Goal: Contribute content: Contribute content

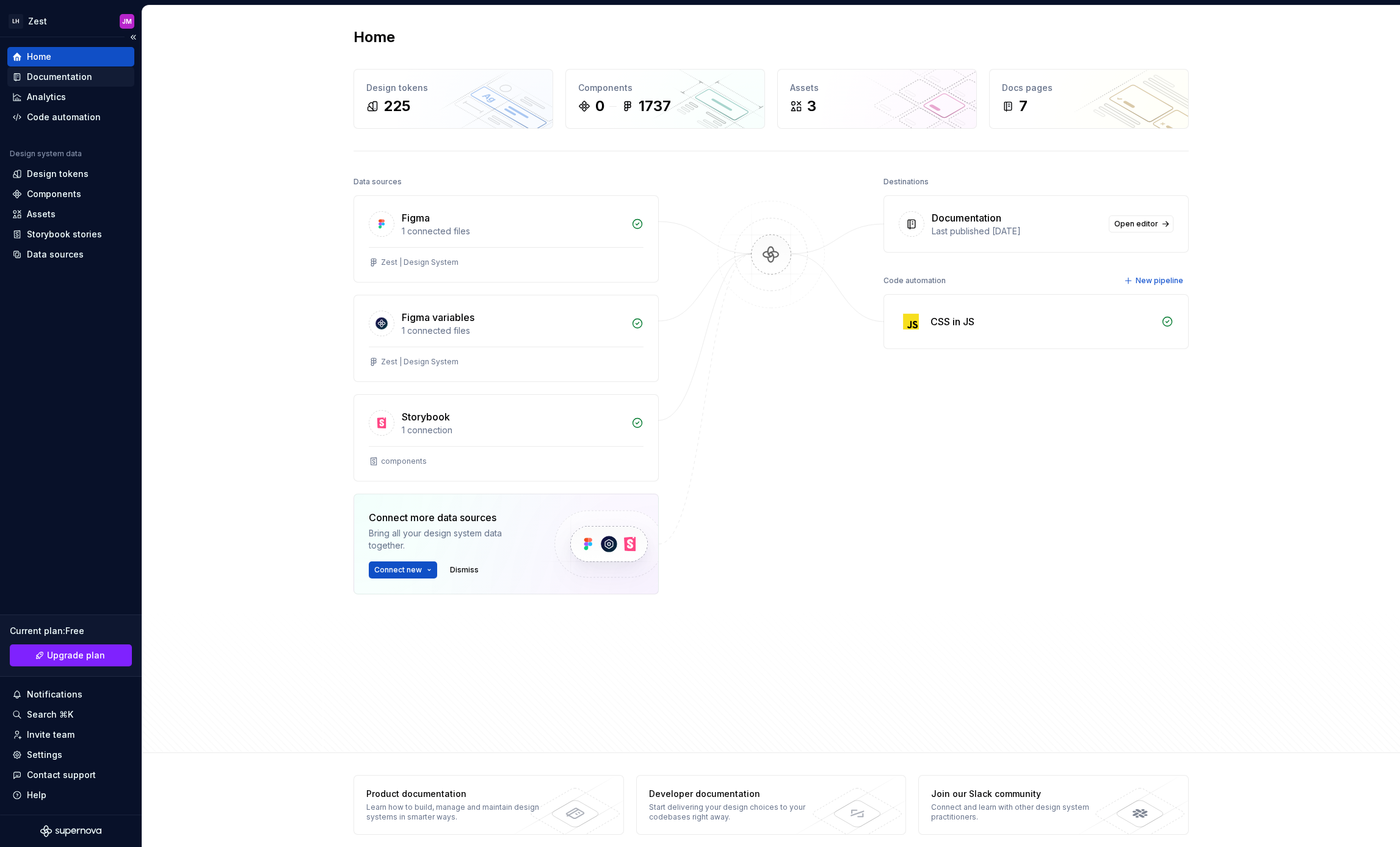
click at [63, 68] on div "Documentation" at bounding box center [71, 77] width 127 height 20
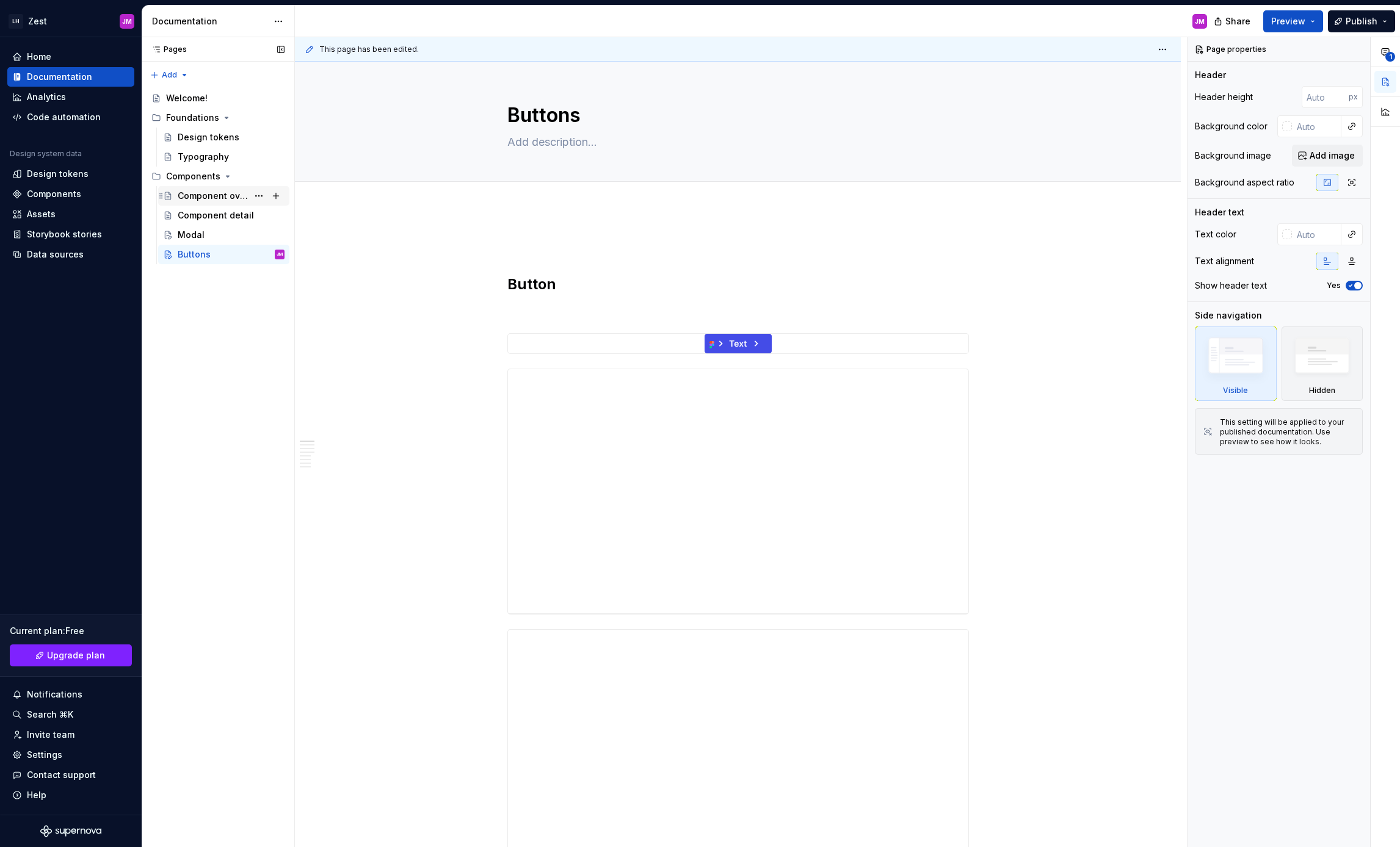
click at [205, 194] on div "Component overview" at bounding box center [213, 196] width 70 height 12
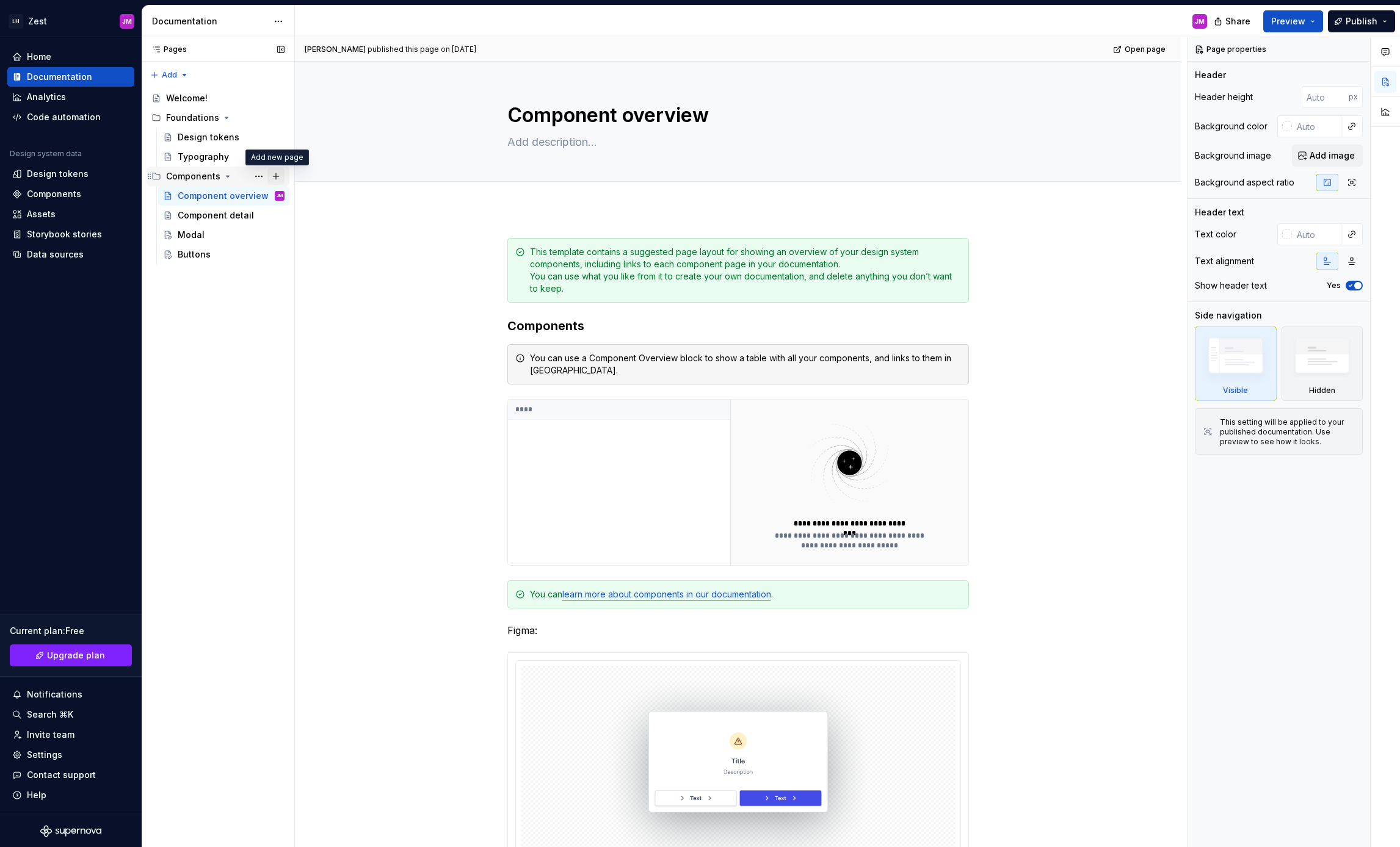
click at [277, 176] on button "Page tree" at bounding box center [276, 176] width 17 height 17
type textarea "*"
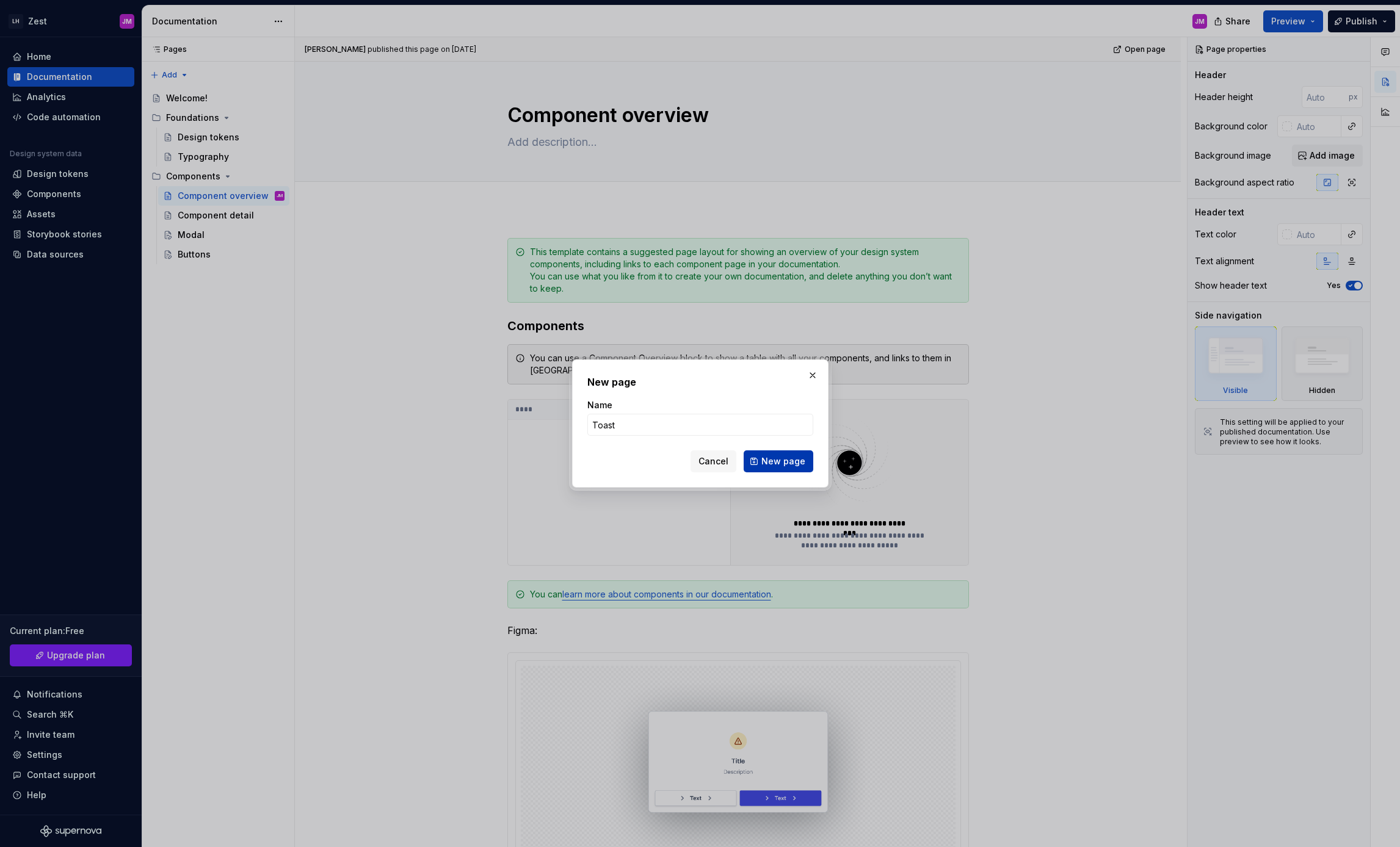
type input "Toast"
click at [773, 459] on span "New page" at bounding box center [783, 462] width 44 height 12
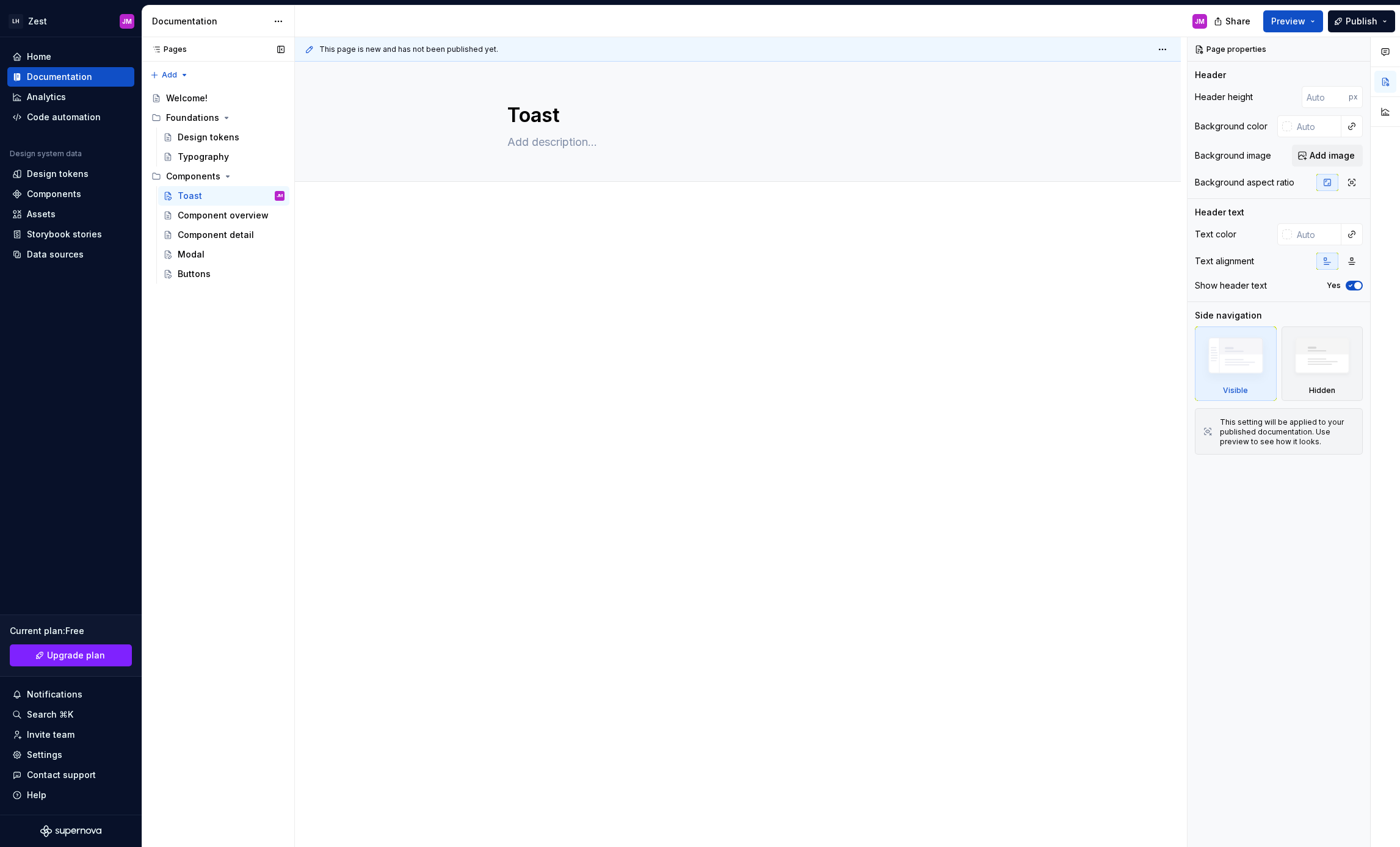
click at [0, 0] on button "Page tree" at bounding box center [0, 0] width 0 height 0
click at [260, 197] on div "Pages Pages Add Accessibility guide for tree Page tree. Navigate the tree with …" at bounding box center [218, 443] width 153 height 810
click at [551, 146] on textarea at bounding box center [735, 143] width 462 height 20
type textarea "*"
type textarea "/"
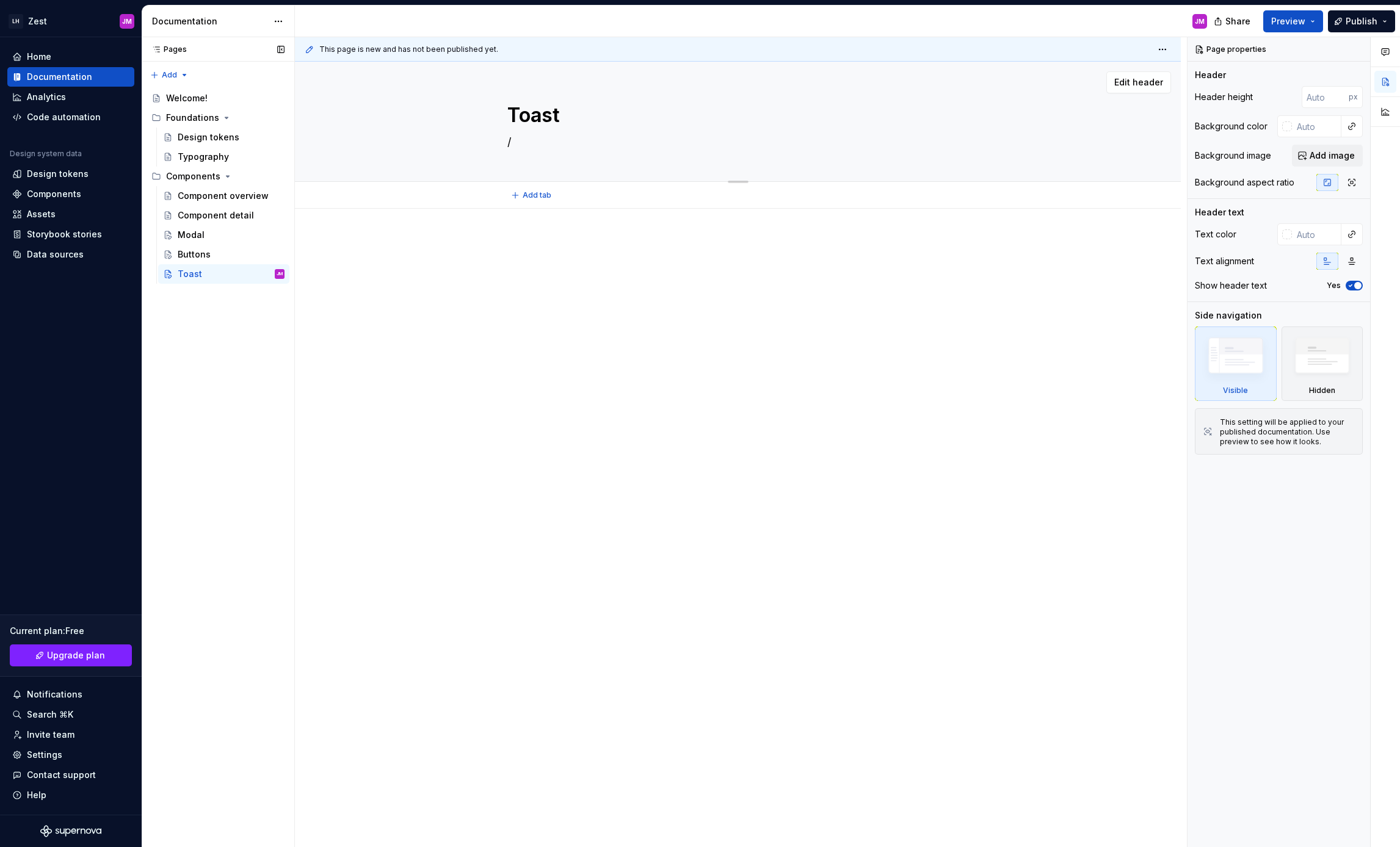
type textarea "*"
click at [1330, 362] on img at bounding box center [1322, 359] width 71 height 53
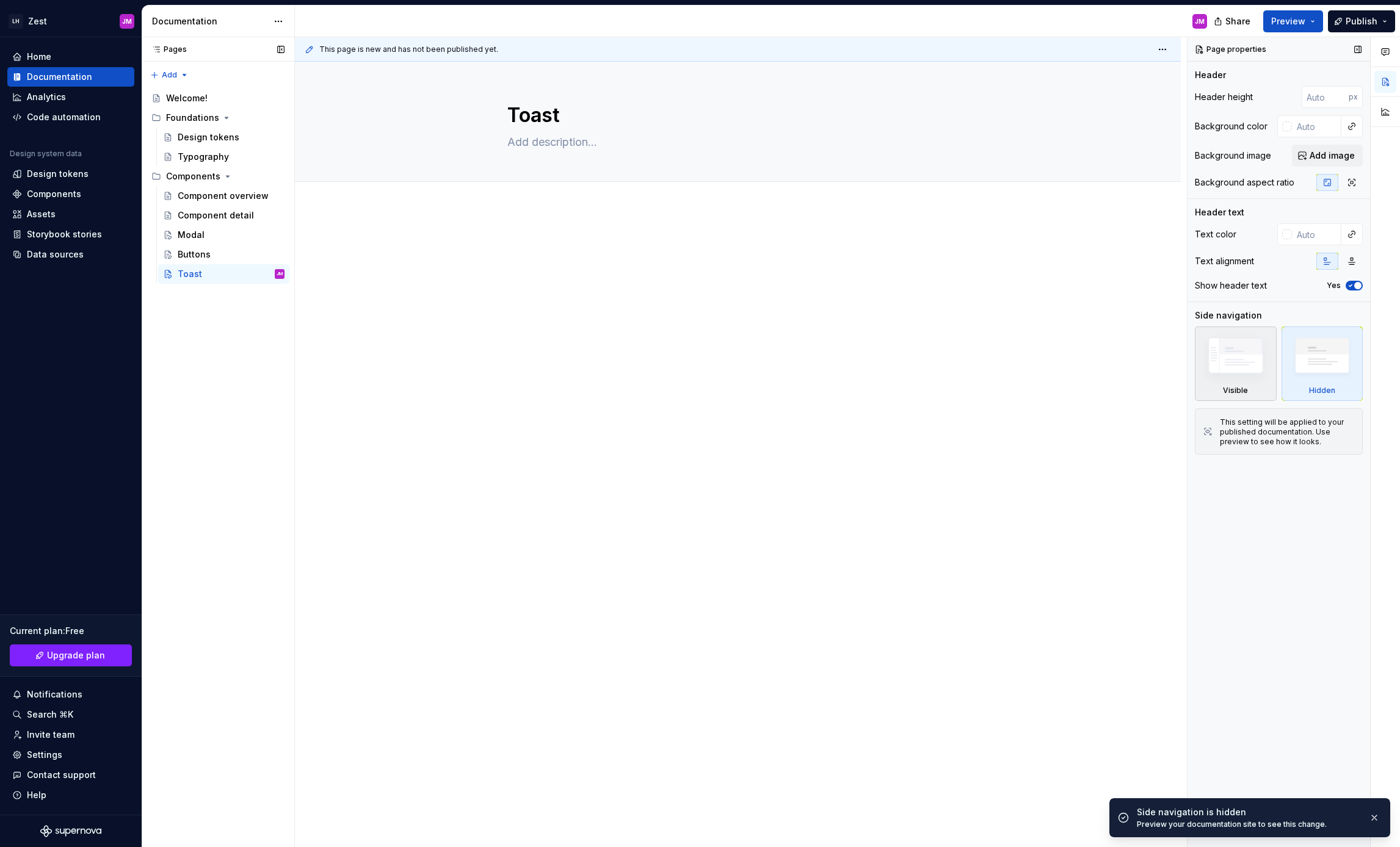
click at [1234, 368] on img at bounding box center [1235, 359] width 71 height 53
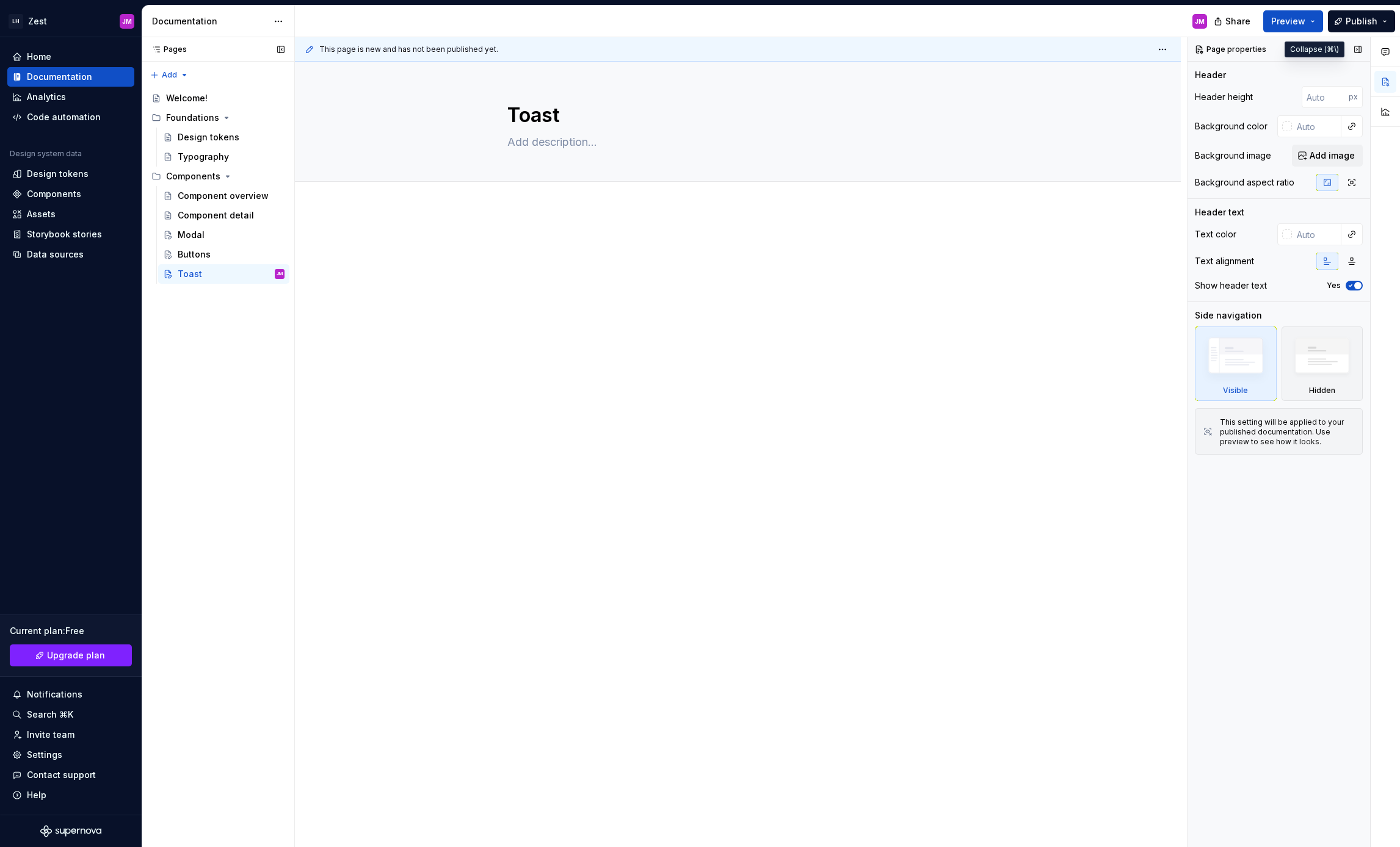
click at [1358, 50] on button "button" at bounding box center [1358, 50] width 17 height 17
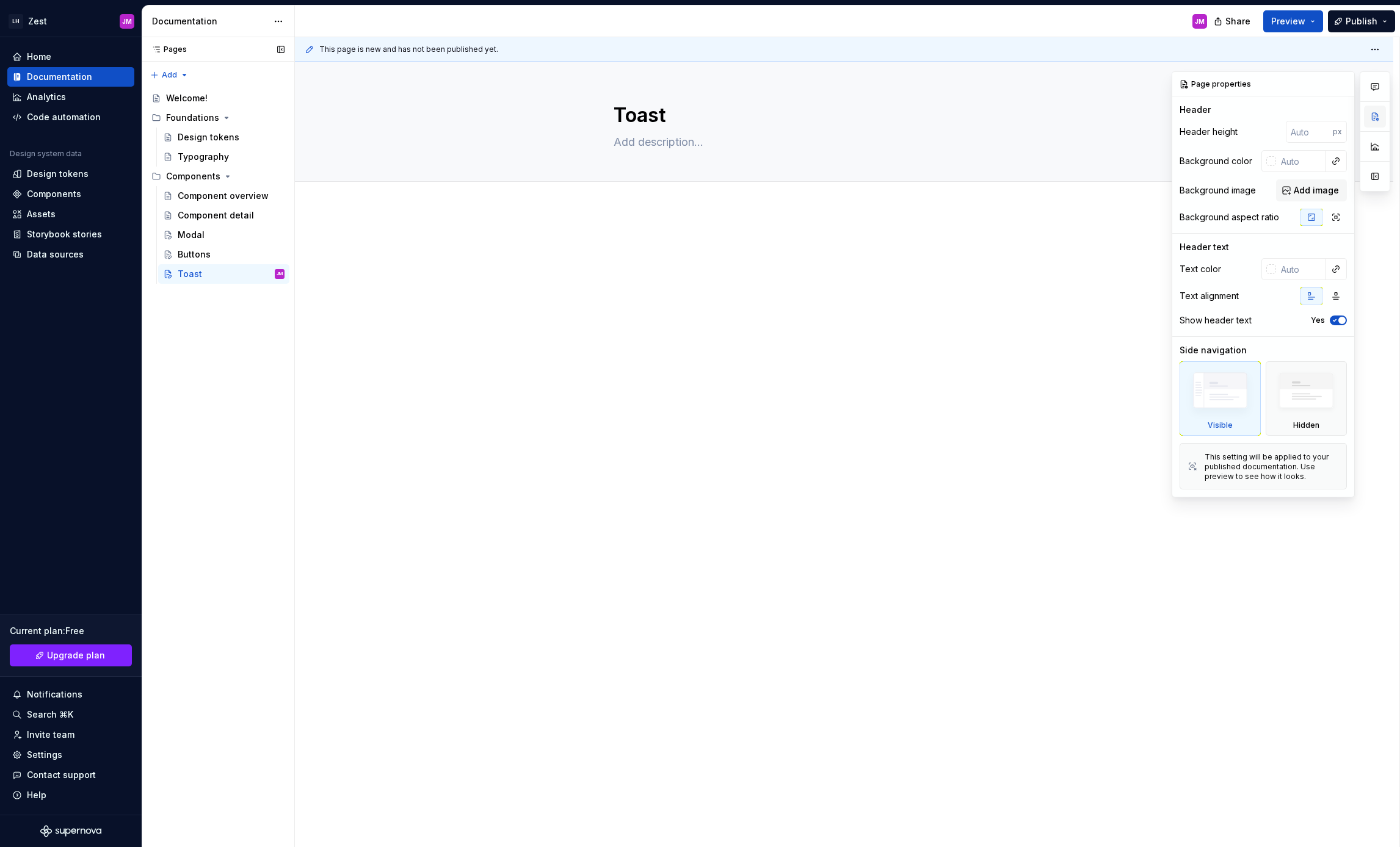
click at [1377, 121] on button "button" at bounding box center [1375, 116] width 22 height 22
click at [1377, 147] on button "button" at bounding box center [1375, 147] width 22 height 22
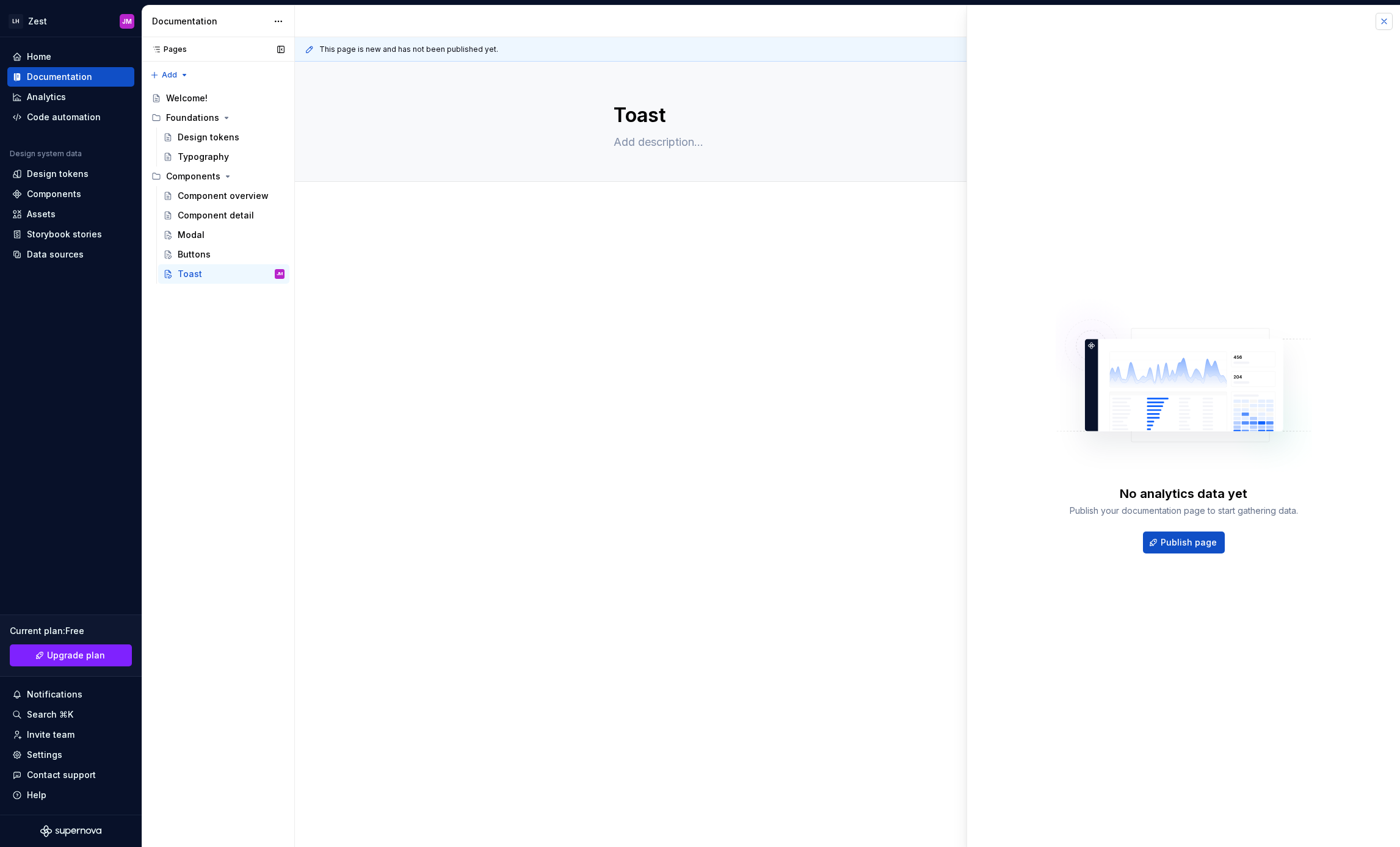
click at [1388, 18] on button "button" at bounding box center [1384, 21] width 17 height 17
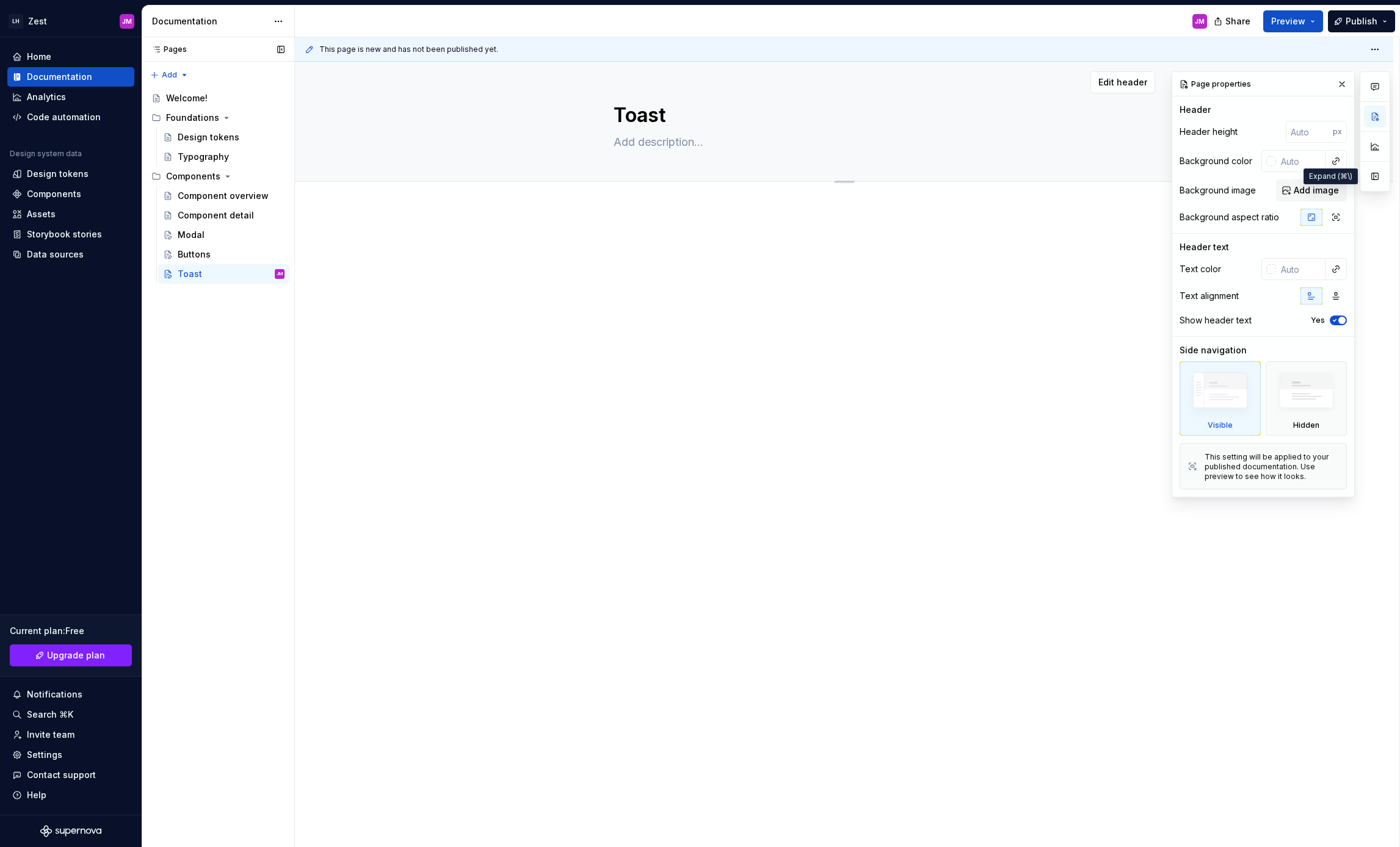
click at [1376, 180] on button "button" at bounding box center [1375, 176] width 22 height 22
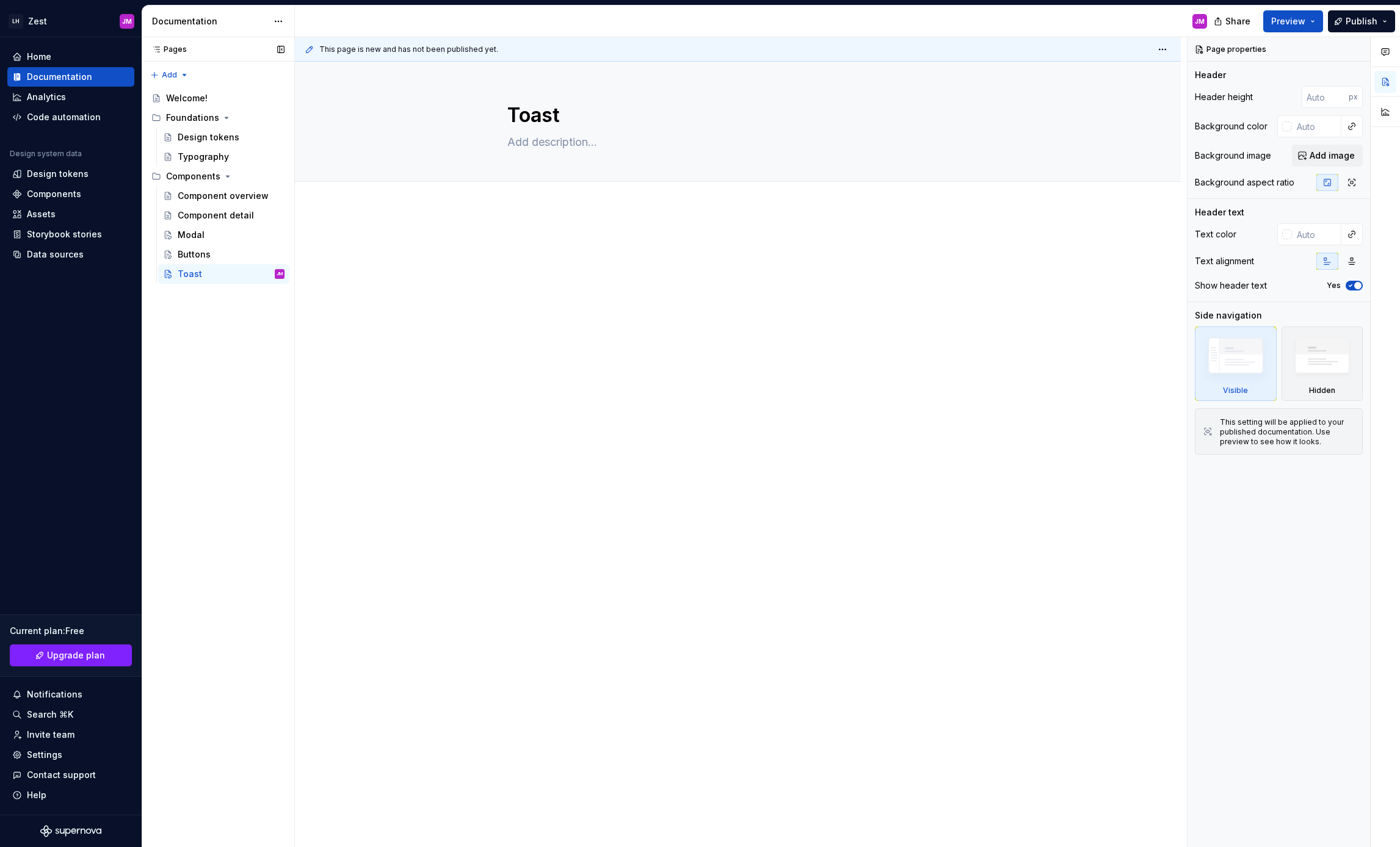
click at [566, 241] on p at bounding box center [738, 245] width 462 height 14
type textarea "*"
click at [535, 193] on span "Add tab" at bounding box center [537, 195] width 29 height 10
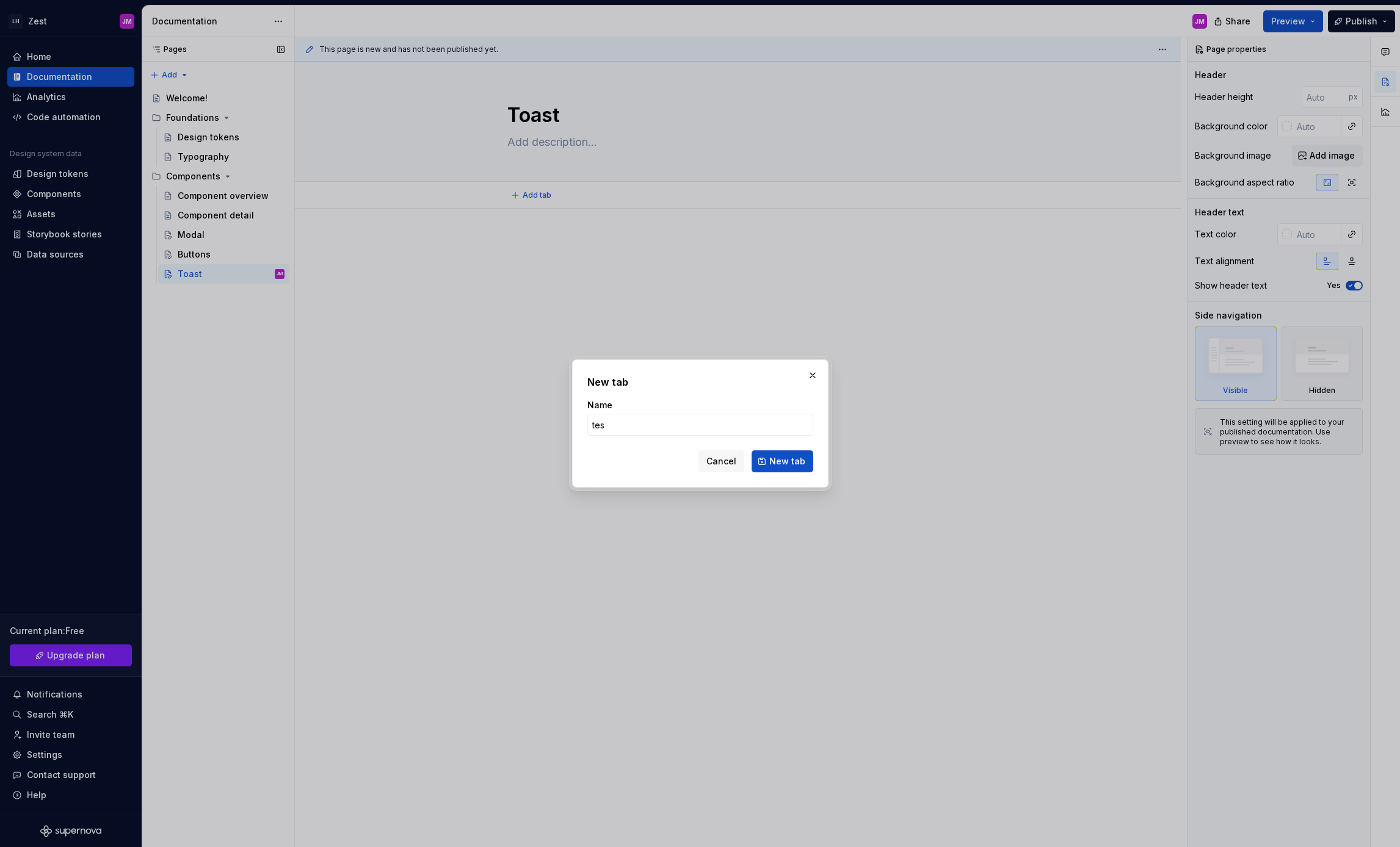
type input "test"
click button "New tab" at bounding box center [782, 461] width 62 height 22
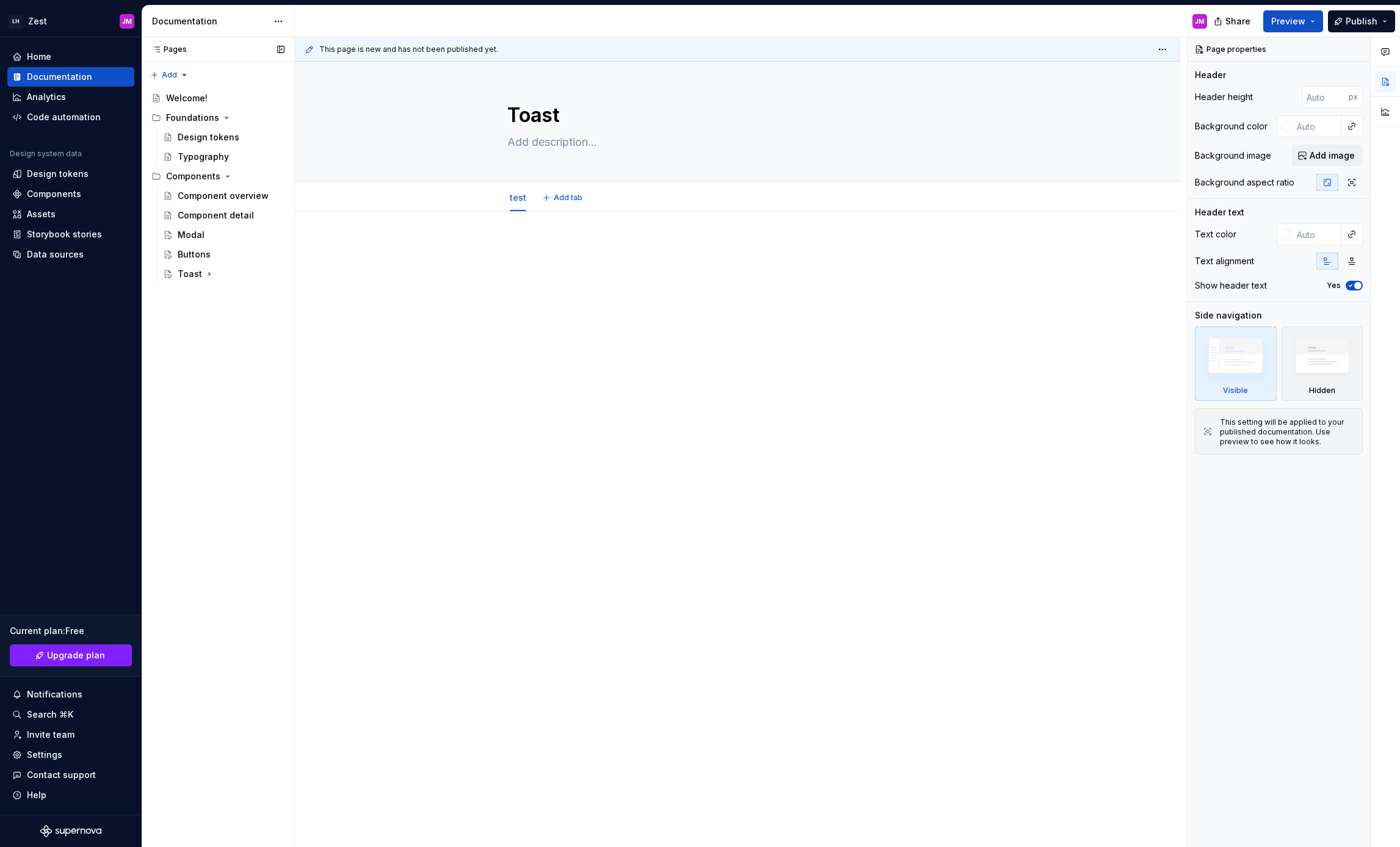
type textarea "*"
click at [593, 309] on div "This page is new and has not been published yet. Toast Edit header test Add tab" at bounding box center [740, 443] width 892 height 810
click at [563, 198] on span "Add tab" at bounding box center [568, 198] width 29 height 10
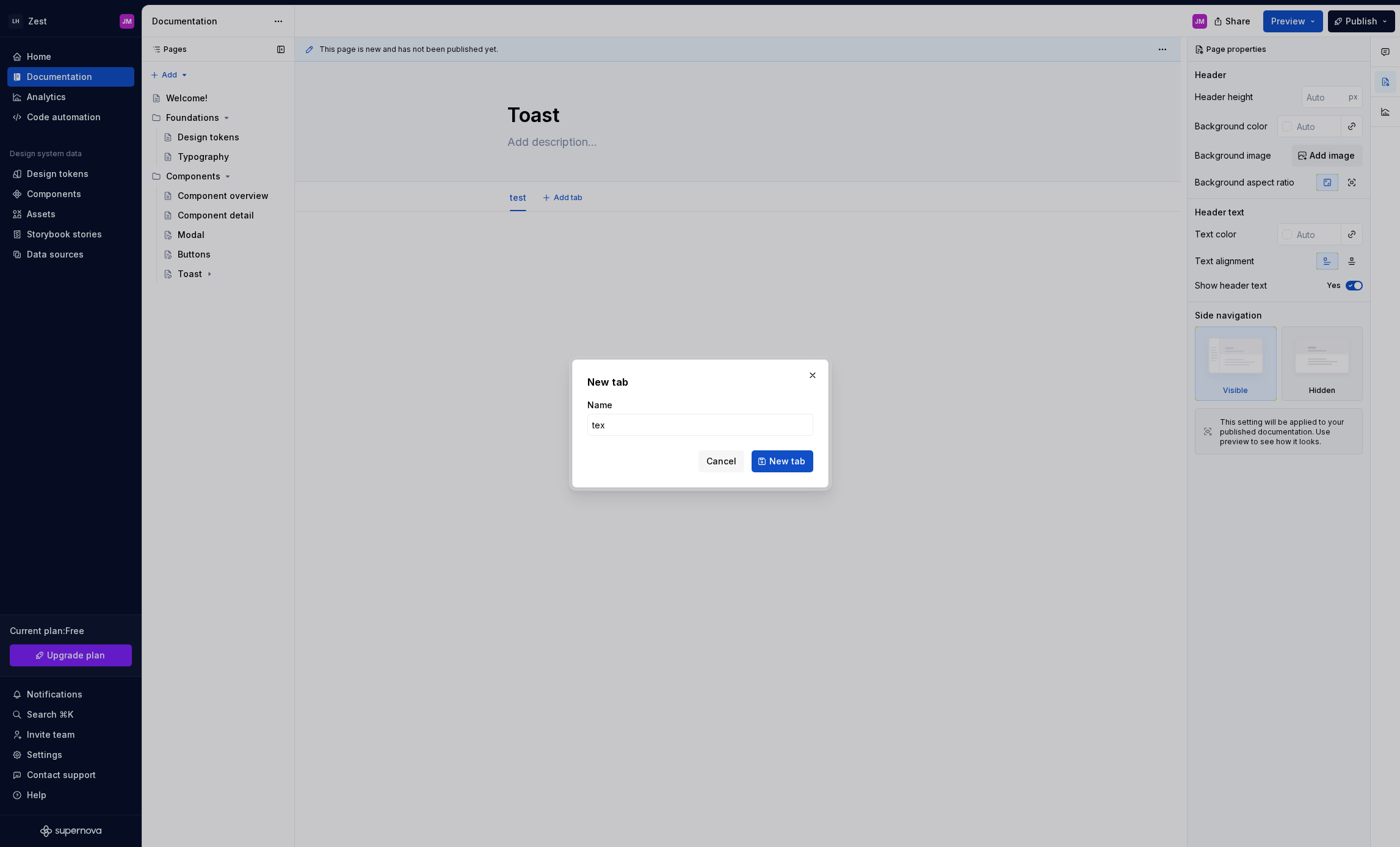
type input "text"
click button "New tab" at bounding box center [782, 461] width 62 height 22
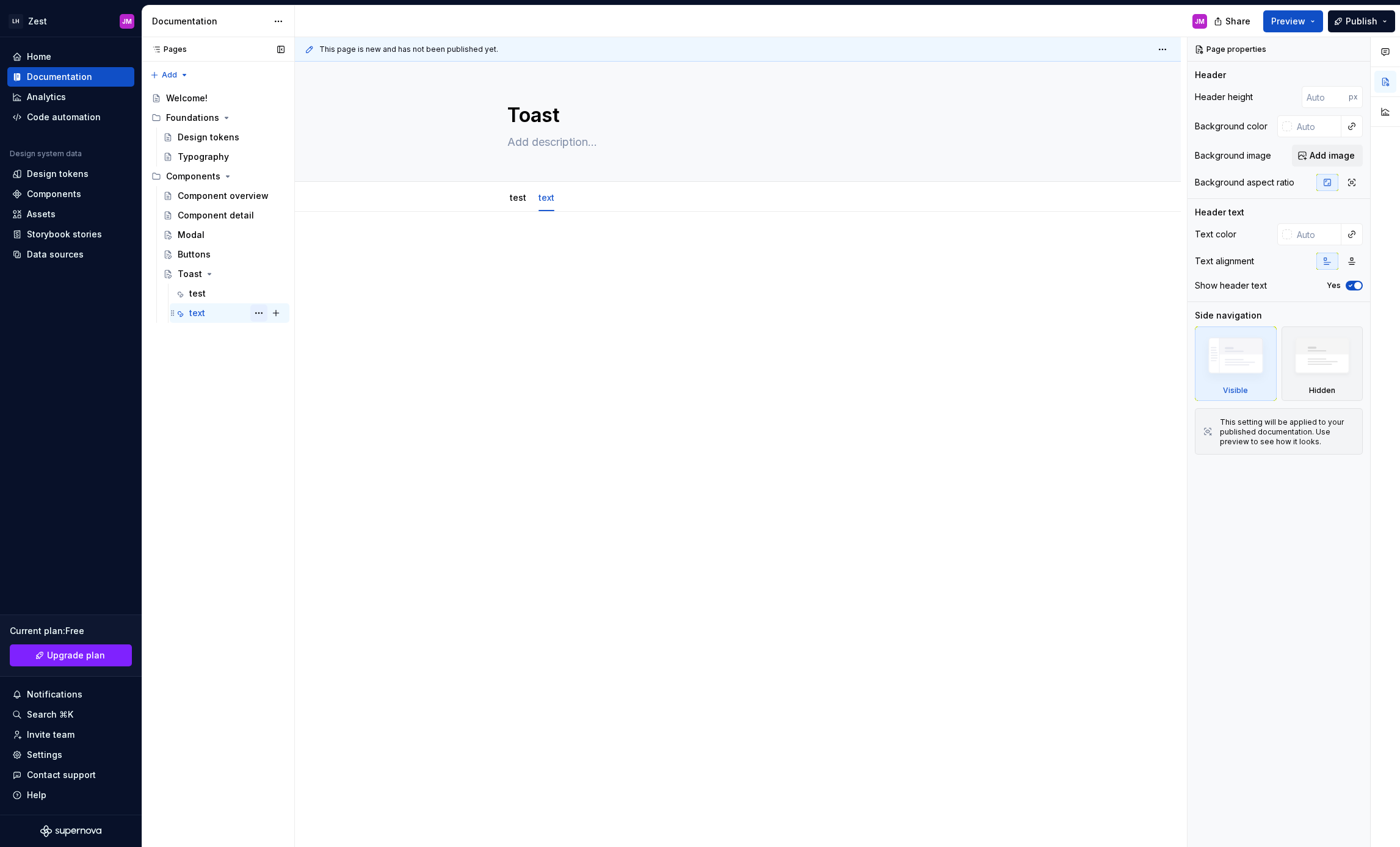
click at [261, 313] on button "Page tree" at bounding box center [259, 313] width 17 height 17
click at [331, 455] on div "Delete tab" at bounding box center [325, 449] width 144 height 20
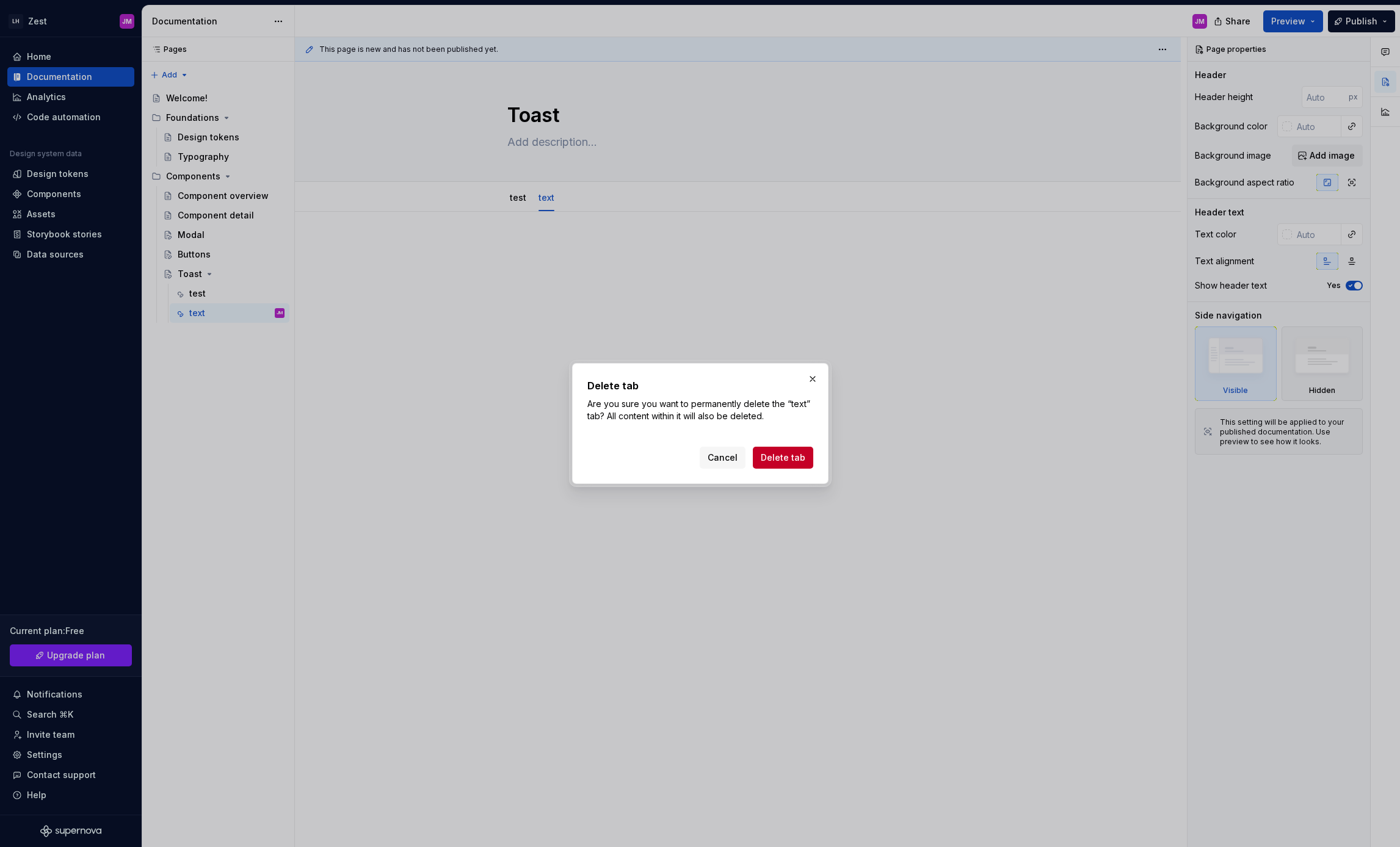
click at [776, 458] on span "Delete tab" at bounding box center [783, 458] width 44 height 12
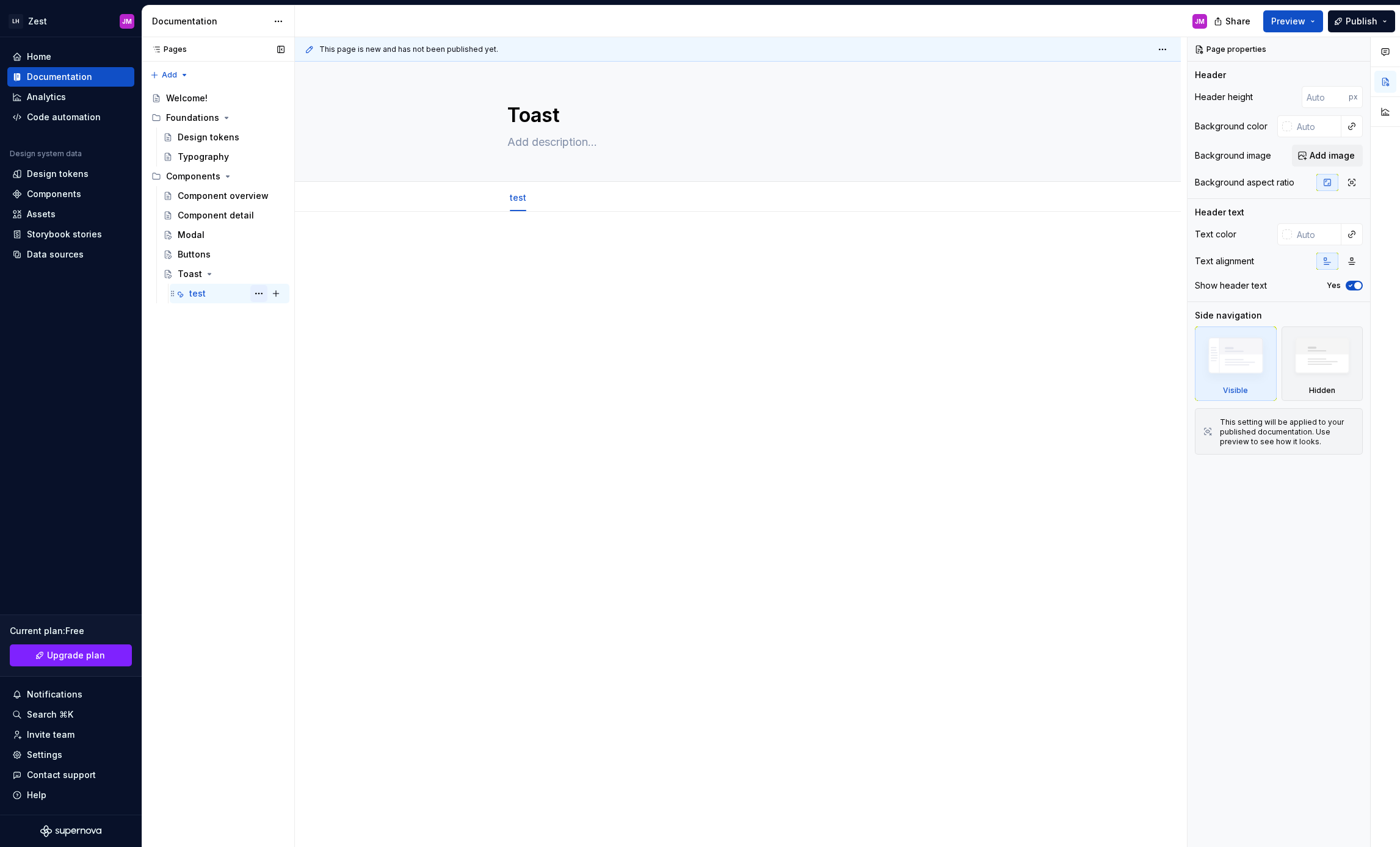
click at [260, 293] on button "Page tree" at bounding box center [259, 294] width 17 height 17
click at [228, 270] on div "Pages Pages Add Accessibility guide for tree Page tree. Navigate the tree with …" at bounding box center [218, 443] width 153 height 810
click at [260, 294] on button "Page tree" at bounding box center [259, 294] width 17 height 17
drag, startPoint x: 456, startPoint y: 248, endPoint x: 506, endPoint y: 198, distance: 70.7
click at [456, 248] on html "LH Zest JM Home Documentation Analytics Code automation Design system data Desi…" at bounding box center [700, 424] width 1400 height 847
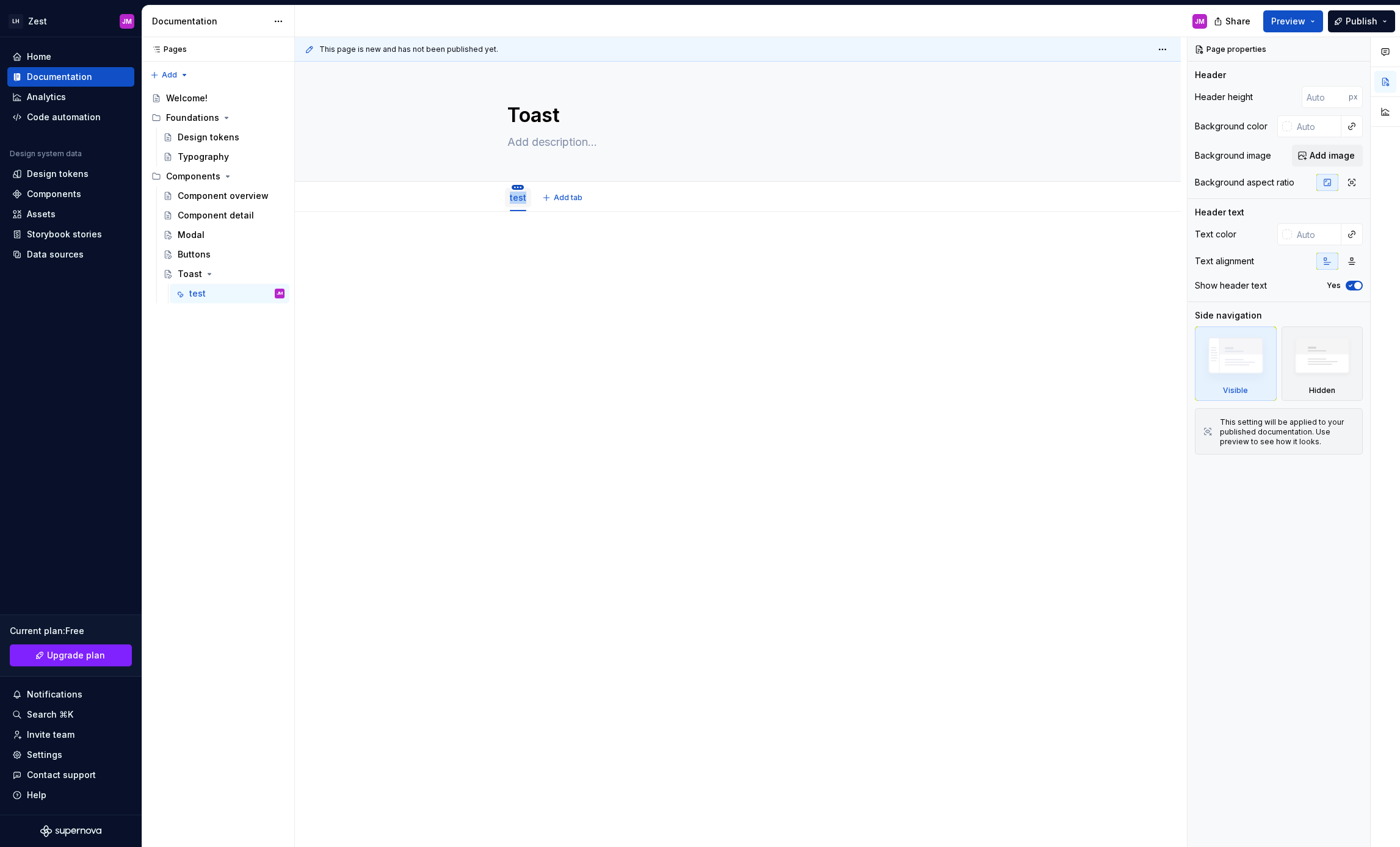
click at [520, 188] on html "LH Zest JM Home Documentation Analytics Code automation Design system data Desi…" at bounding box center [700, 424] width 1400 height 847
click at [483, 270] on html "LH Zest JM Home Documentation Analytics Code automation Design system data Desi…" at bounding box center [700, 424] width 1400 height 847
click at [517, 188] on html "LH Zest JM Home Documentation Analytics Code automation Design system data Desi…" at bounding box center [700, 424] width 1400 height 847
click at [560, 291] on div "Convert to page layout" at bounding box center [594, 295] width 115 height 12
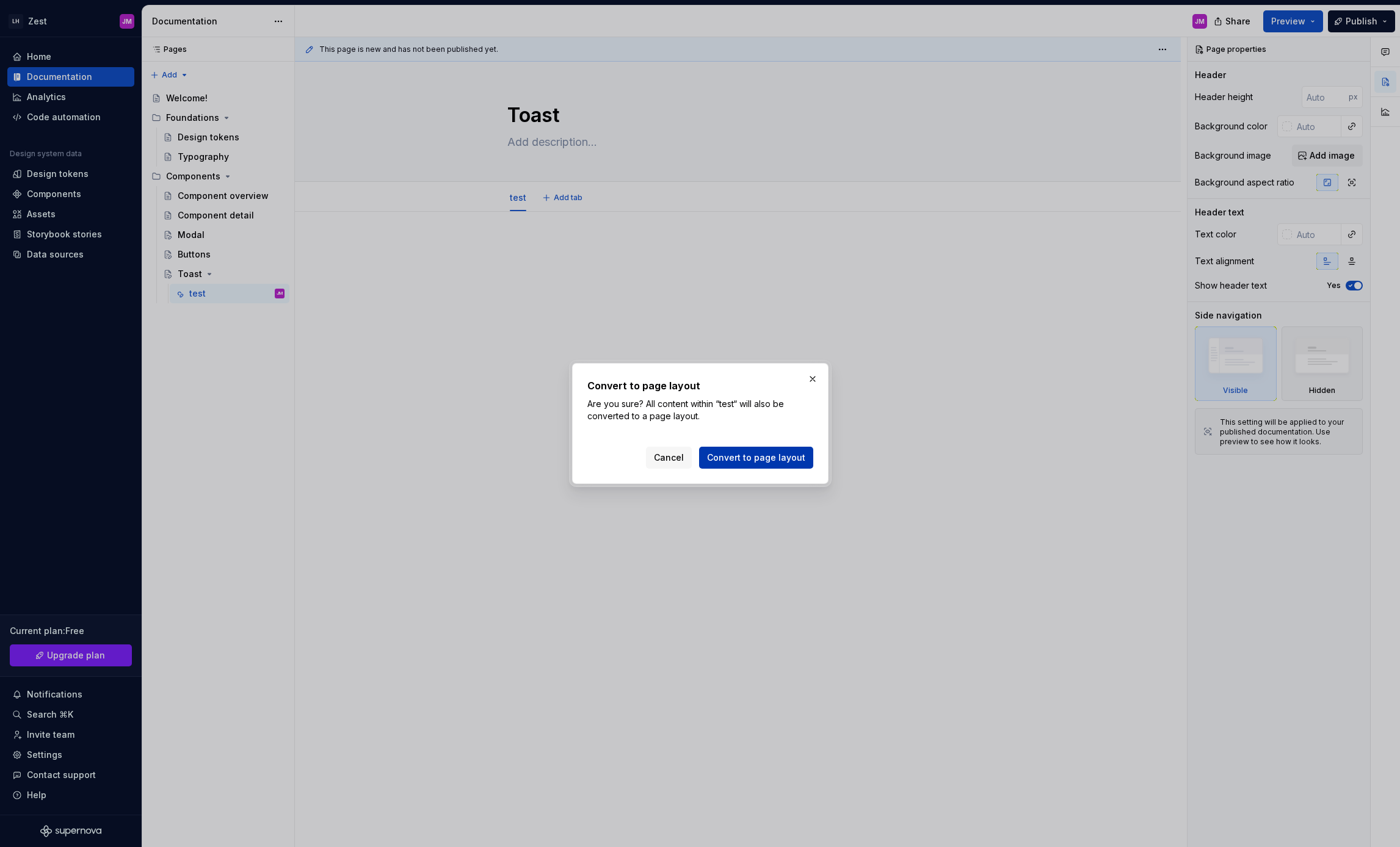
click at [778, 455] on span "Convert to page layout" at bounding box center [756, 458] width 98 height 12
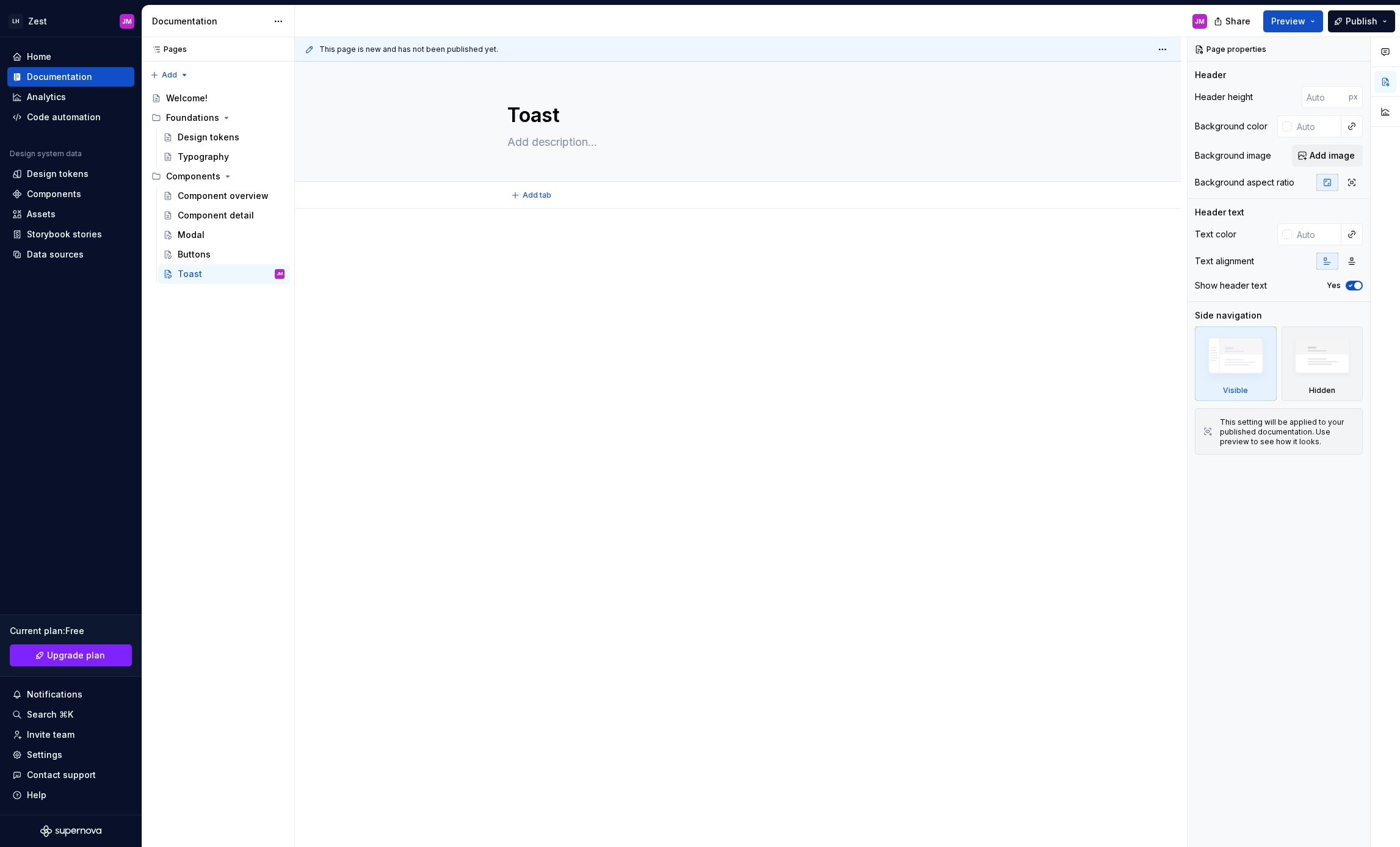
type textarea "*"
click at [565, 269] on div at bounding box center [738, 261] width 462 height 47
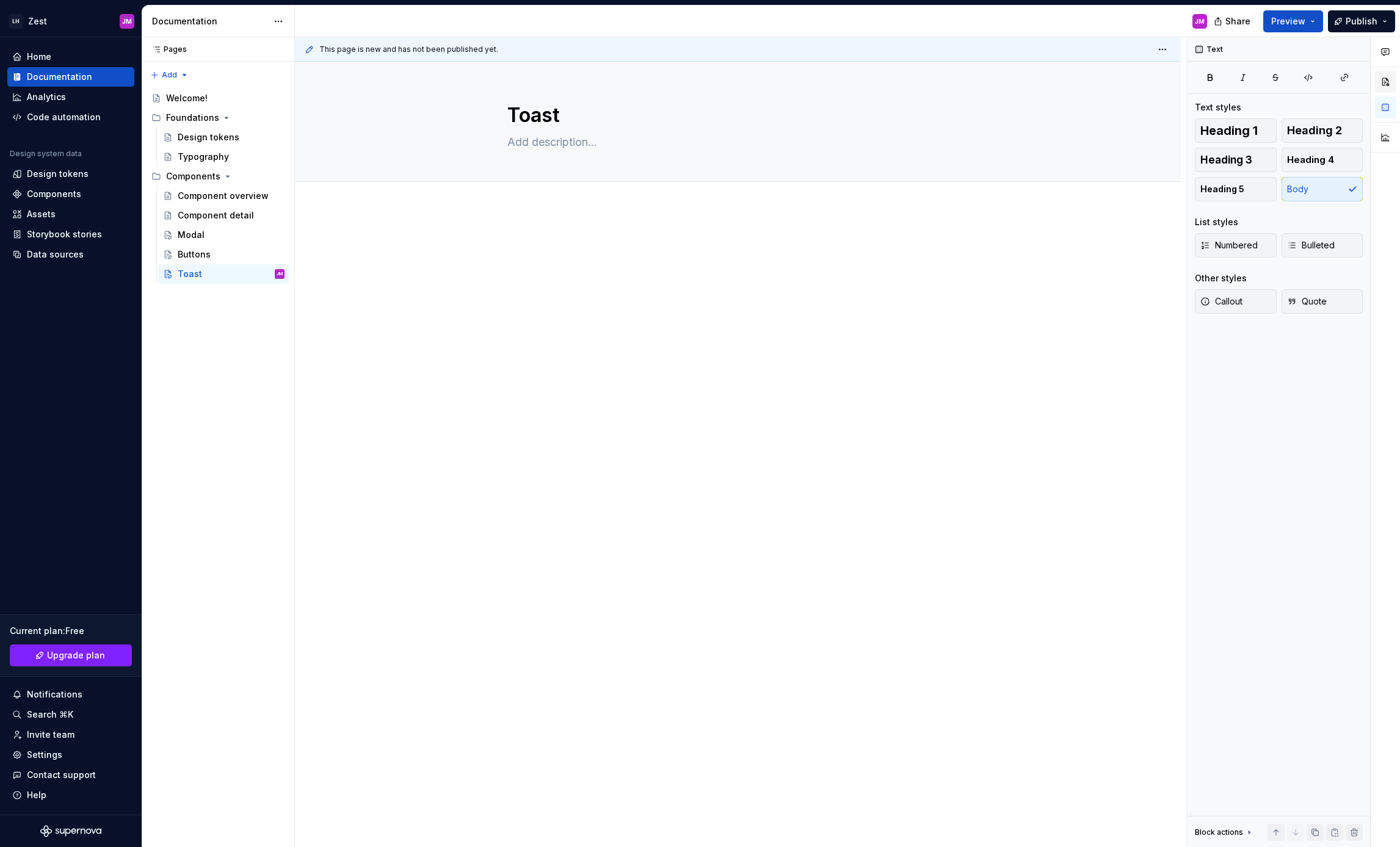
click at [1385, 79] on button "button" at bounding box center [1385, 82] width 22 height 22
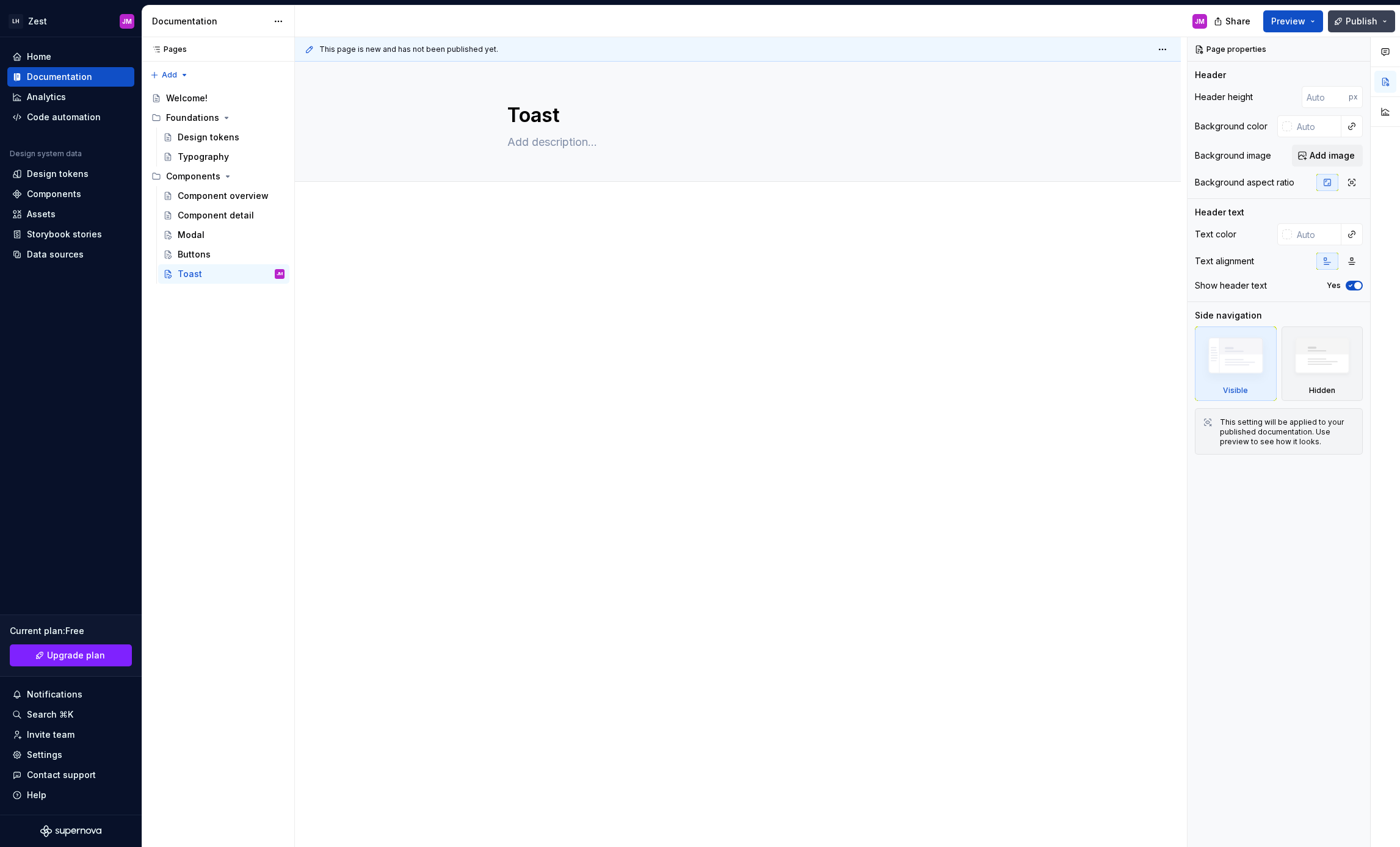
click at [1386, 20] on button "Publish" at bounding box center [1362, 21] width 67 height 22
click at [450, 326] on div at bounding box center [737, 381] width 886 height 344
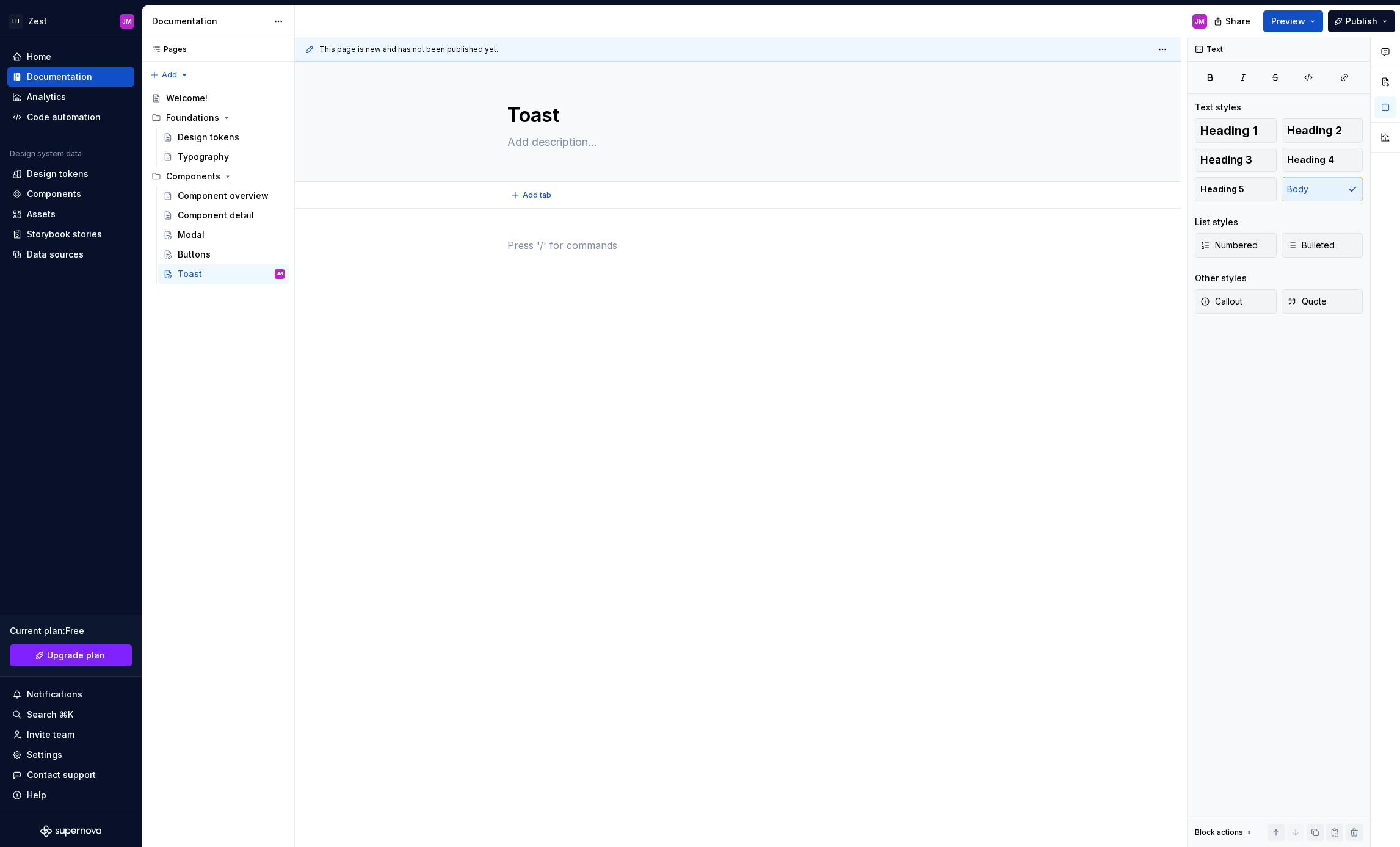
type textarea "*"
click at [584, 346] on div "Guidelines" at bounding box center [606, 340] width 118 height 12
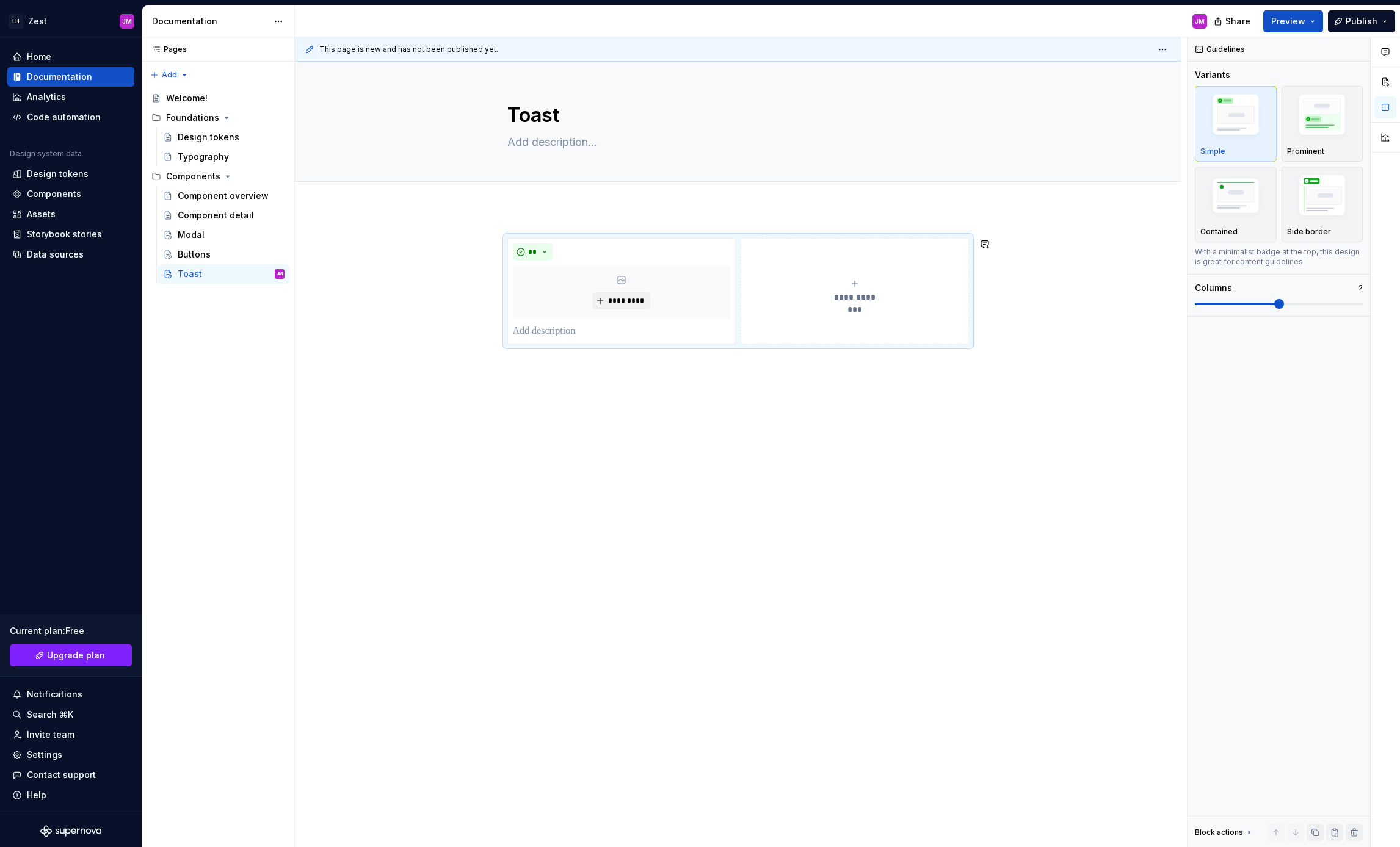
click at [550, 214] on div "**********" at bounding box center [737, 411] width 886 height 404
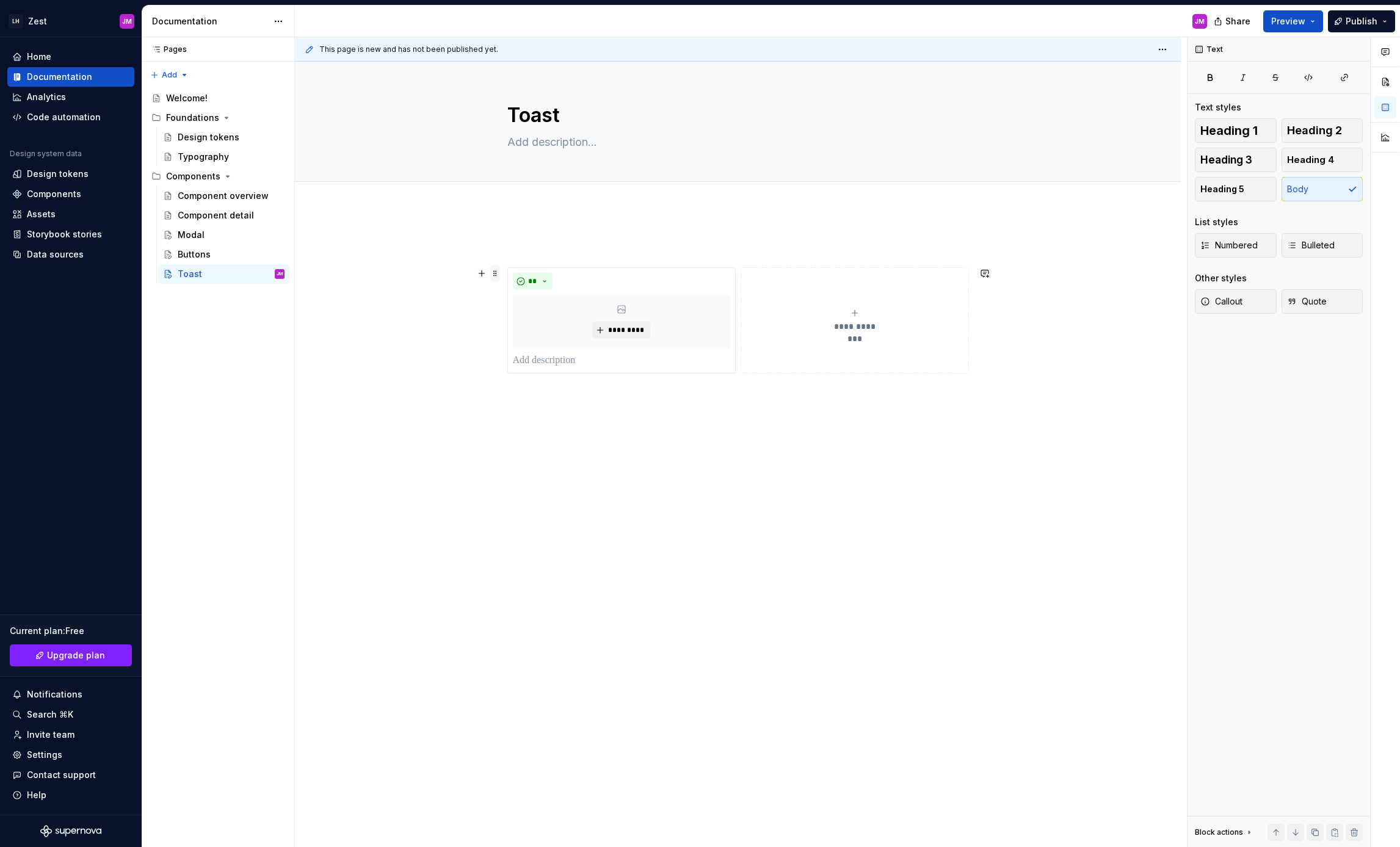
click at [498, 273] on span at bounding box center [495, 273] width 10 height 17
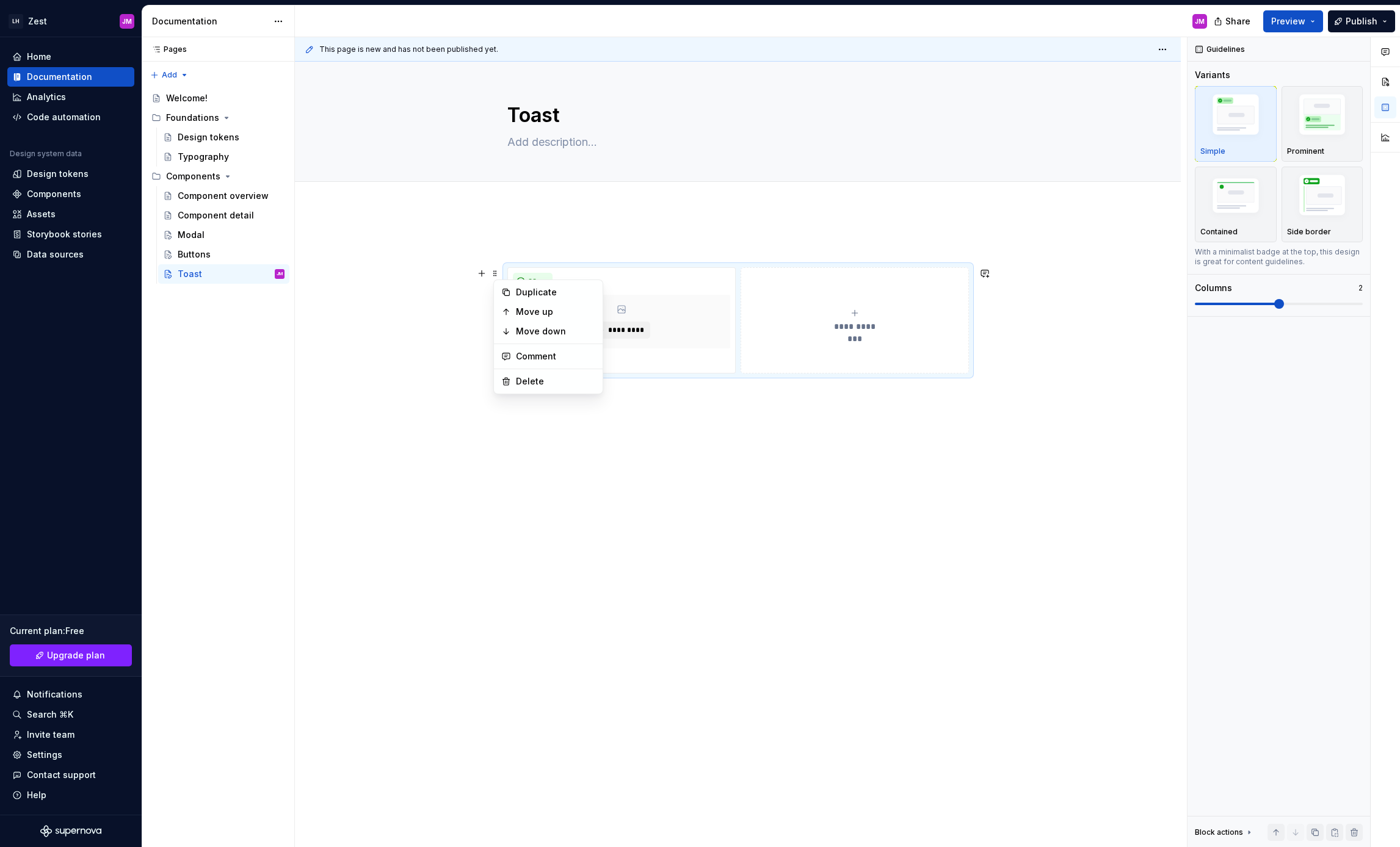
click at [544, 256] on div "**********" at bounding box center [738, 306] width 462 height 136
click at [581, 246] on p at bounding box center [738, 245] width 462 height 14
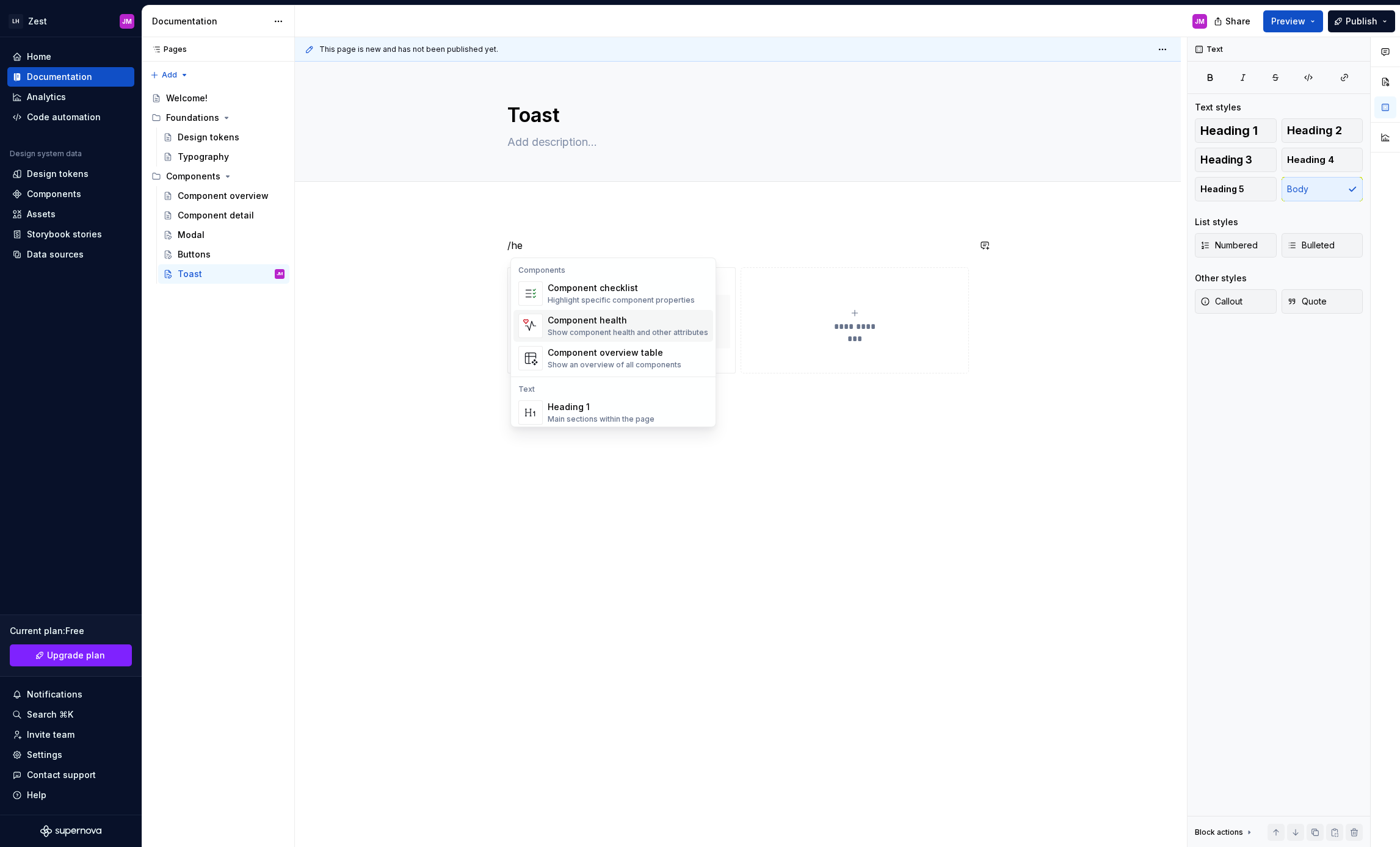
click at [688, 327] on div "Component health Show component health and other attributes" at bounding box center [627, 326] width 160 height 23
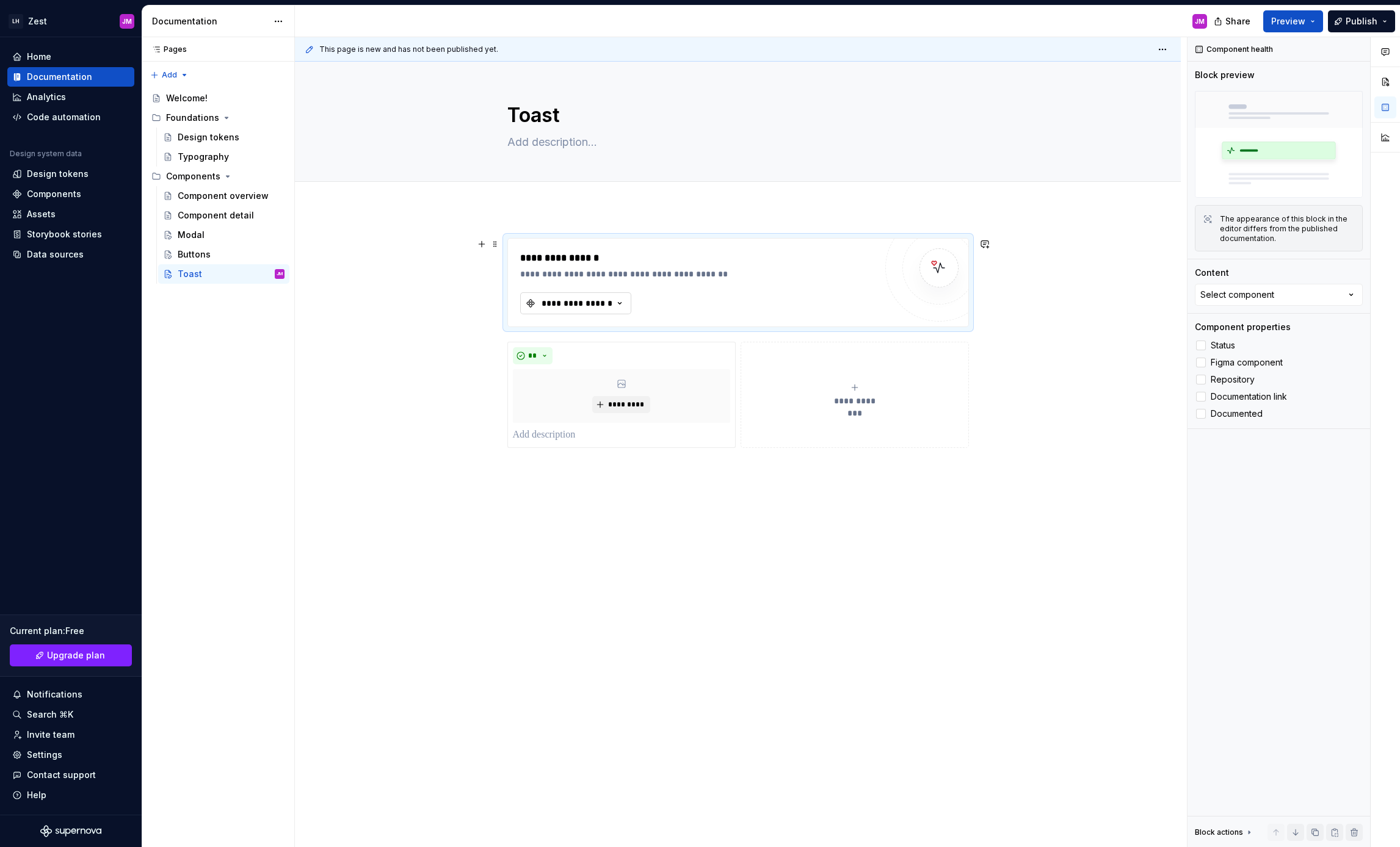
click at [573, 306] on div "**********" at bounding box center [577, 304] width 73 height 12
type input "toast"
click at [603, 304] on div "**********" at bounding box center [577, 304] width 73 height 12
click at [598, 358] on div "No matching components found." at bounding box center [621, 353] width 189 height 22
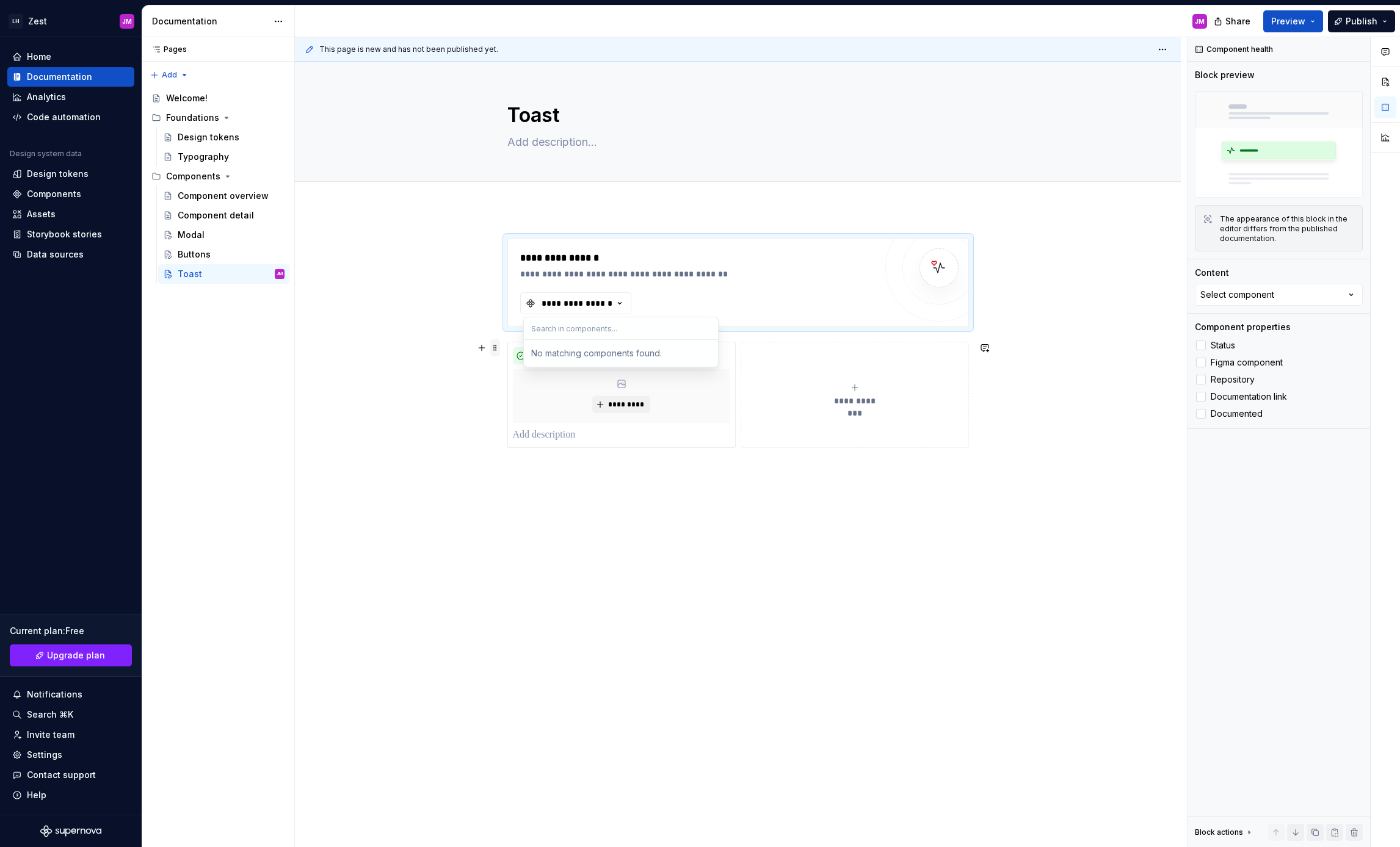
click at [498, 349] on span at bounding box center [495, 348] width 10 height 17
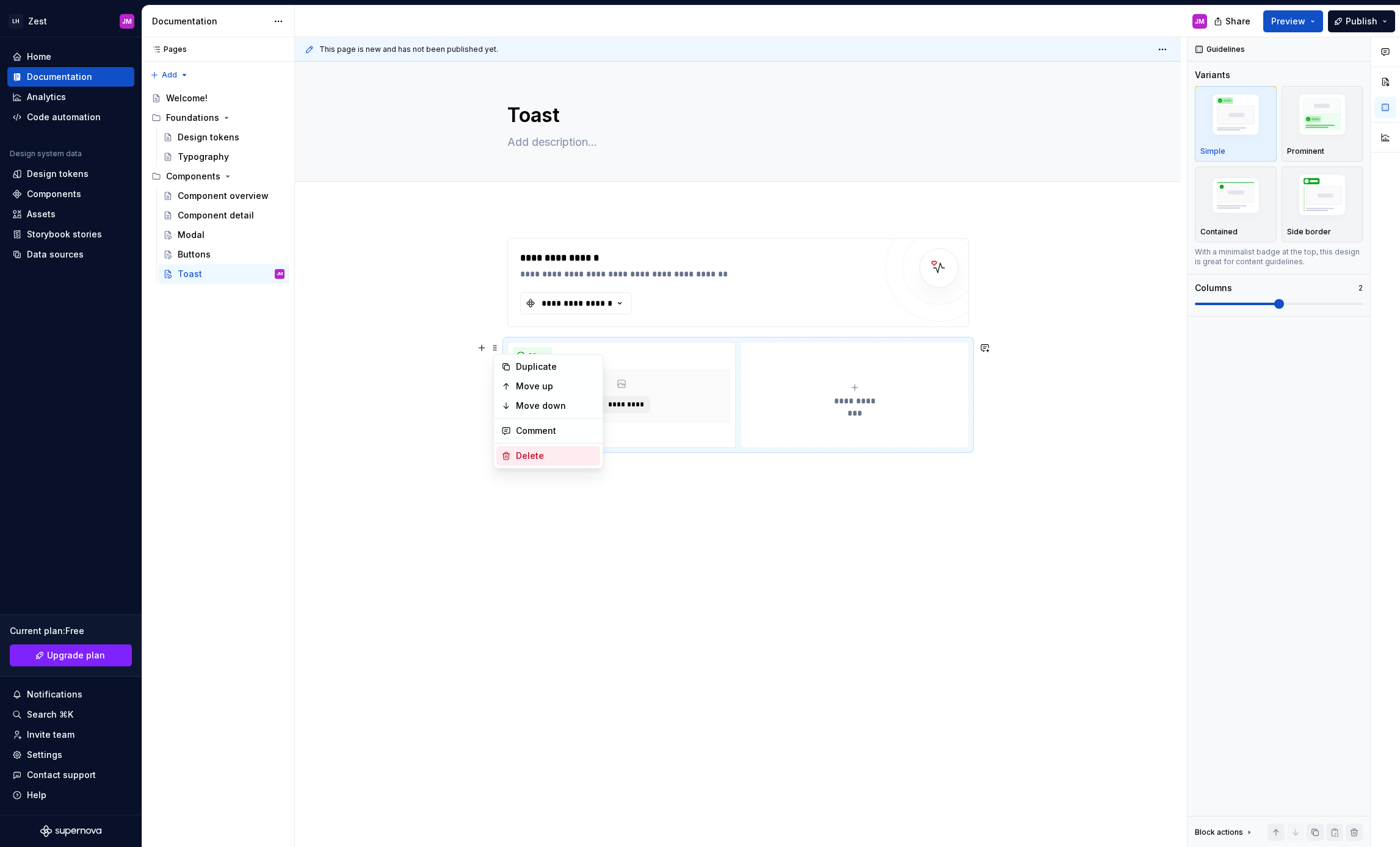
drag, startPoint x: 538, startPoint y: 456, endPoint x: 537, endPoint y: 365, distance: 91.0
click at [537, 456] on div "Delete" at bounding box center [556, 456] width 79 height 12
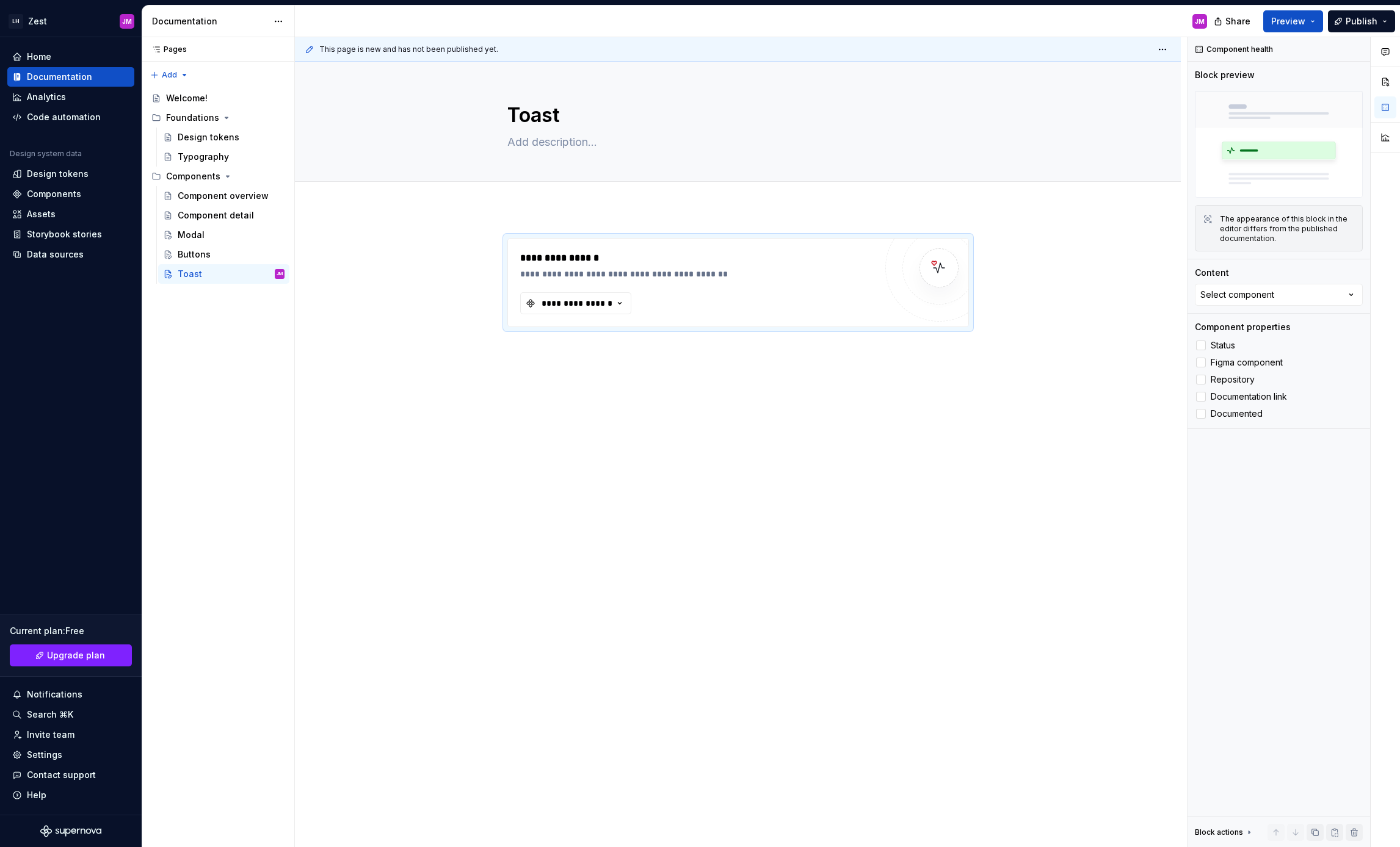
type textarea "*"
click at [494, 240] on span at bounding box center [495, 244] width 10 height 17
click at [647, 310] on div "**********" at bounding box center [697, 282] width 355 height 63
click at [614, 298] on div "**********" at bounding box center [577, 304] width 73 height 12
drag, startPoint x: 598, startPoint y: 351, endPoint x: 590, endPoint y: 338, distance: 15.3
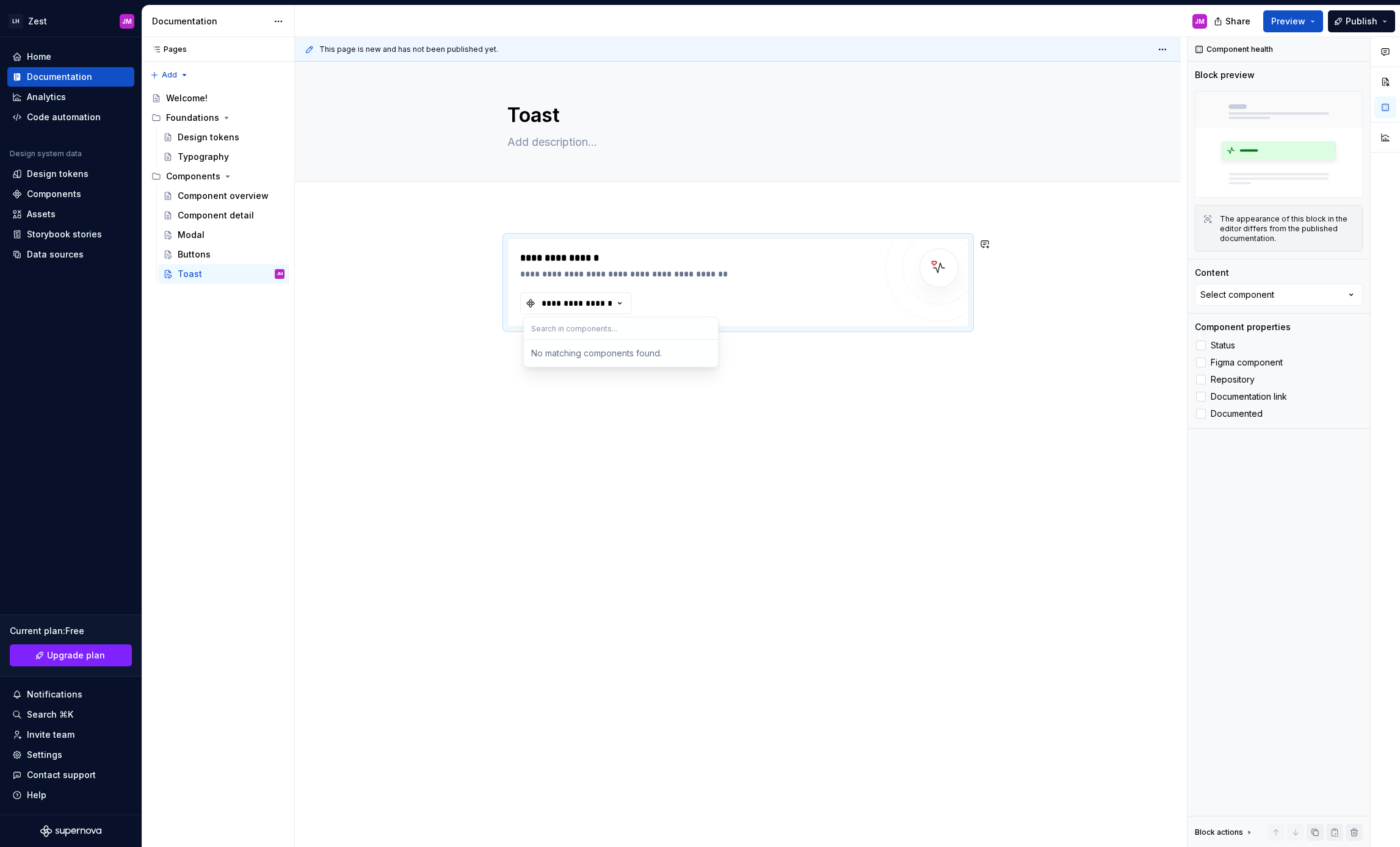
click at [597, 351] on div "No matching components found." at bounding box center [621, 353] width 189 height 22
click at [589, 336] on input "text" at bounding box center [621, 328] width 194 height 22
type input "toa"
type textarea "*"
type input "toast"
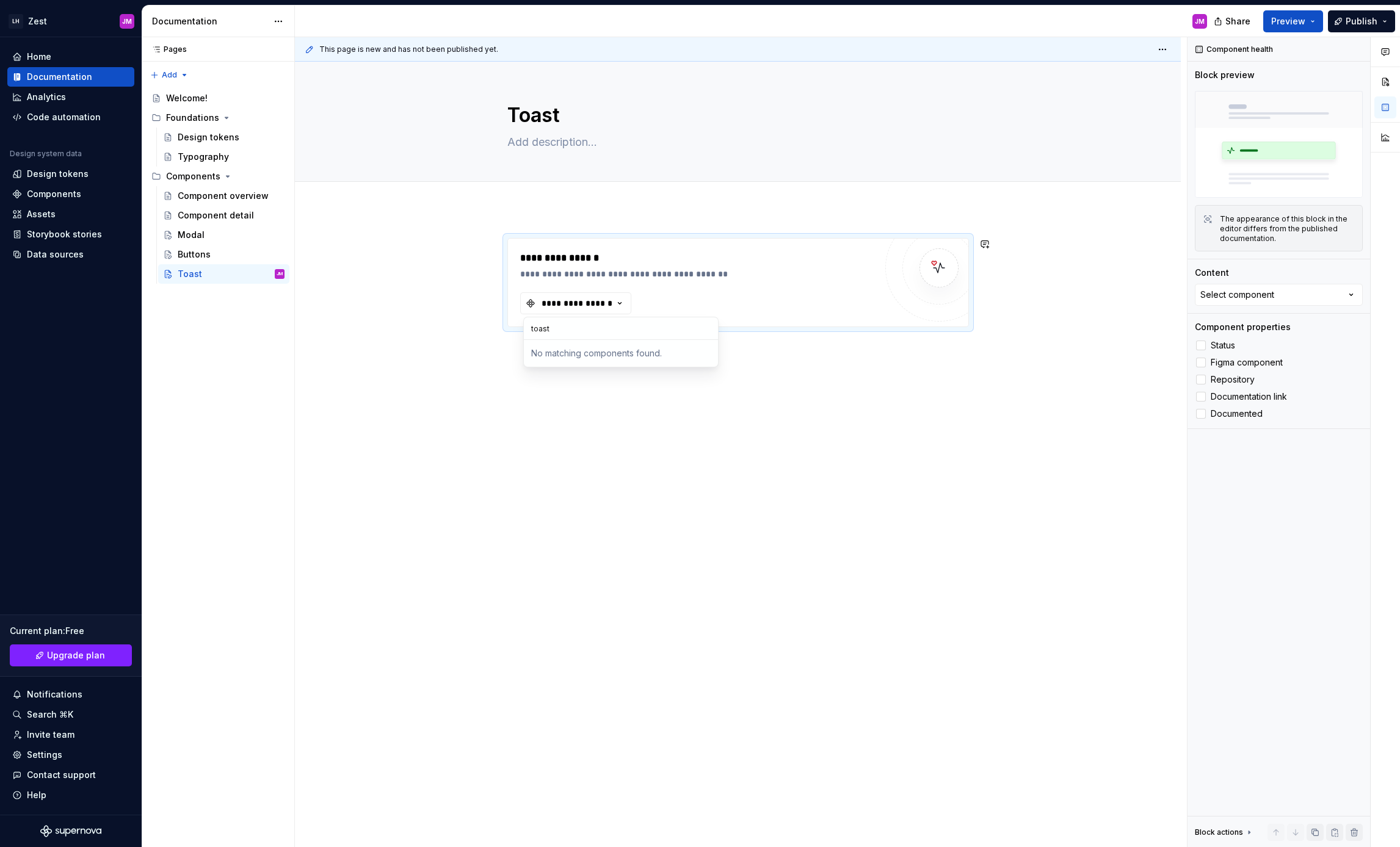
click at [804, 404] on div "**********" at bounding box center [740, 443] width 892 height 810
click at [787, 401] on div "**********" at bounding box center [737, 402] width 886 height 387
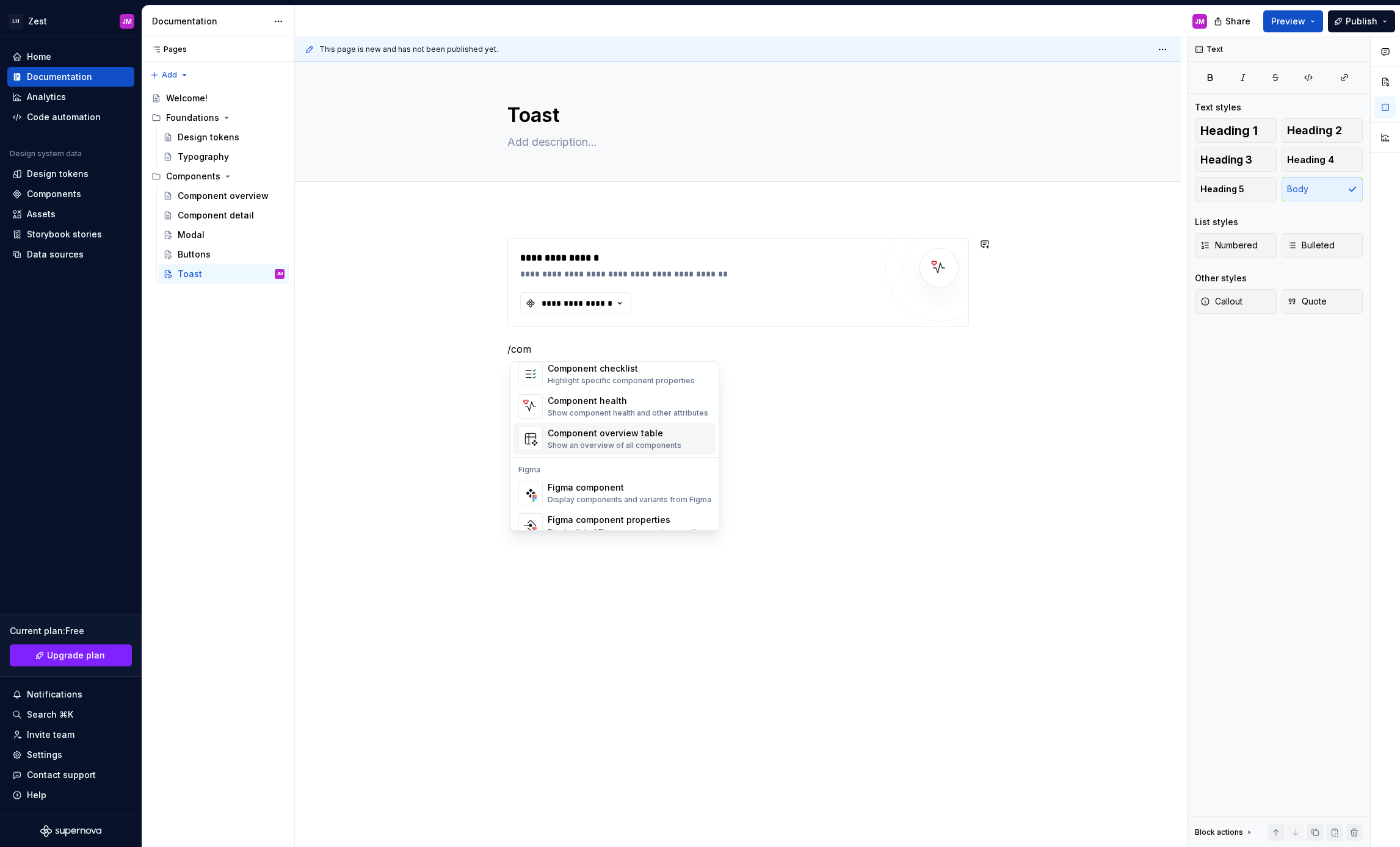
scroll to position [37, 0]
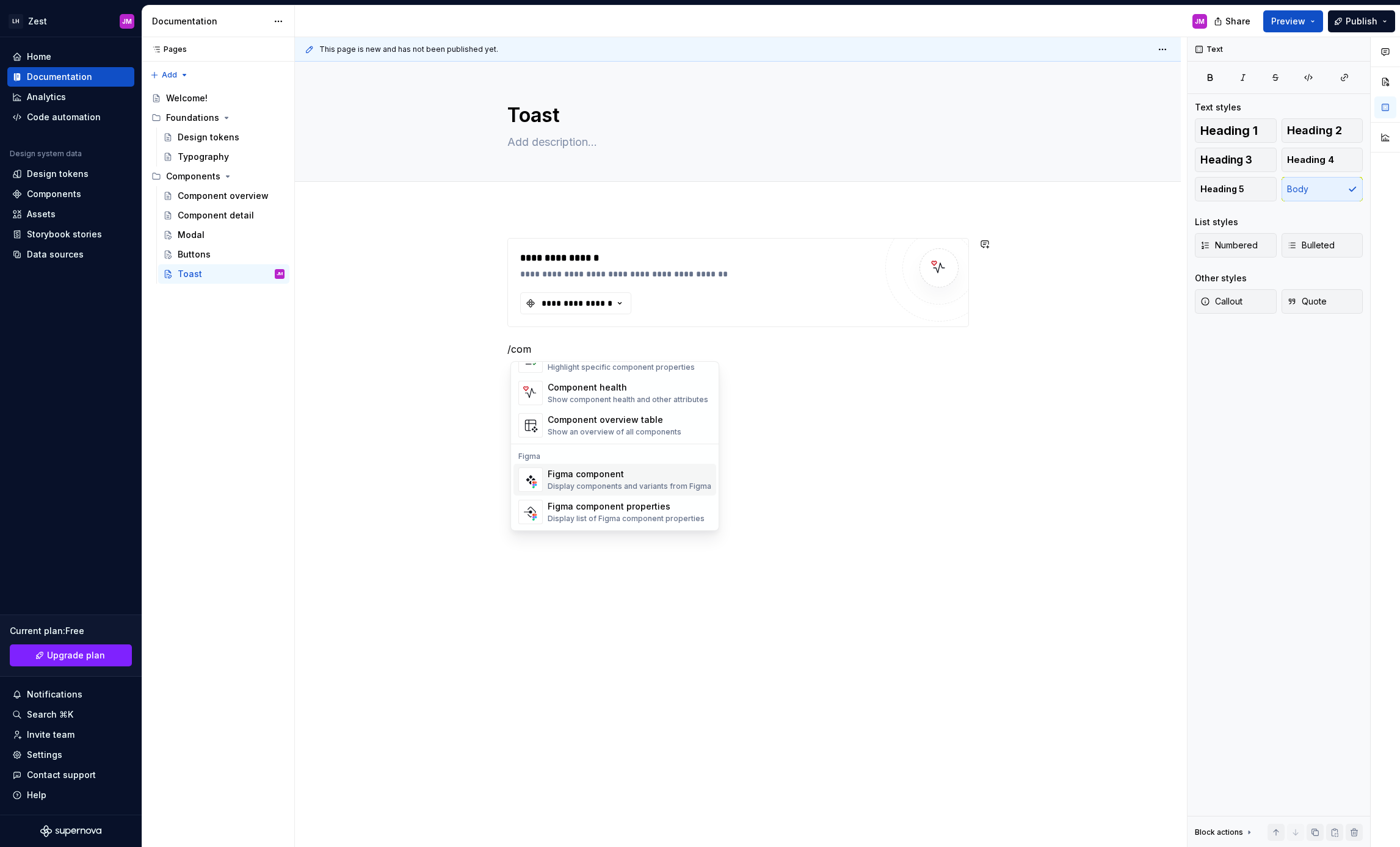
click at [654, 470] on div "Figma component" at bounding box center [629, 474] width 163 height 12
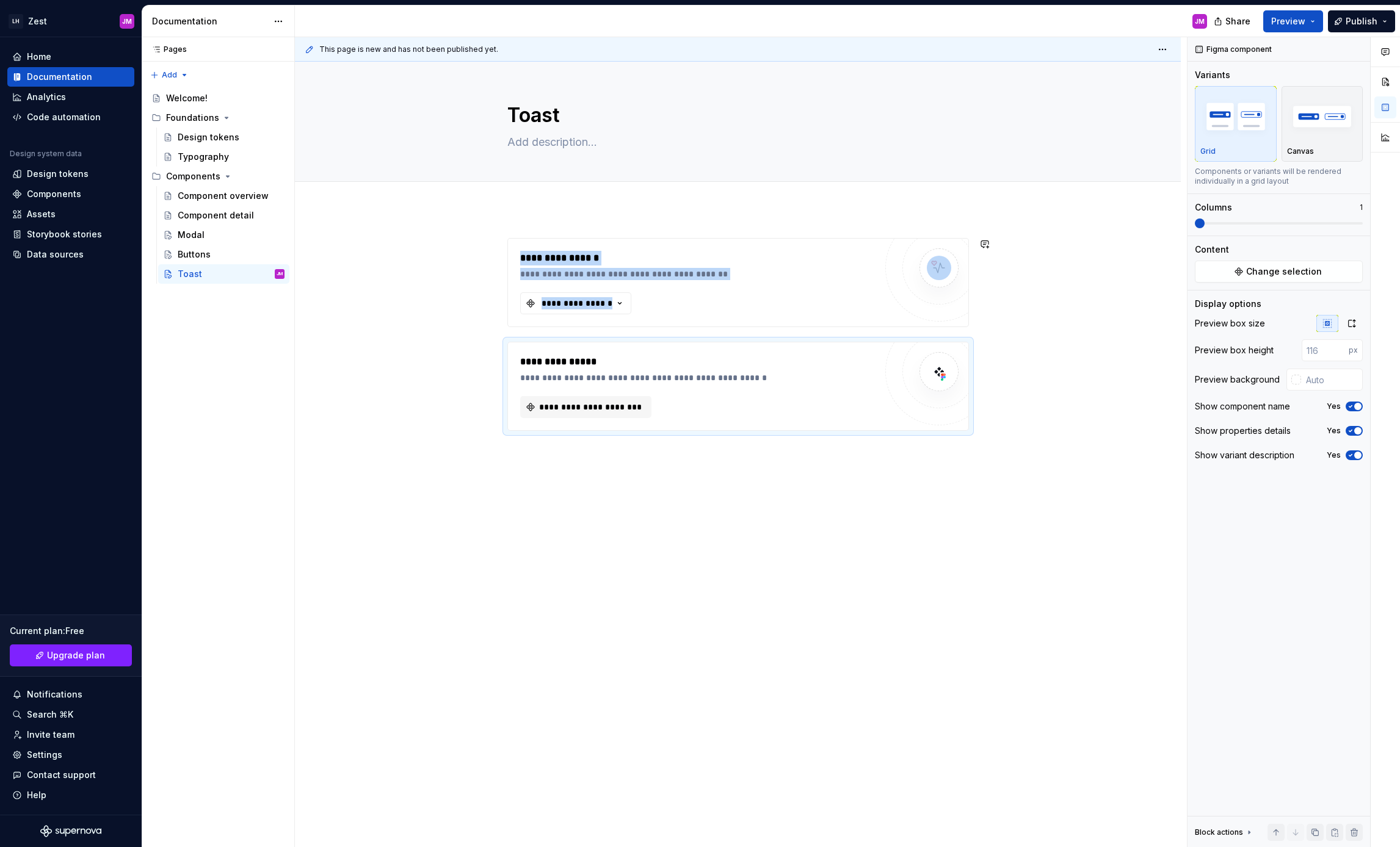
type textarea "*"
click at [578, 404] on span "**********" at bounding box center [591, 407] width 105 height 12
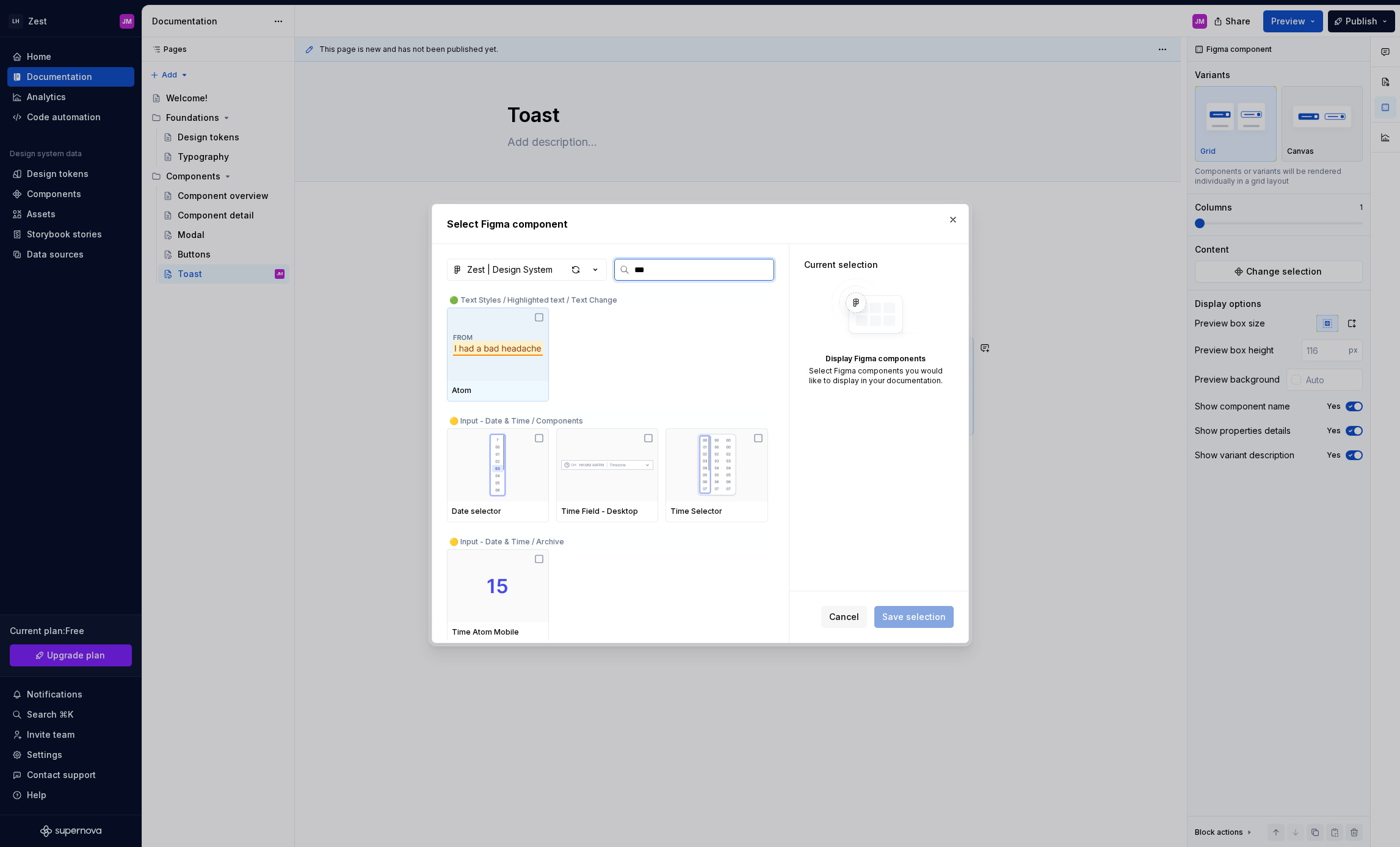
type input "****"
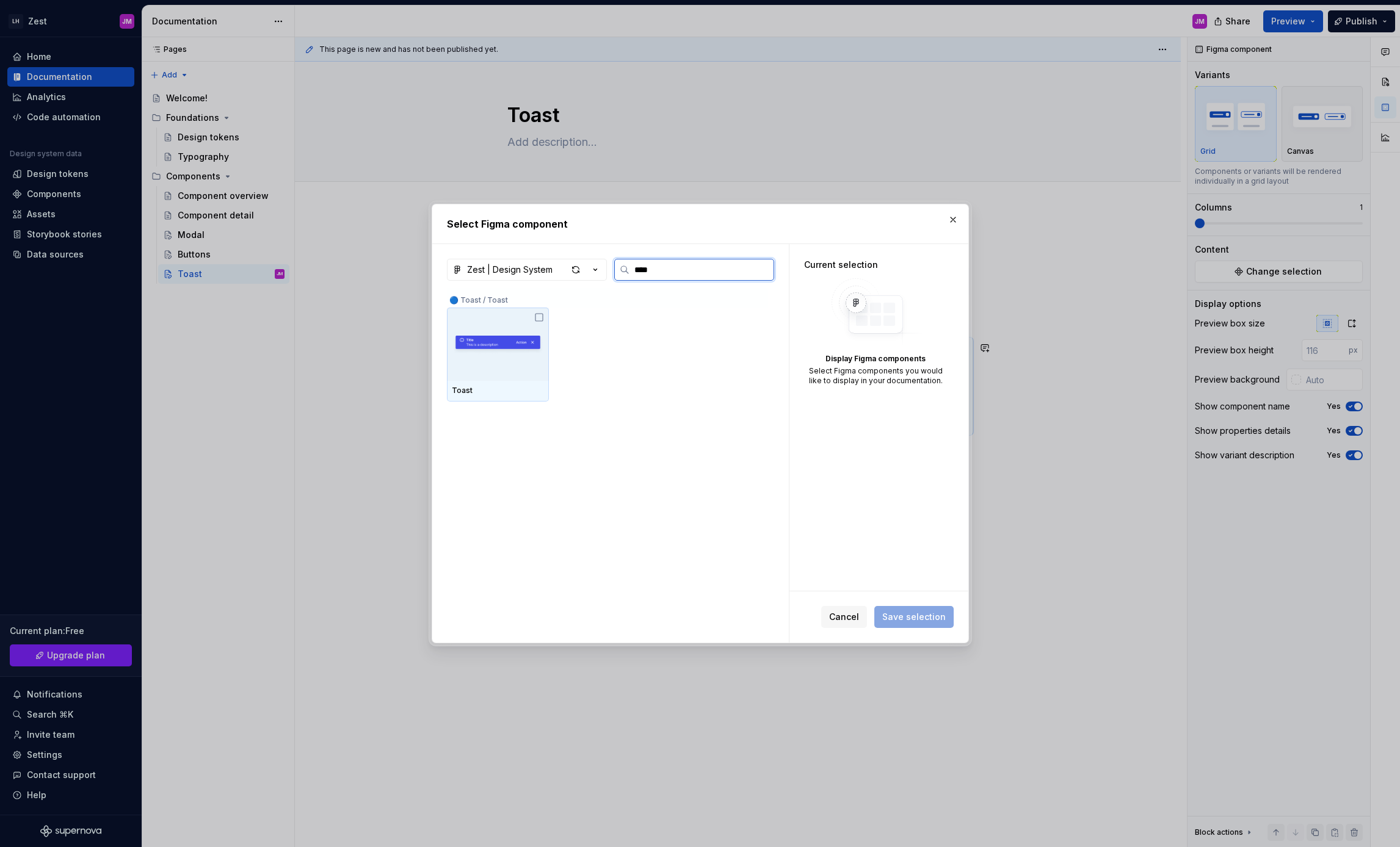
click at [475, 346] on img at bounding box center [498, 344] width 92 height 34
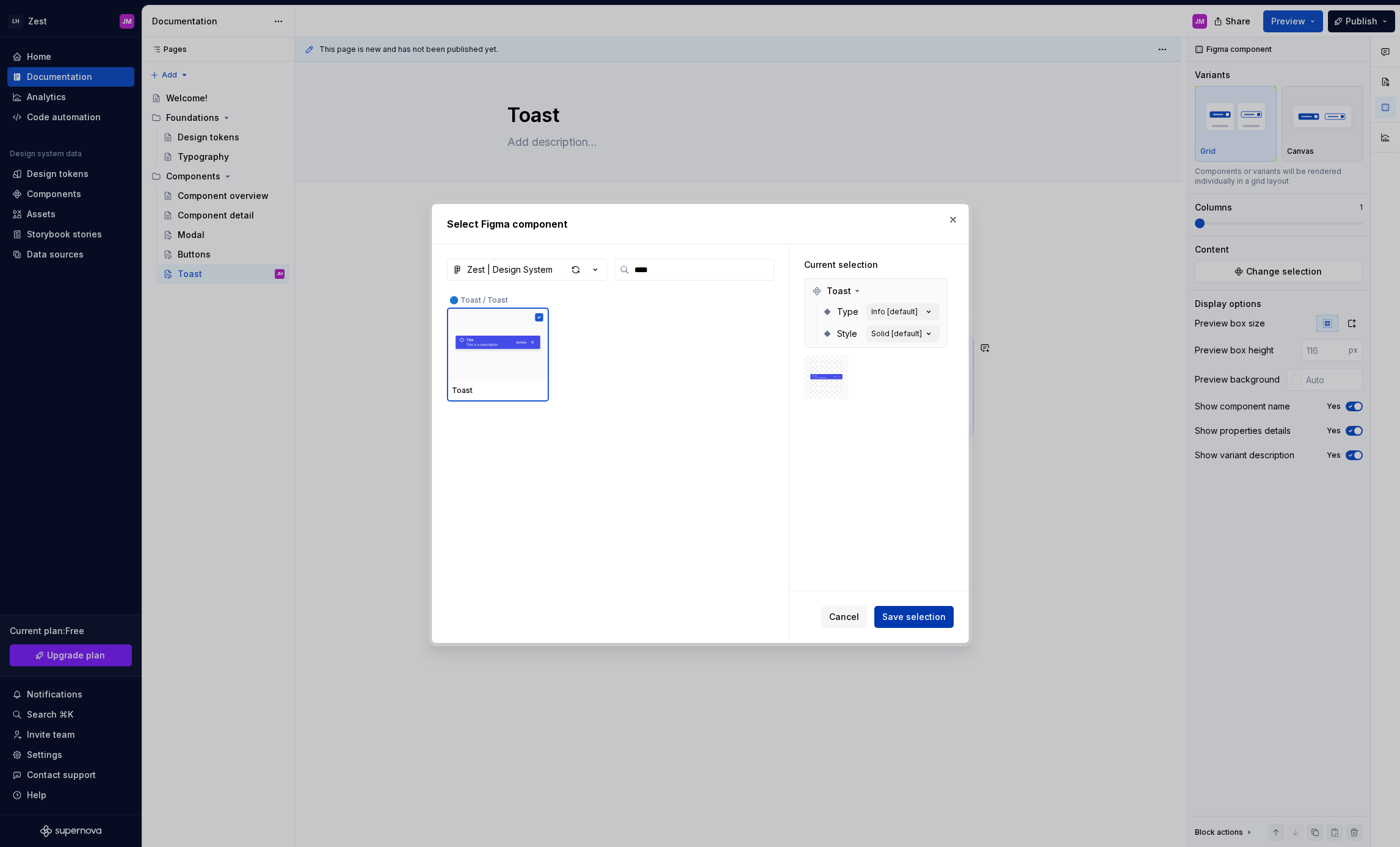
click at [908, 614] on span "Save selection" at bounding box center [914, 617] width 63 height 12
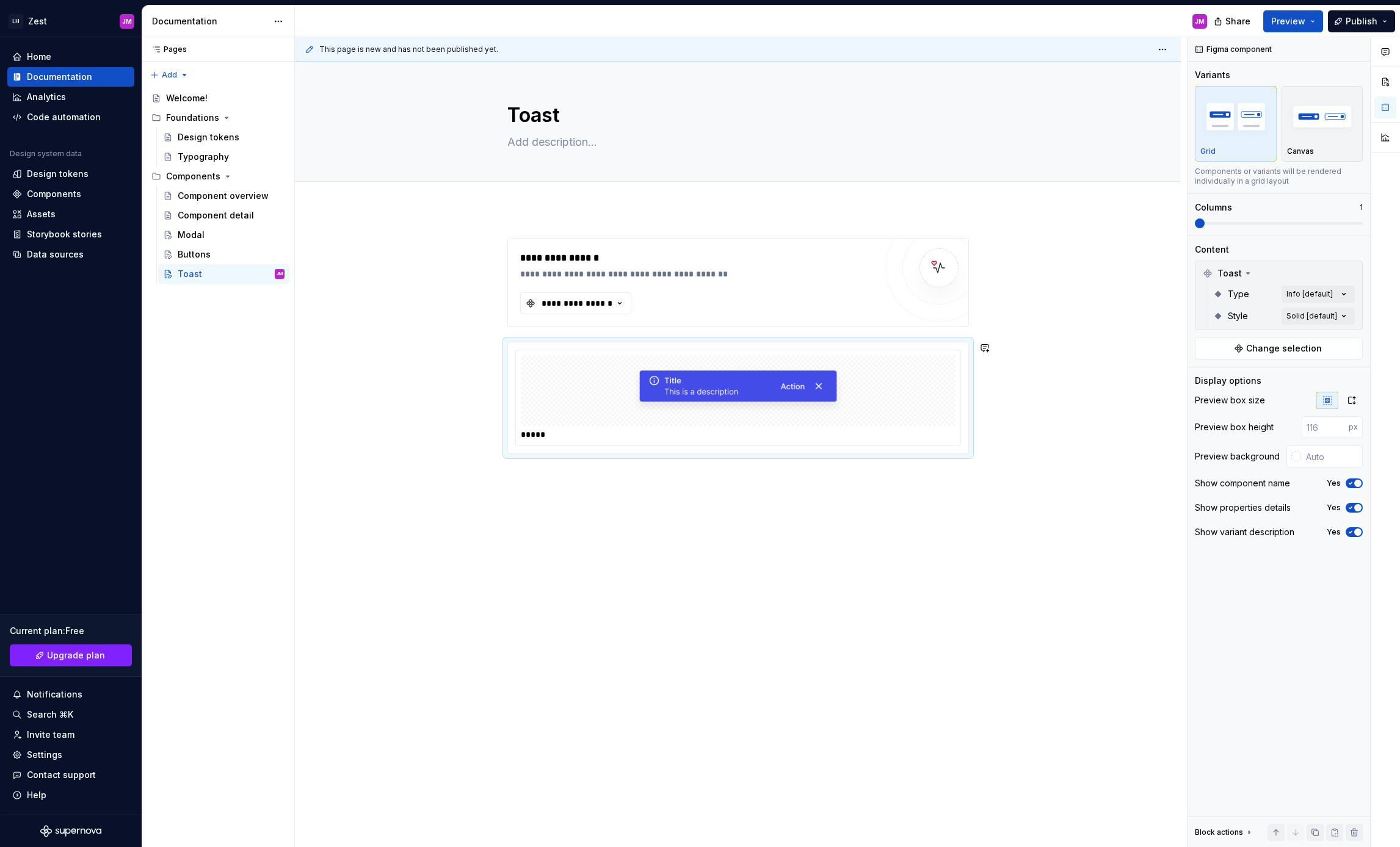
click at [834, 507] on div "**********" at bounding box center [737, 465] width 886 height 514
click at [499, 349] on span at bounding box center [495, 348] width 10 height 17
click at [902, 376] on div at bounding box center [737, 390] width 434 height 71
click at [547, 300] on div "**********" at bounding box center [577, 304] width 73 height 12
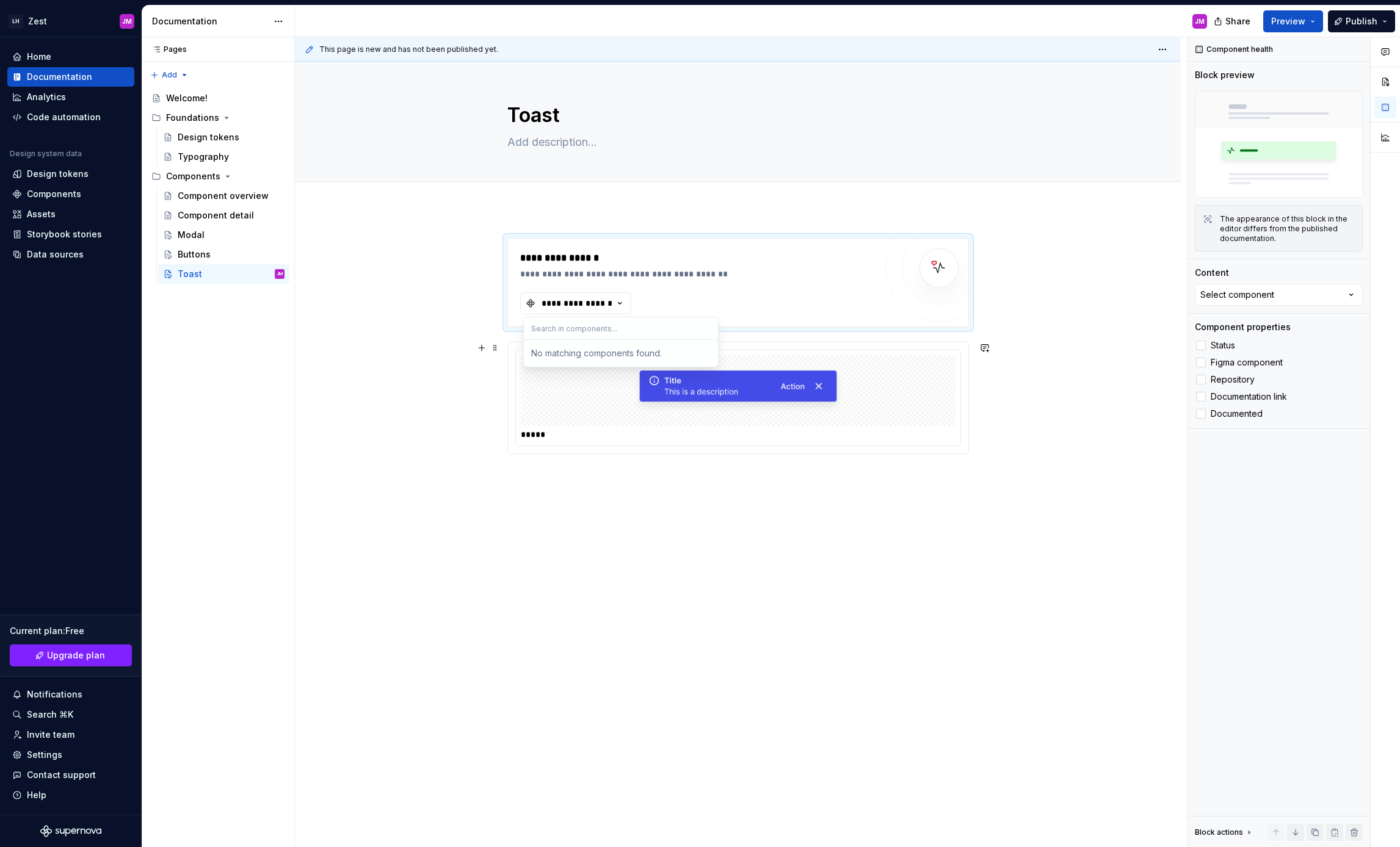
click at [595, 355] on div "No matching components found." at bounding box center [621, 353] width 189 height 22
click at [55, 190] on div "Components" at bounding box center [53, 194] width 54 height 12
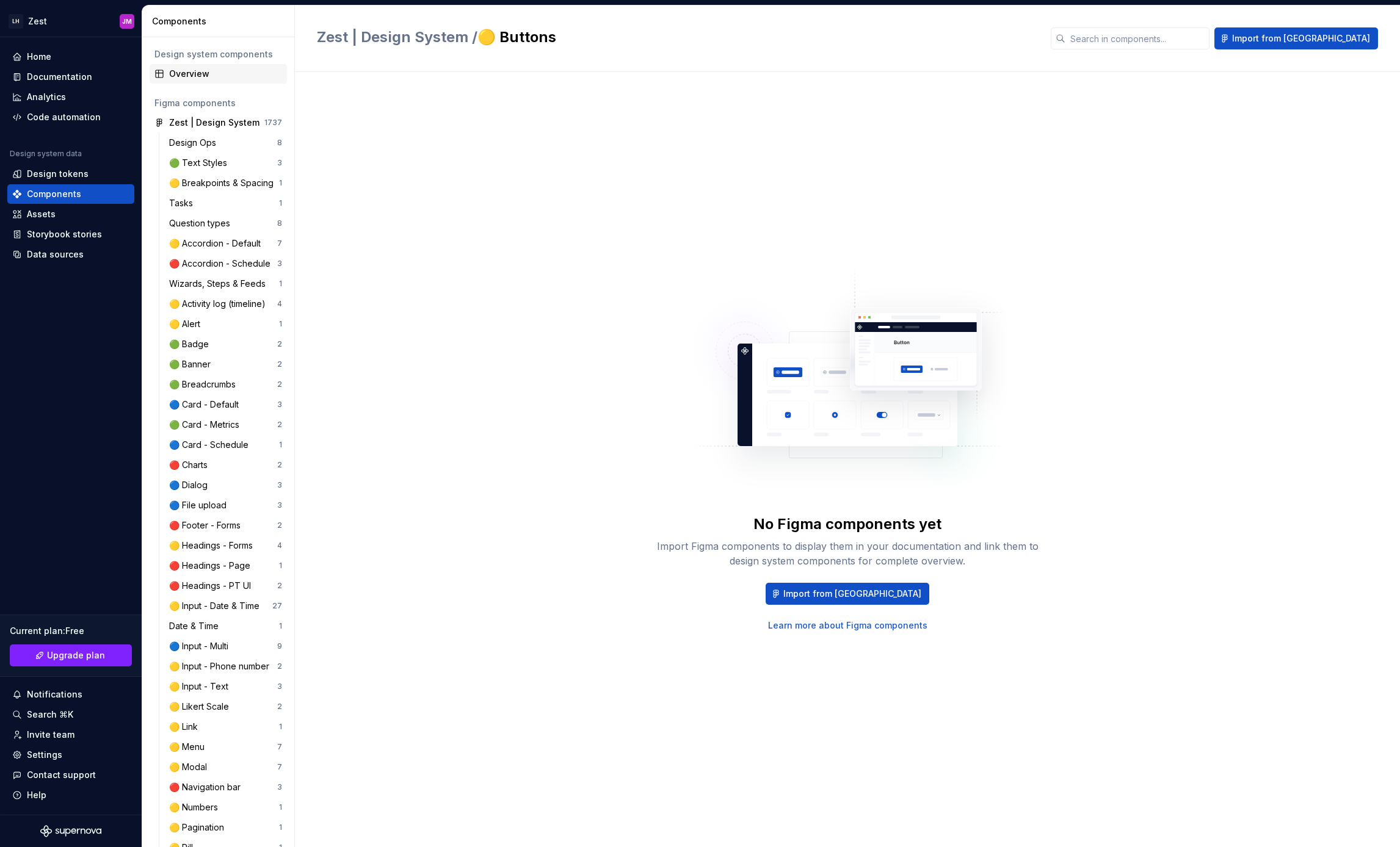
click at [205, 74] on div "Overview" at bounding box center [226, 74] width 113 height 12
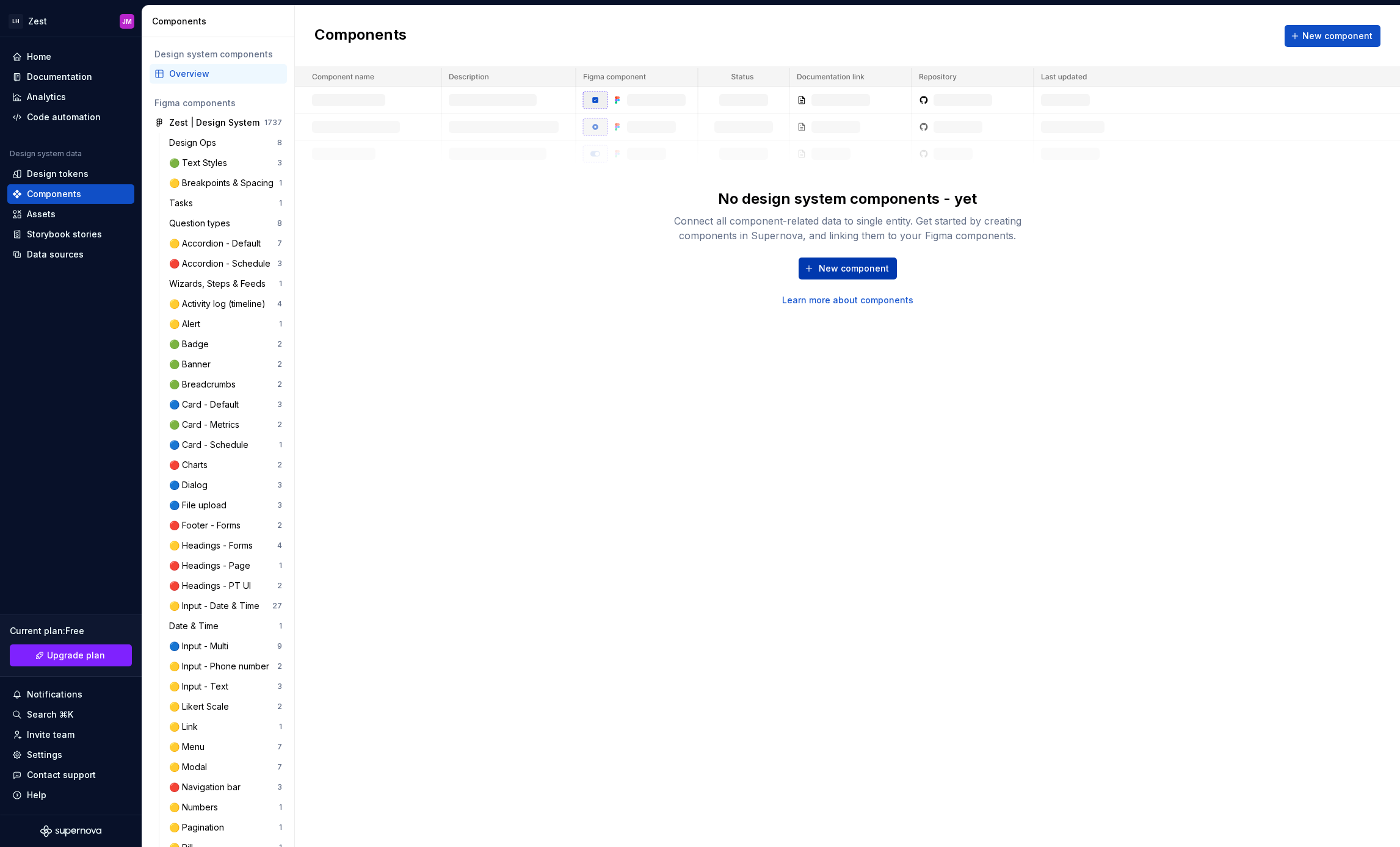
click at [845, 269] on span "New component" at bounding box center [854, 269] width 70 height 12
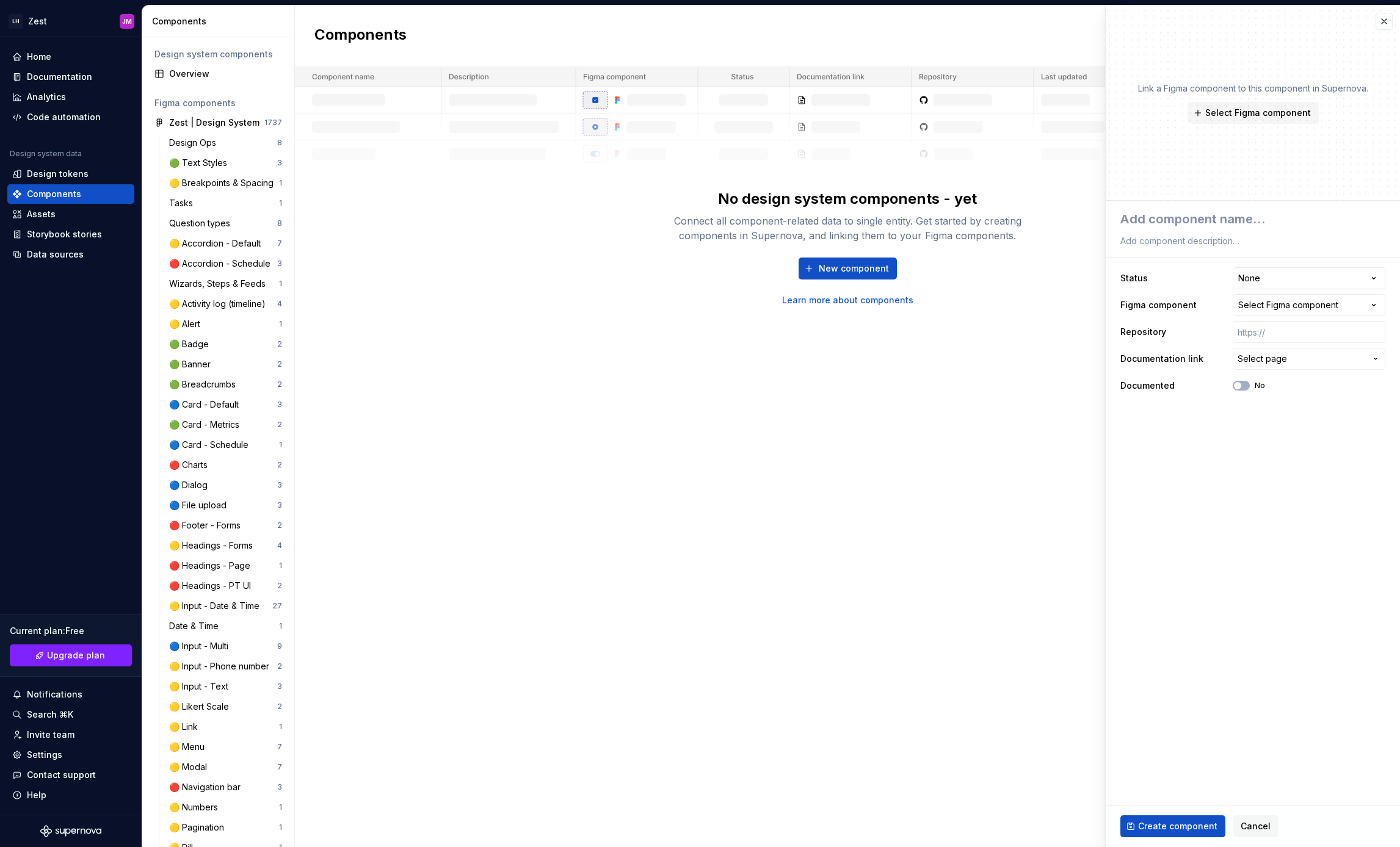
type textarea "*"
type textarea "T"
type textarea "*"
type textarea "To"
type textarea "*"
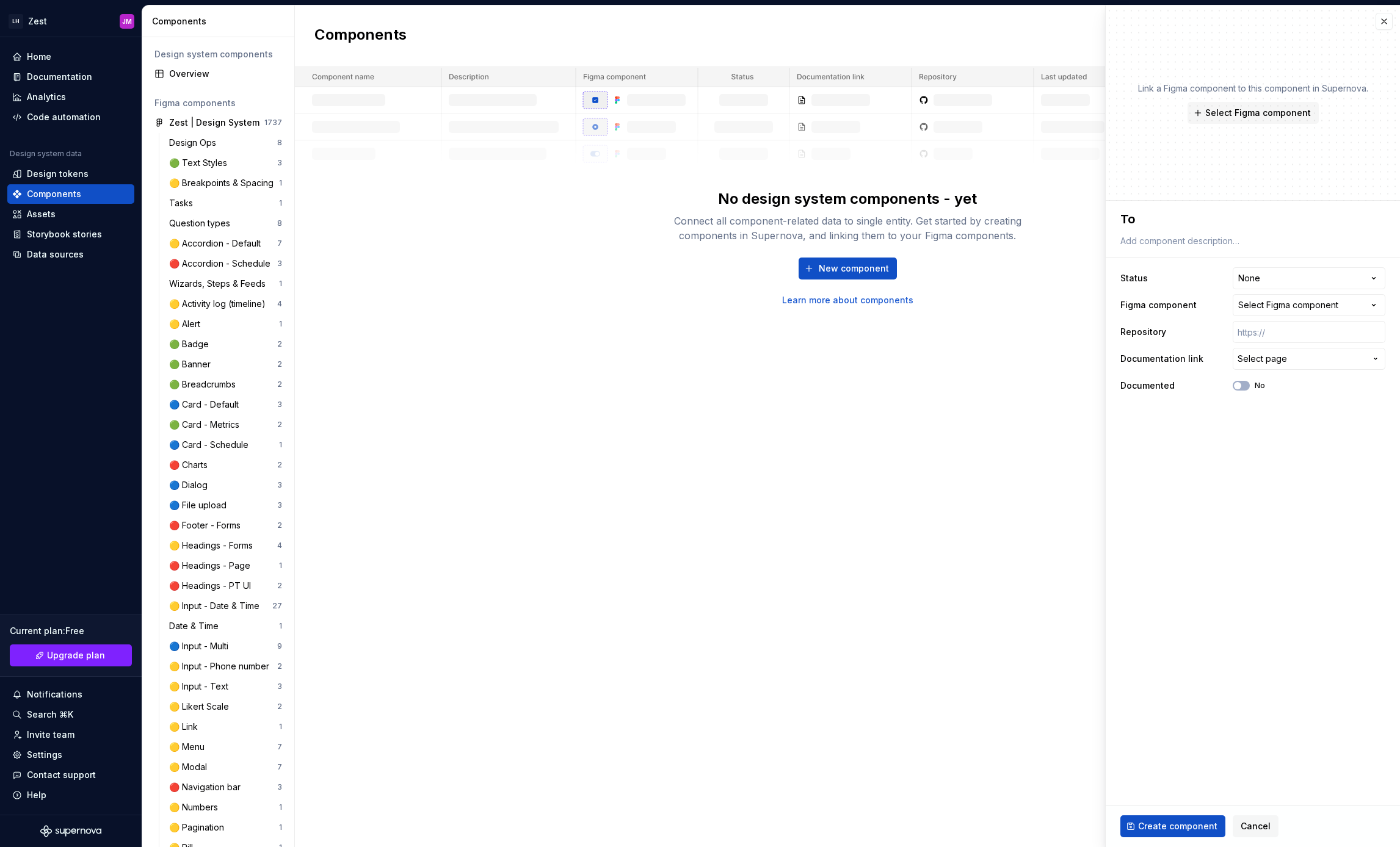
type textarea "Toa"
type textarea "*"
type textarea "Toast"
type textarea "*"
type textarea "Toast"
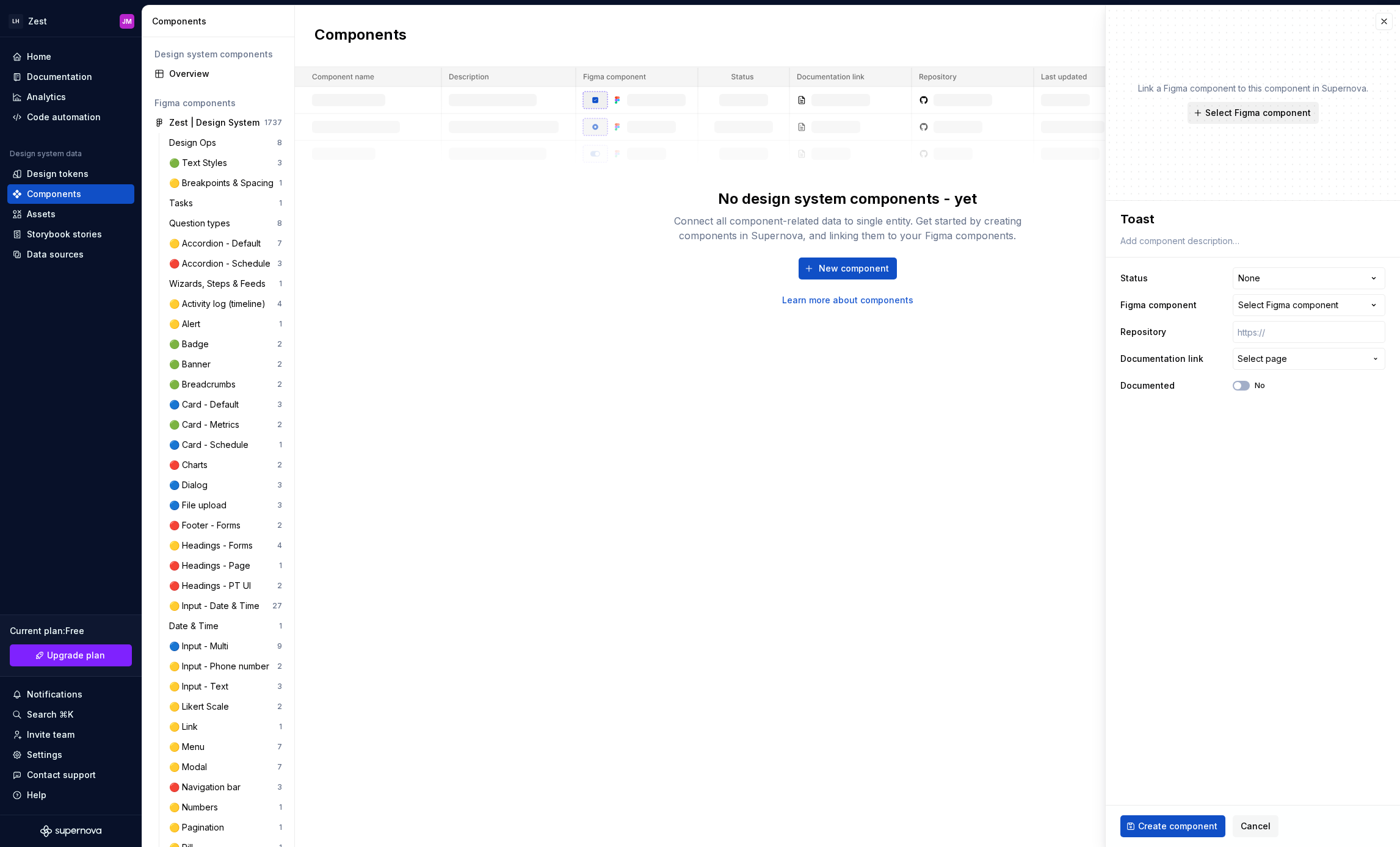
click at [1226, 111] on span "Select Figma component" at bounding box center [1258, 113] width 105 height 12
type textarea "*"
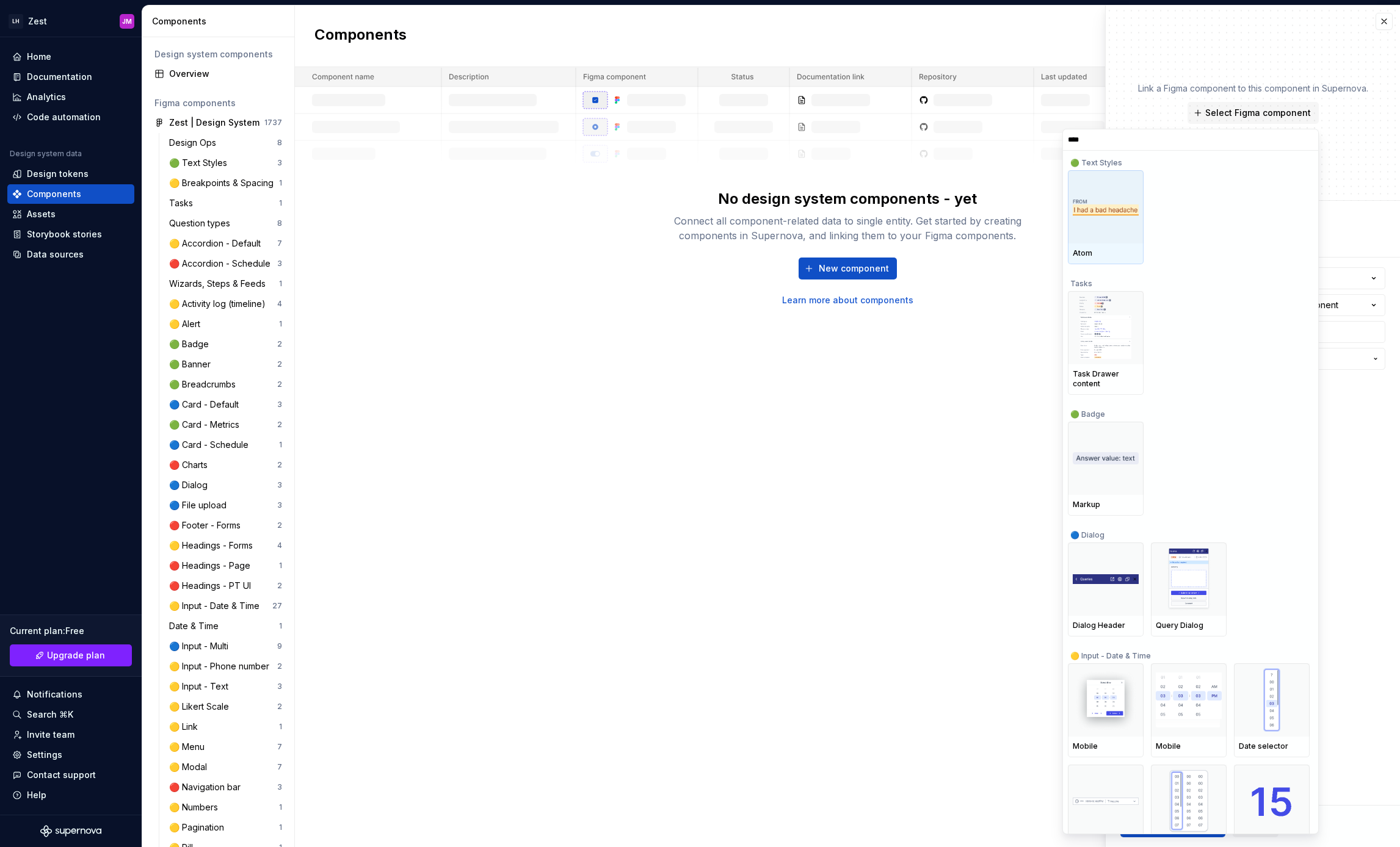
type input "*****"
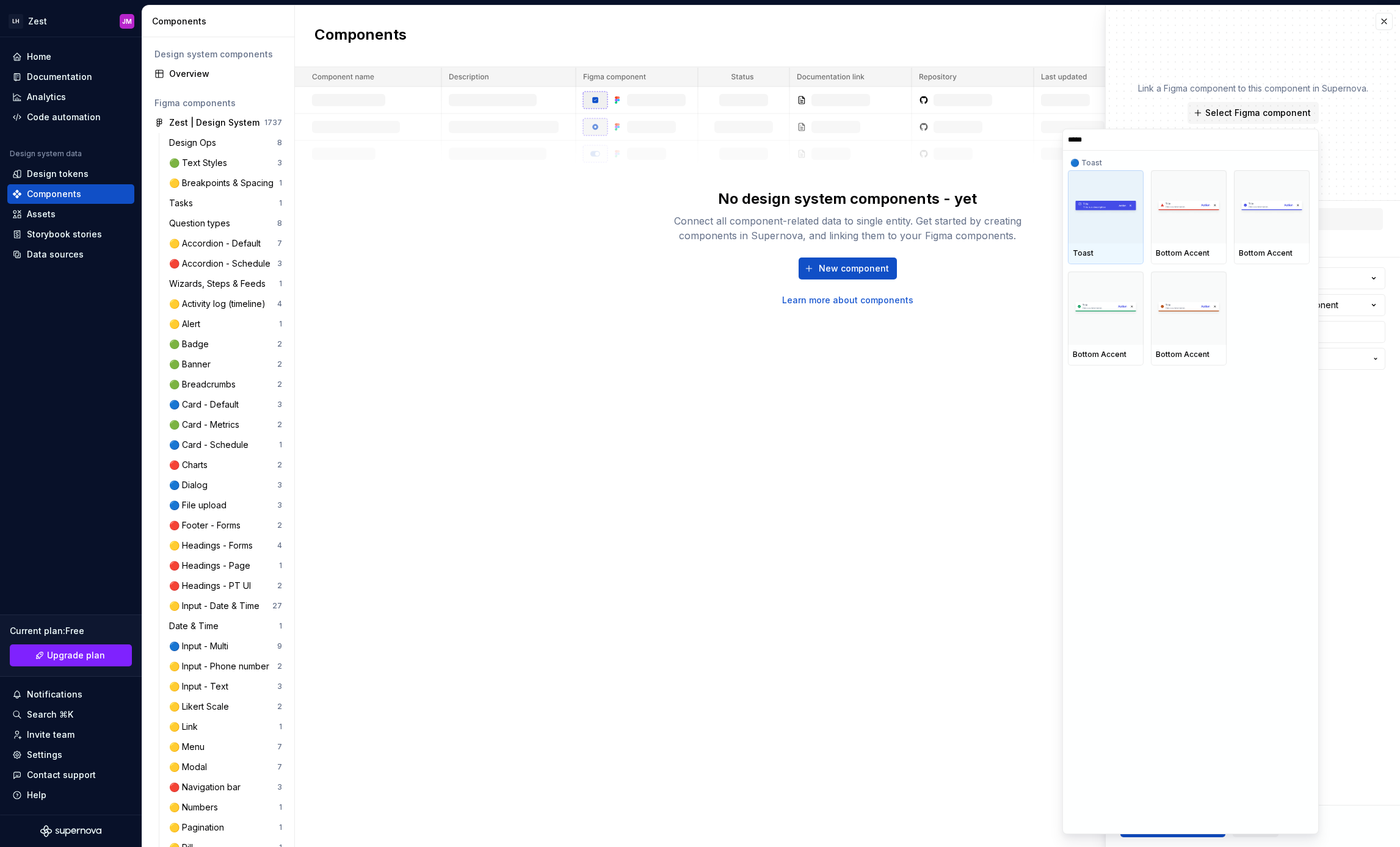
click at [1118, 214] on img at bounding box center [1105, 208] width 66 height 15
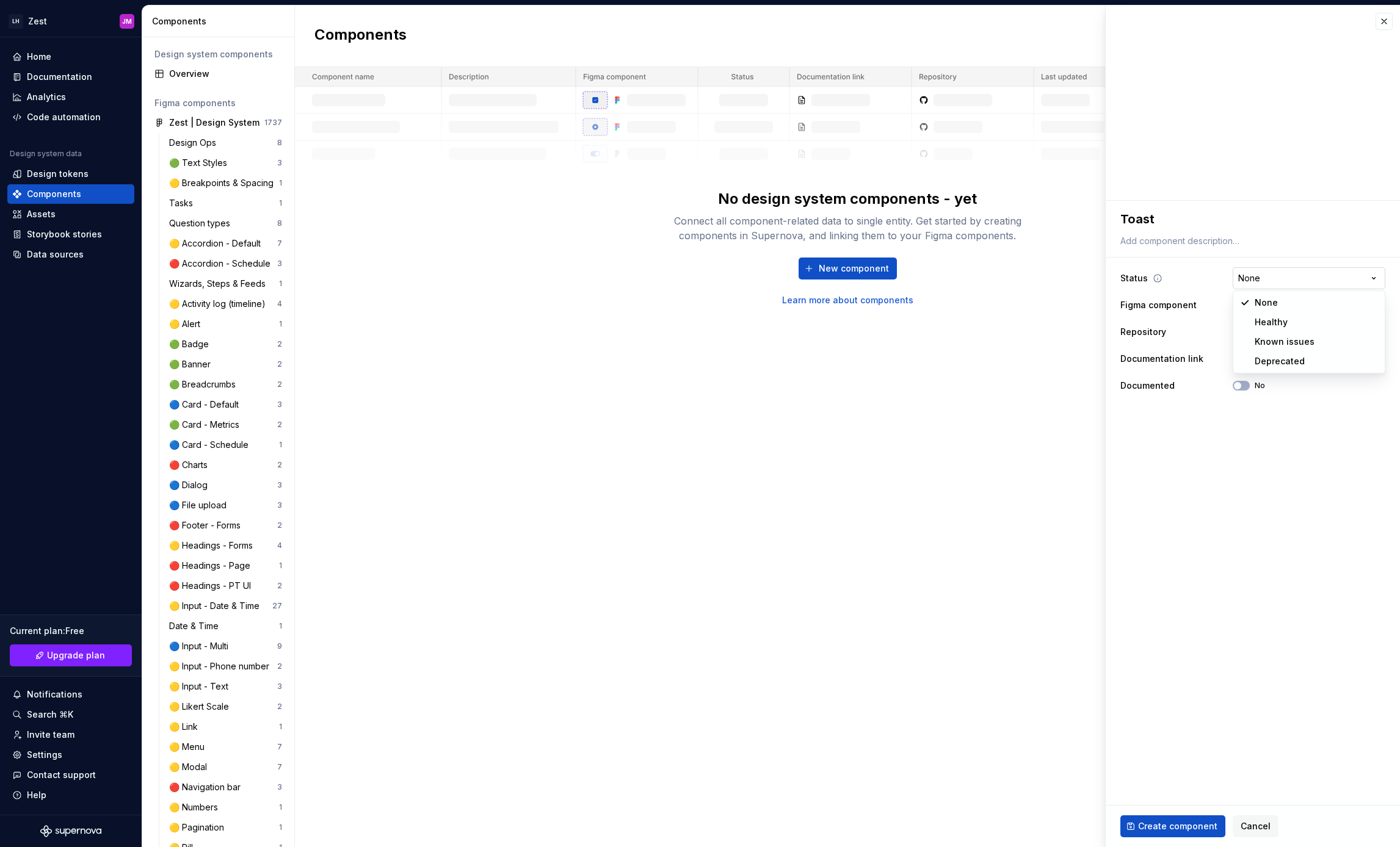
click at [1276, 274] on html "LH Zest JM Home Documentation Analytics Code automation Design system data Desi…" at bounding box center [700, 424] width 1400 height 847
type textarea "*"
select select "**********"
click at [1299, 330] on input "text" at bounding box center [1309, 332] width 153 height 22
type textarea "*"
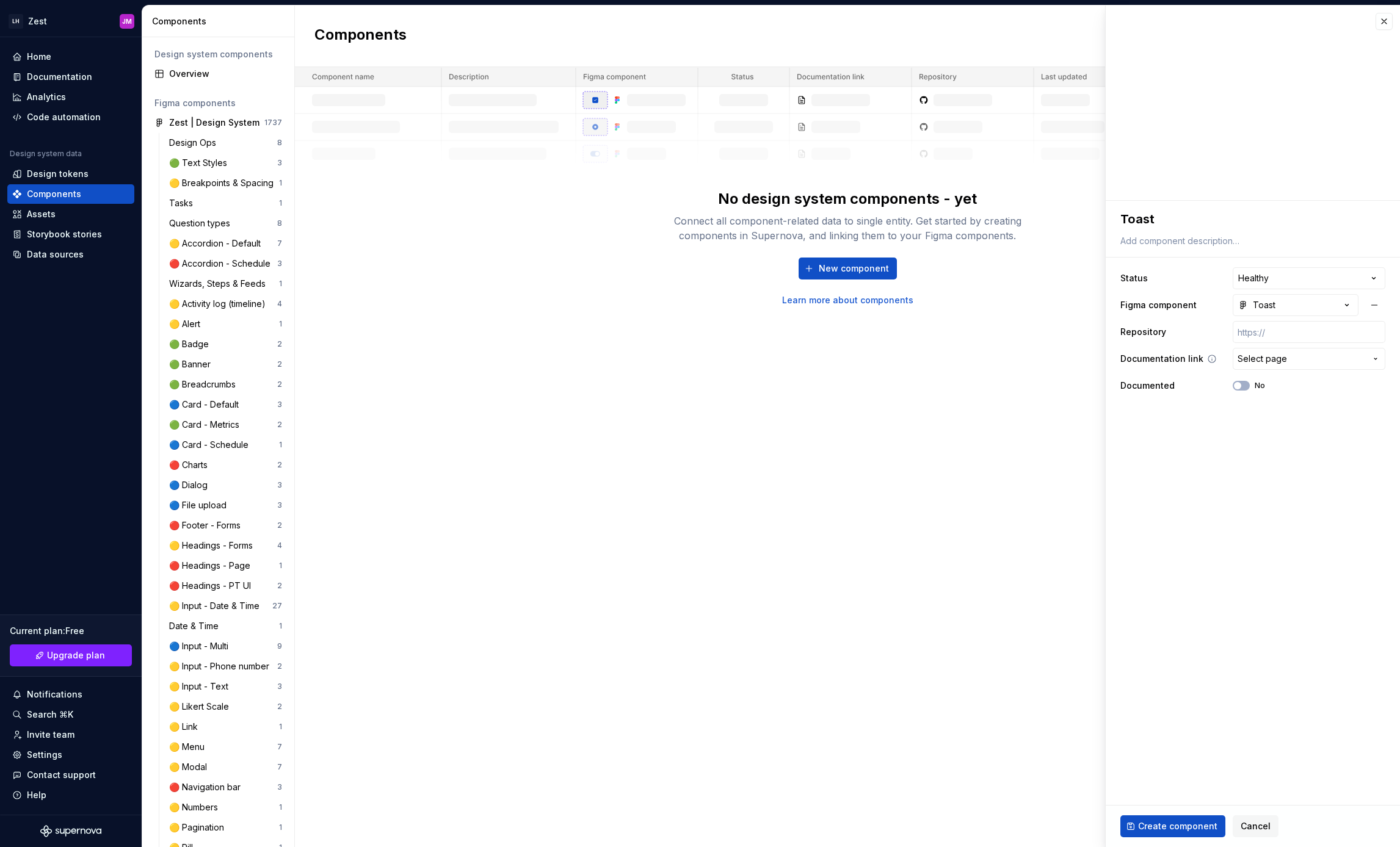
click at [1275, 359] on span "Select page" at bounding box center [1262, 359] width 50 height 12
type input "Toa"
click at [1268, 424] on div "Toa st" at bounding box center [1288, 428] width 209 height 12
click at [1252, 385] on div "No" at bounding box center [1249, 385] width 32 height 10
click at [1247, 385] on button "No" at bounding box center [1241, 385] width 17 height 10
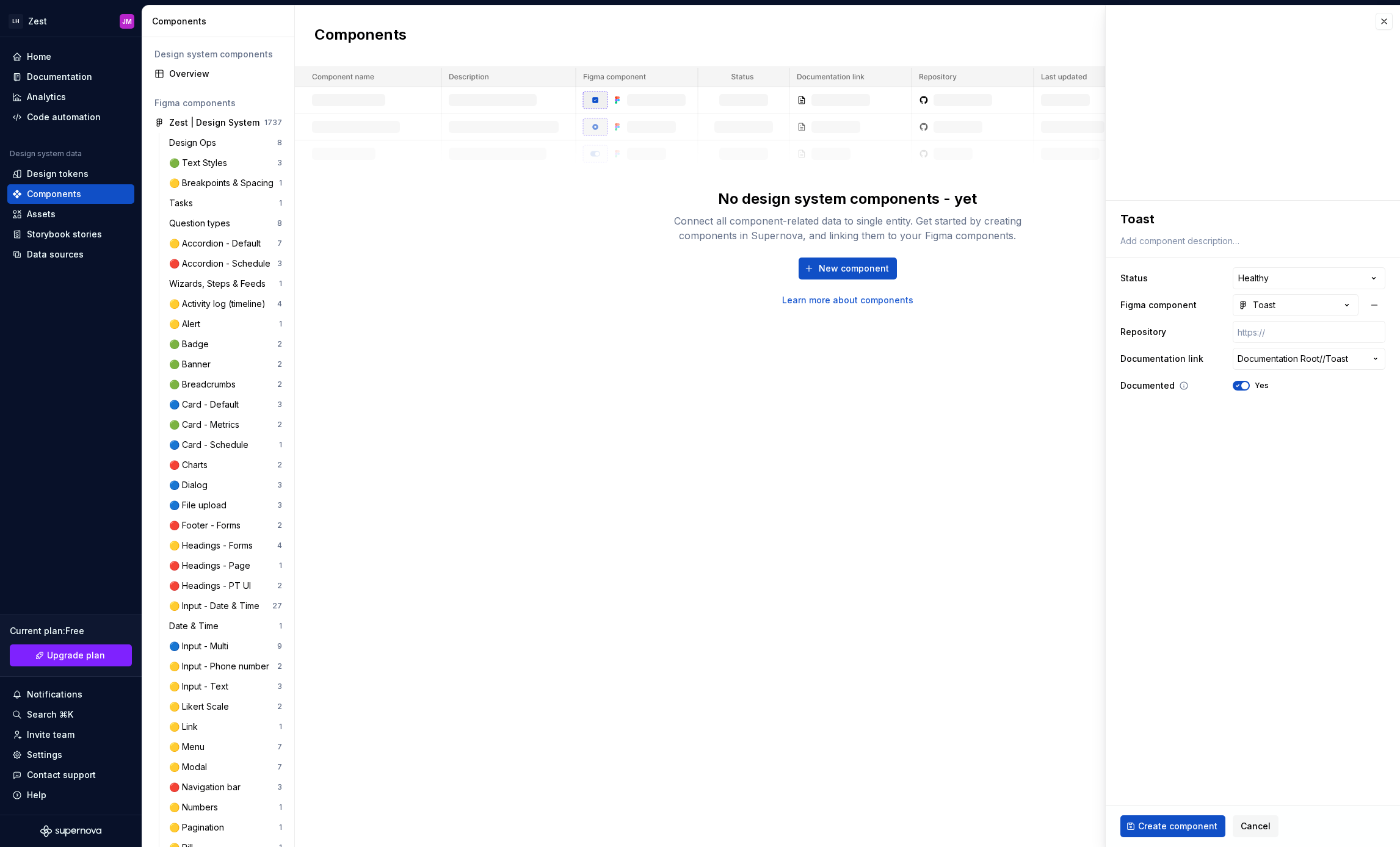
click at [1238, 386] on icon "button" at bounding box center [1237, 386] width 10 height 8
click at [1184, 385] on icon at bounding box center [1183, 385] width 10 height 10
click at [1164, 823] on span "Create component" at bounding box center [1178, 826] width 79 height 12
type textarea "*"
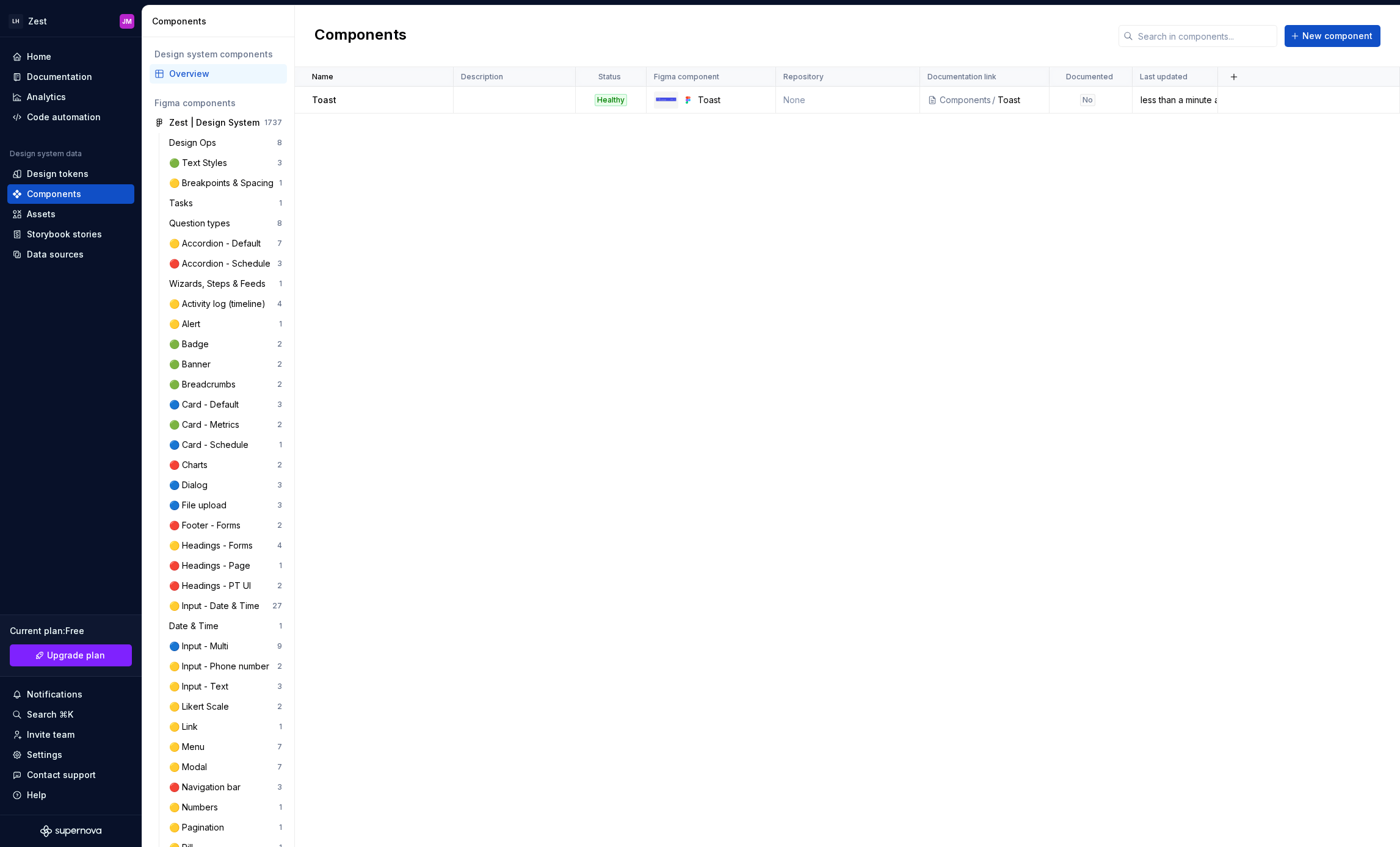
click at [626, 73] on html "LH Zest JM Home Documentation Analytics Code automation Design system data Desi…" at bounding box center [700, 424] width 1400 height 847
click at [669, 106] on span "Edit property" at bounding box center [684, 101] width 79 height 12
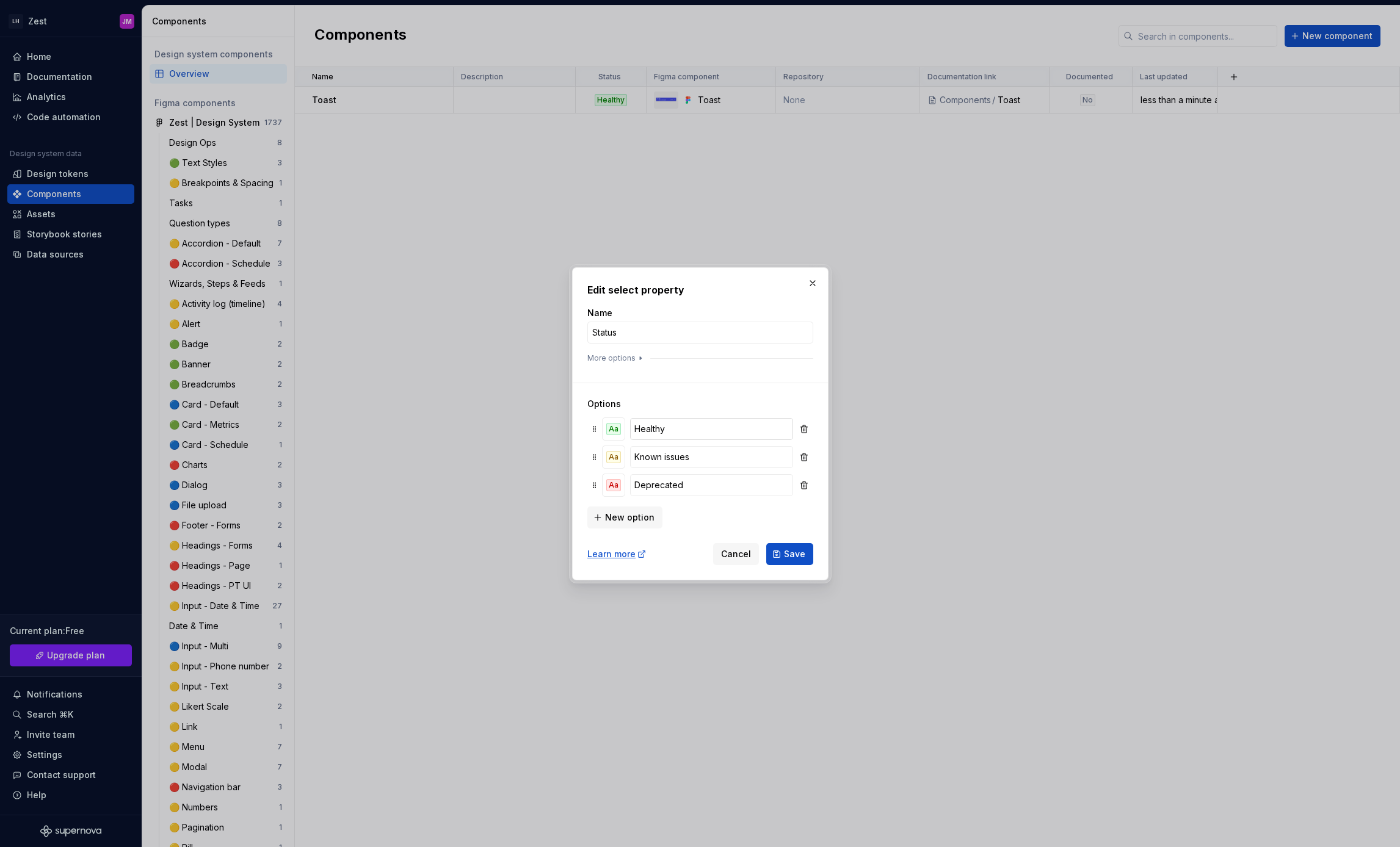
click at [679, 431] on input "Healthy" at bounding box center [711, 429] width 163 height 22
click at [653, 453] on input "Known issues" at bounding box center [711, 457] width 163 height 22
drag, startPoint x: 684, startPoint y: 477, endPoint x: 679, endPoint y: 492, distance: 15.8
click at [684, 477] on input "Deprecated" at bounding box center [711, 485] width 163 height 22
click at [634, 518] on span "New option" at bounding box center [630, 517] width 50 height 12
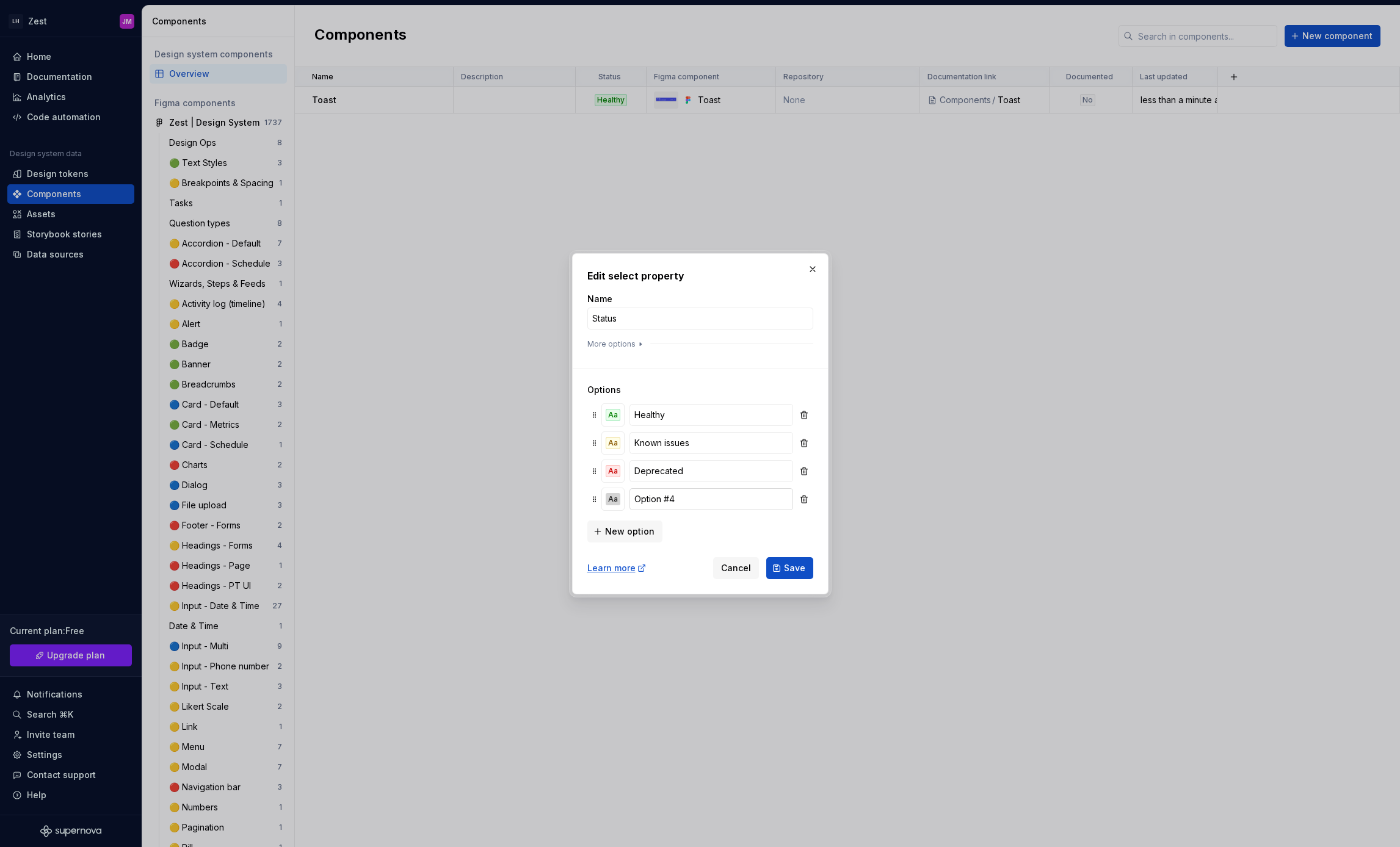
click at [679, 502] on input "Option #4" at bounding box center [711, 499] width 163 height 22
type input "Ready for dev"
click at [610, 502] on div "Aa" at bounding box center [612, 499] width 15 height 12
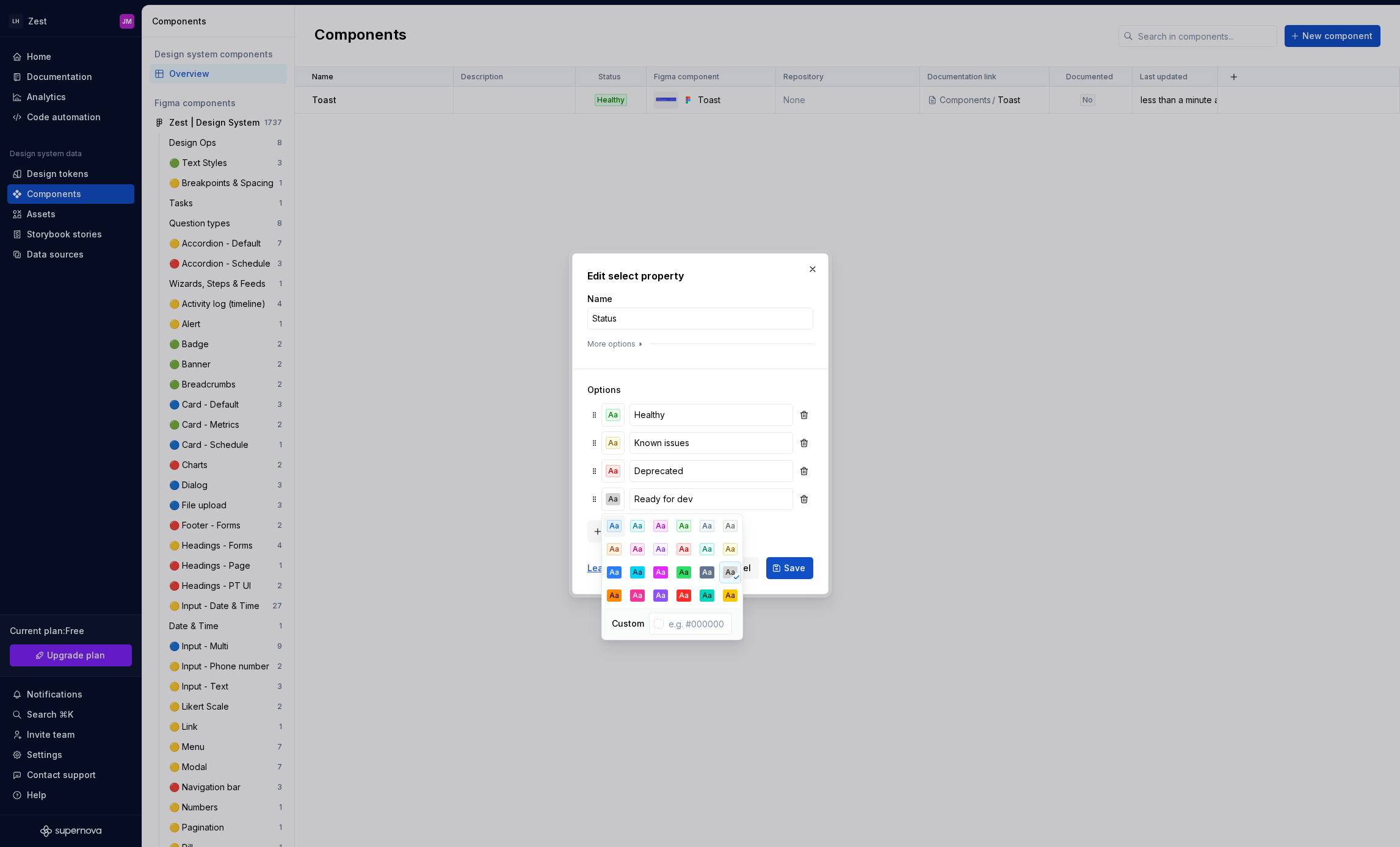
click at [618, 527] on div "Aa" at bounding box center [614, 526] width 15 height 12
drag, startPoint x: 794, startPoint y: 523, endPoint x: 798, endPoint y: 543, distance: 20.4
click at [794, 523] on div "New option" at bounding box center [700, 530] width 226 height 24
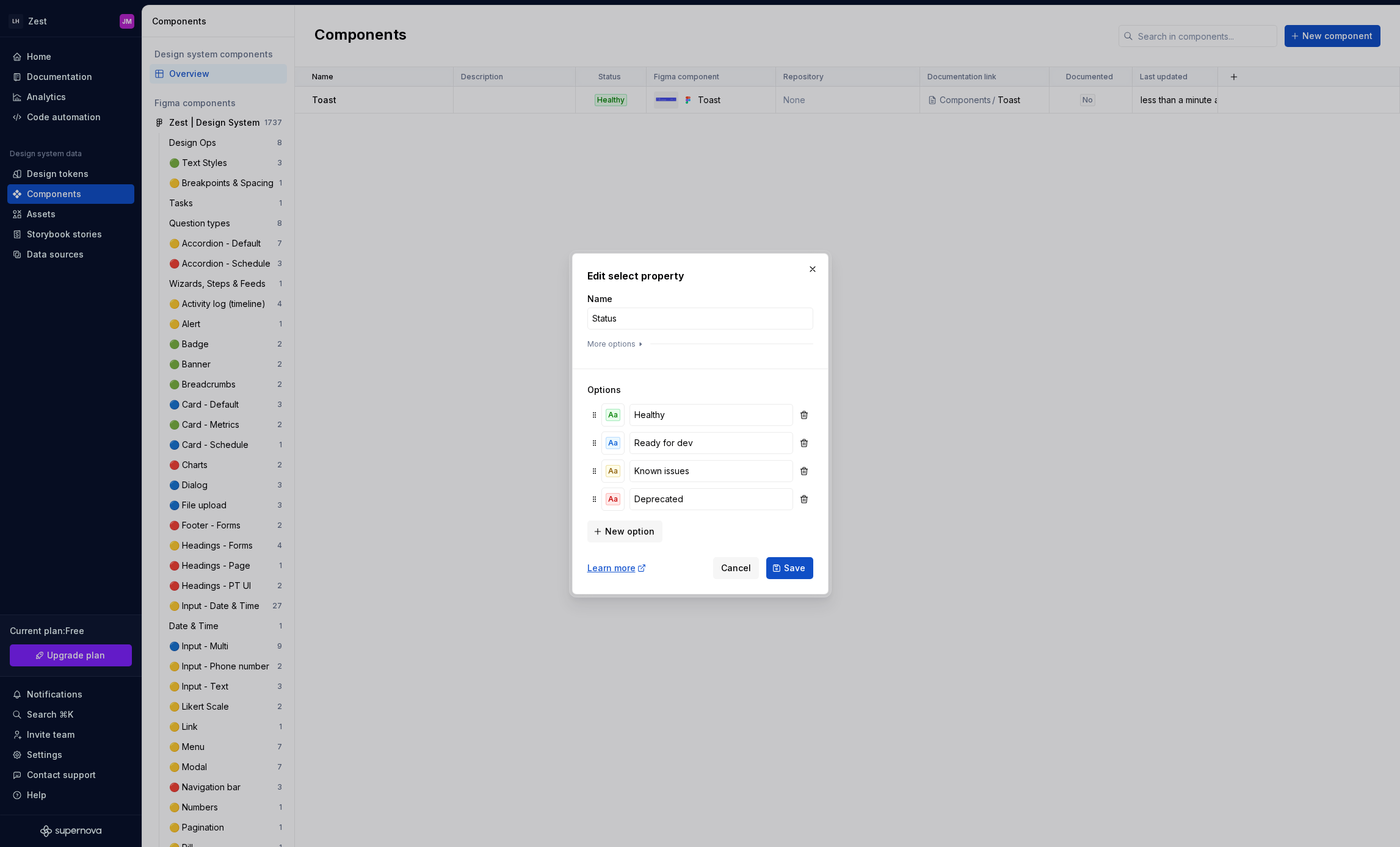
click at [788, 568] on span "Save" at bounding box center [795, 568] width 21 height 12
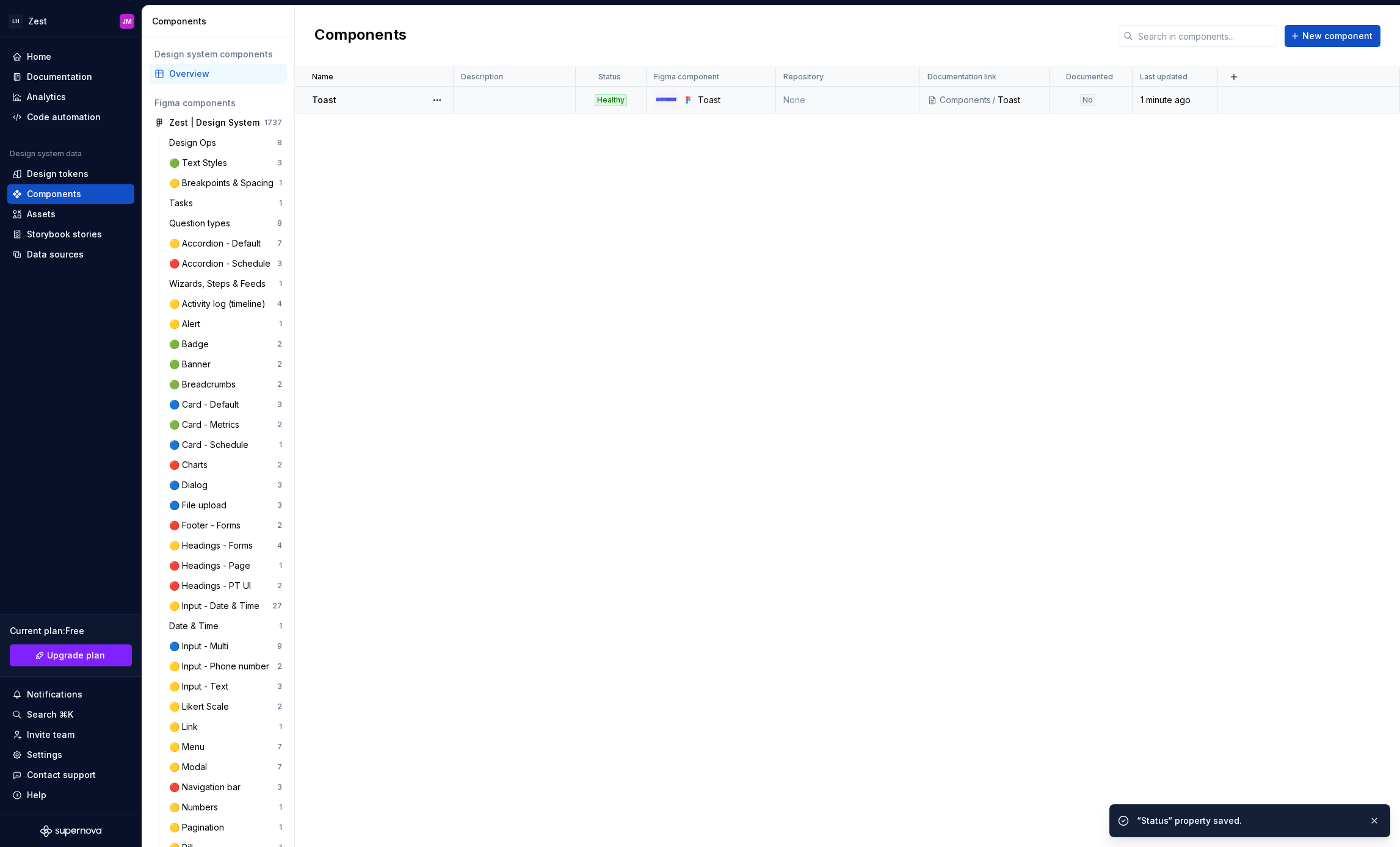
click at [602, 102] on div "Healthy" at bounding box center [611, 100] width 32 height 12
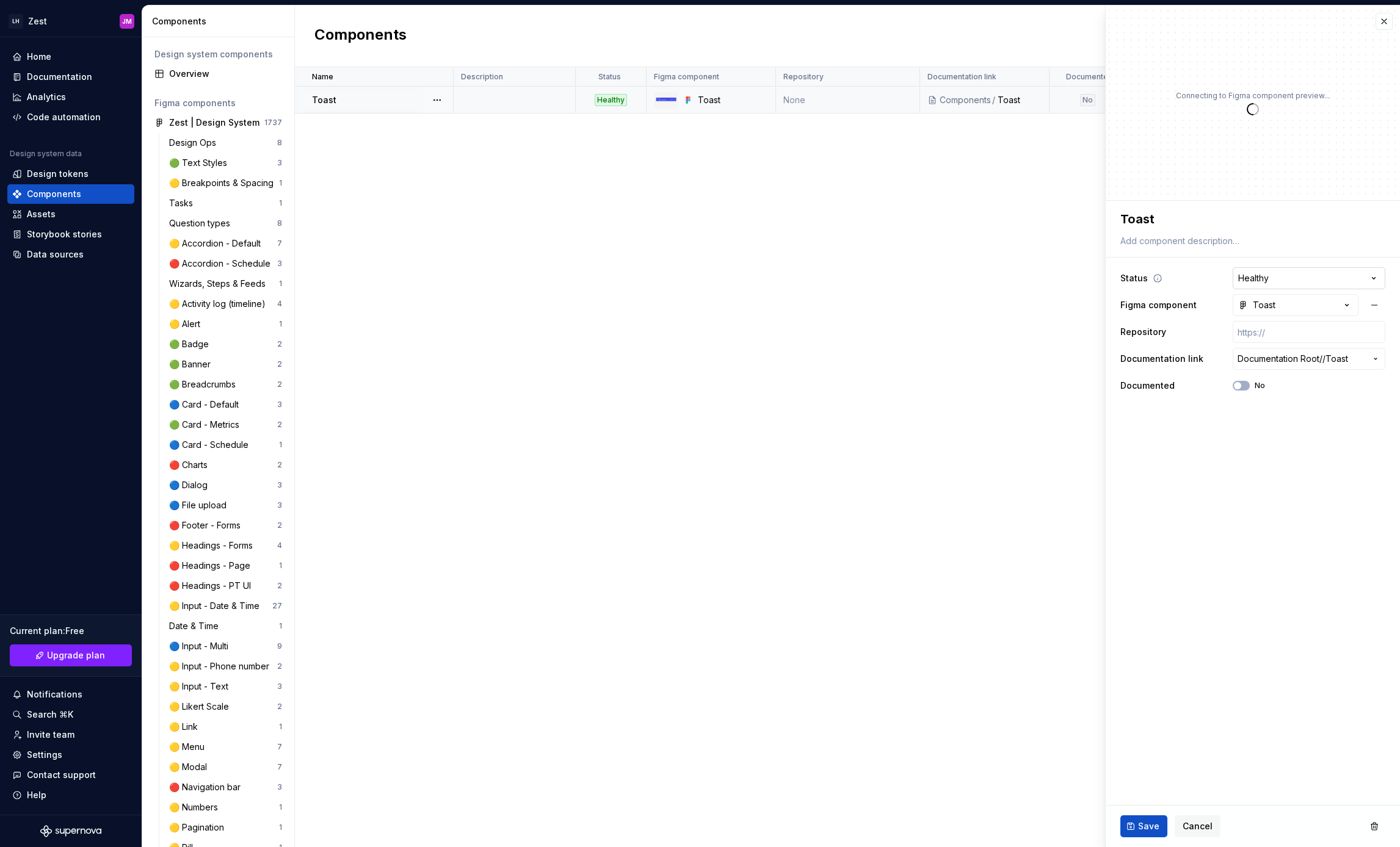
type textarea "*"
click at [1276, 279] on html "LH Zest JM Home Documentation Analytics Code automation Design system data Desi…" at bounding box center [700, 424] width 1400 height 847
select select "**********"
click at [1137, 824] on button "Save" at bounding box center [1144, 826] width 47 height 22
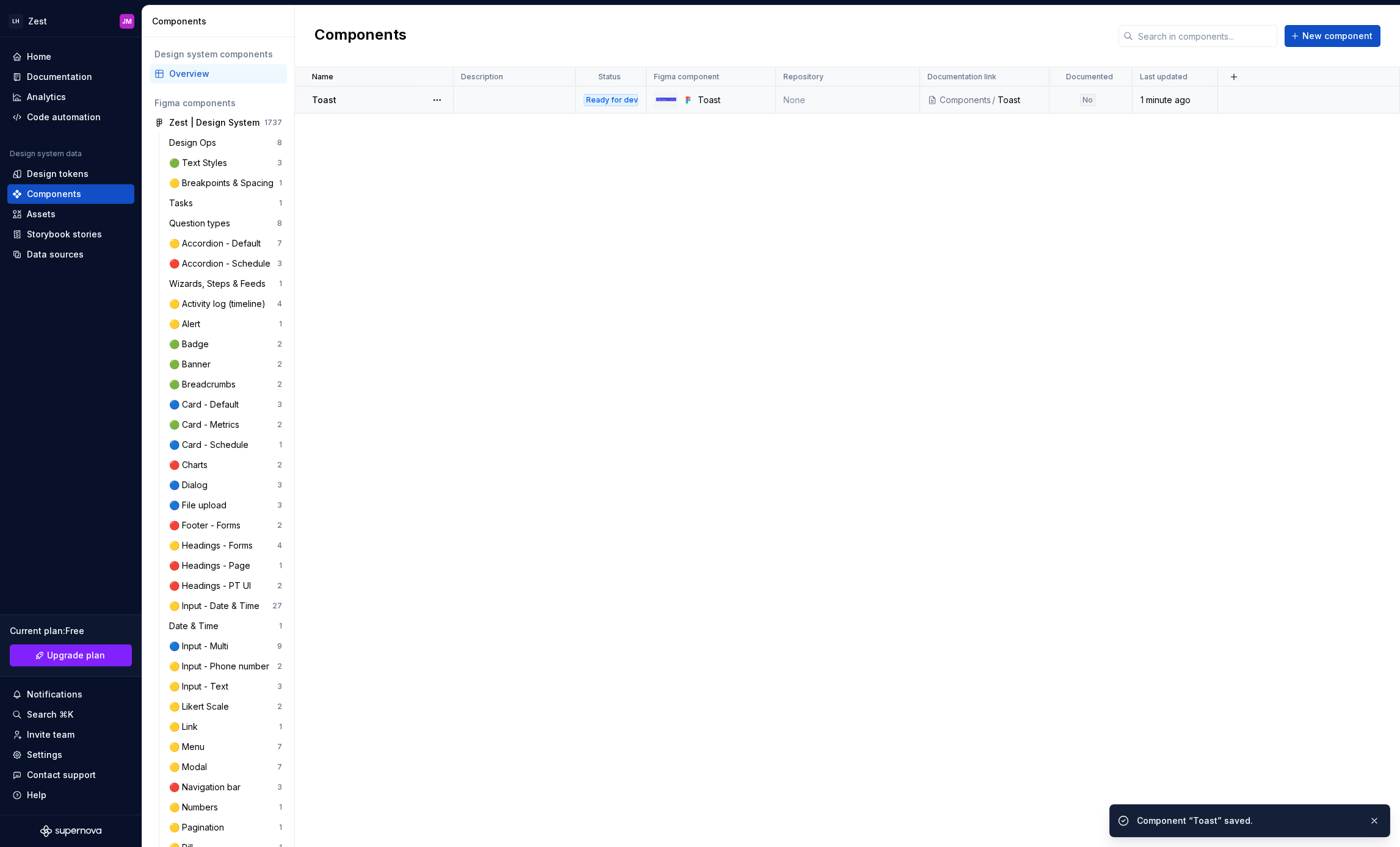
click at [983, 101] on div "Components" at bounding box center [965, 100] width 51 height 12
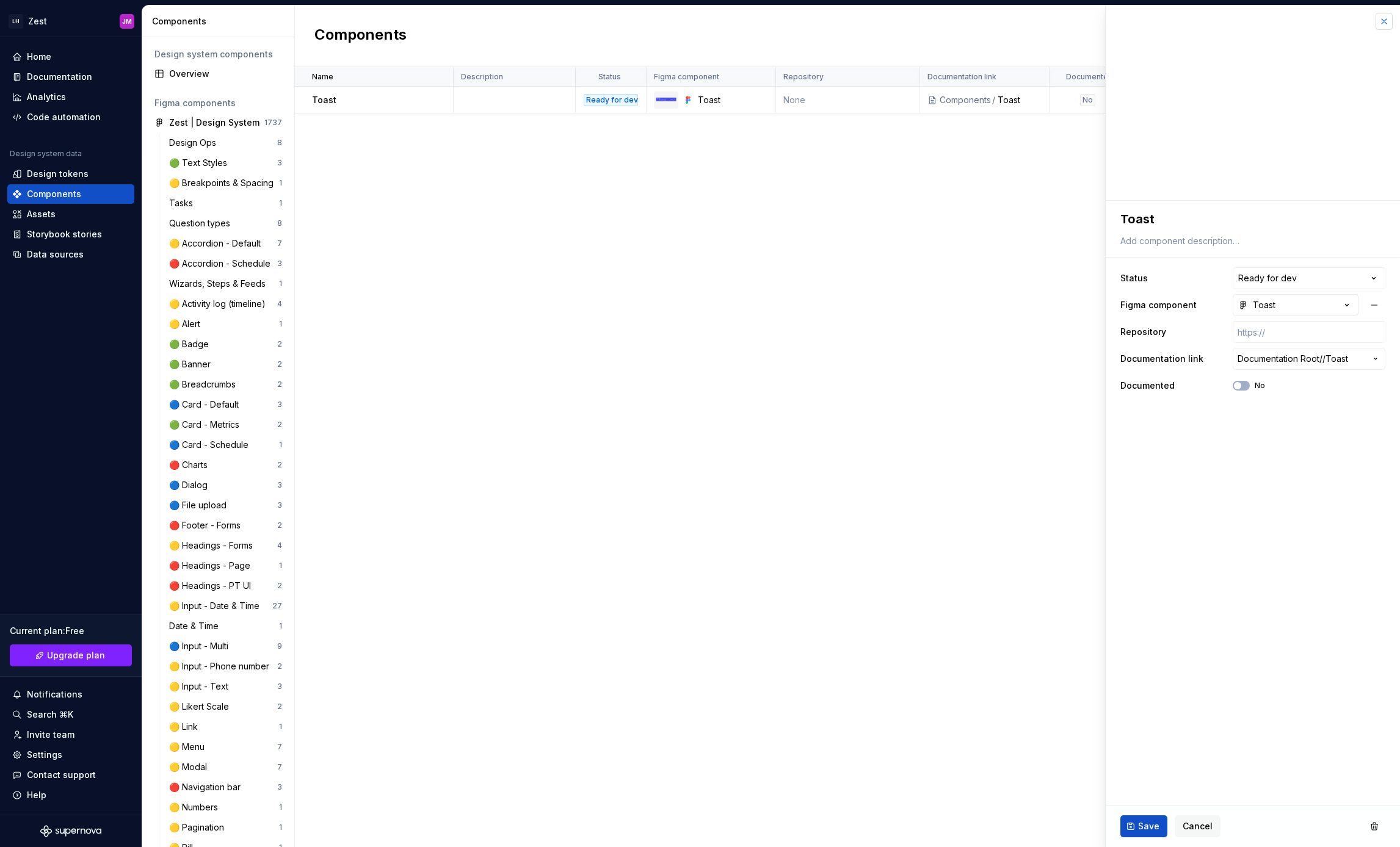
click at [1382, 24] on button "button" at bounding box center [1384, 21] width 17 height 17
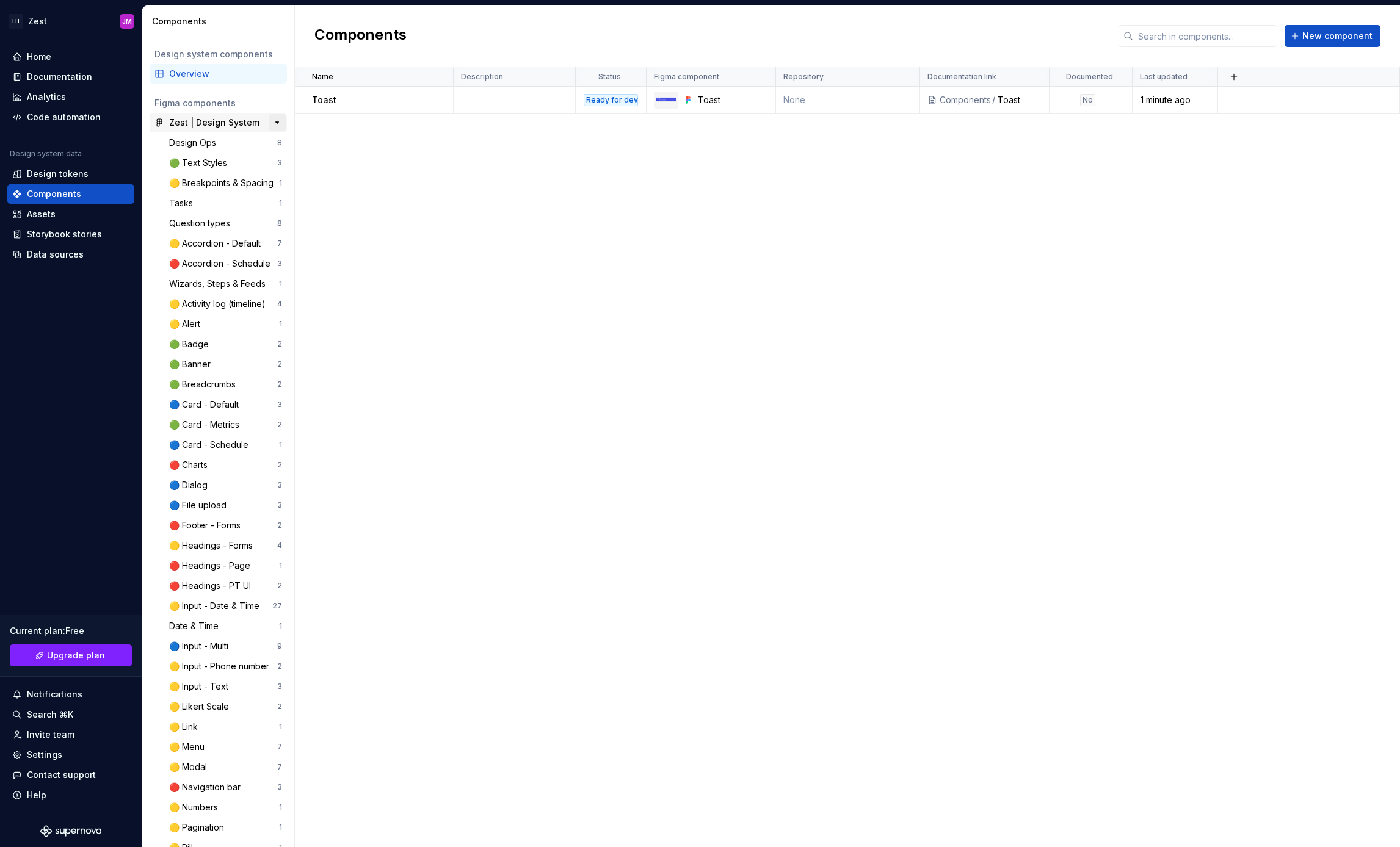
click at [275, 121] on button "button" at bounding box center [277, 123] width 17 height 17
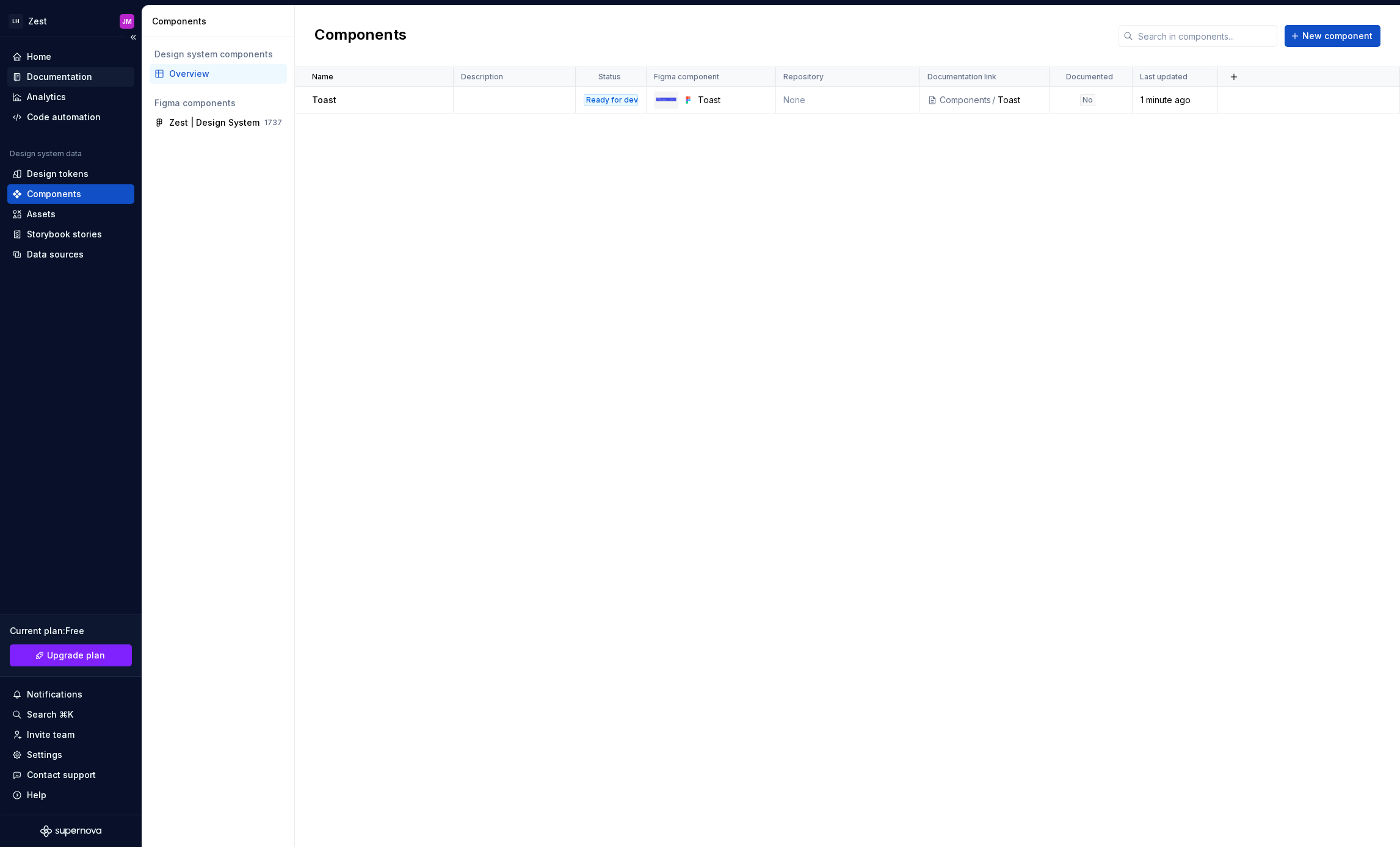
click at [45, 76] on div "Documentation" at bounding box center [60, 77] width 66 height 12
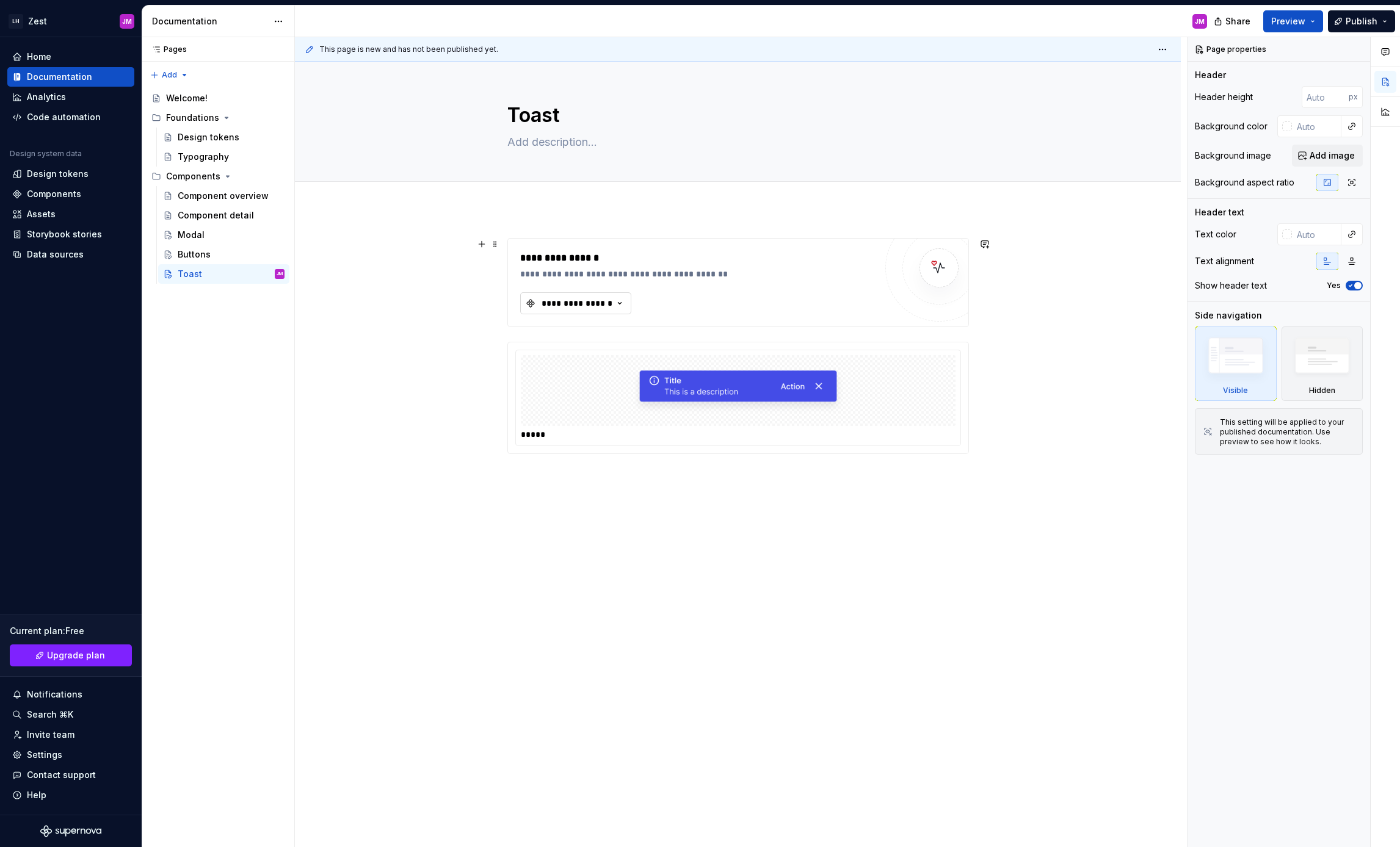
click at [599, 304] on div "**********" at bounding box center [577, 304] width 73 height 12
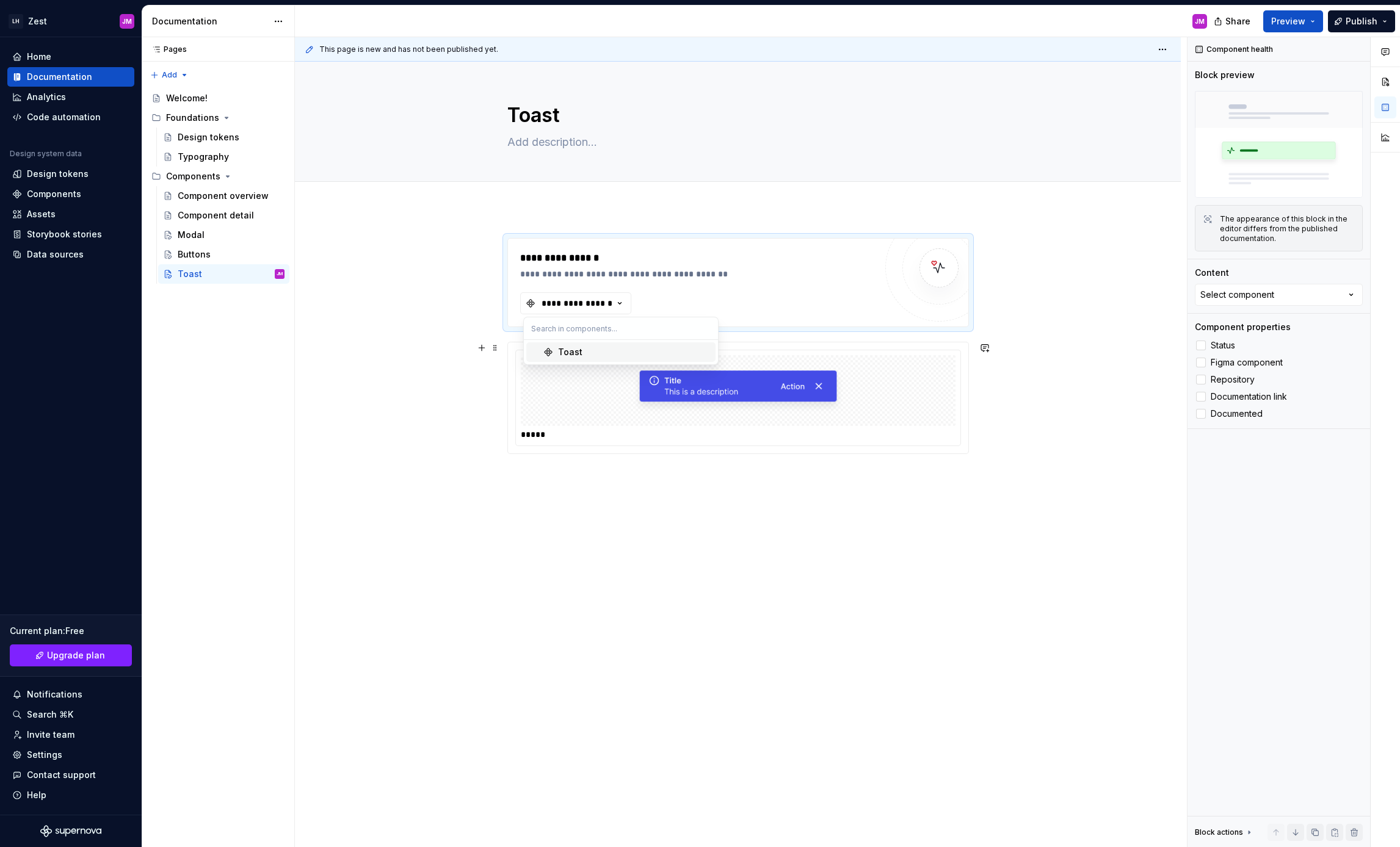
click at [602, 353] on div "Toast" at bounding box center [634, 352] width 153 height 12
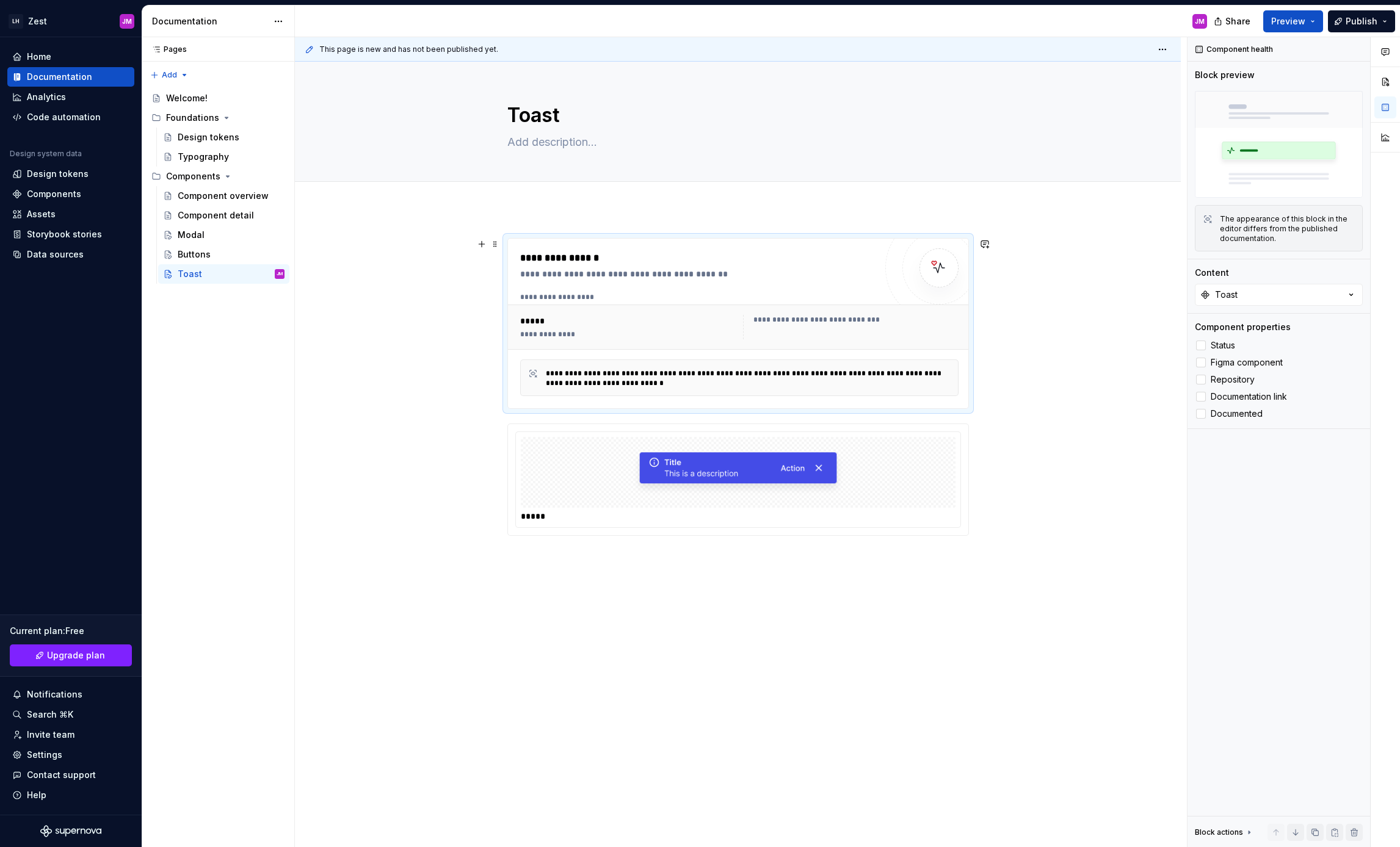
click at [587, 279] on div "**********" at bounding box center [697, 274] width 355 height 12
click at [1292, 20] on span "Preview" at bounding box center [1288, 21] width 34 height 12
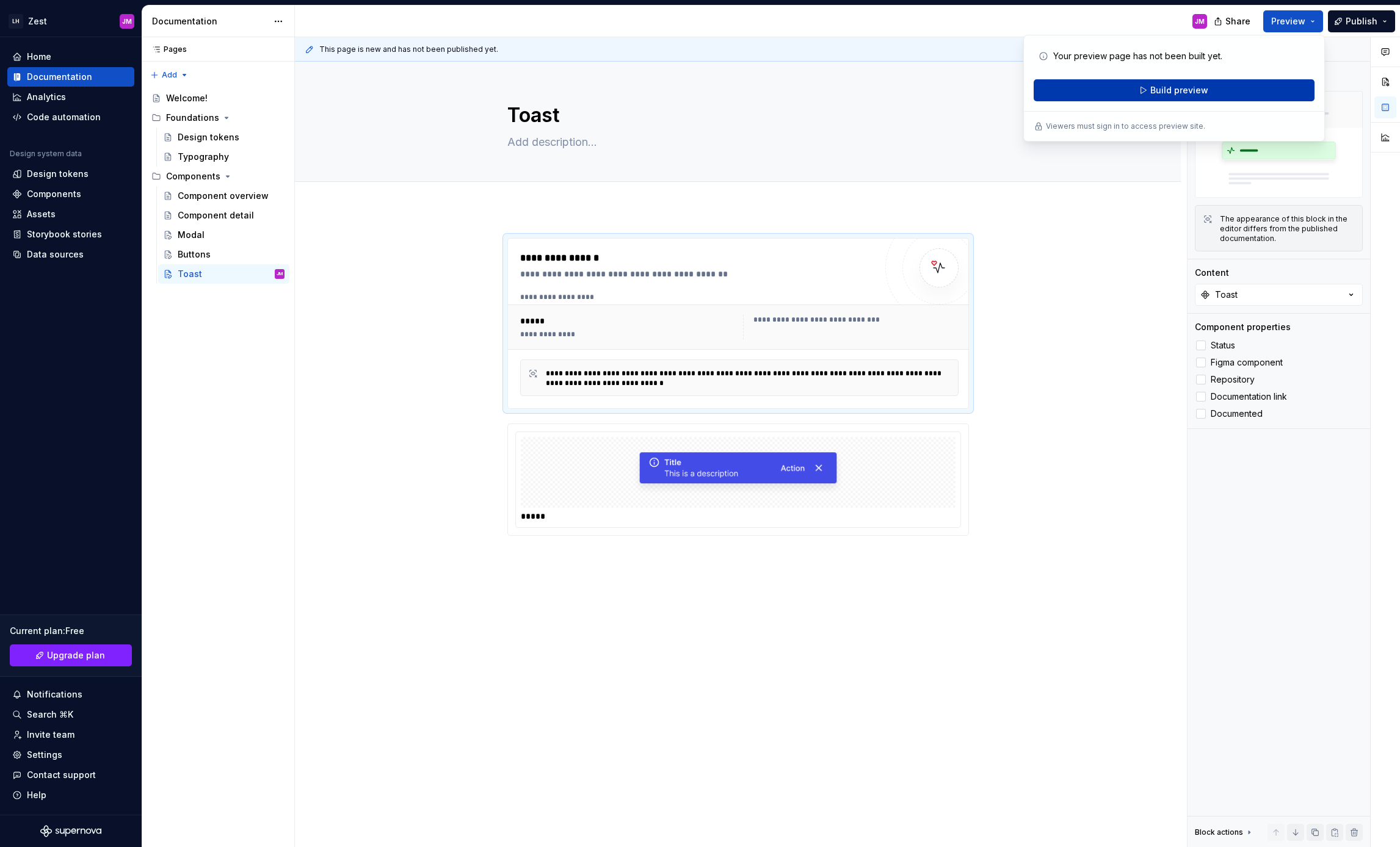
click at [1208, 93] on button "Build preview" at bounding box center [1174, 90] width 281 height 22
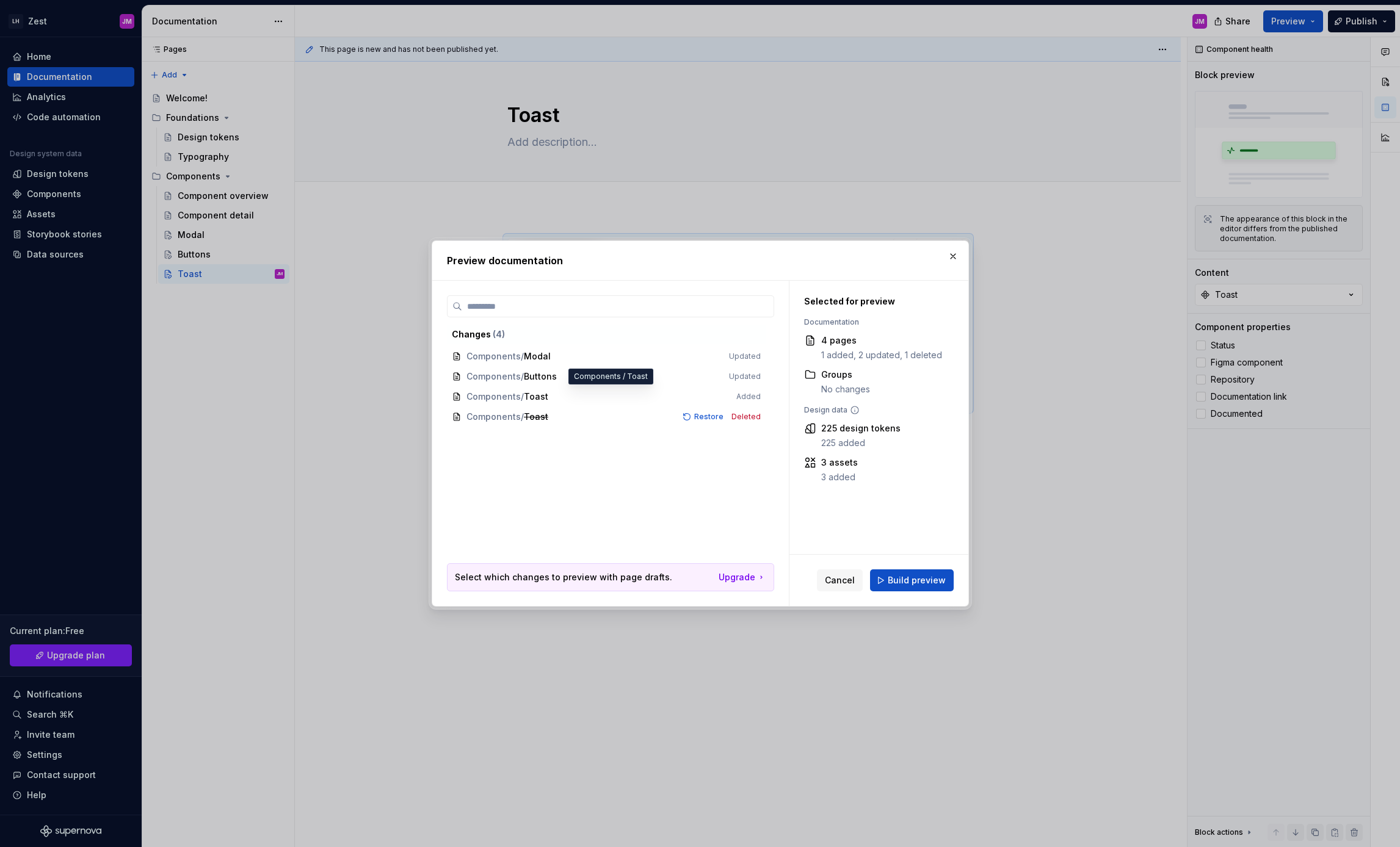
click at [516, 398] on span "Components / Toast Added" at bounding box center [606, 397] width 319 height 20
click at [587, 395] on span "Components / Toast Added" at bounding box center [606, 397] width 319 height 20
click at [895, 578] on span "Build preview" at bounding box center [917, 581] width 58 height 12
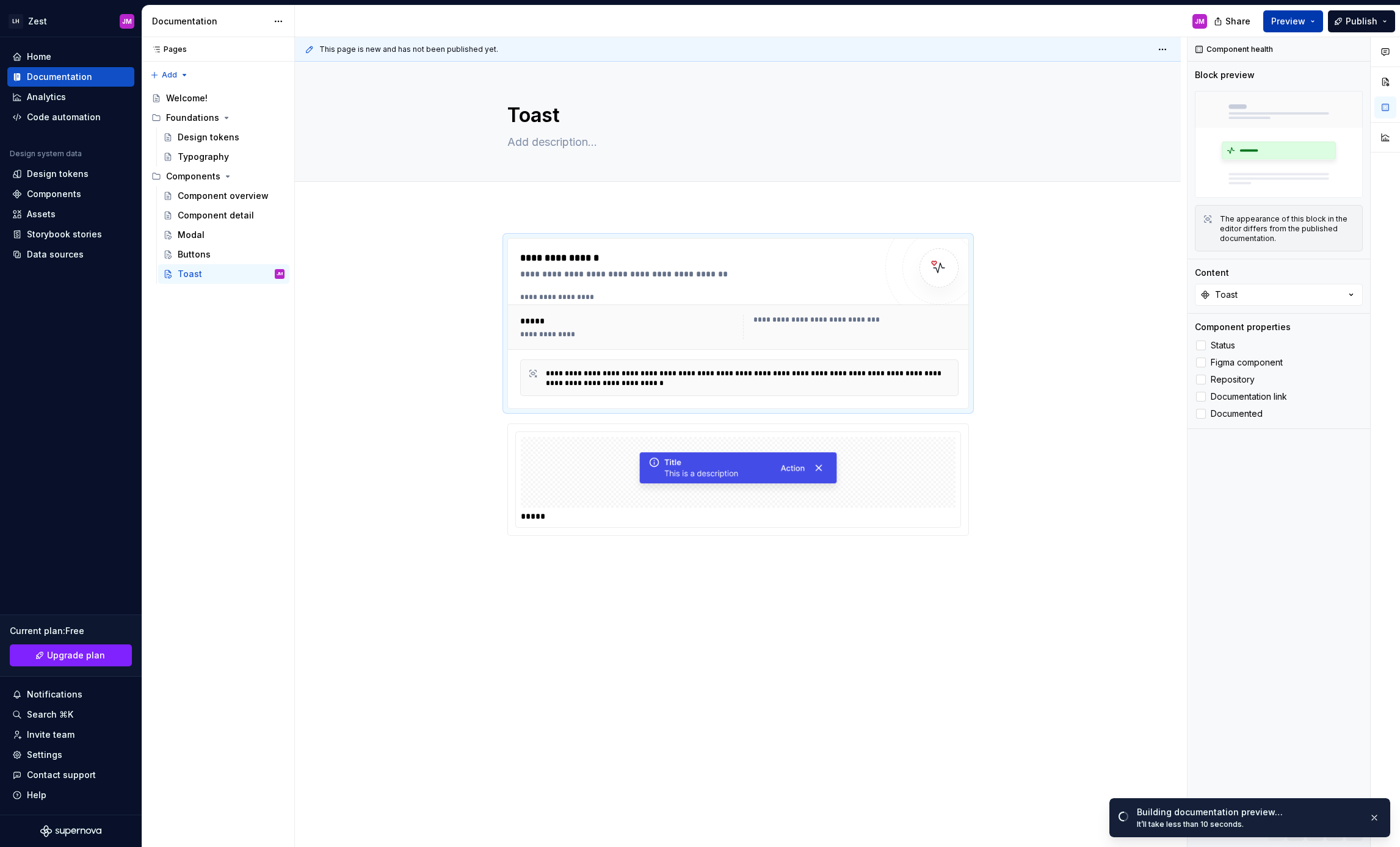
click at [1316, 23] on button "Preview" at bounding box center [1293, 21] width 60 height 22
click at [1050, 20] on div "JM" at bounding box center [756, 21] width 922 height 32
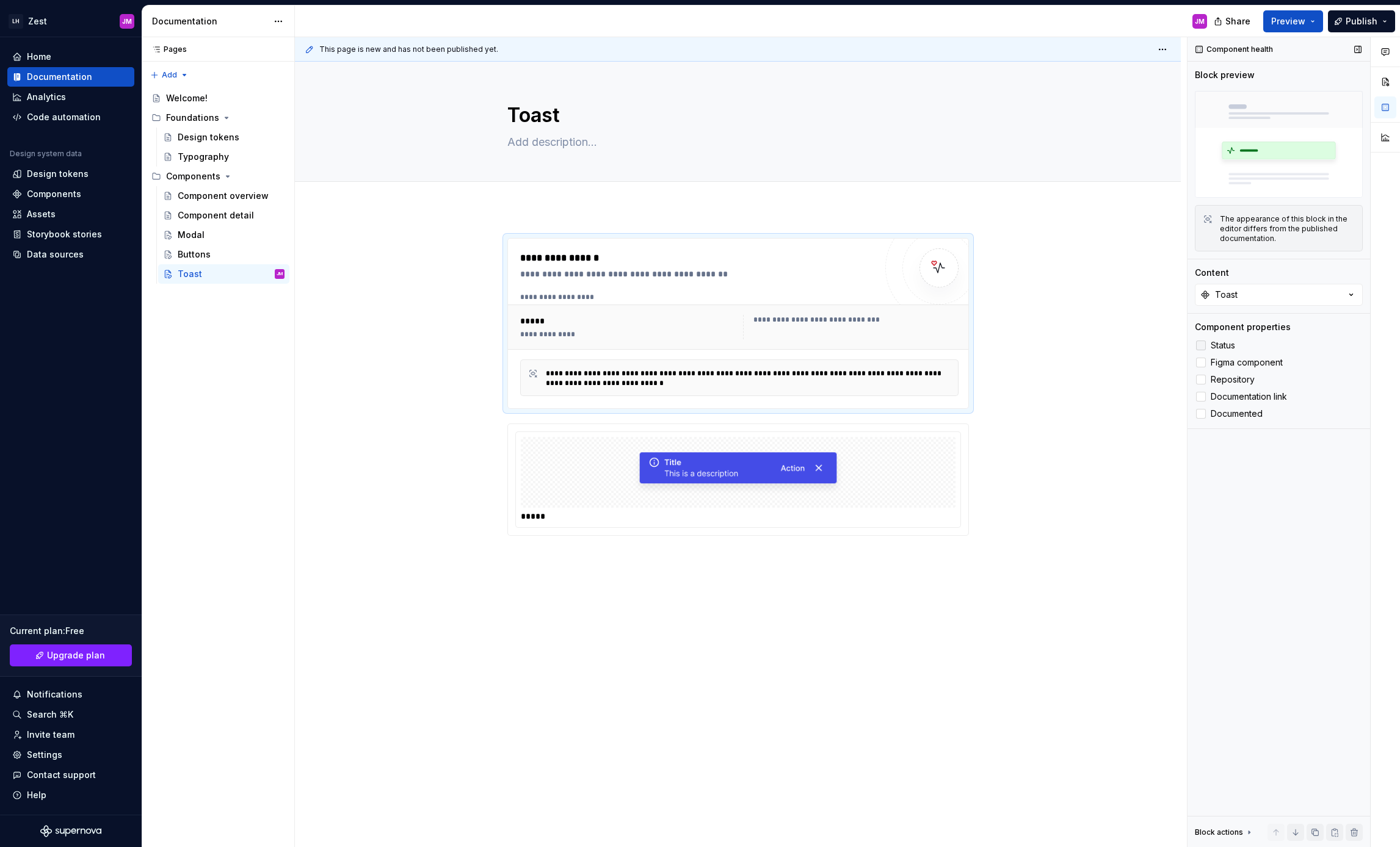
click at [1204, 345] on div at bounding box center [1201, 345] width 10 height 10
click at [1202, 379] on div at bounding box center [1201, 379] width 10 height 10
click at [1201, 398] on div at bounding box center [1201, 396] width 10 height 10
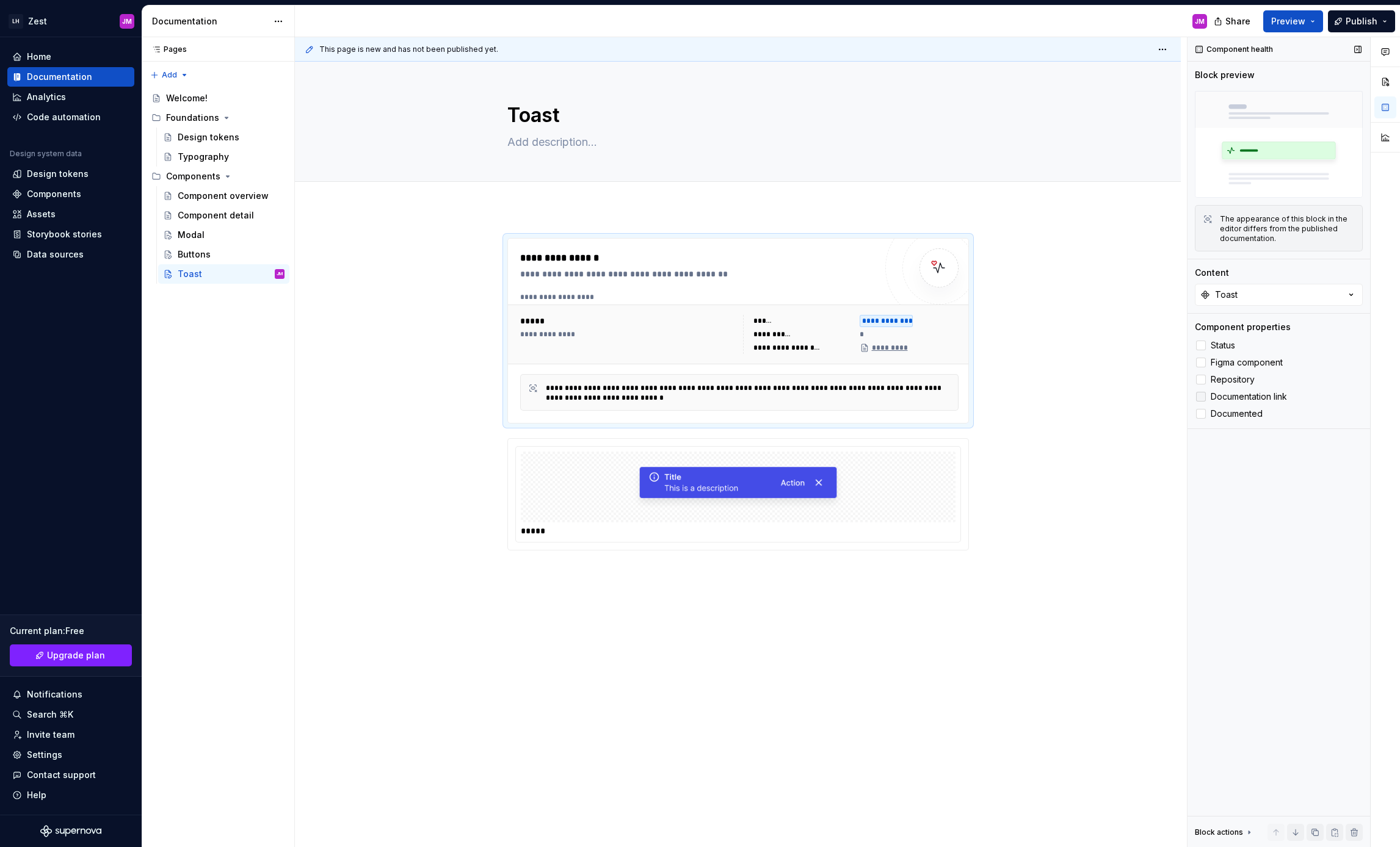
click at [1201, 397] on icon at bounding box center [1201, 397] width 0 height 0
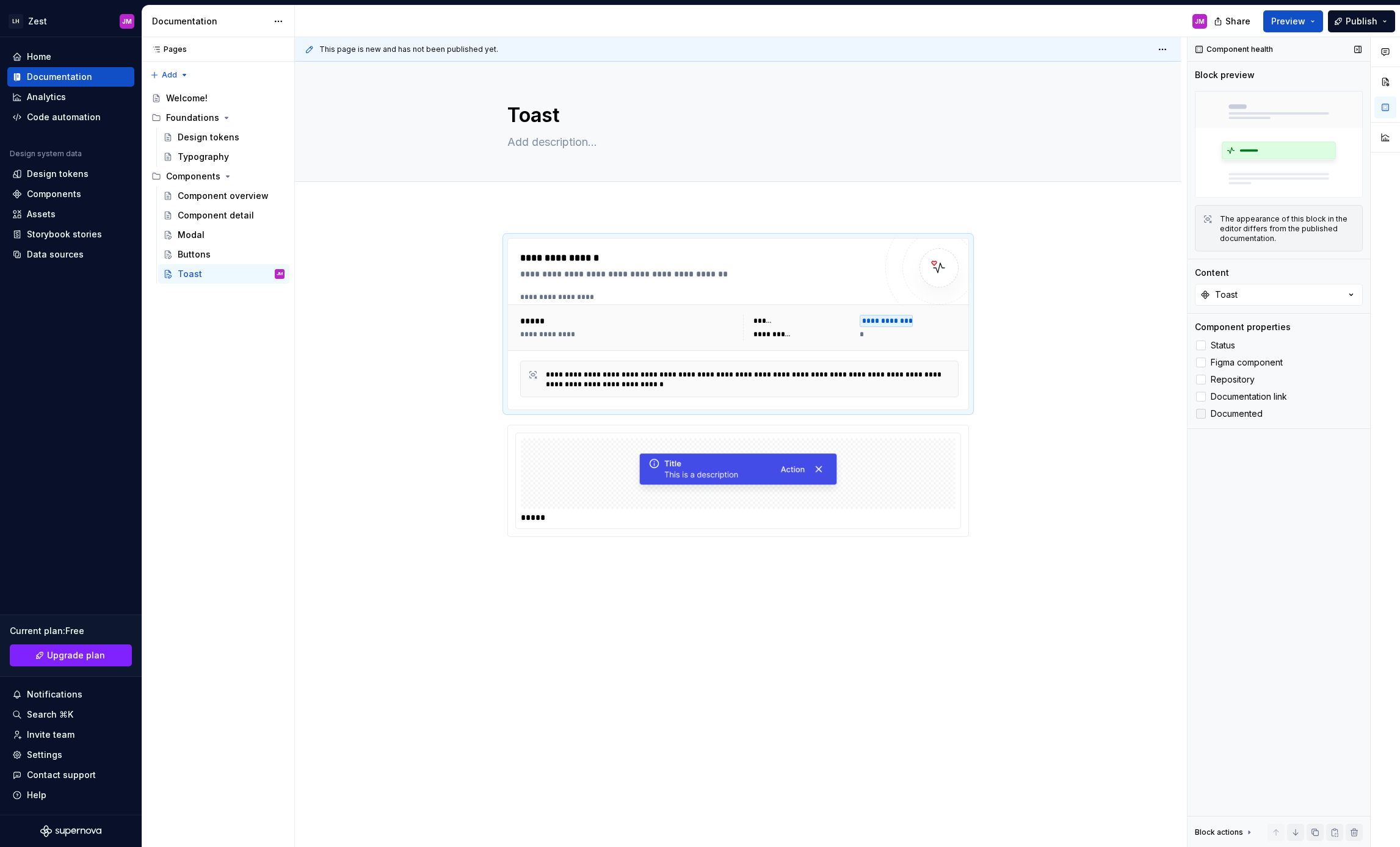
click at [1206, 416] on label "Documented" at bounding box center [1279, 414] width 168 height 14
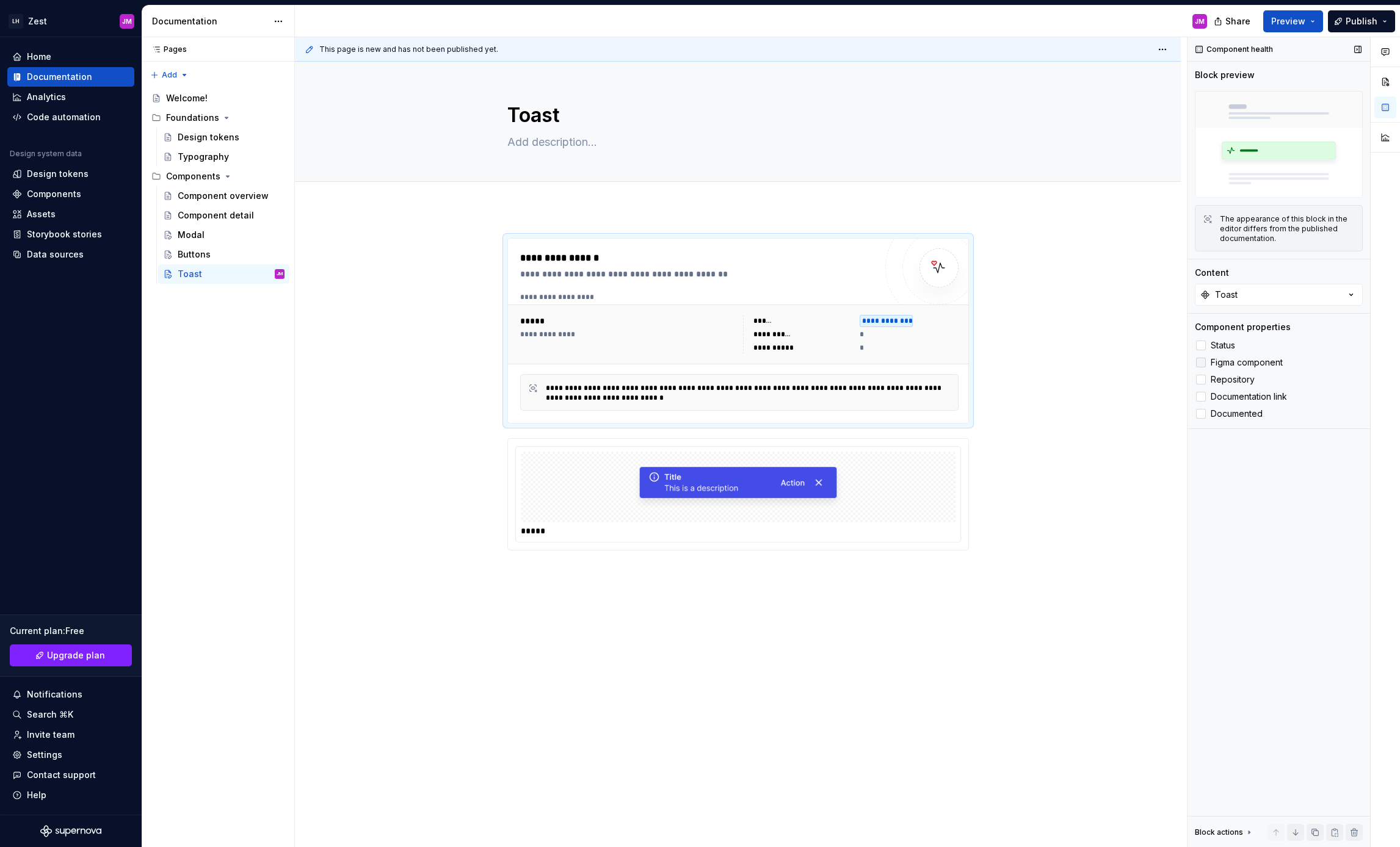
click at [1203, 363] on div at bounding box center [1201, 362] width 10 height 10
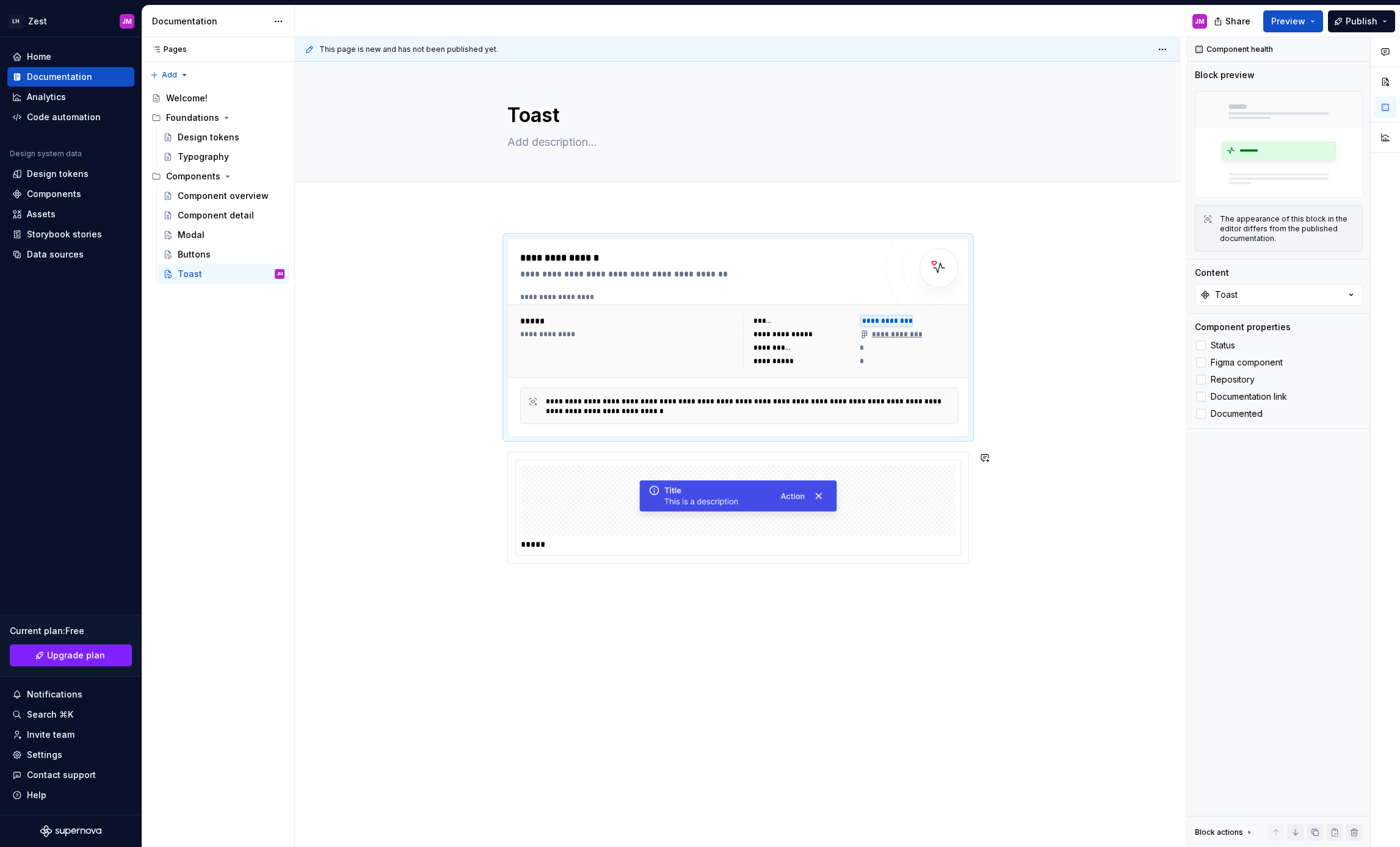
click at [895, 575] on div "**********" at bounding box center [738, 408] width 462 height 340
click at [1391, 22] on button "Publish" at bounding box center [1362, 21] width 67 height 22
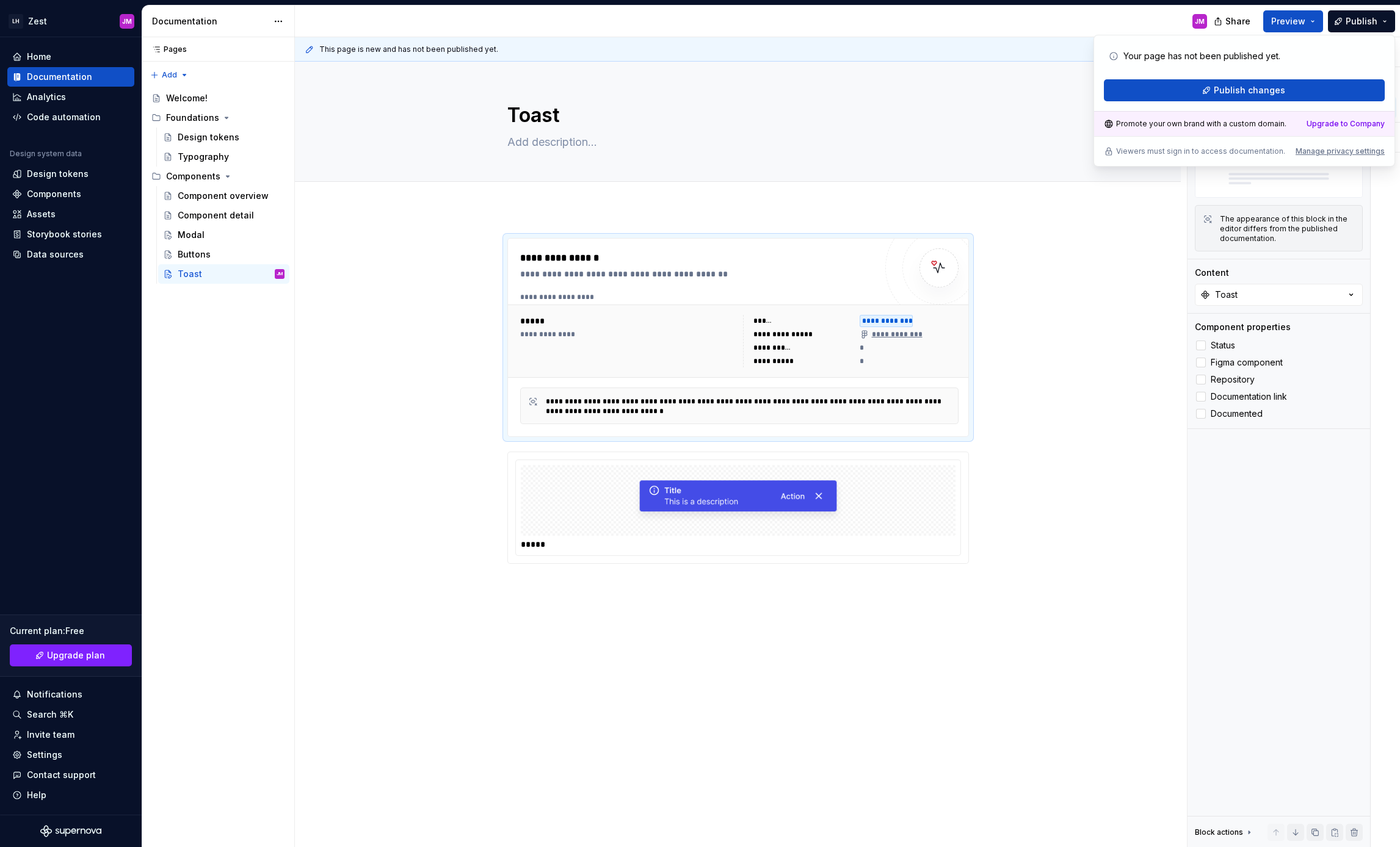
click at [1075, 18] on div "JM" at bounding box center [756, 21] width 922 height 32
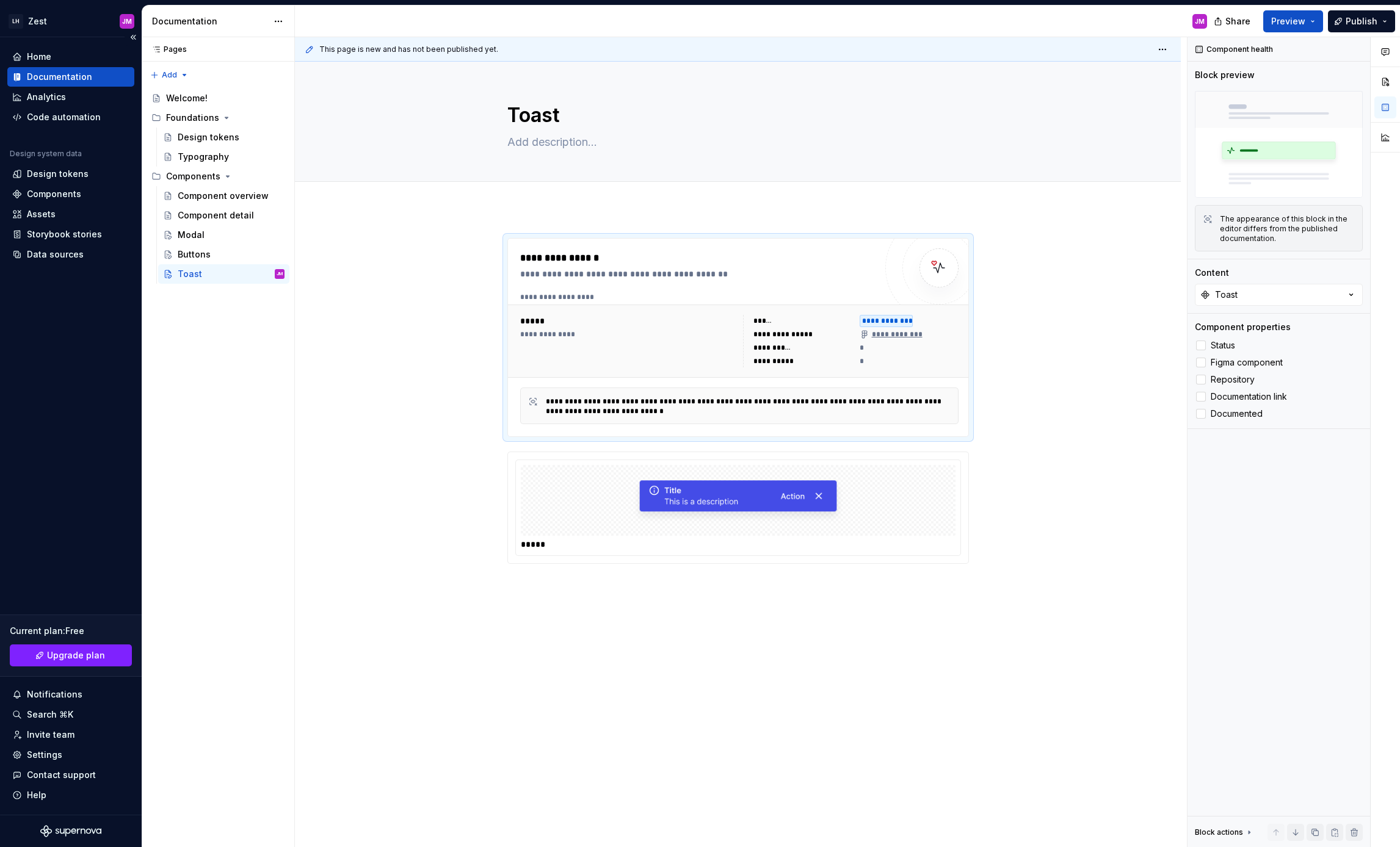
type textarea "*"
click at [593, 596] on div "**********" at bounding box center [737, 520] width 886 height 623
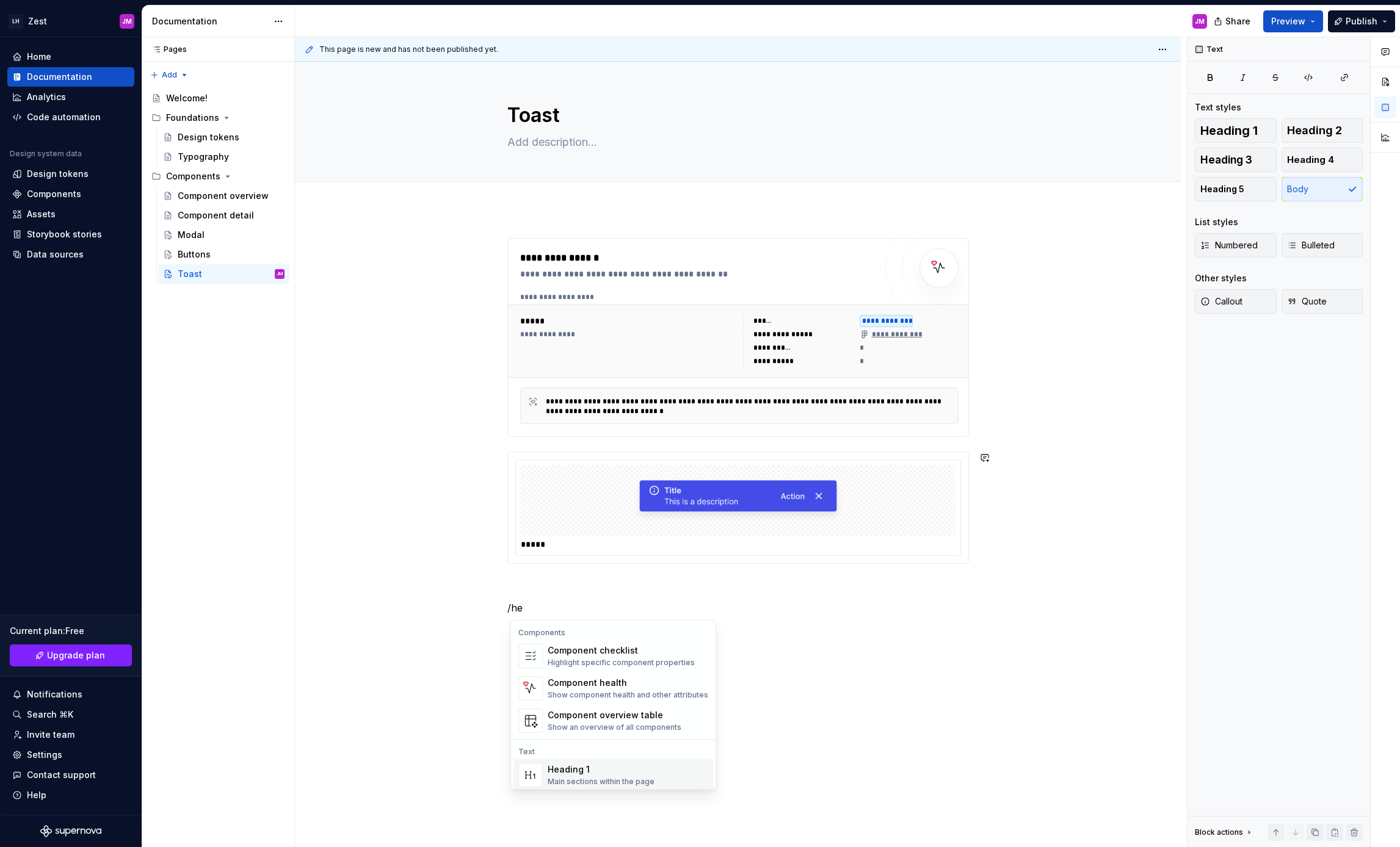
click at [602, 765] on div "Heading 1" at bounding box center [601, 770] width 107 height 12
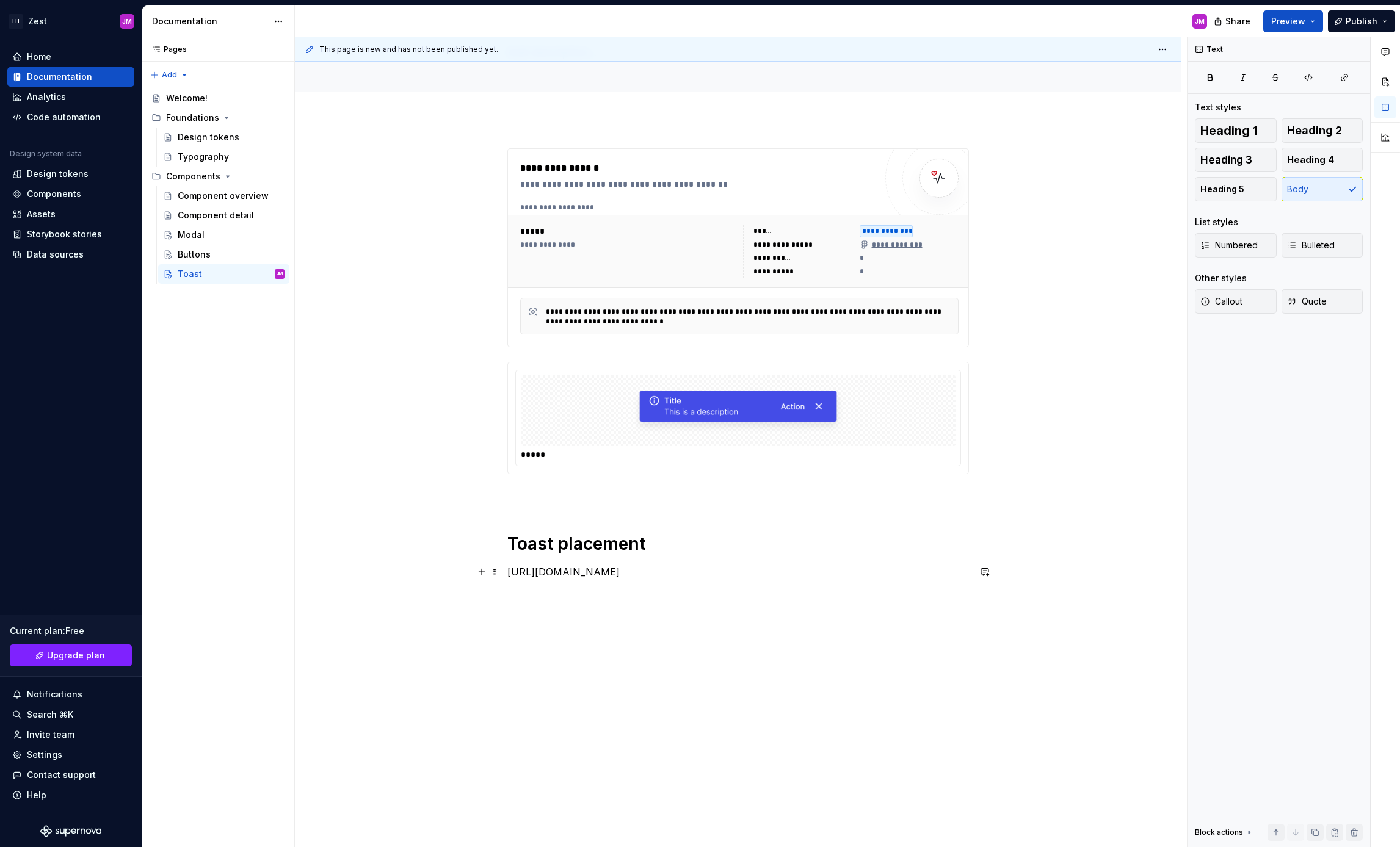
scroll to position [119, 0]
drag, startPoint x: 620, startPoint y: 576, endPoint x: 503, endPoint y: 543, distance: 121.6
click at [503, 543] on div "**********" at bounding box center [737, 483] width 886 height 729
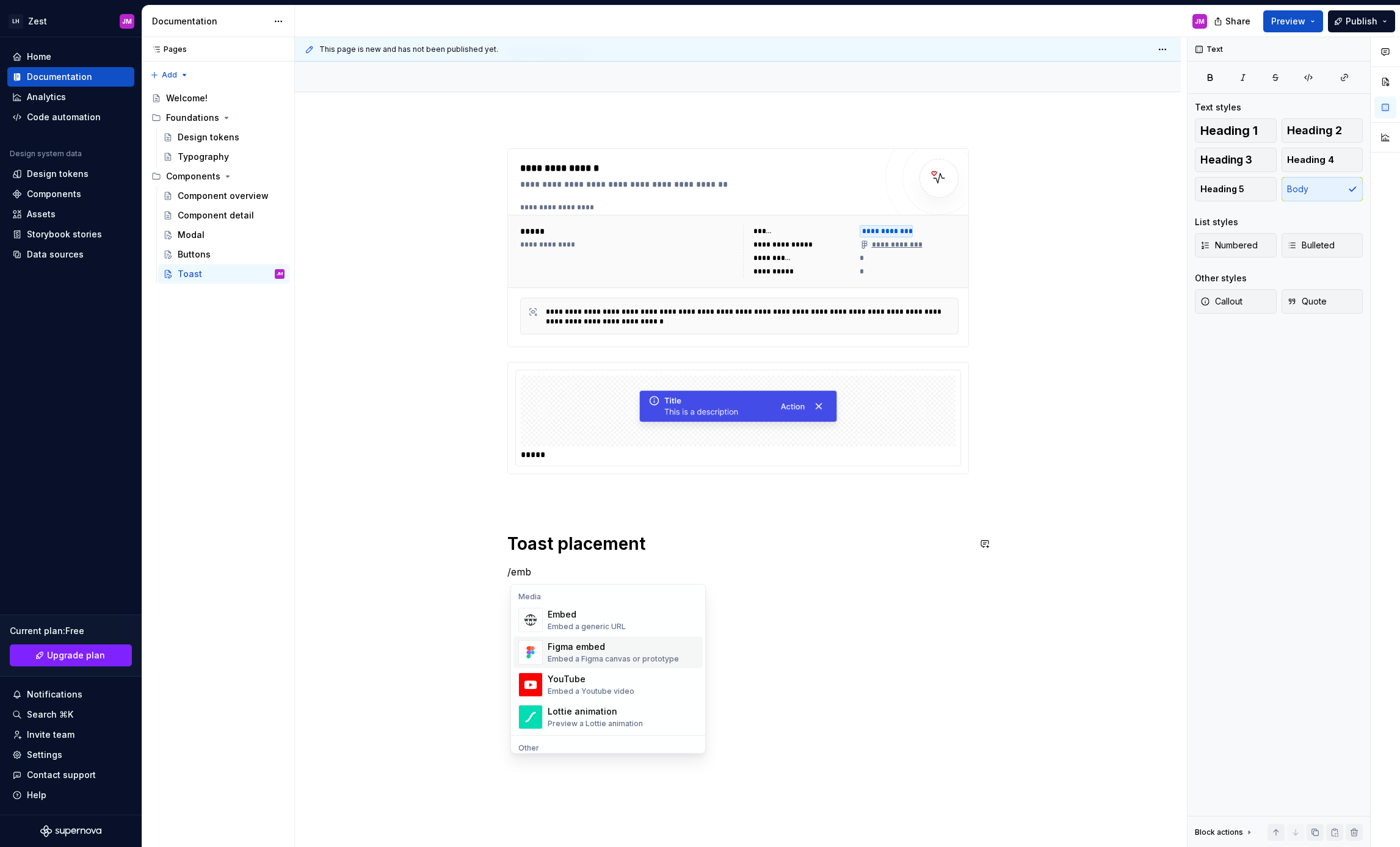
click at [645, 646] on div "Figma embed" at bounding box center [613, 647] width 131 height 12
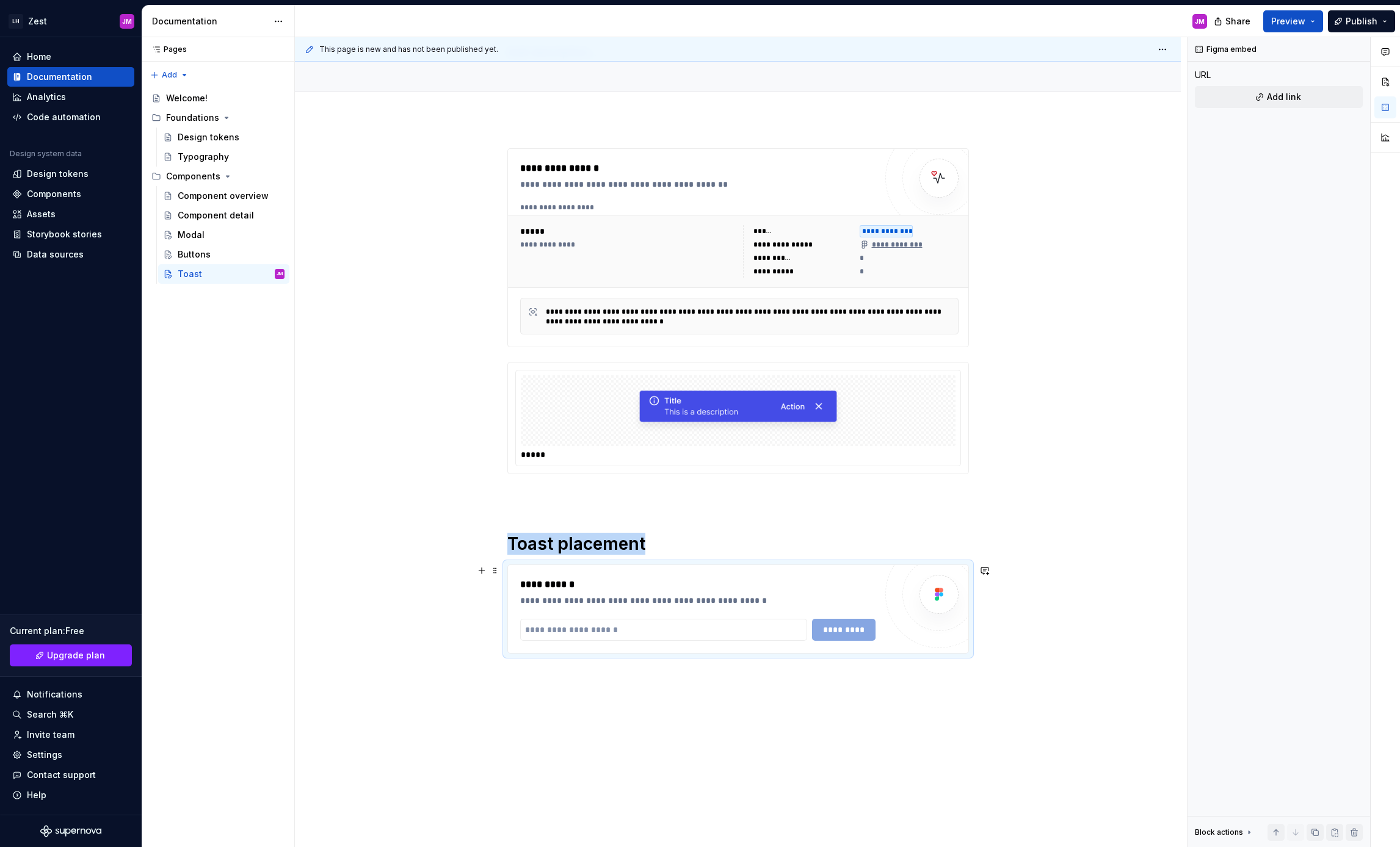
type textarea "*"
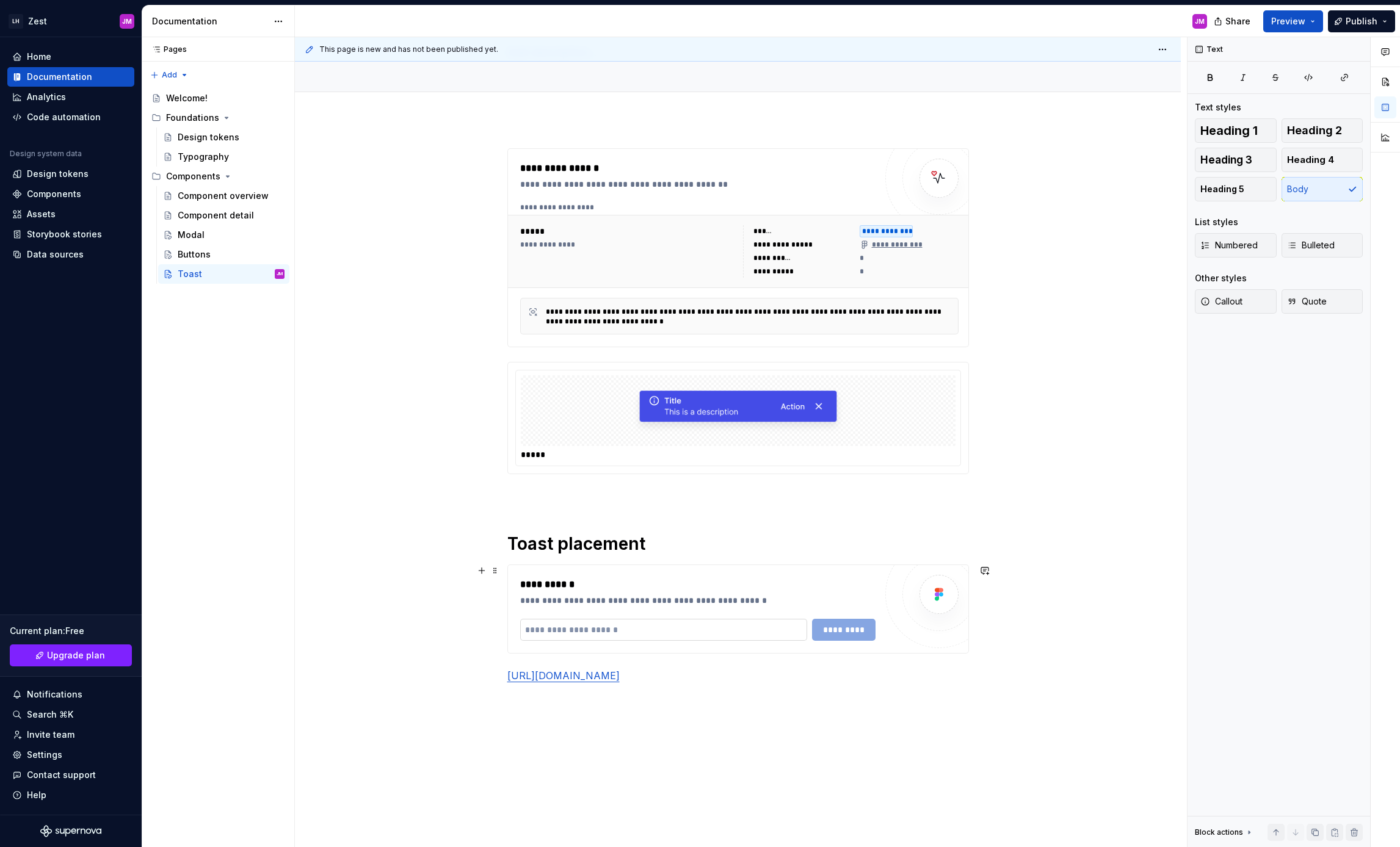
click at [712, 638] on input "text" at bounding box center [663, 630] width 288 height 22
click at [711, 633] on input "text" at bounding box center [663, 630] width 288 height 22
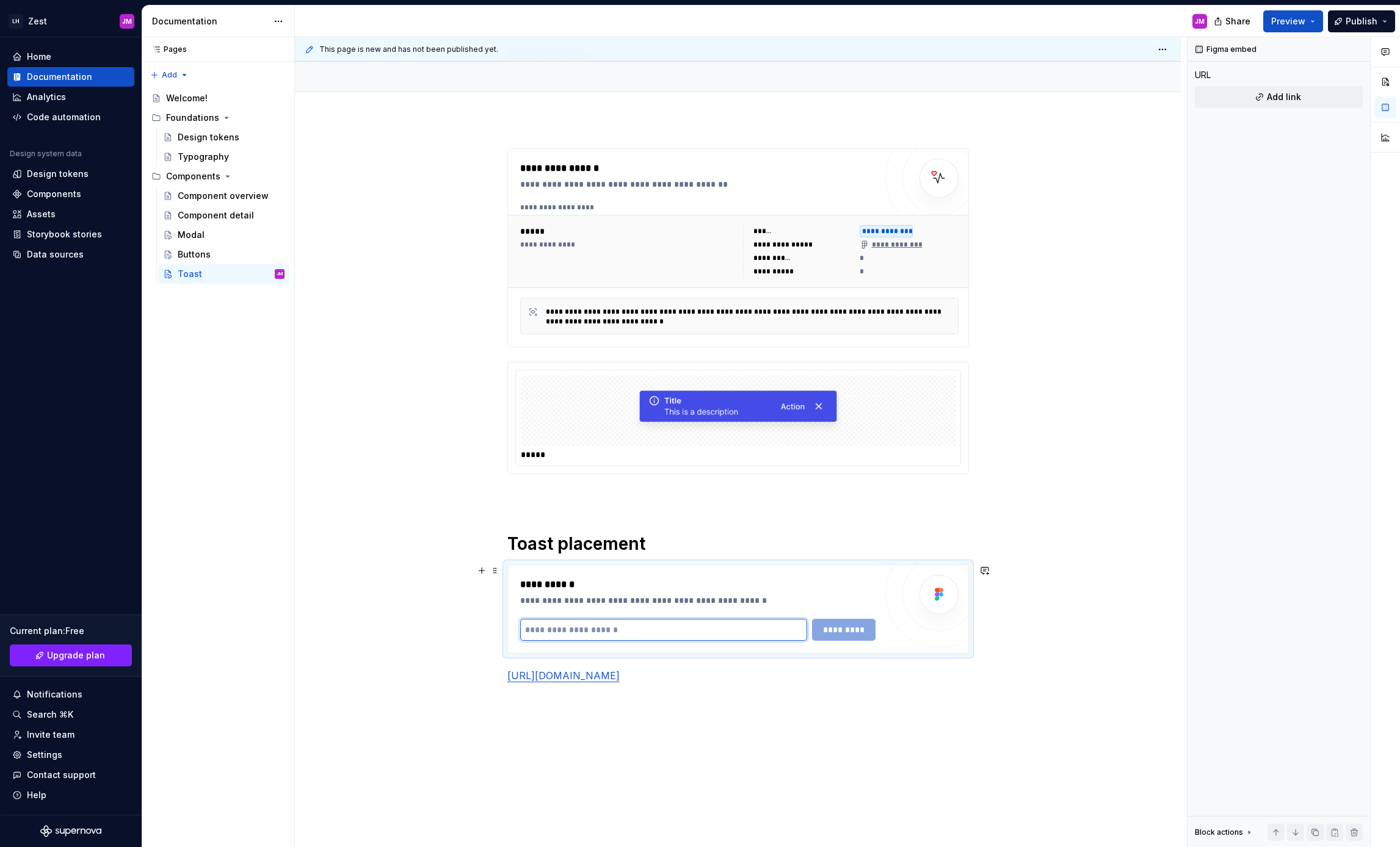
click at [712, 630] on input "text" at bounding box center [663, 630] width 288 height 22
paste input "**********"
type input "**********"
click at [863, 630] on span "*********" at bounding box center [844, 630] width 47 height 12
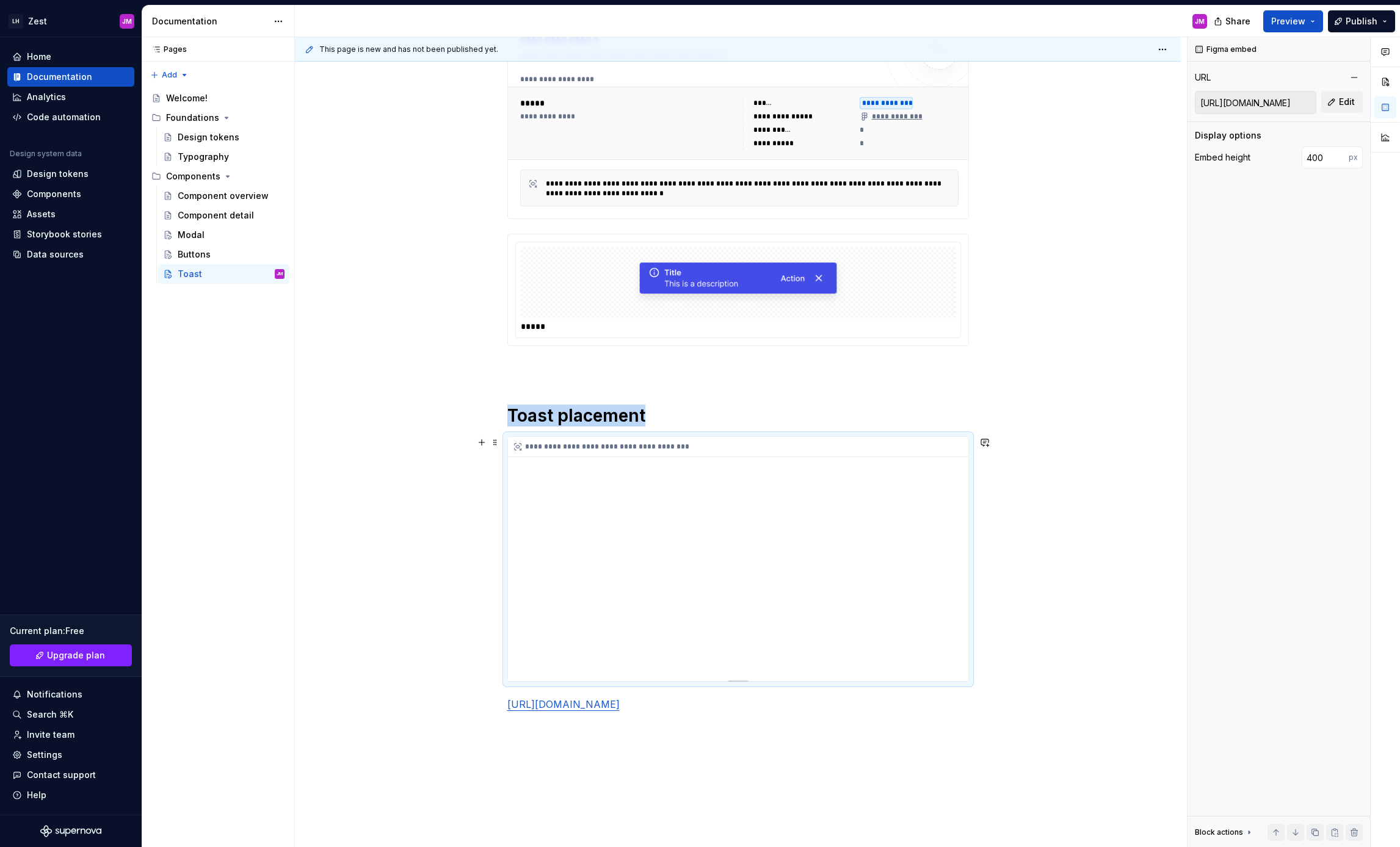
scroll to position [261, 0]
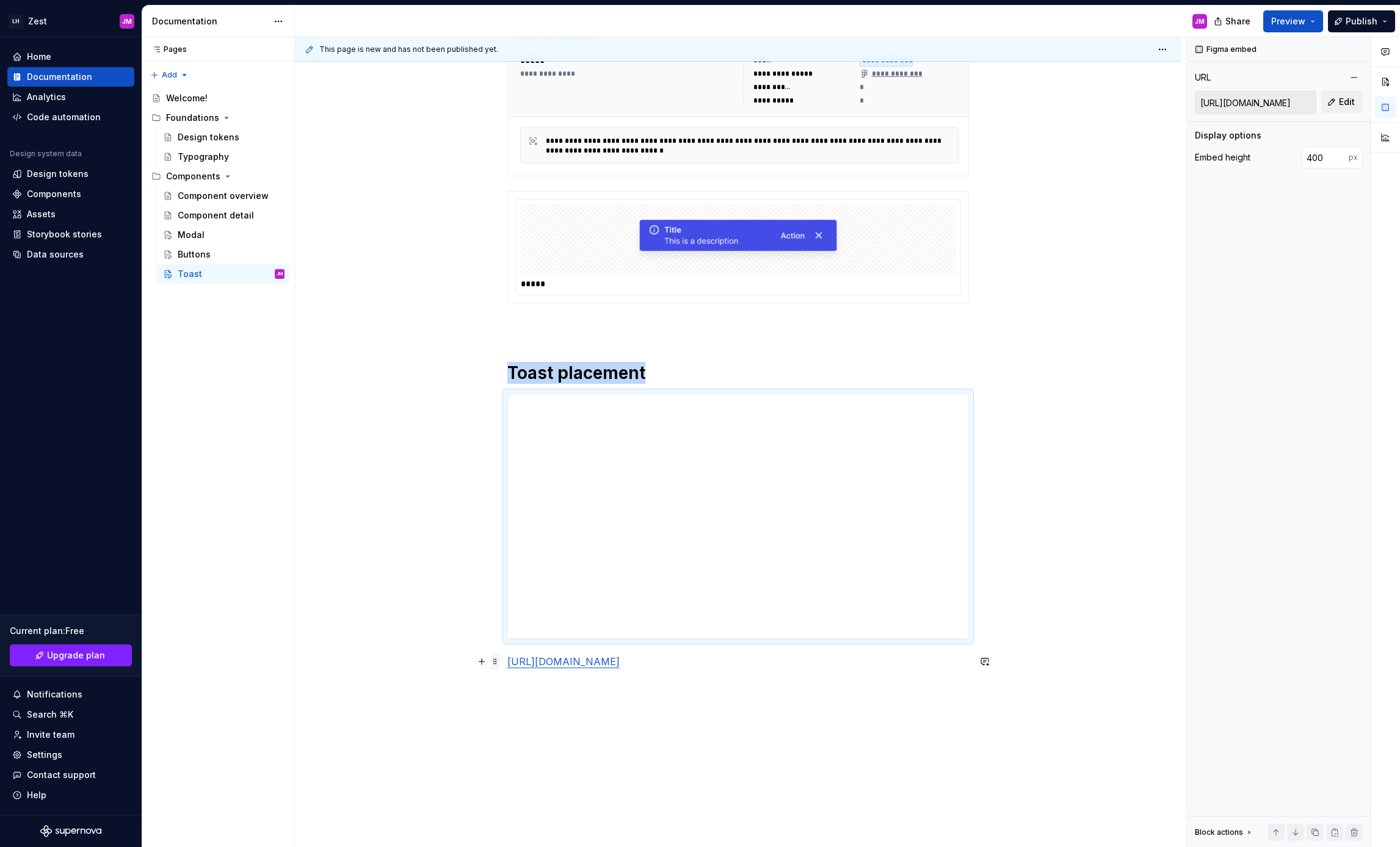
click at [500, 663] on span at bounding box center [495, 662] width 10 height 17
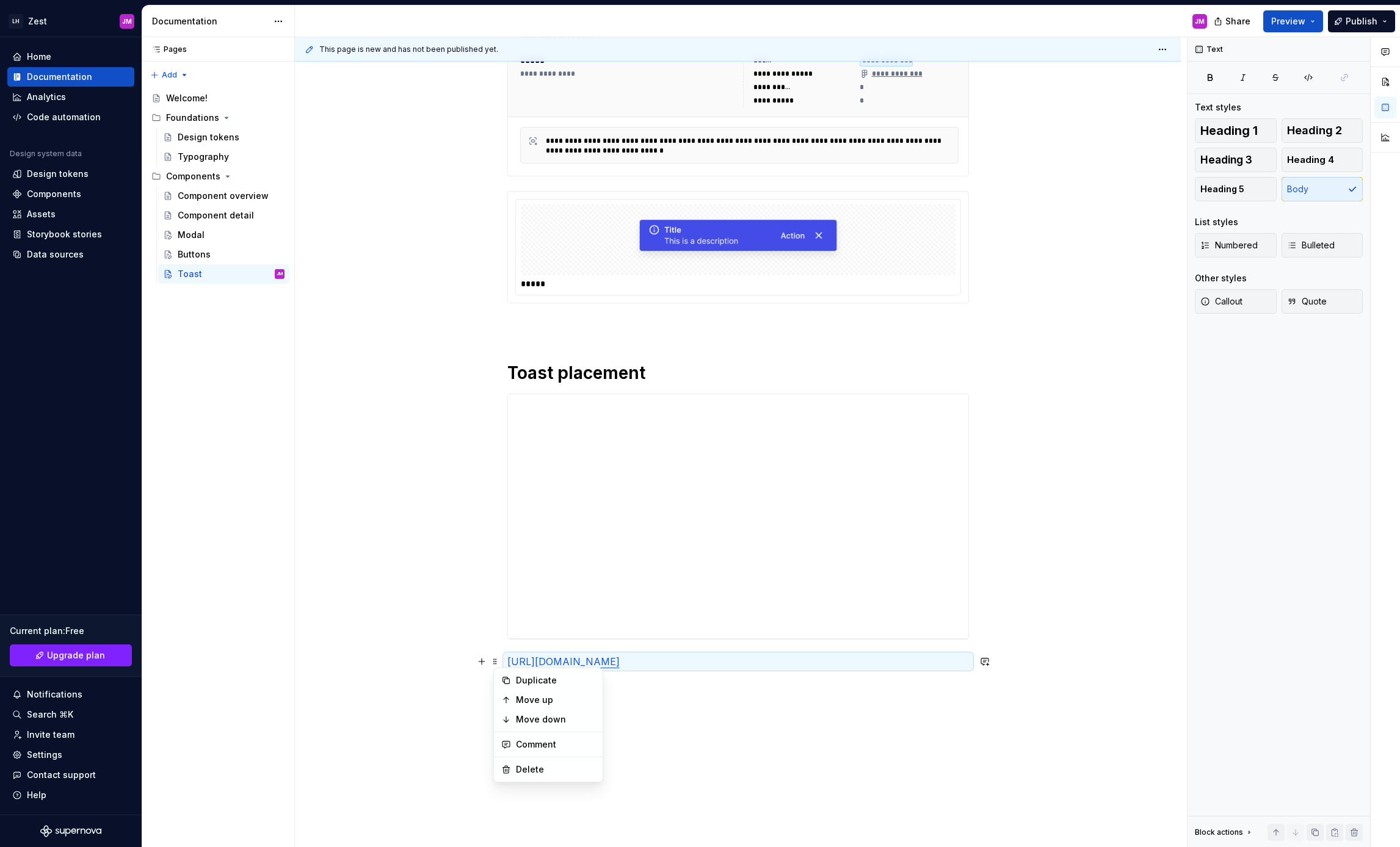
click at [729, 684] on div "**********" at bounding box center [738, 330] width 462 height 706
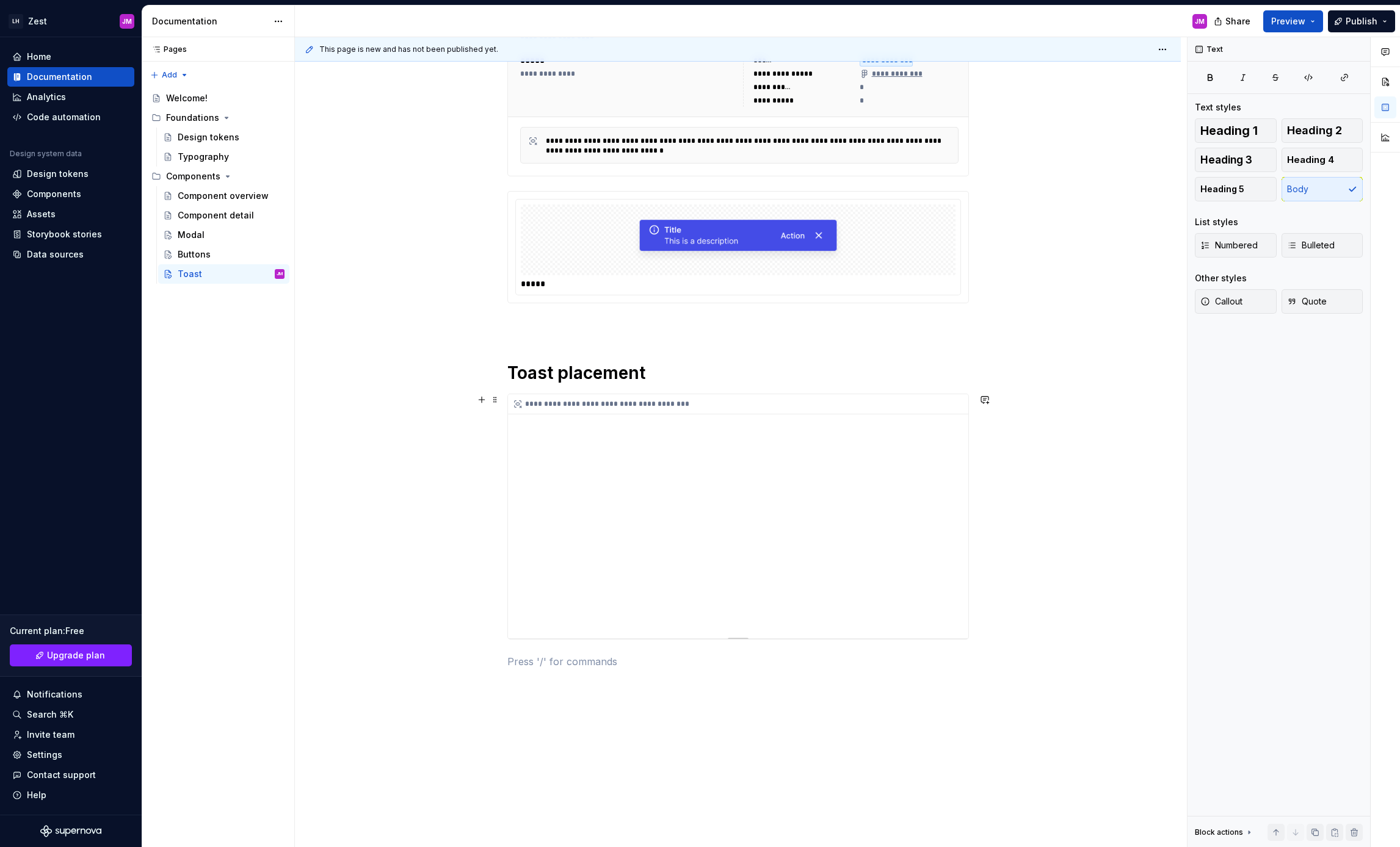
scroll to position [0, 0]
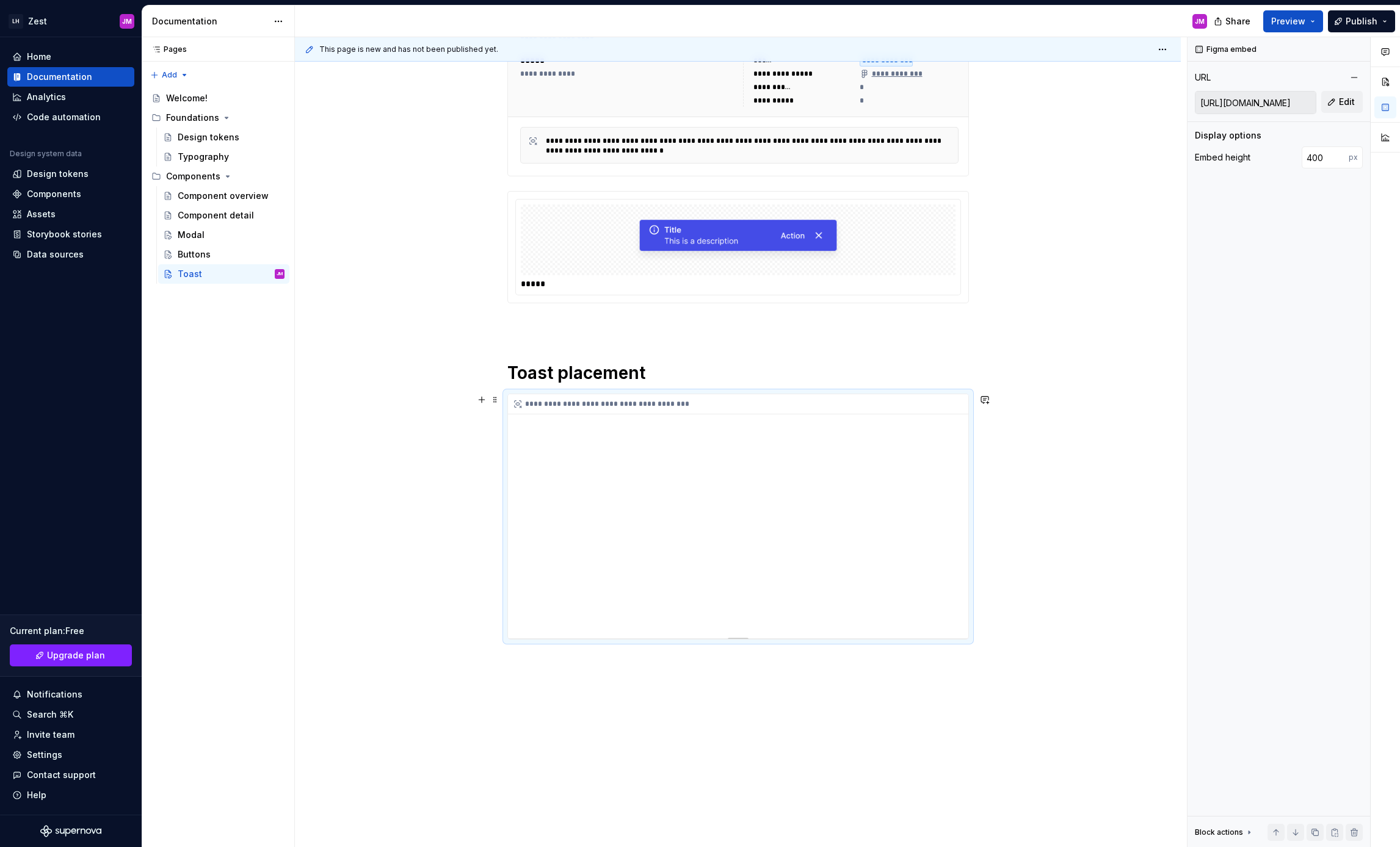
drag, startPoint x: 599, startPoint y: 436, endPoint x: 599, endPoint y: 474, distance: 38.0
click at [599, 475] on div "**********" at bounding box center [737, 517] width 460 height 244
click at [623, 489] on div "**********" at bounding box center [737, 517] width 460 height 244
click at [547, 669] on div "**********" at bounding box center [738, 330] width 462 height 706
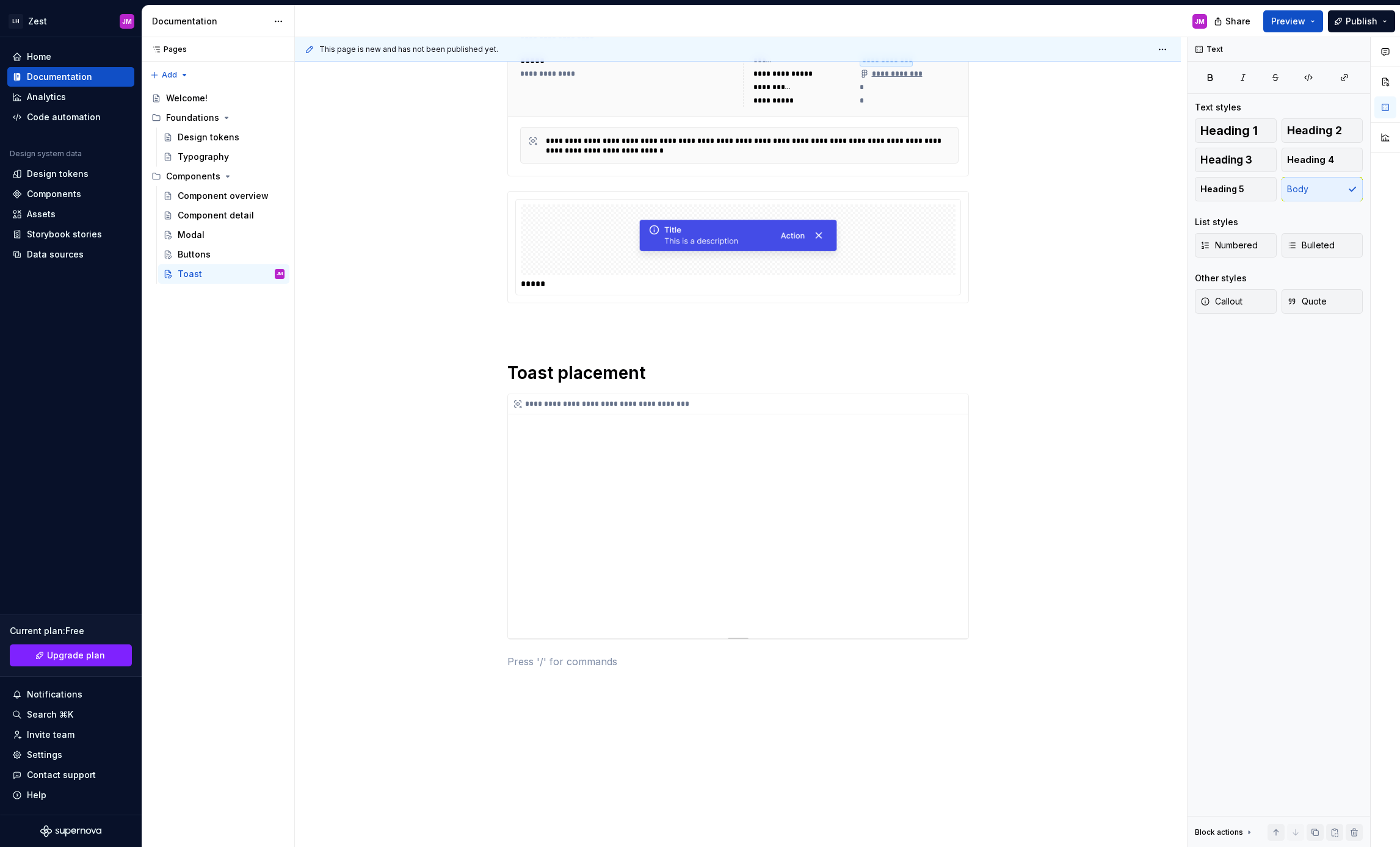
type textarea "*"
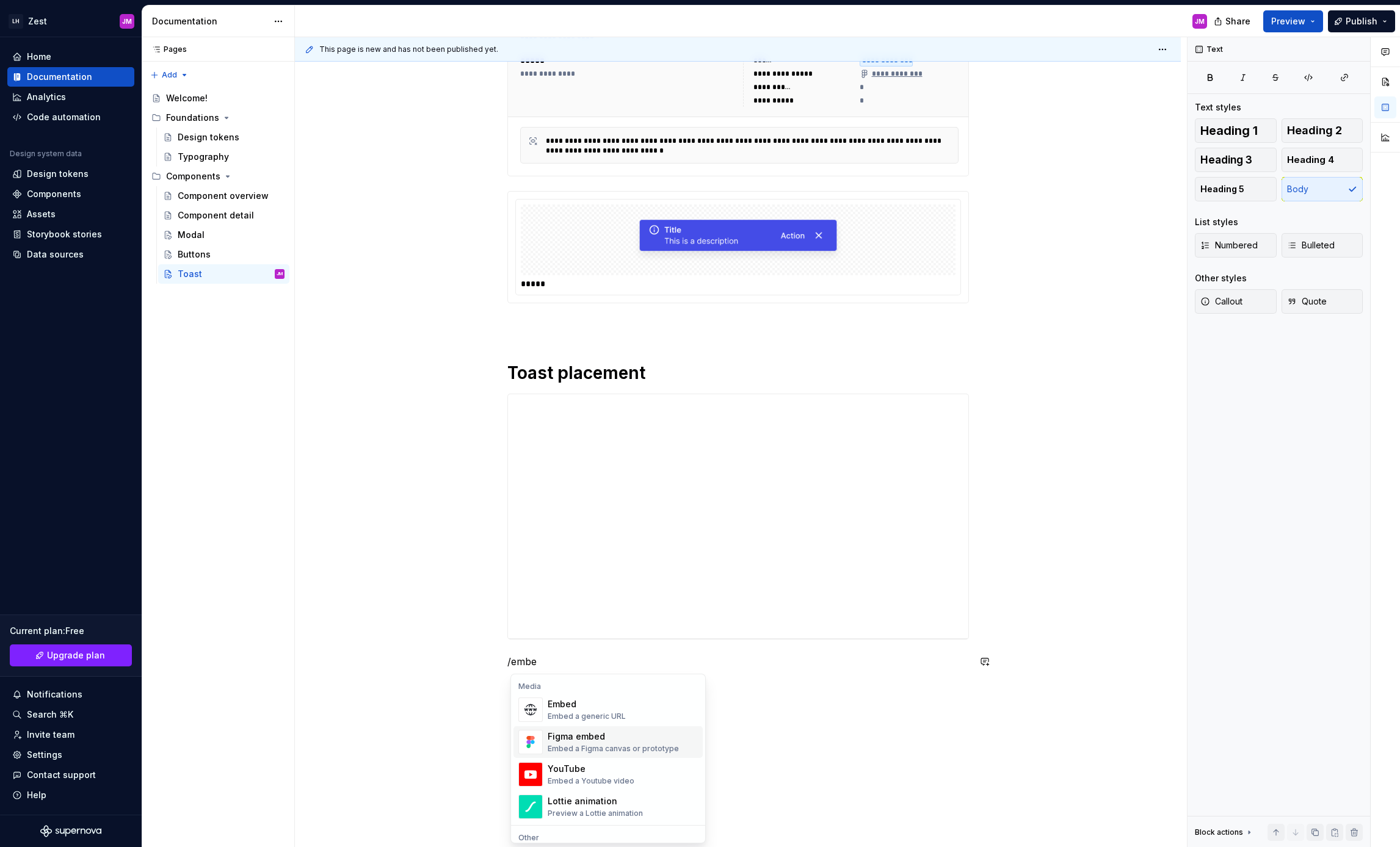
click at [605, 738] on div "Figma embed" at bounding box center [613, 736] width 131 height 12
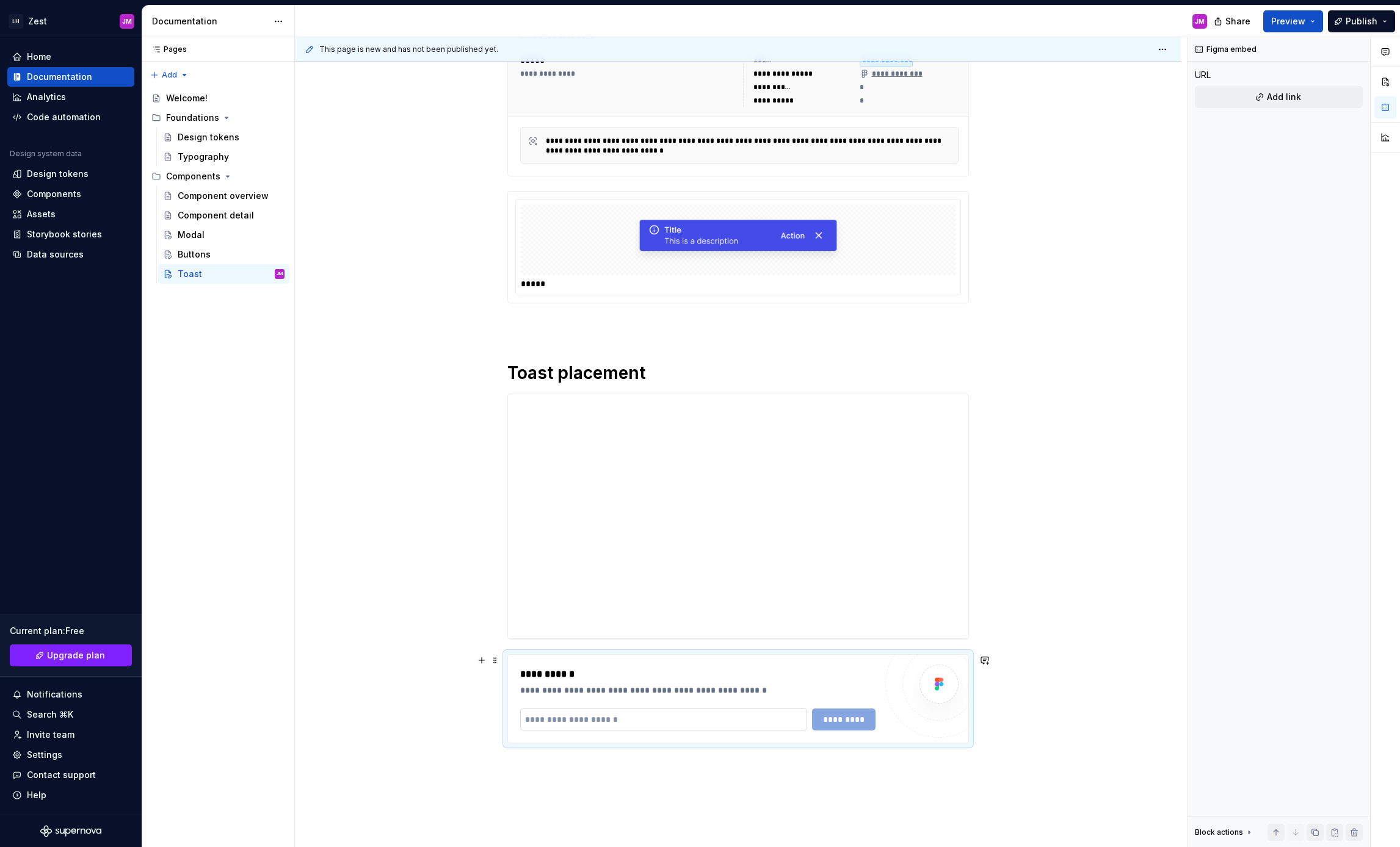
click at [590, 710] on input "text" at bounding box center [663, 720] width 288 height 22
click at [596, 719] on input "text" at bounding box center [663, 720] width 288 height 22
paste input "**********"
type input "**********"
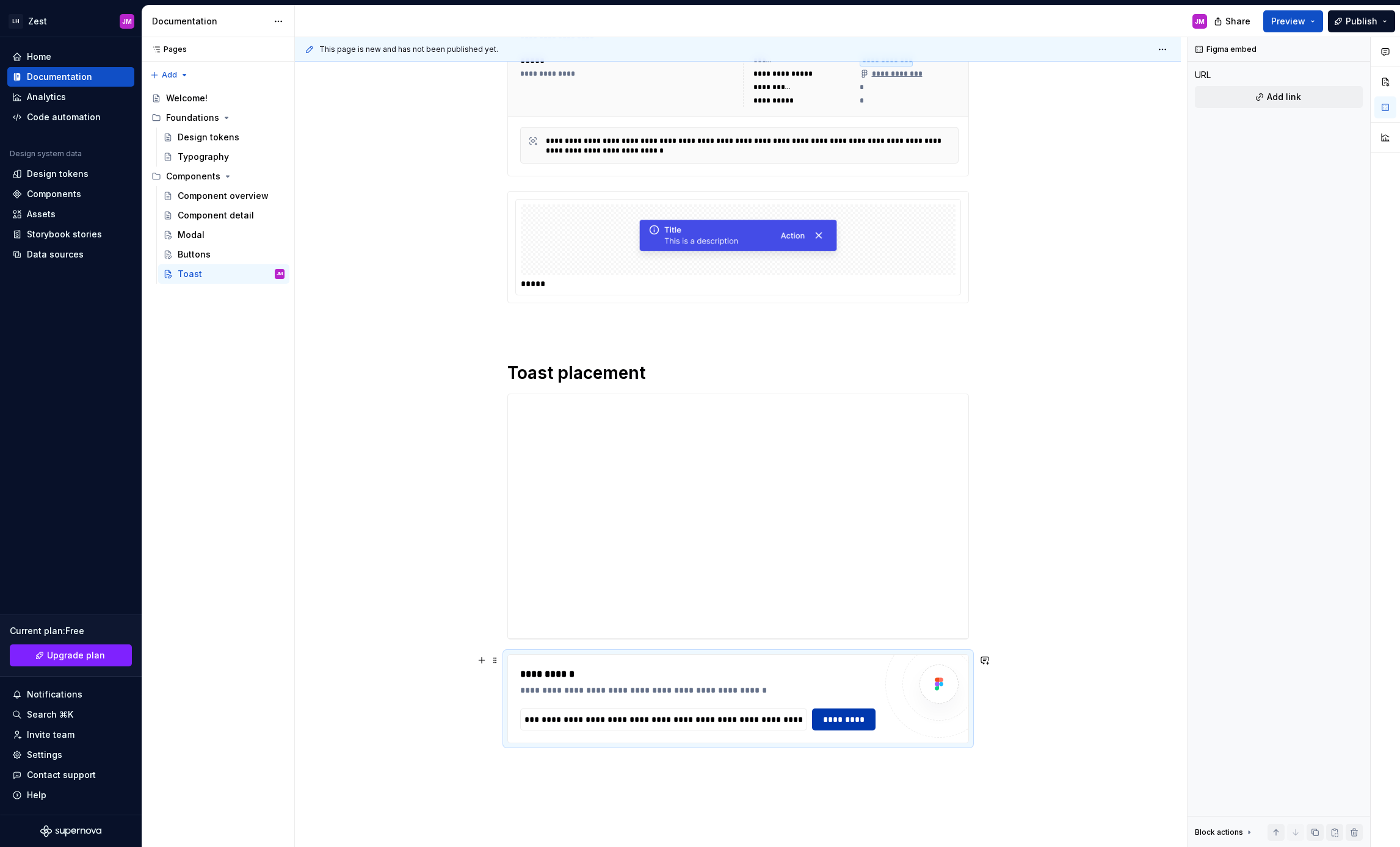
click at [859, 718] on span "*********" at bounding box center [844, 720] width 47 height 12
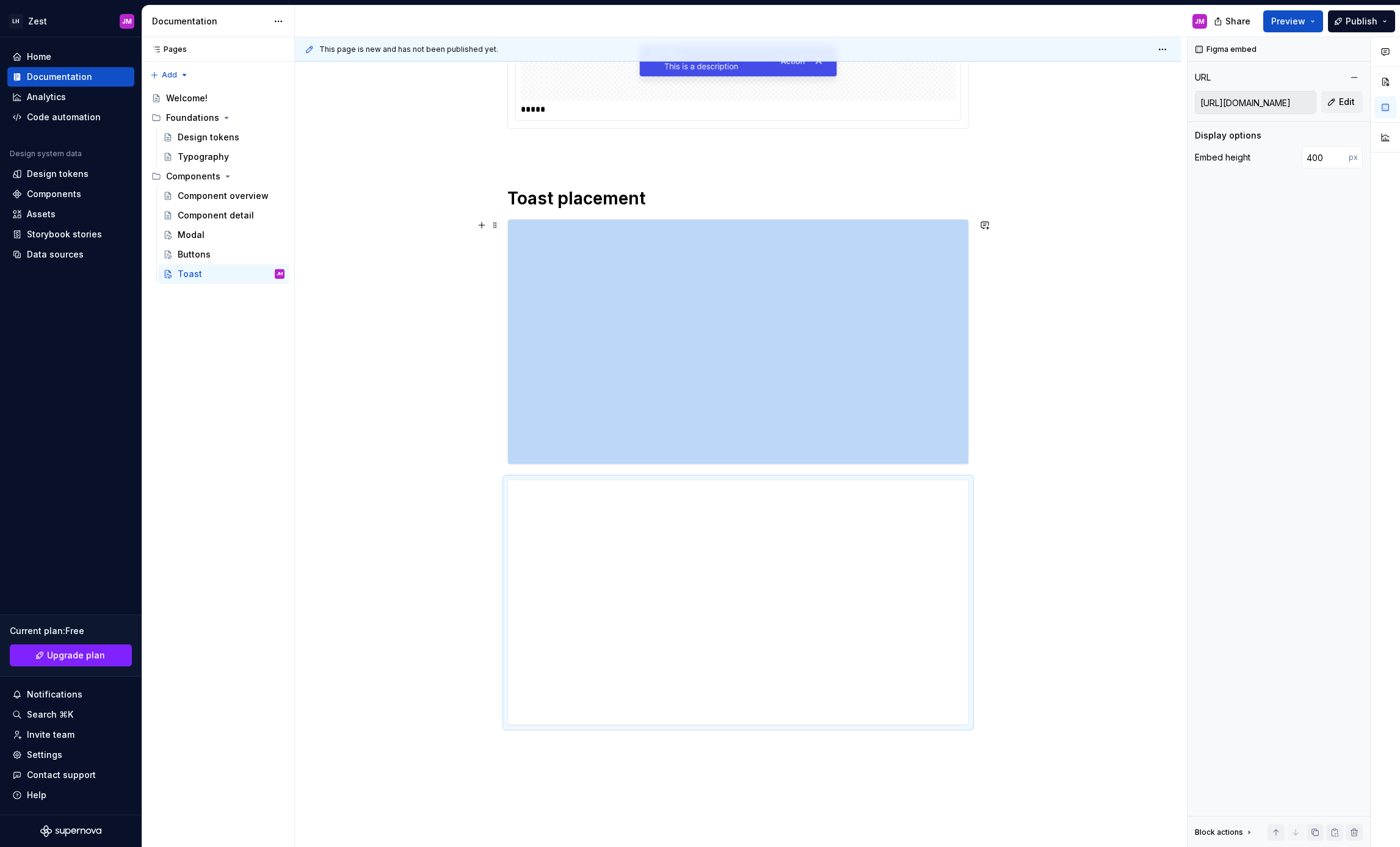
scroll to position [468, 0]
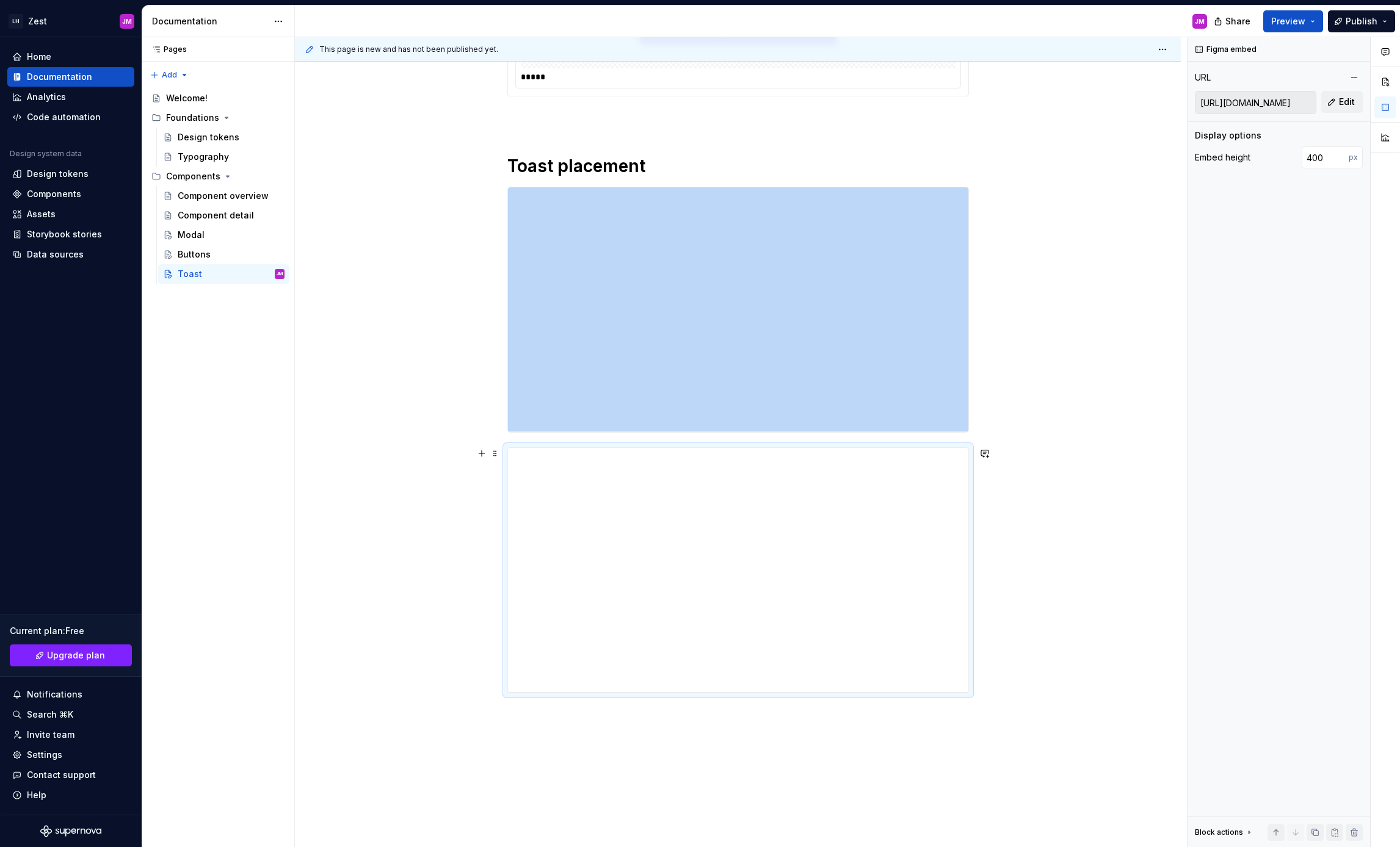
type textarea "*"
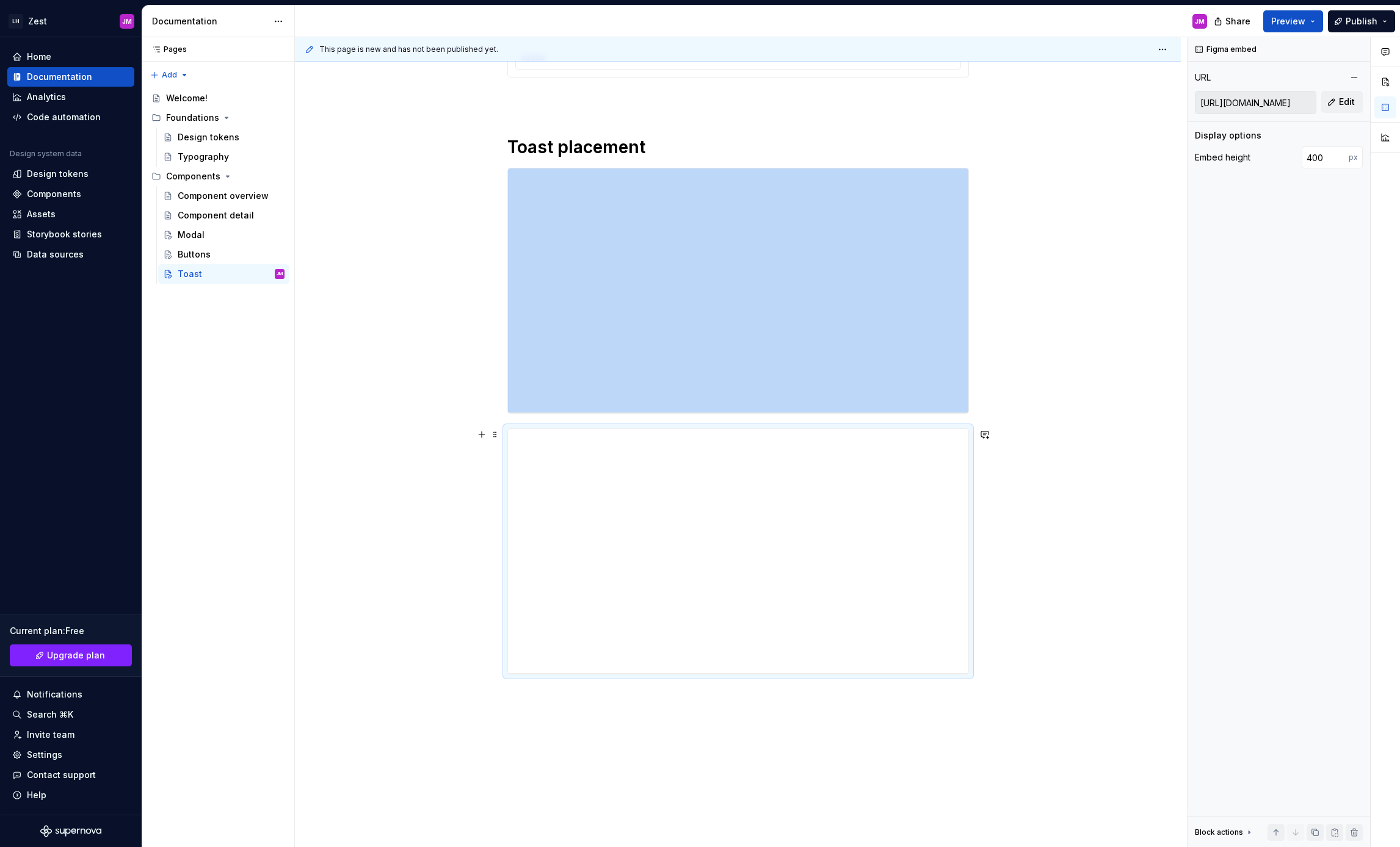
scroll to position [491, 0]
click at [495, 169] on span at bounding box center [495, 169] width 10 height 17
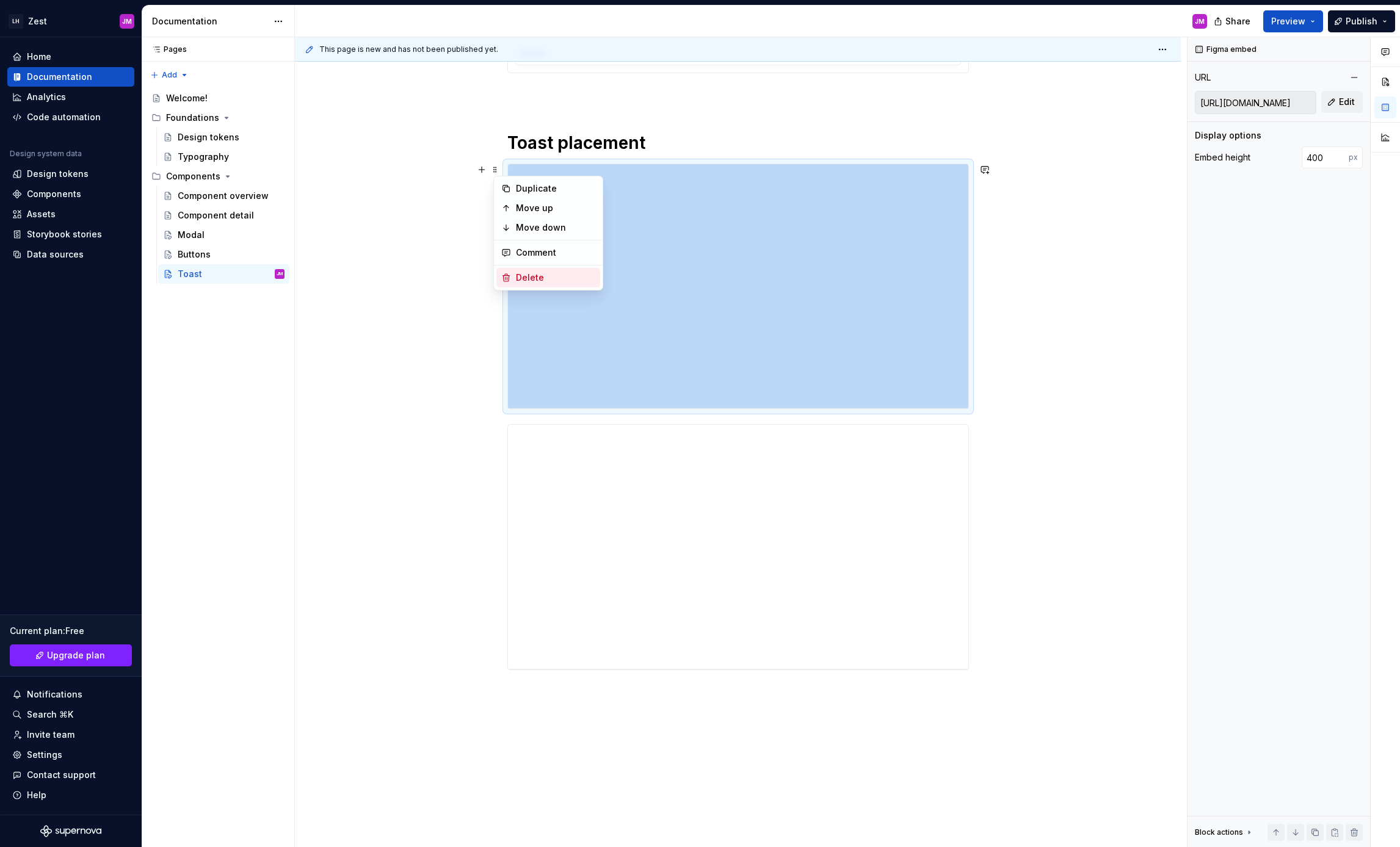
click at [530, 282] on div "Delete" at bounding box center [556, 278] width 79 height 12
type input "[URL][DOMAIN_NAME]"
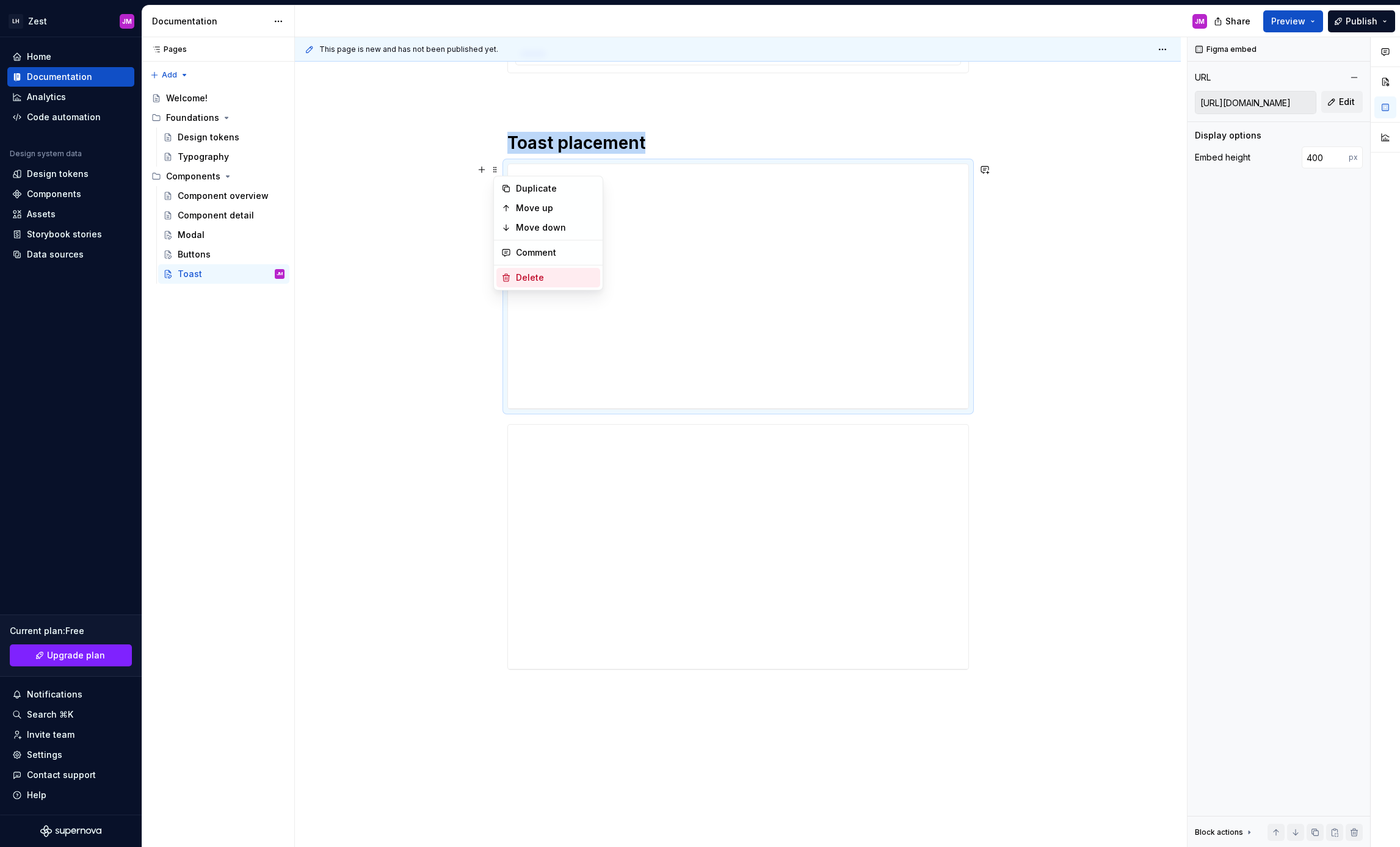
scroll to position [321, 0]
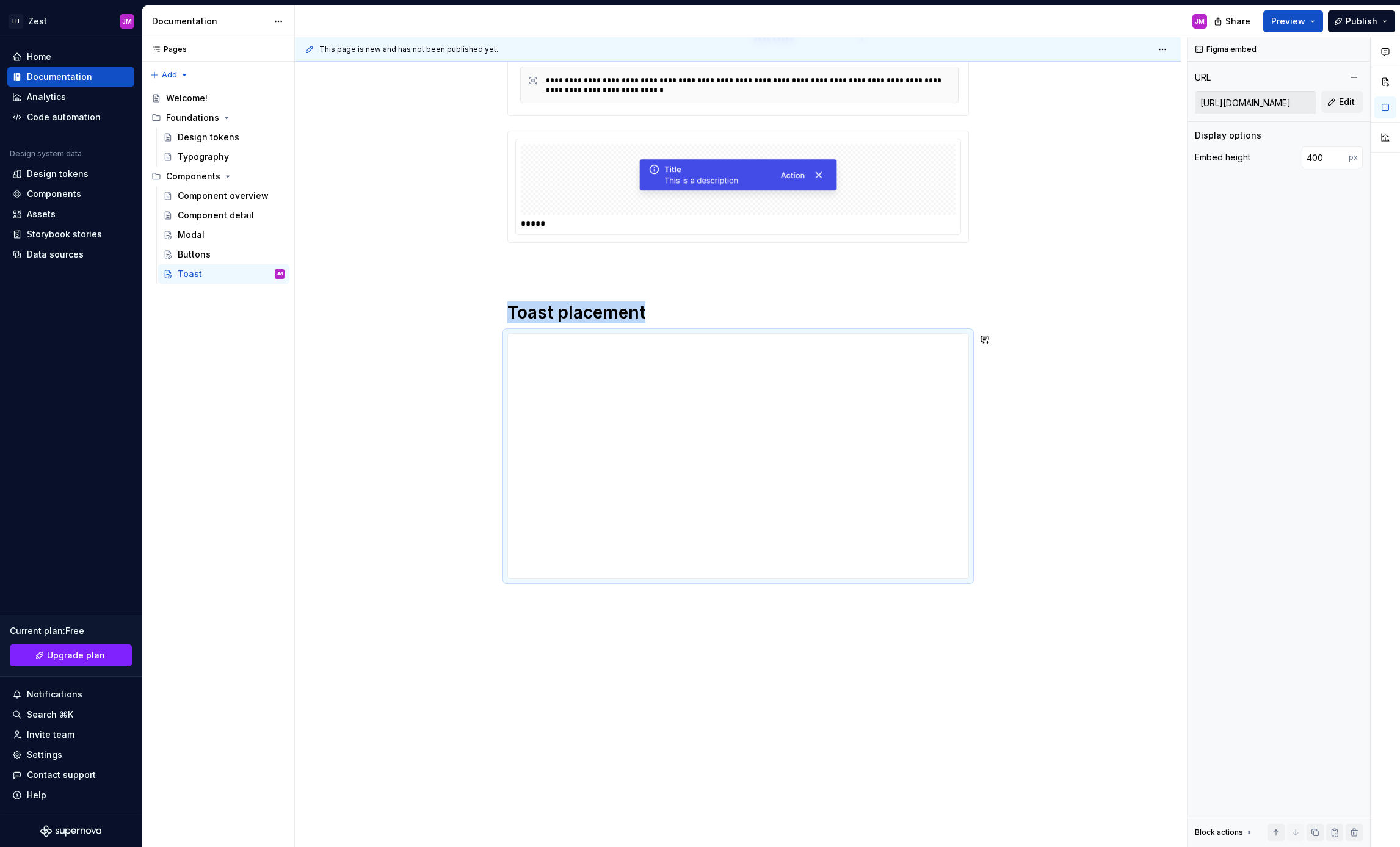
click at [682, 605] on div "**********" at bounding box center [737, 368] width 886 height 960
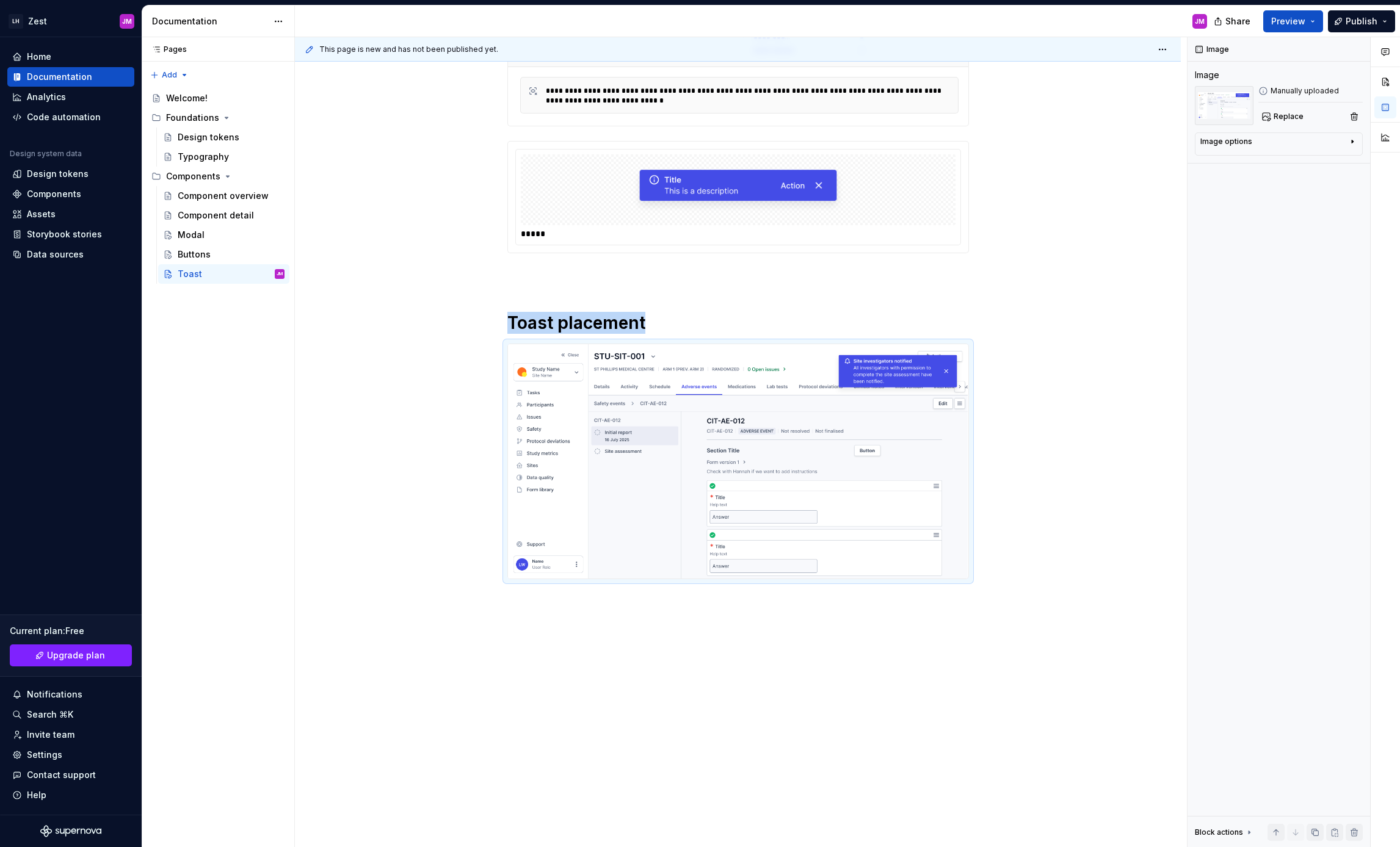
click at [651, 659] on div "**********" at bounding box center [737, 372] width 886 height 950
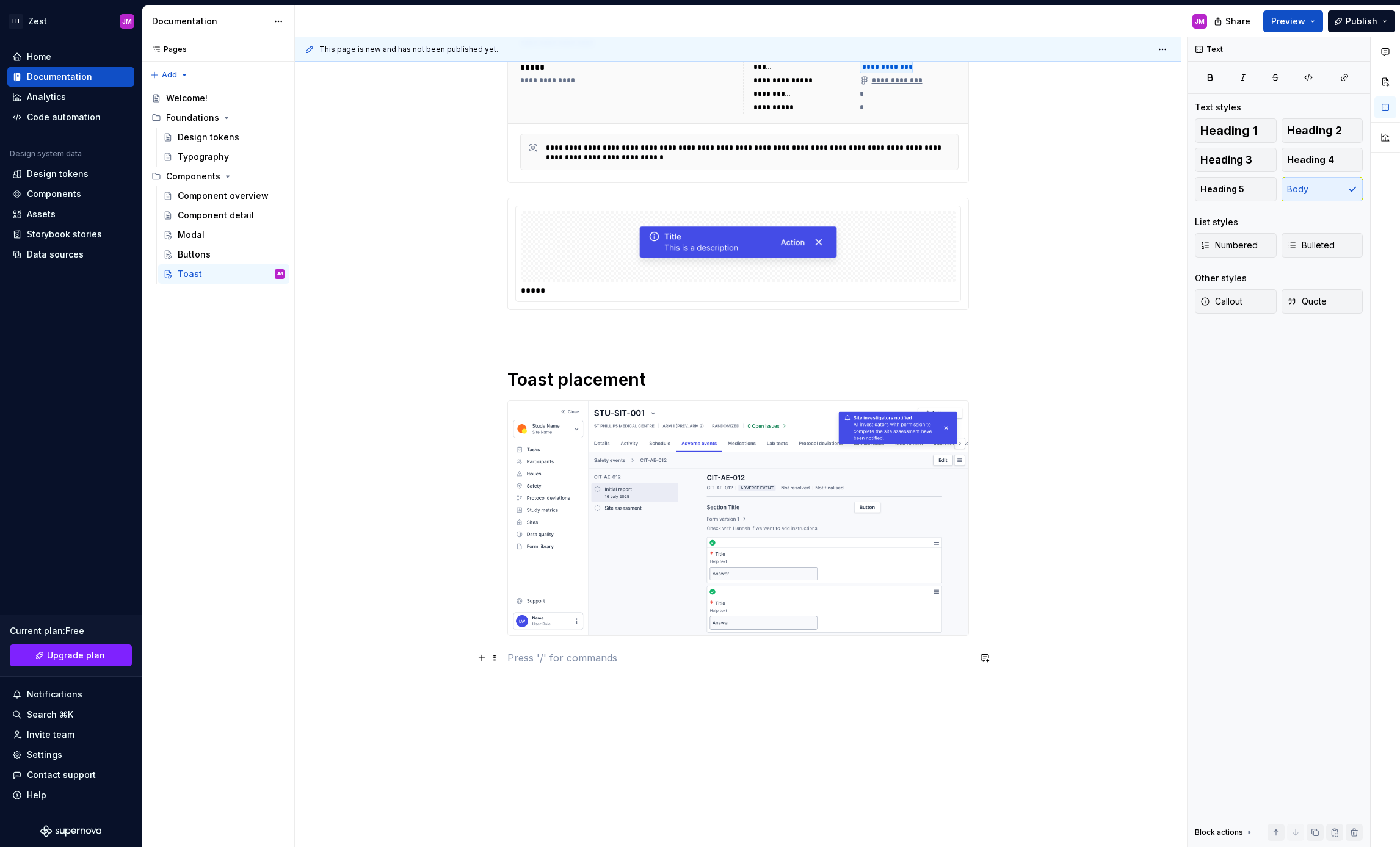
scroll to position [269, 0]
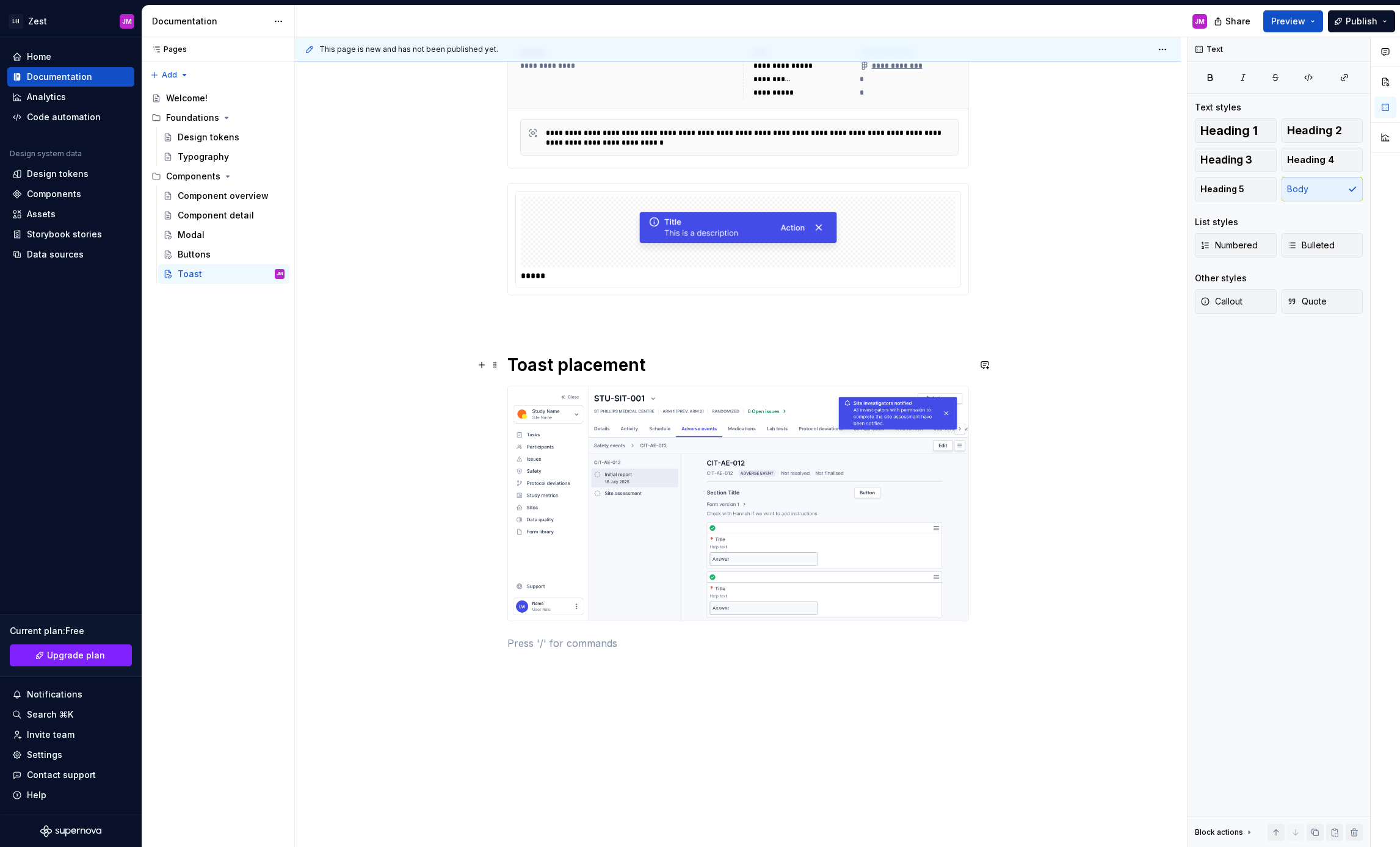
click at [697, 364] on h1 "Toast placement" at bounding box center [738, 365] width 462 height 22
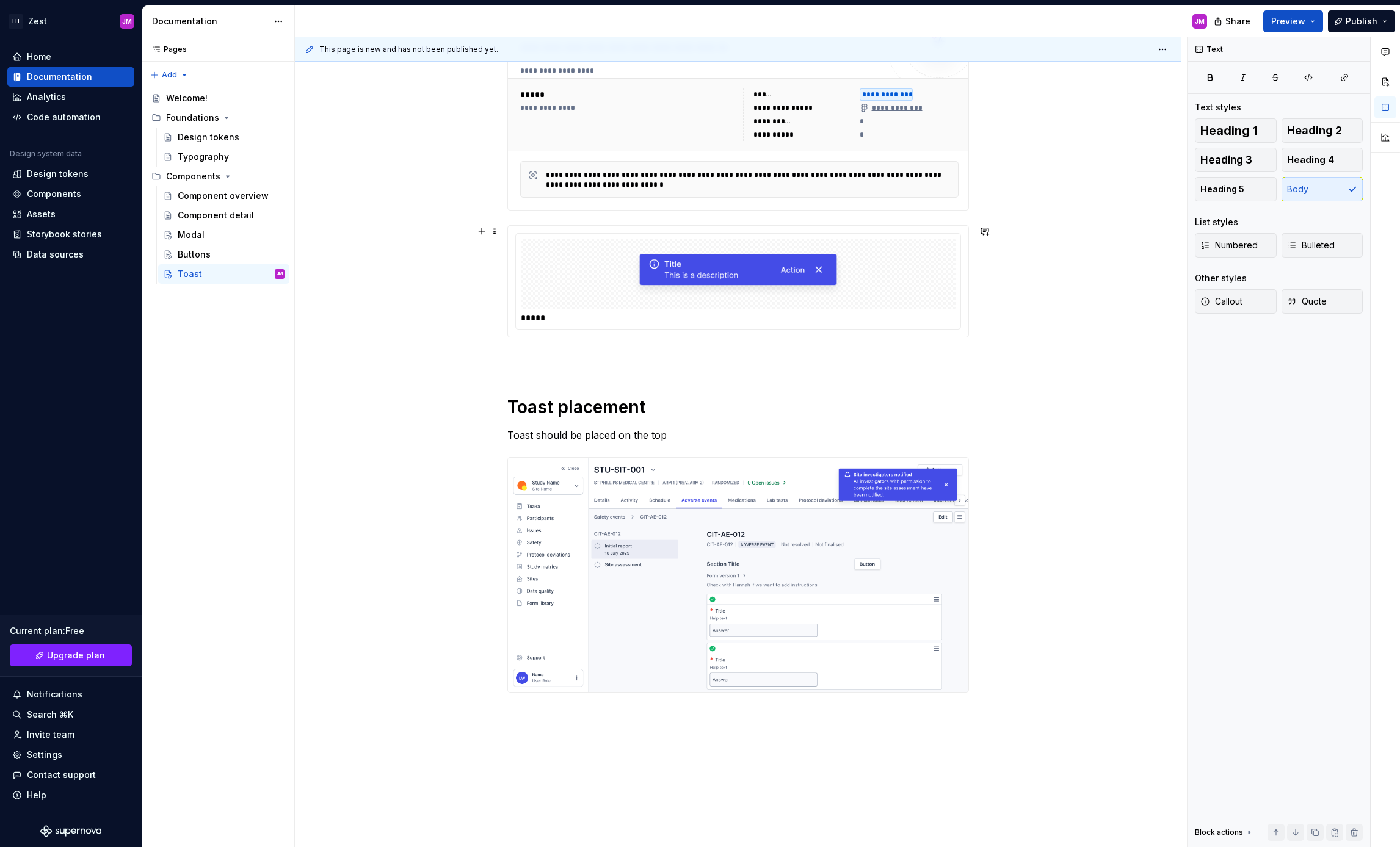
scroll to position [270, 0]
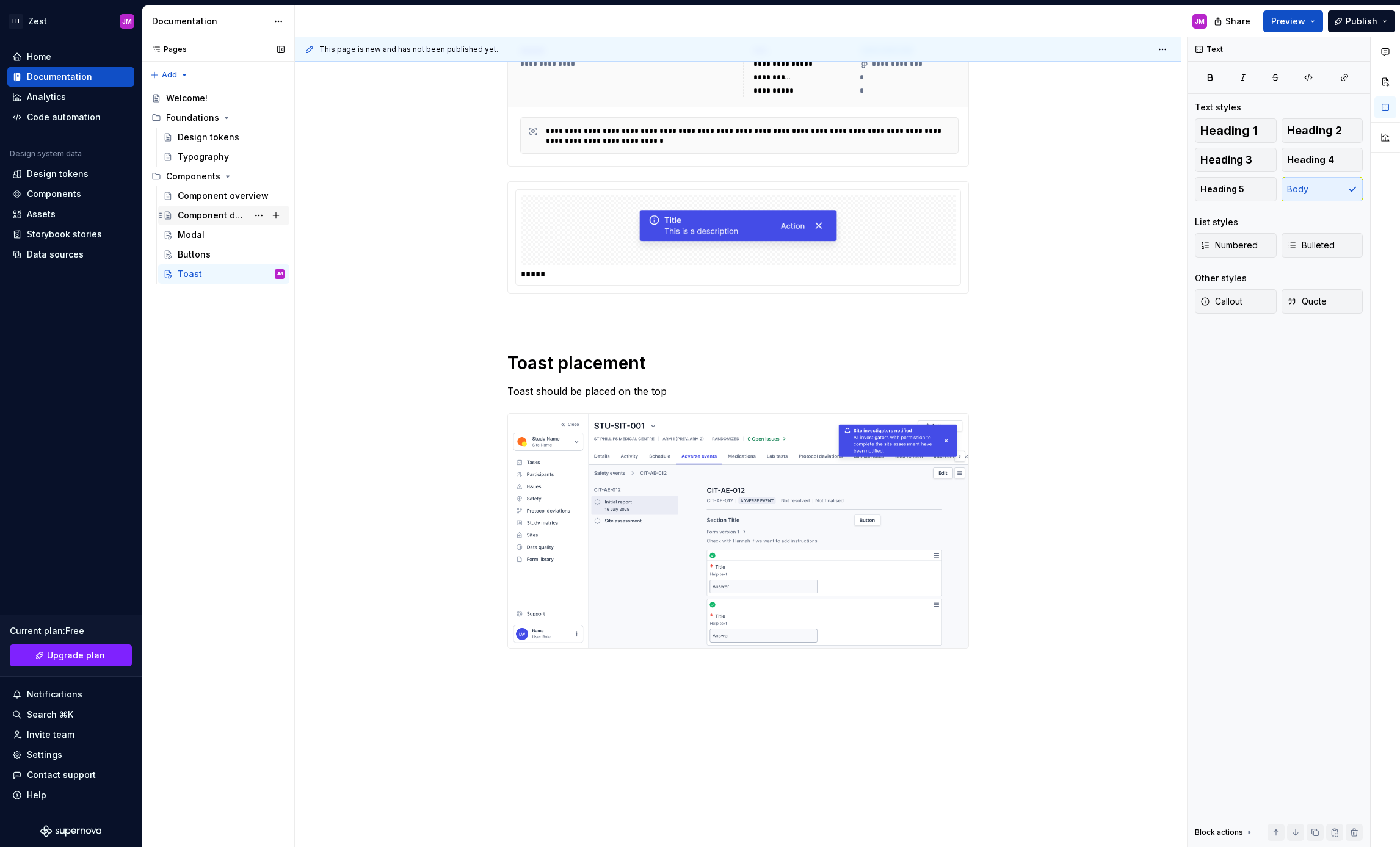
click at [234, 214] on div "Component detail" at bounding box center [213, 215] width 70 height 12
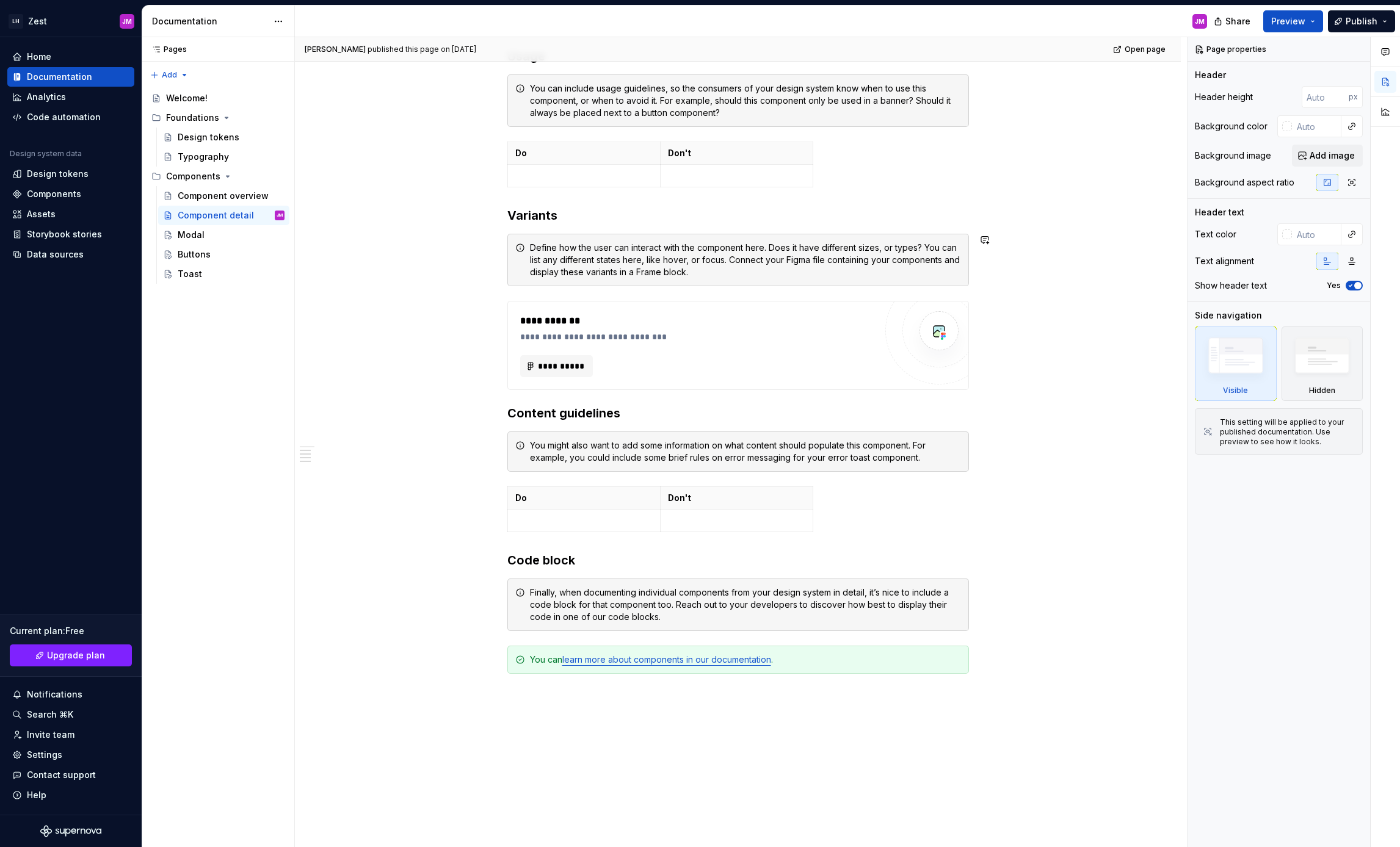
scroll to position [549, 0]
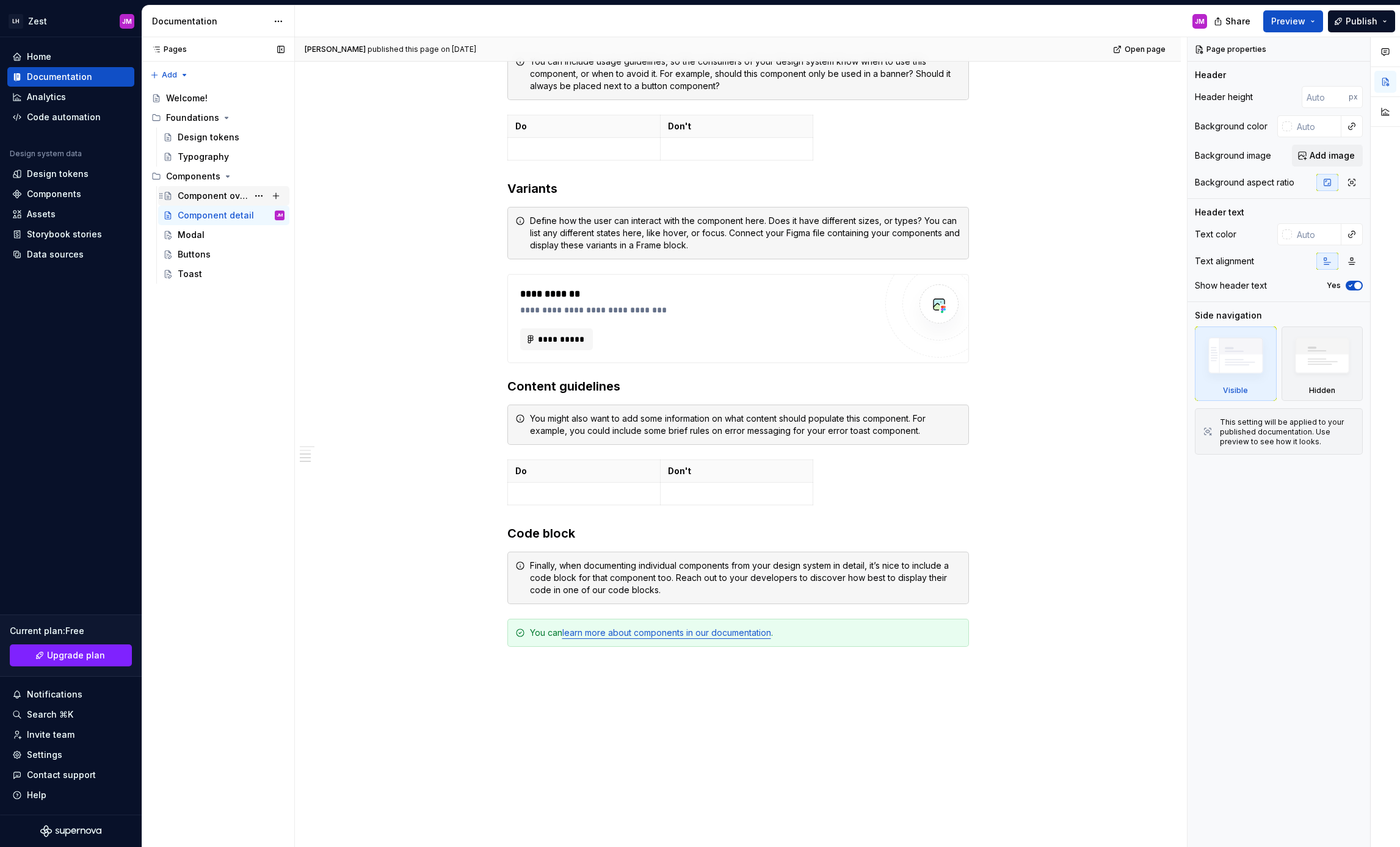
click at [204, 194] on div "Component overview" at bounding box center [213, 196] width 70 height 12
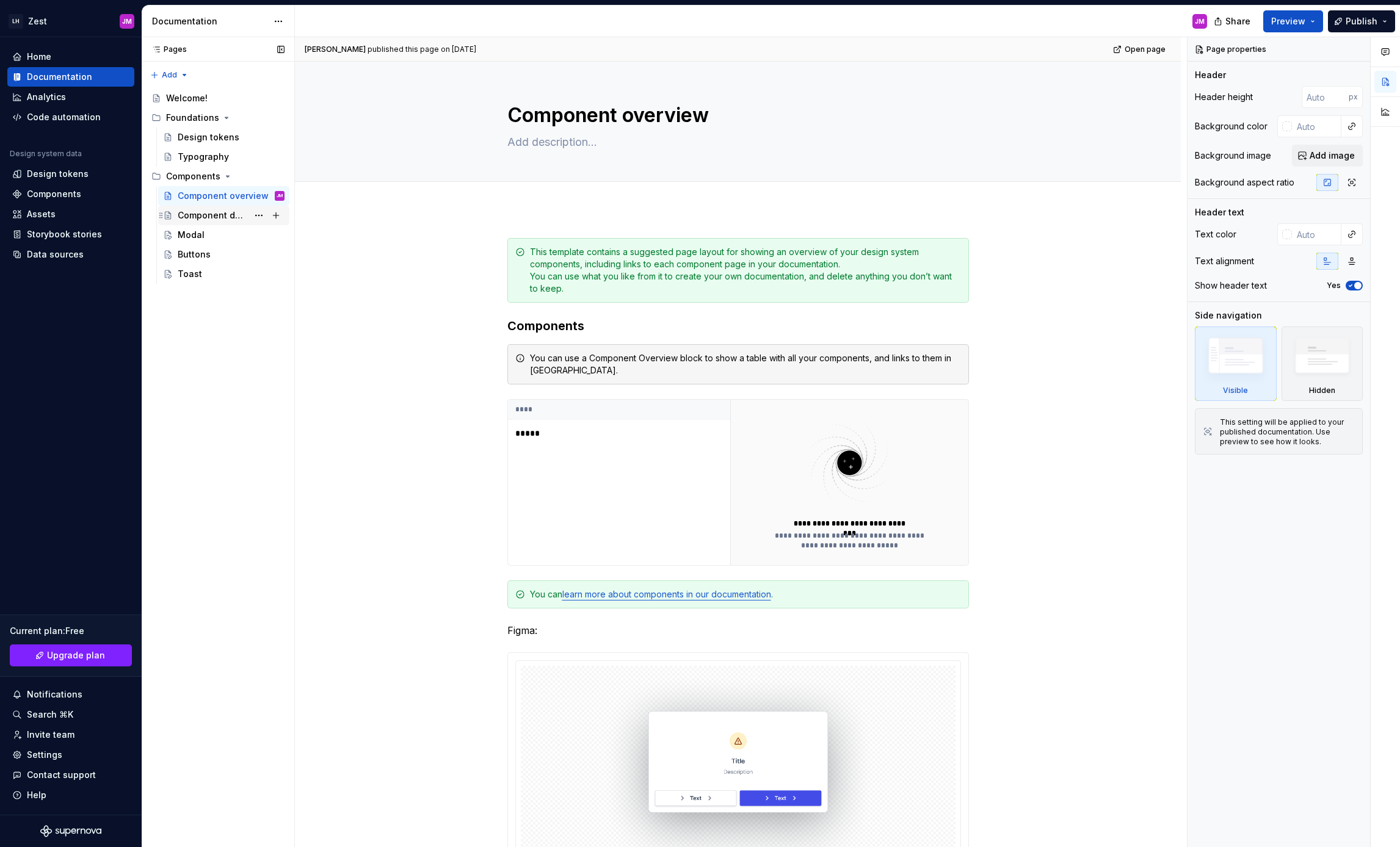
click at [221, 223] on div "Component detail" at bounding box center [231, 215] width 107 height 17
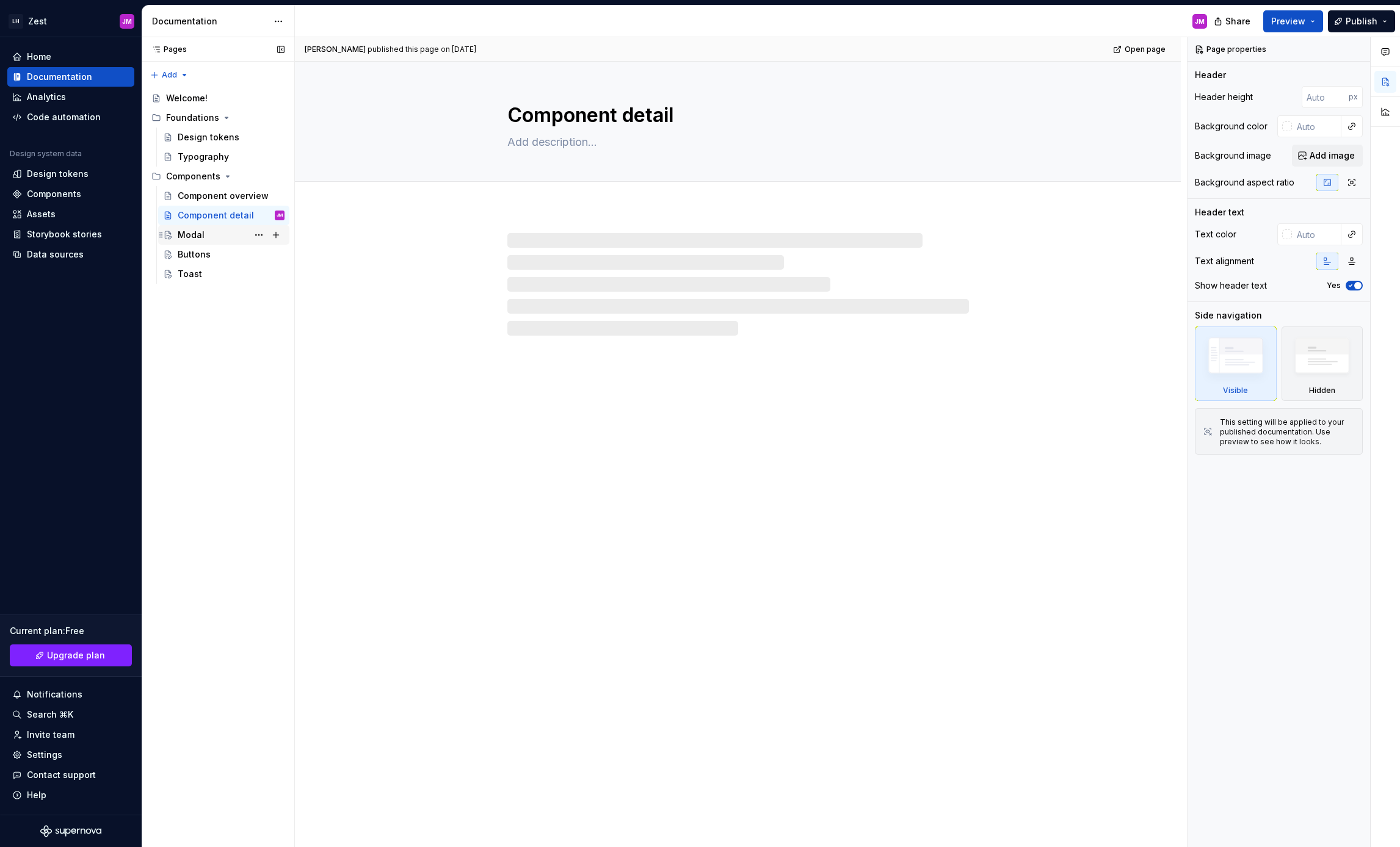
click at [203, 235] on div "Modal" at bounding box center [231, 235] width 107 height 17
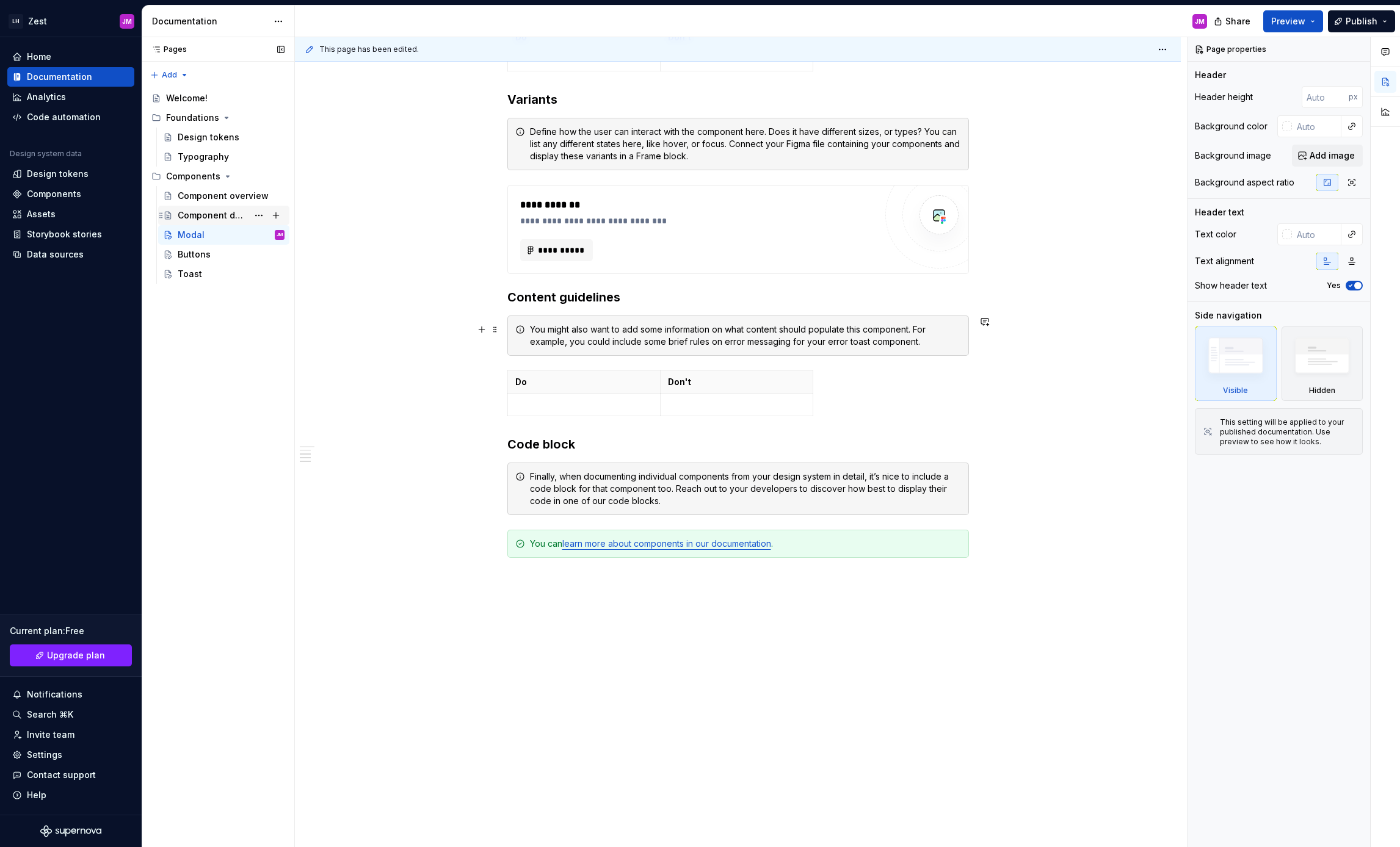
scroll to position [803, 0]
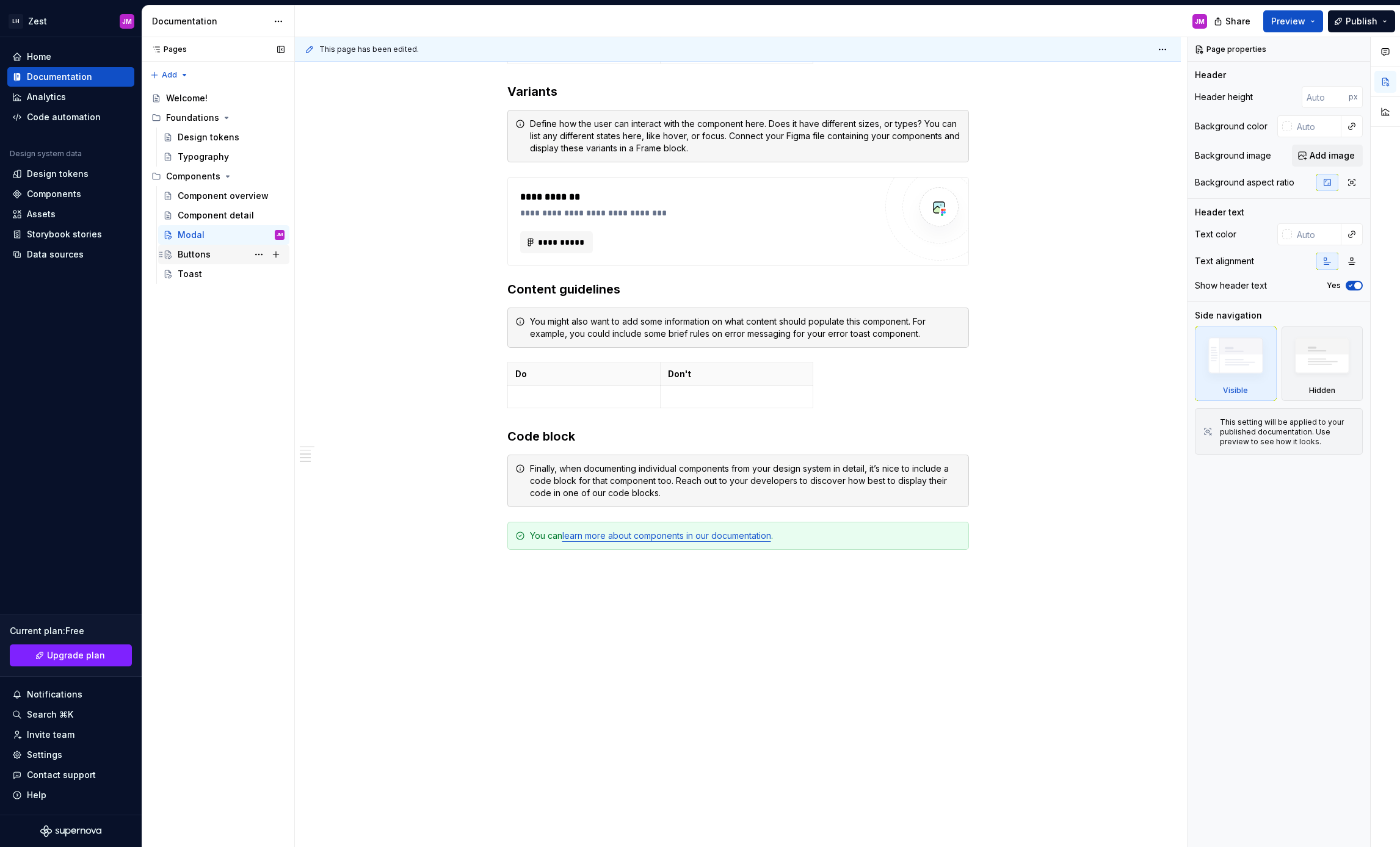
click at [224, 259] on div "Buttons" at bounding box center [231, 254] width 107 height 17
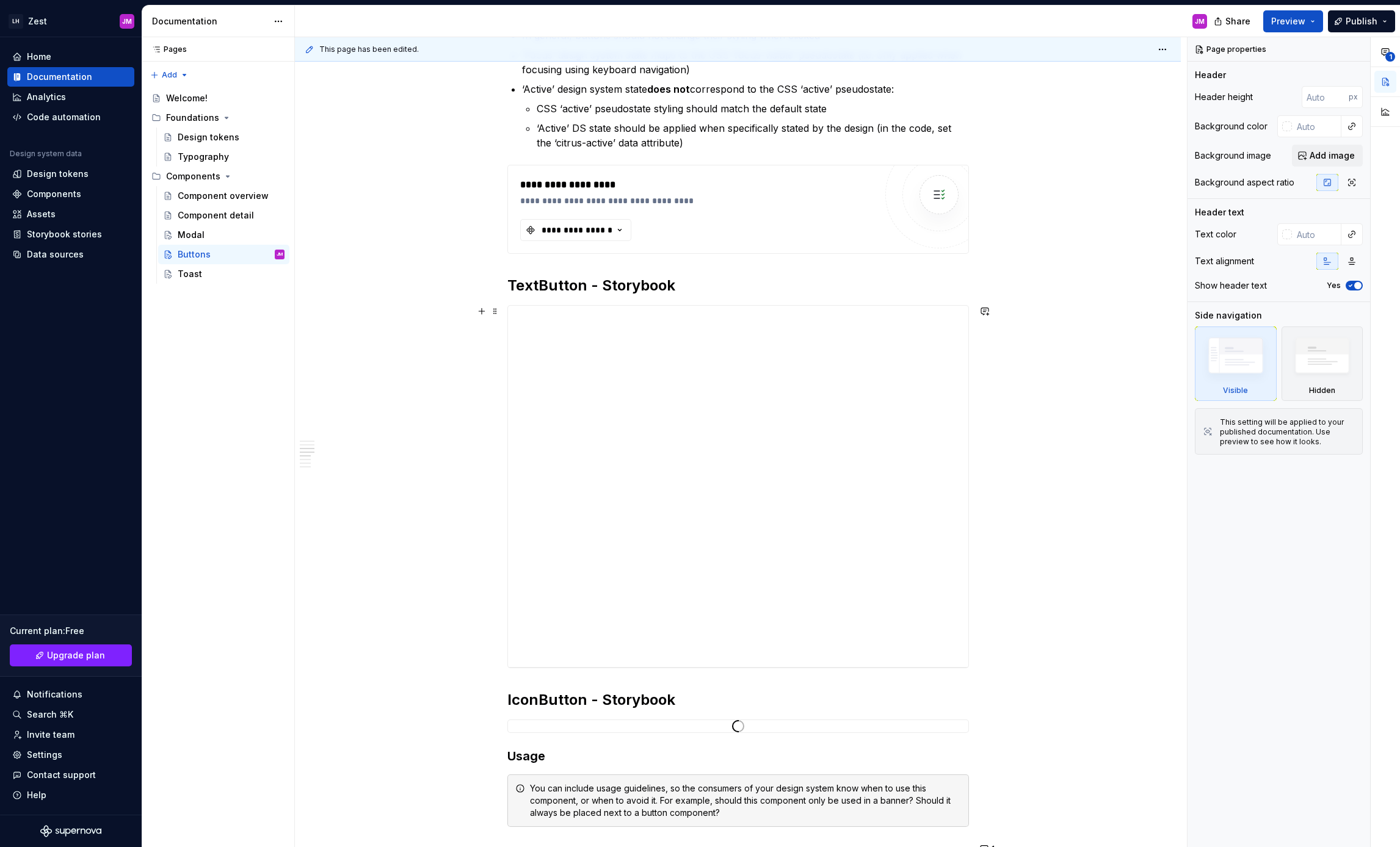
scroll to position [952, 0]
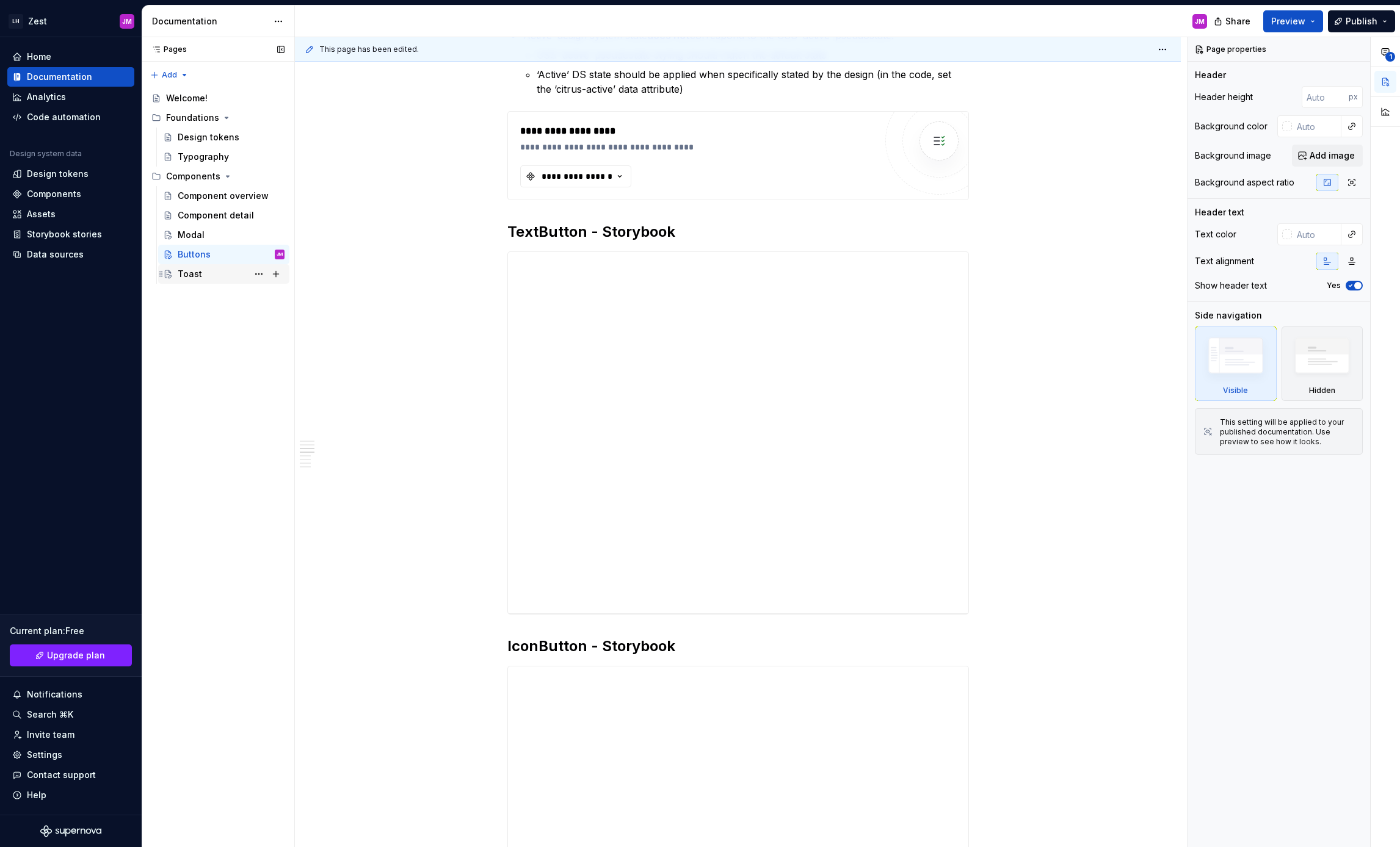
click at [203, 273] on div "Toast" at bounding box center [231, 274] width 107 height 17
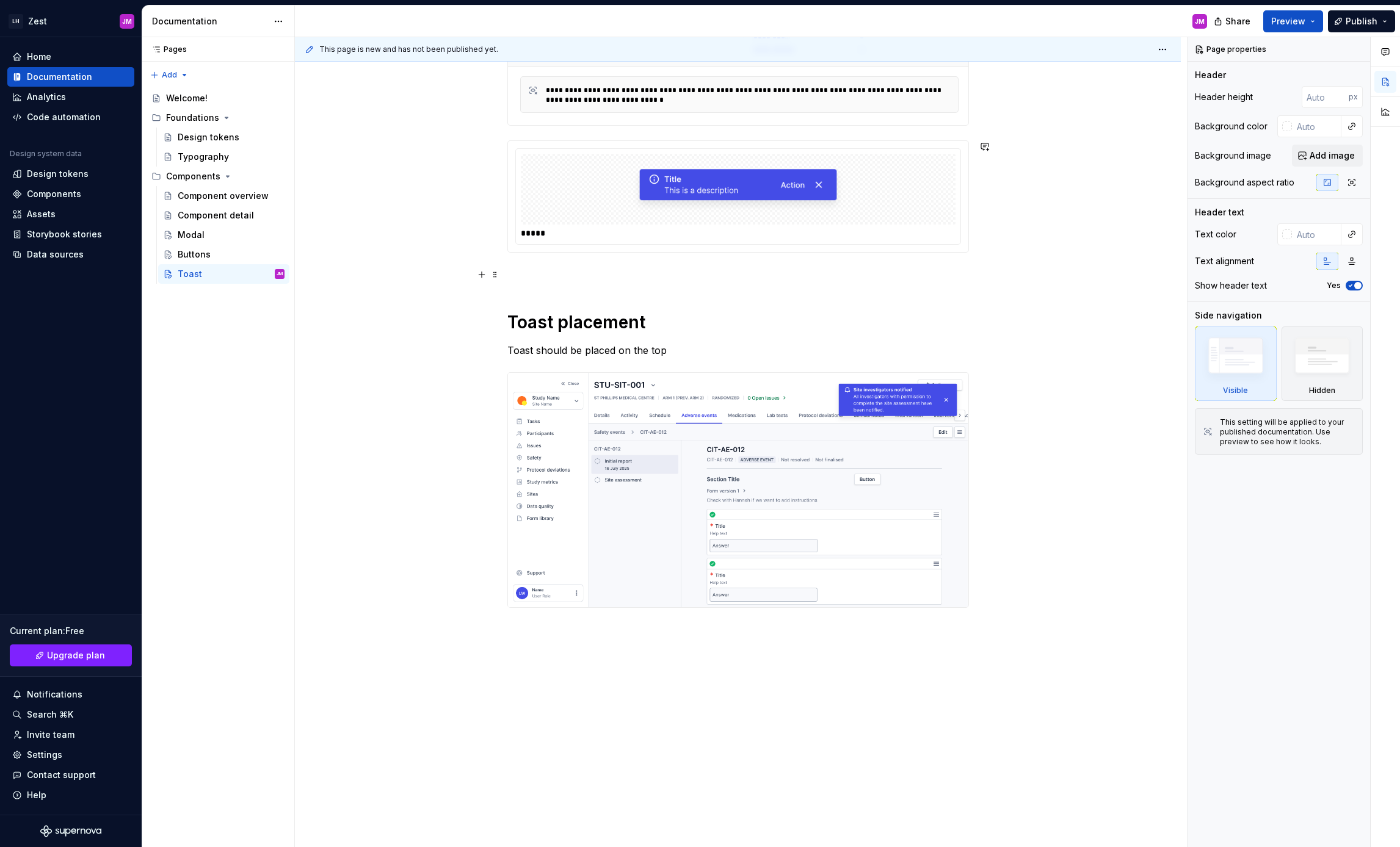
scroll to position [369, 0]
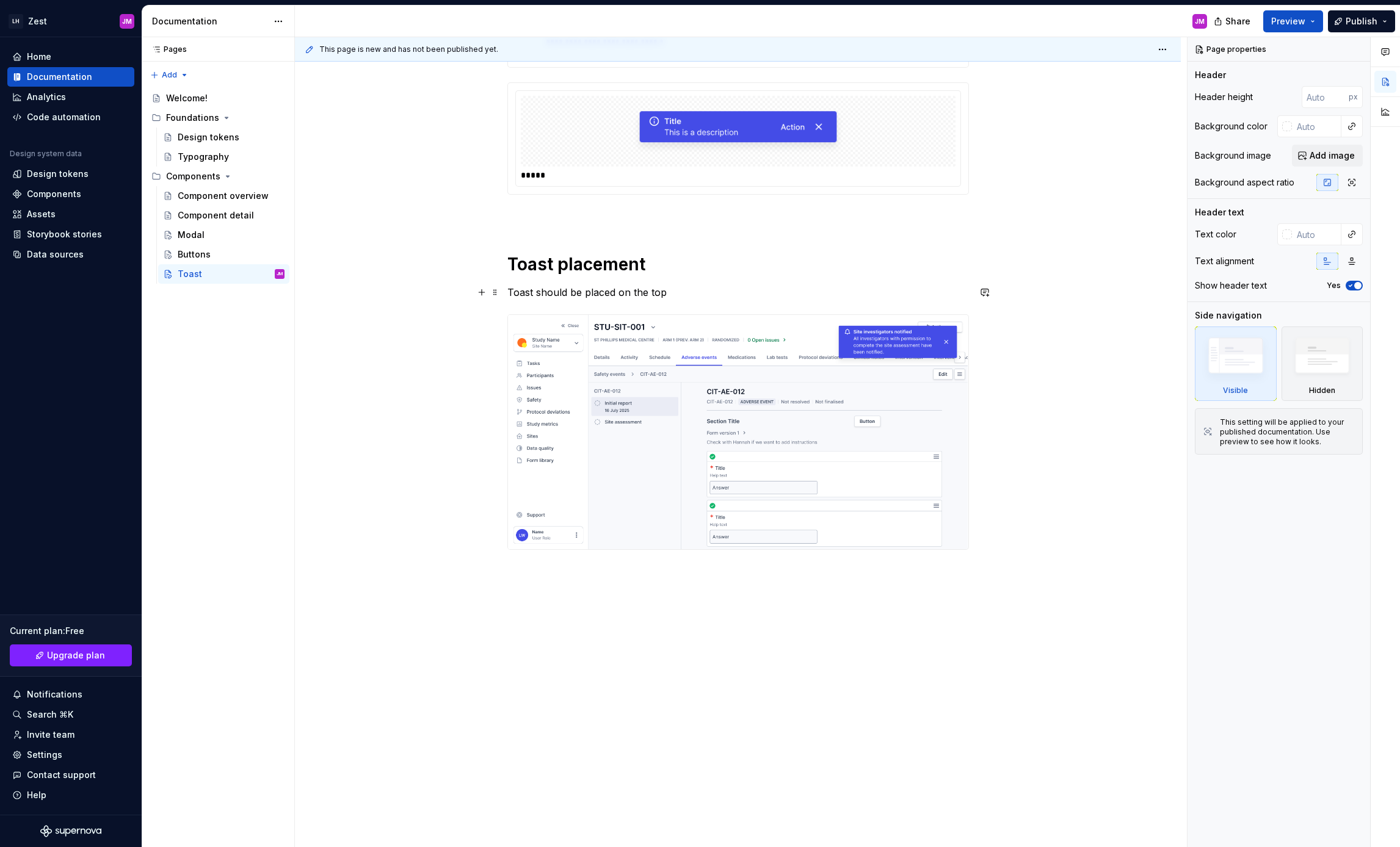
type textarea "*"
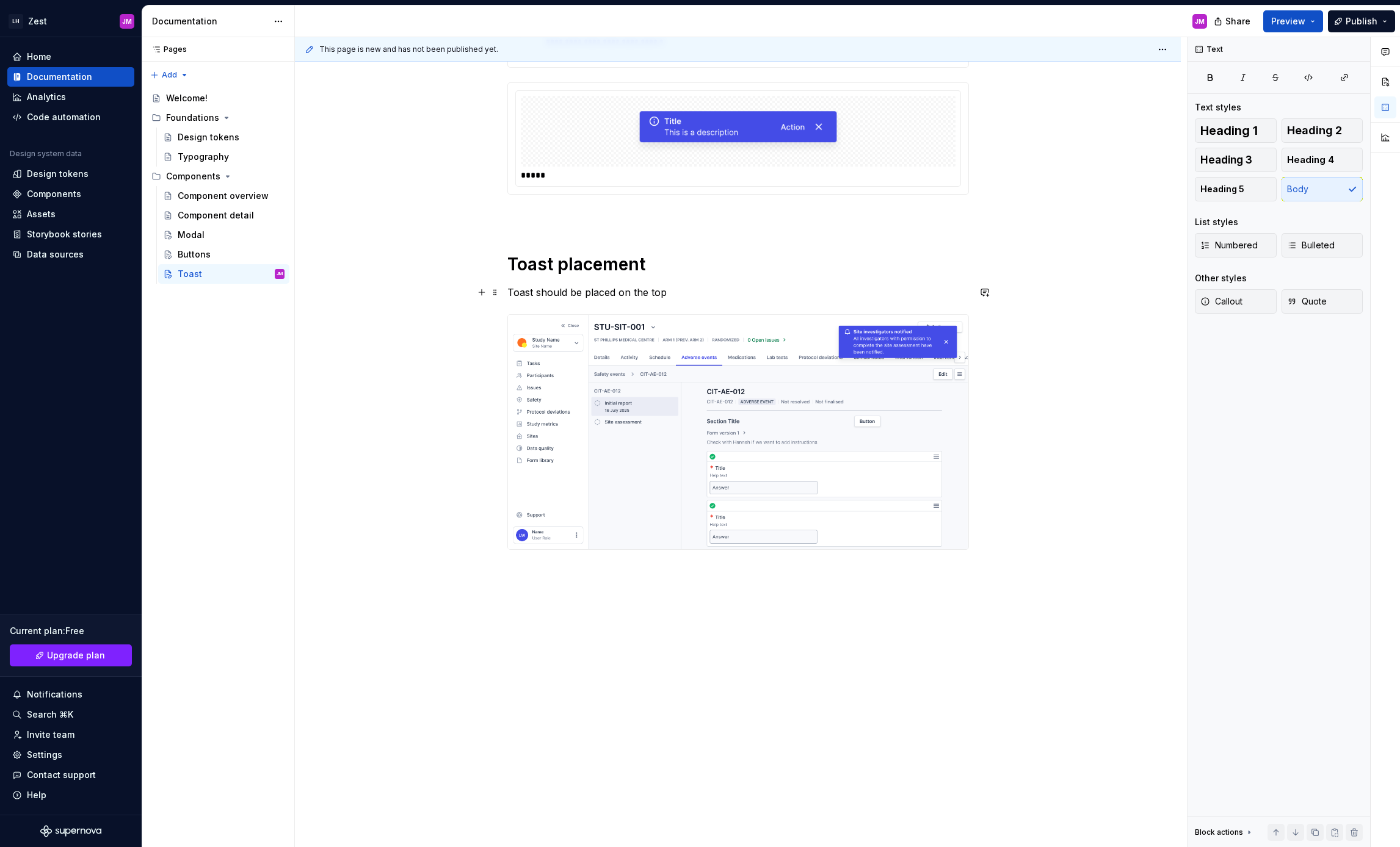
click at [705, 294] on p "Toast should be placed on the top" at bounding box center [738, 292] width 462 height 14
click at [553, 590] on div "**********" at bounding box center [738, 231] width 462 height 725
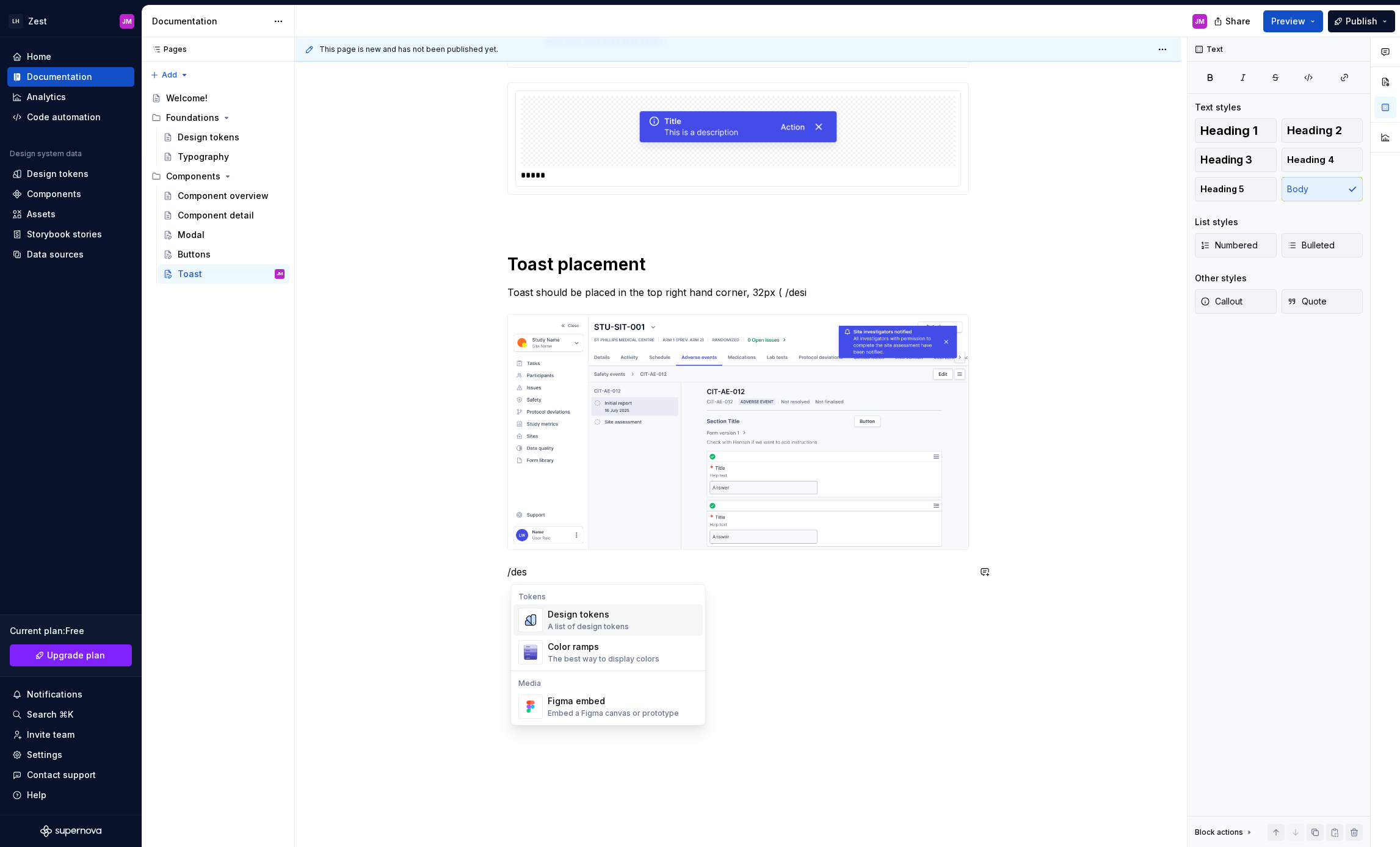
click at [619, 623] on div "A list of design tokens" at bounding box center [588, 626] width 81 height 10
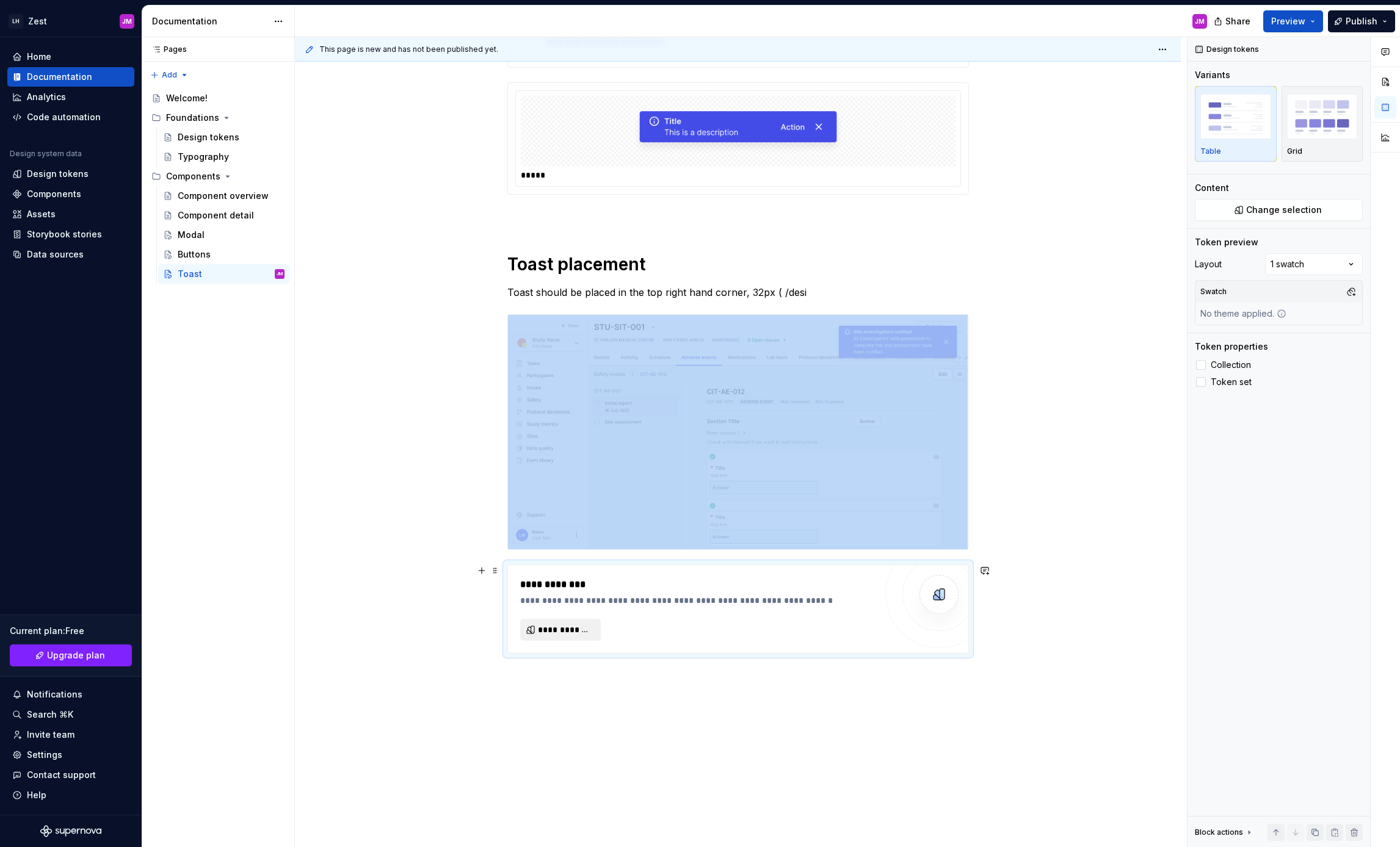
click at [556, 626] on span "**********" at bounding box center [566, 630] width 55 height 12
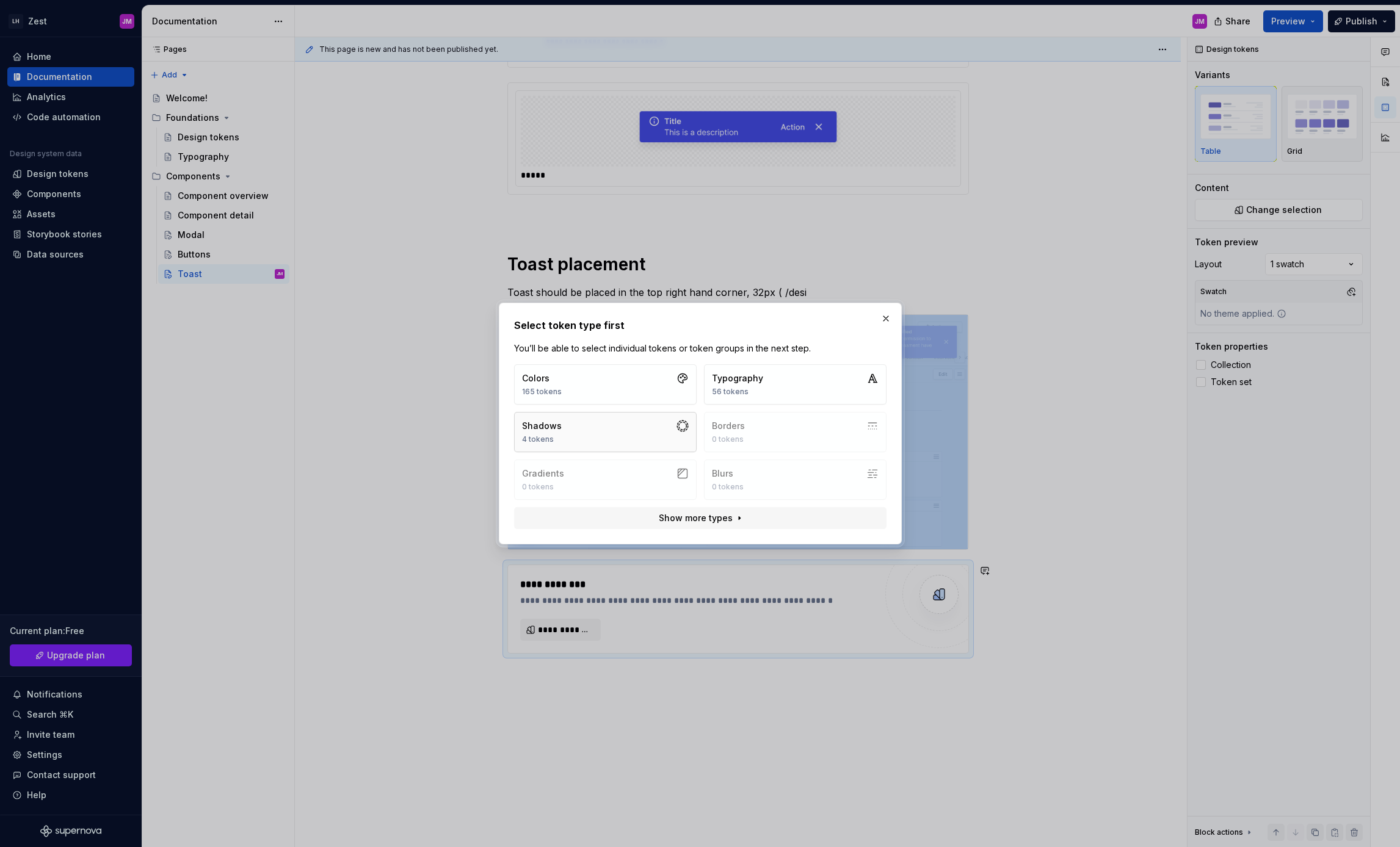
click at [627, 443] on button "Shadows 4 tokens" at bounding box center [605, 432] width 182 height 40
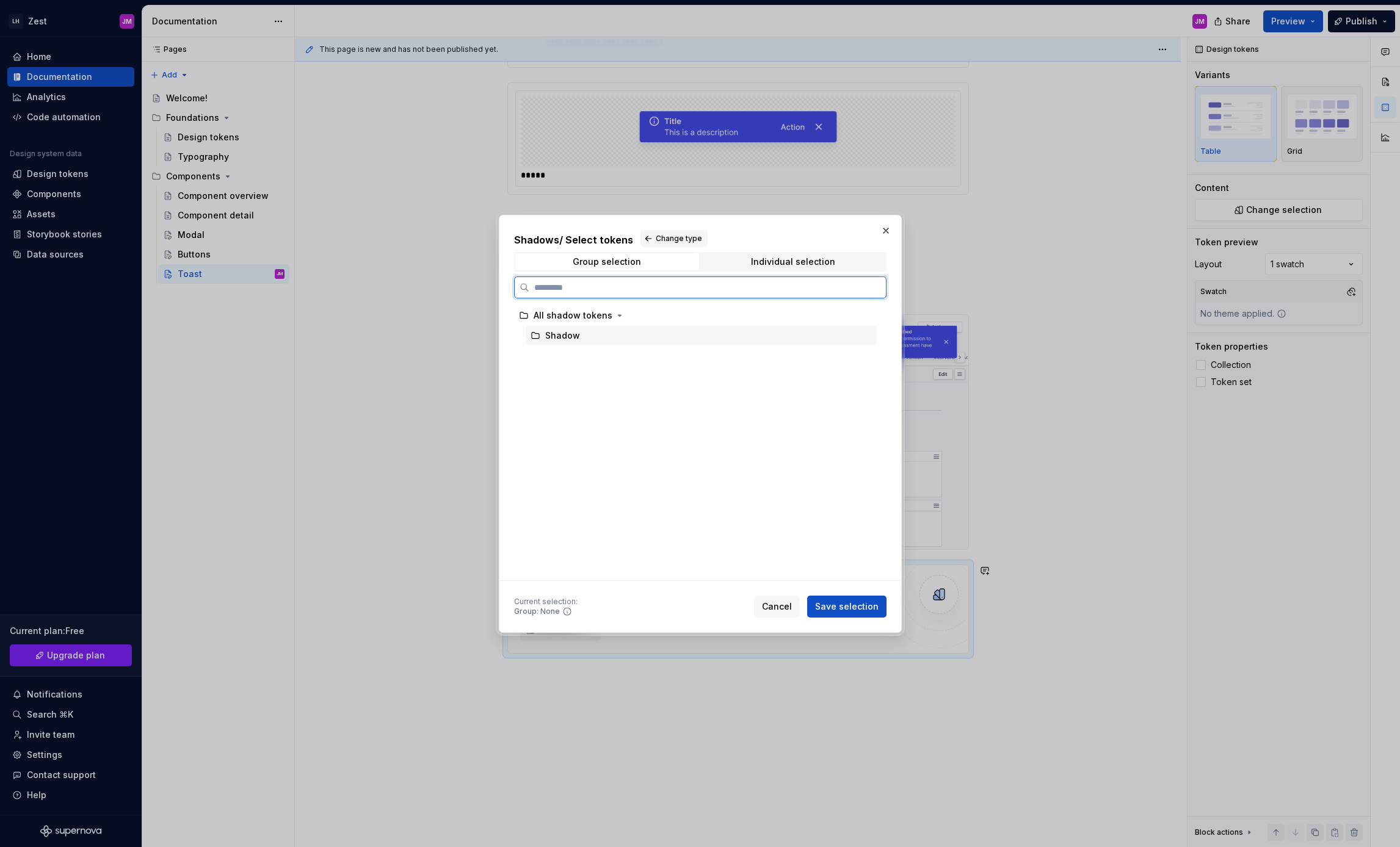
click at [561, 337] on div "Shadow" at bounding box center [563, 336] width 35 height 12
click at [724, 258] on span "Individual selection" at bounding box center [793, 262] width 184 height 17
click at [880, 335] on icon at bounding box center [876, 335] width 10 height 10
click at [856, 602] on span "Save selection" at bounding box center [847, 607] width 63 height 12
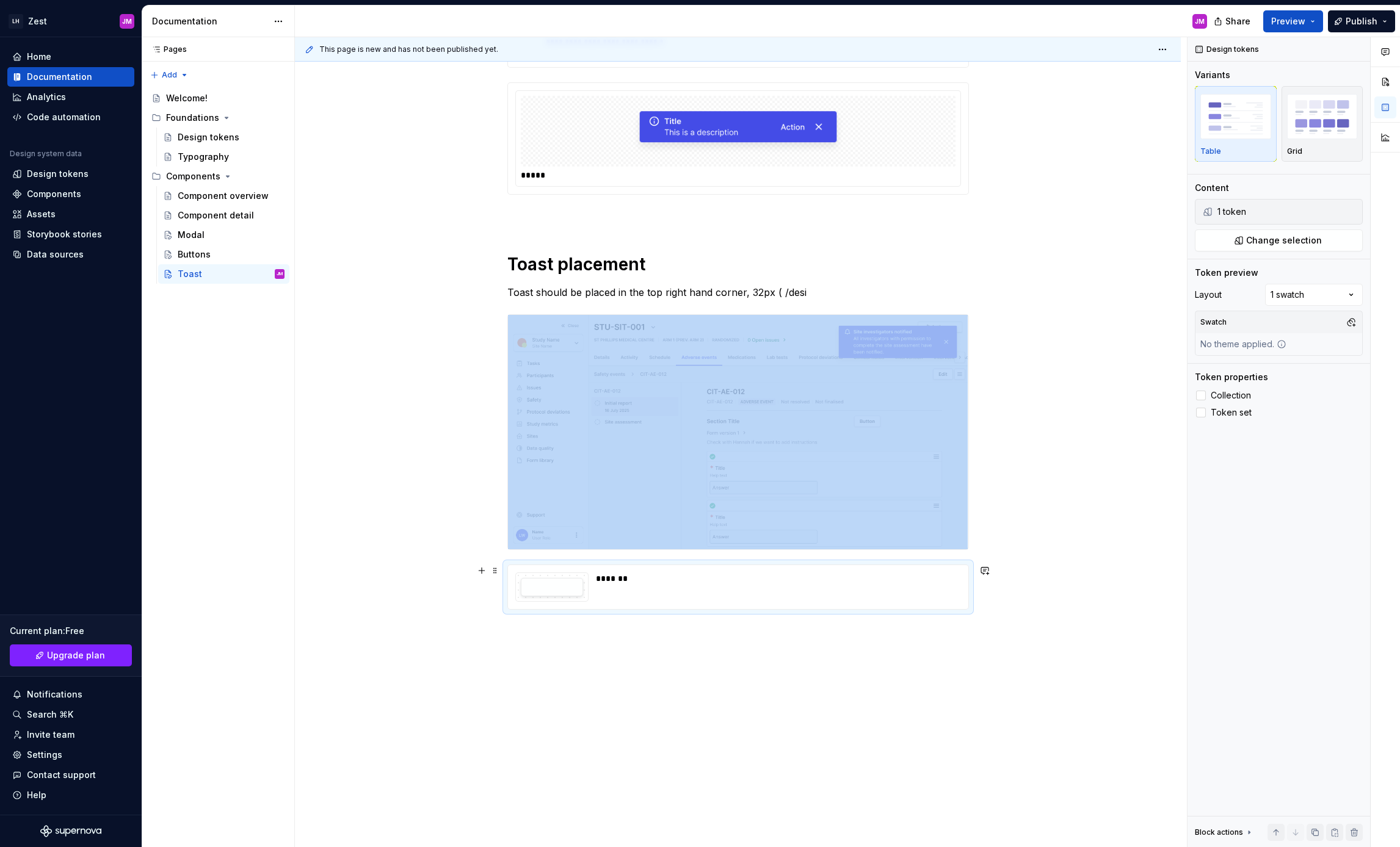
click at [608, 596] on div "*******" at bounding box center [775, 587] width 358 height 29
click at [690, 673] on div "**********" at bounding box center [737, 359] width 886 height 1039
click at [664, 686] on div "**********" at bounding box center [737, 359] width 886 height 1039
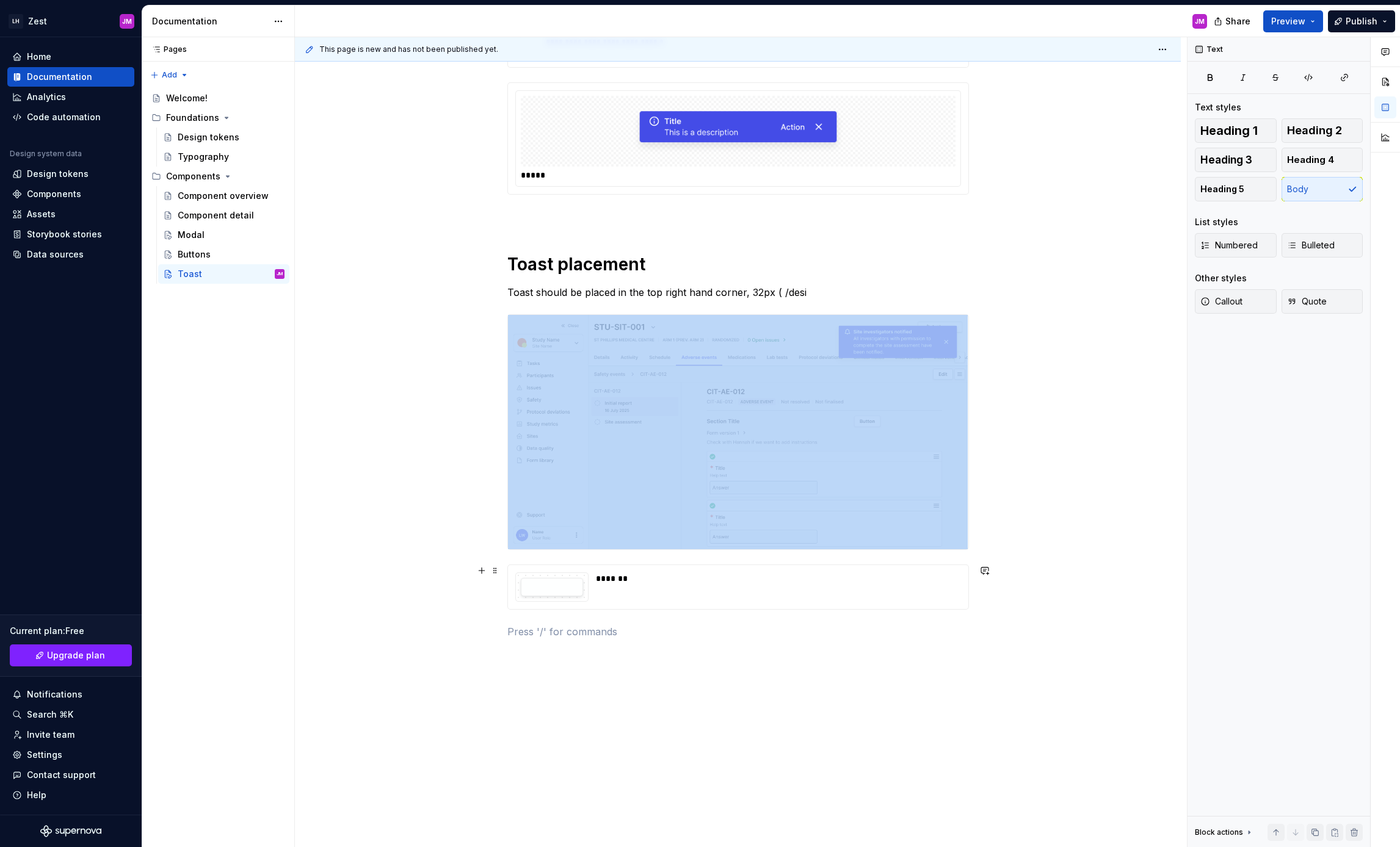
click at [619, 577] on div "*******" at bounding box center [775, 578] width 358 height 12
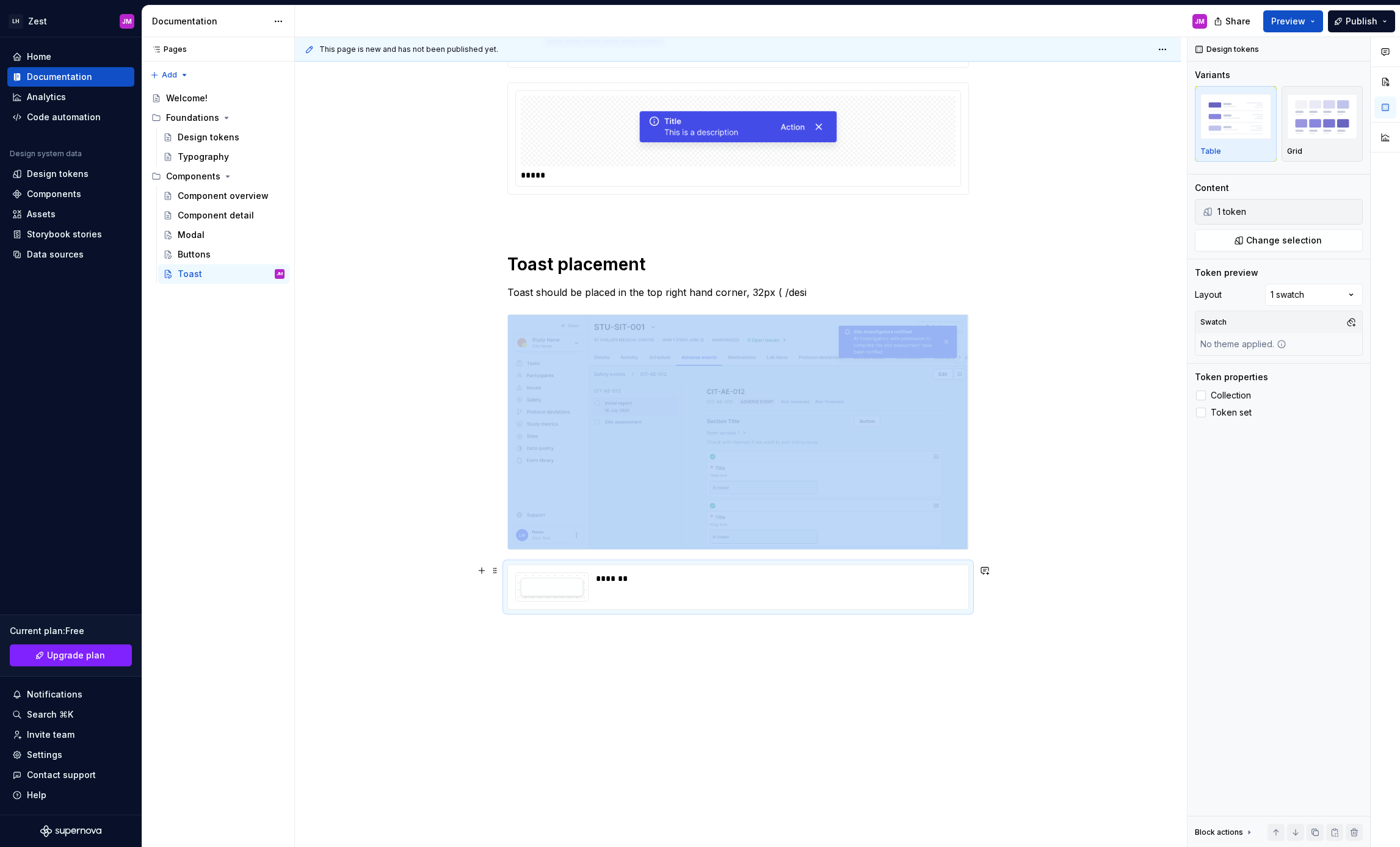
drag, startPoint x: 619, startPoint y: 577, endPoint x: 632, endPoint y: 590, distance: 18.4
click at [619, 577] on div "*******" at bounding box center [775, 578] width 358 height 12
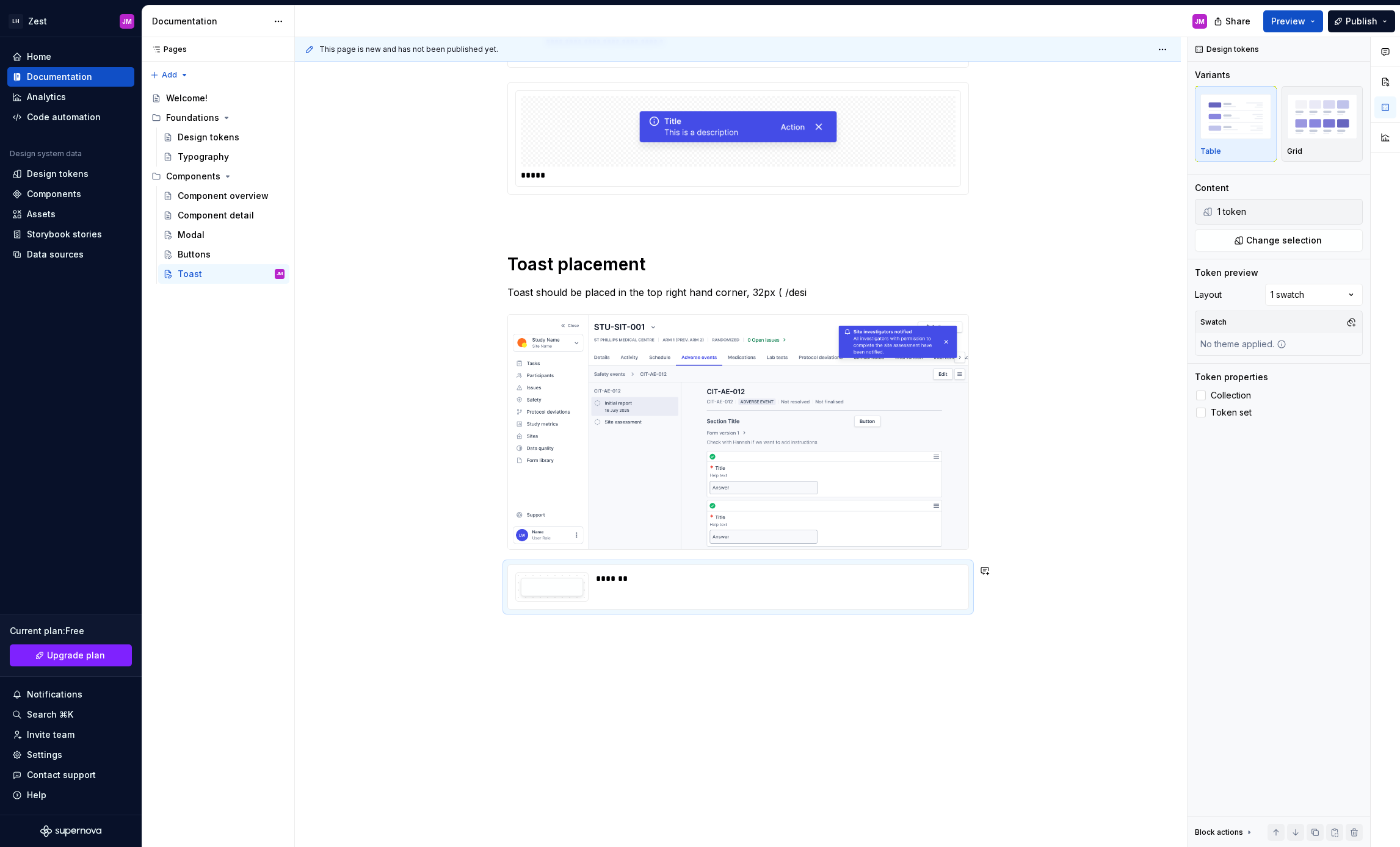
click at [658, 618] on div "**********" at bounding box center [738, 253] width 462 height 770
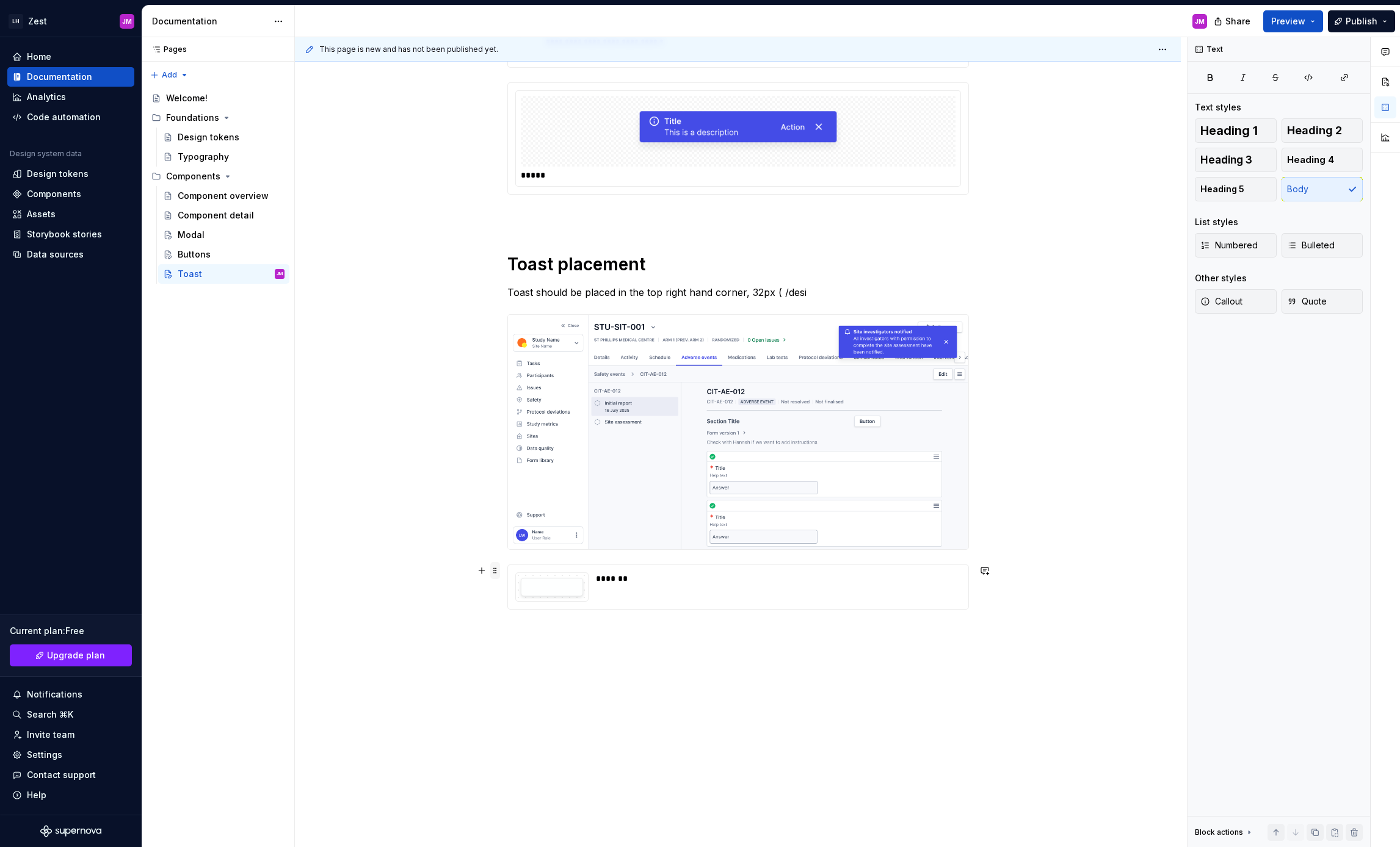
click at [500, 569] on span at bounding box center [495, 571] width 10 height 17
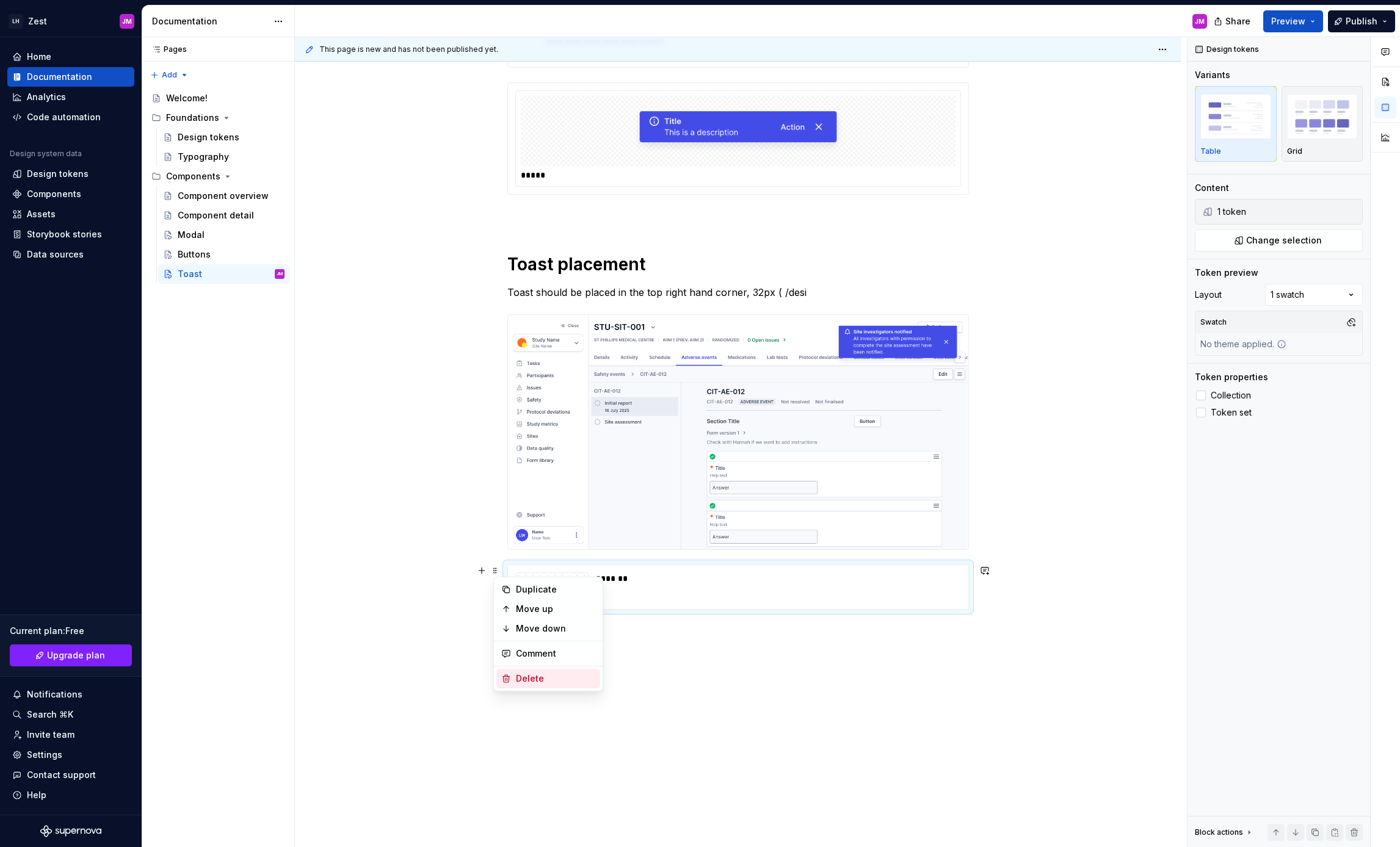
click at [550, 681] on div "Delete" at bounding box center [556, 678] width 79 height 12
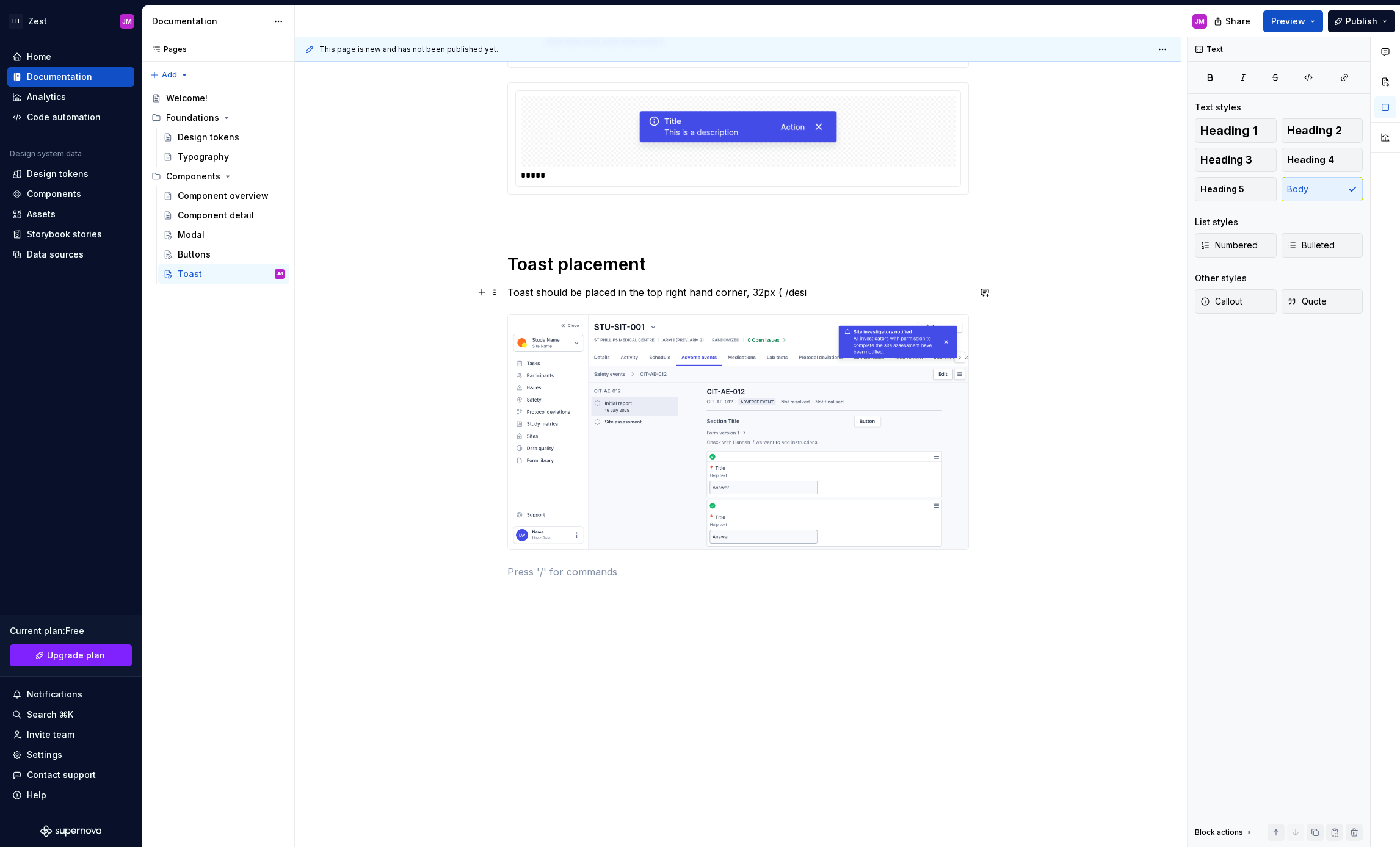
click at [844, 294] on p "Toast should be placed in the top right hand corner, 32px ( /desi" at bounding box center [738, 292] width 462 height 14
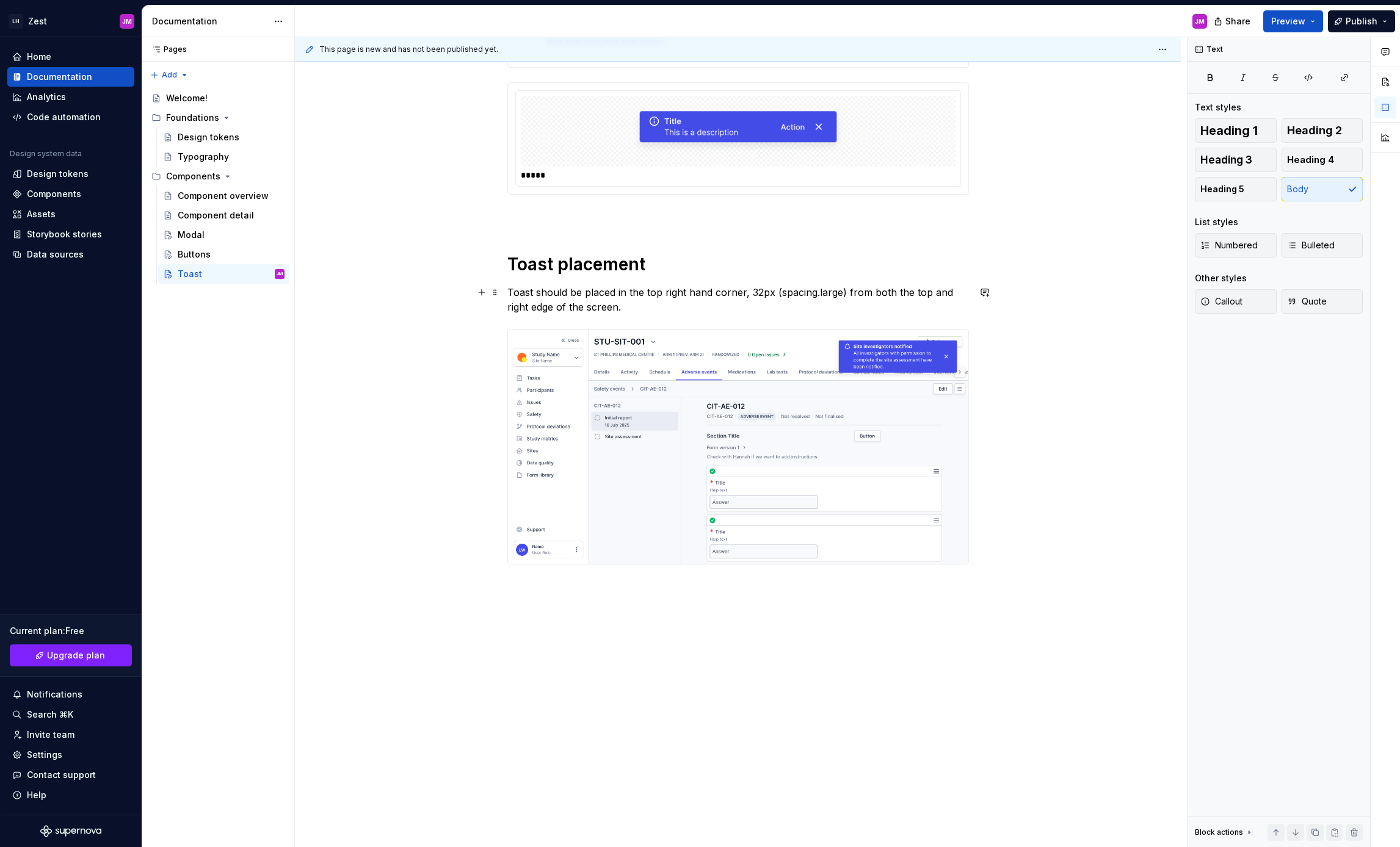
scroll to position [370, 0]
click at [844, 292] on p "Toast should be placed in the top right hand corner, 32px (spacing.large) from …" at bounding box center [738, 299] width 462 height 29
click at [776, 291] on p "Toast should be placed in the top right hand corner, 32px (spacing.large) from …" at bounding box center [738, 299] width 462 height 29
drag, startPoint x: 817, startPoint y: 295, endPoint x: 790, endPoint y: 295, distance: 27.0
click at [790, 295] on p "Toast should be placed in the top right hand corner, 32px / (spacing.large) fro…" at bounding box center [738, 299] width 462 height 29
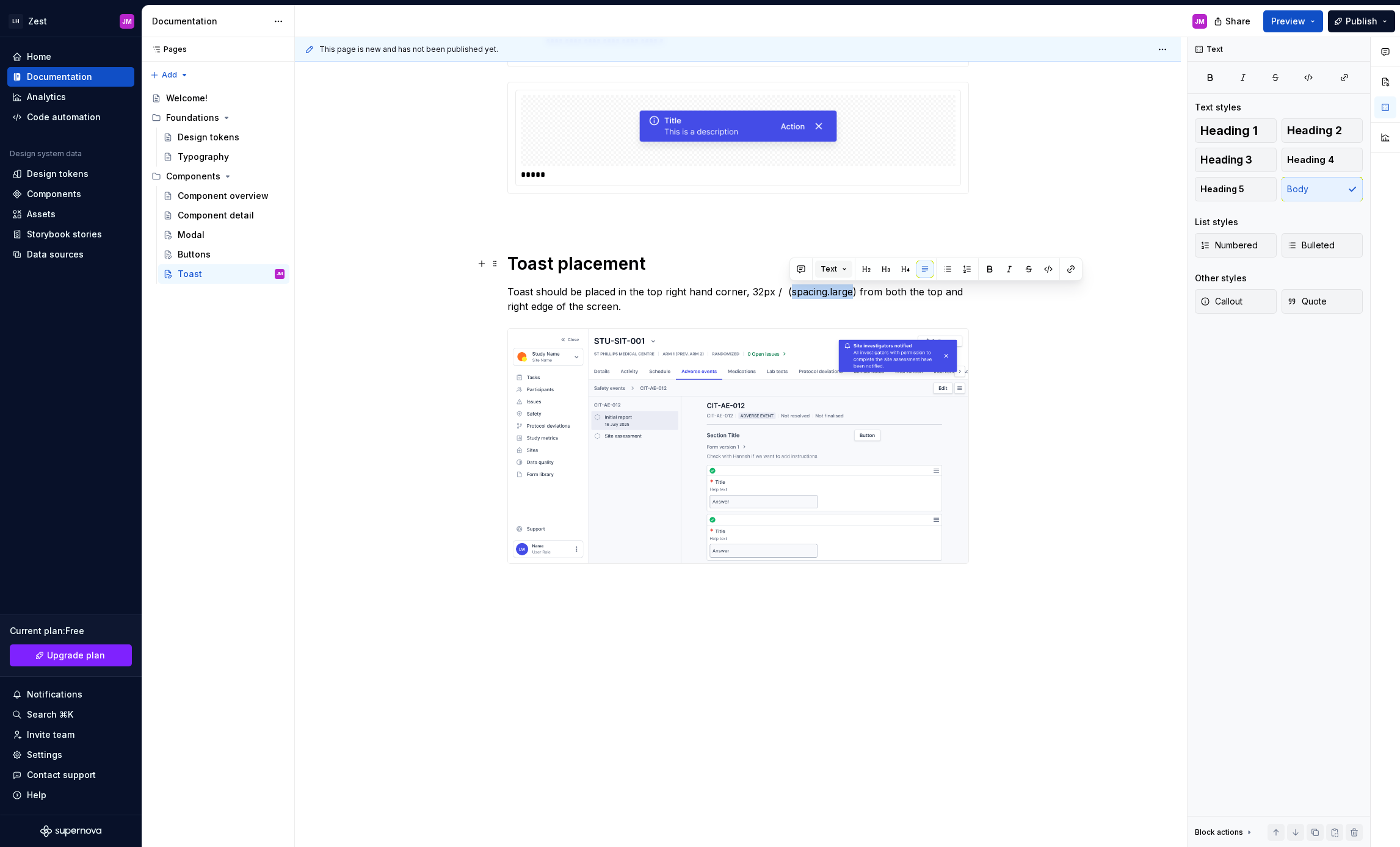
click at [840, 267] on button "Text" at bounding box center [834, 269] width 37 height 17
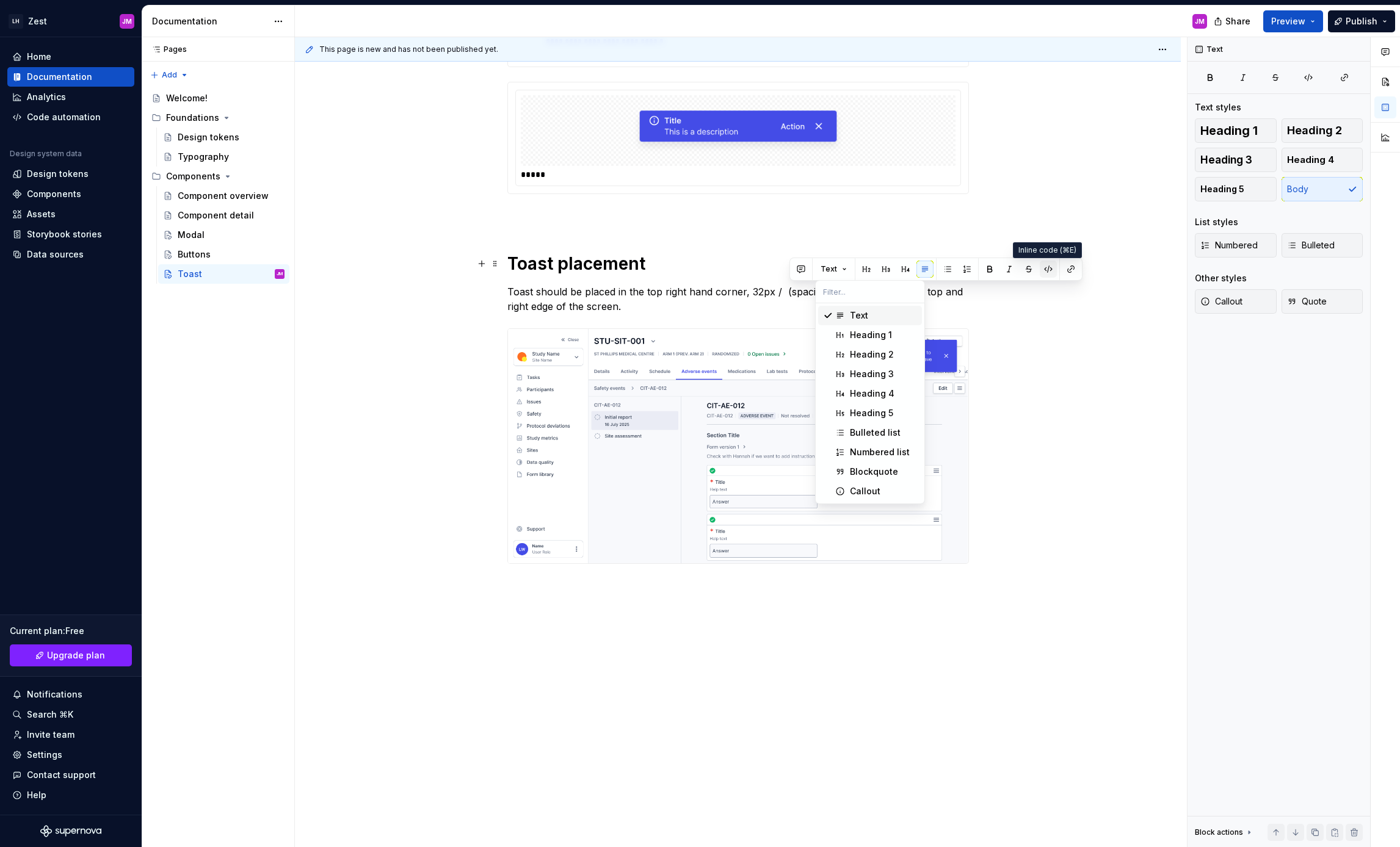
click at [1044, 272] on button "button" at bounding box center [1048, 269] width 17 height 17
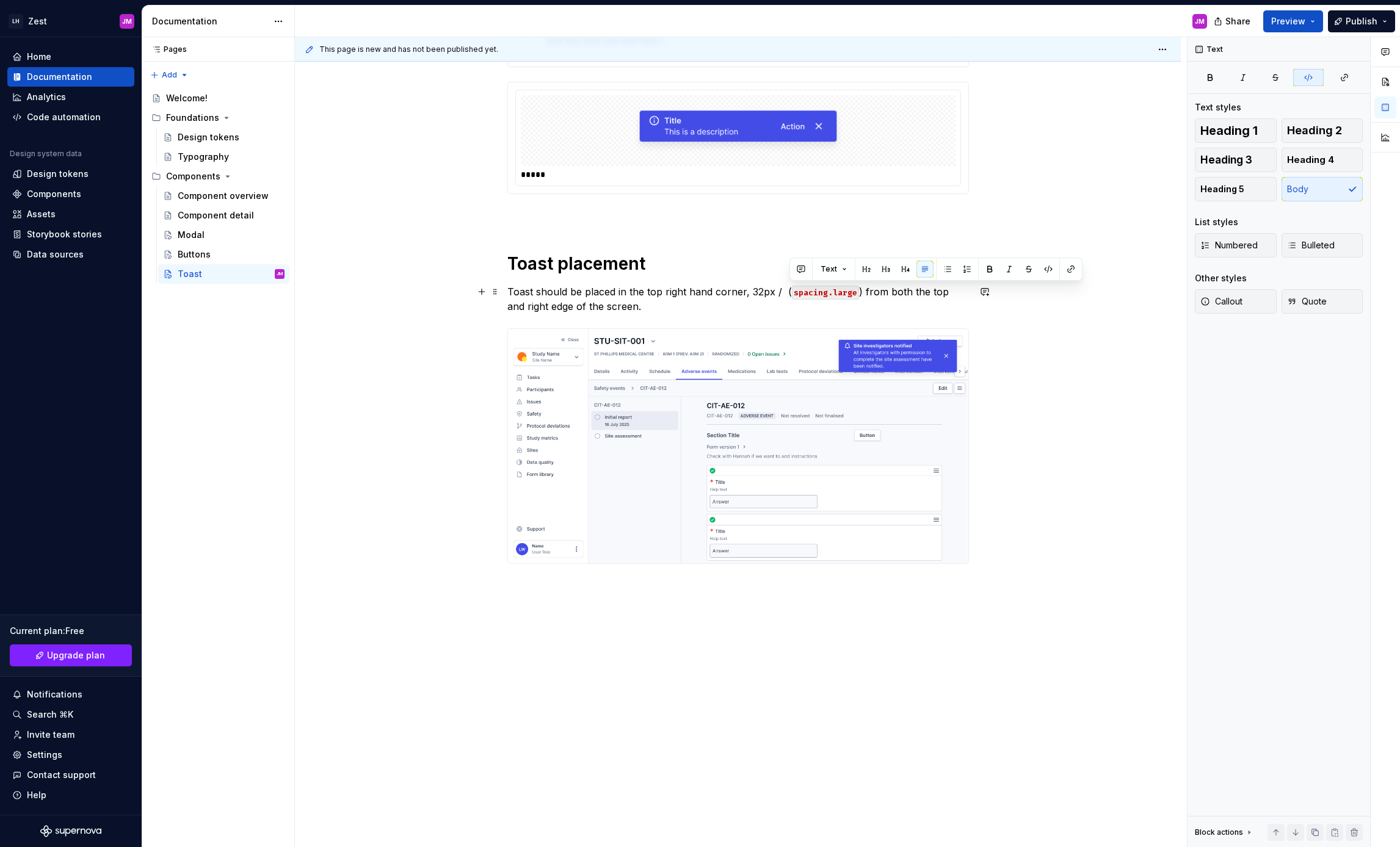
click at [902, 298] on p "Toast should be placed in the top right hand corner, 32px / ( spacing.large ) f…" at bounding box center [738, 299] width 462 height 29
click at [782, 297] on p "Toast should be placed in the top right hand corner, 32px / ( spacing.large ) f…" at bounding box center [738, 299] width 462 height 29
drag, startPoint x: 663, startPoint y: 252, endPoint x: 667, endPoint y: 263, distance: 11.7
click at [663, 252] on div "**********" at bounding box center [738, 230] width 462 height 725
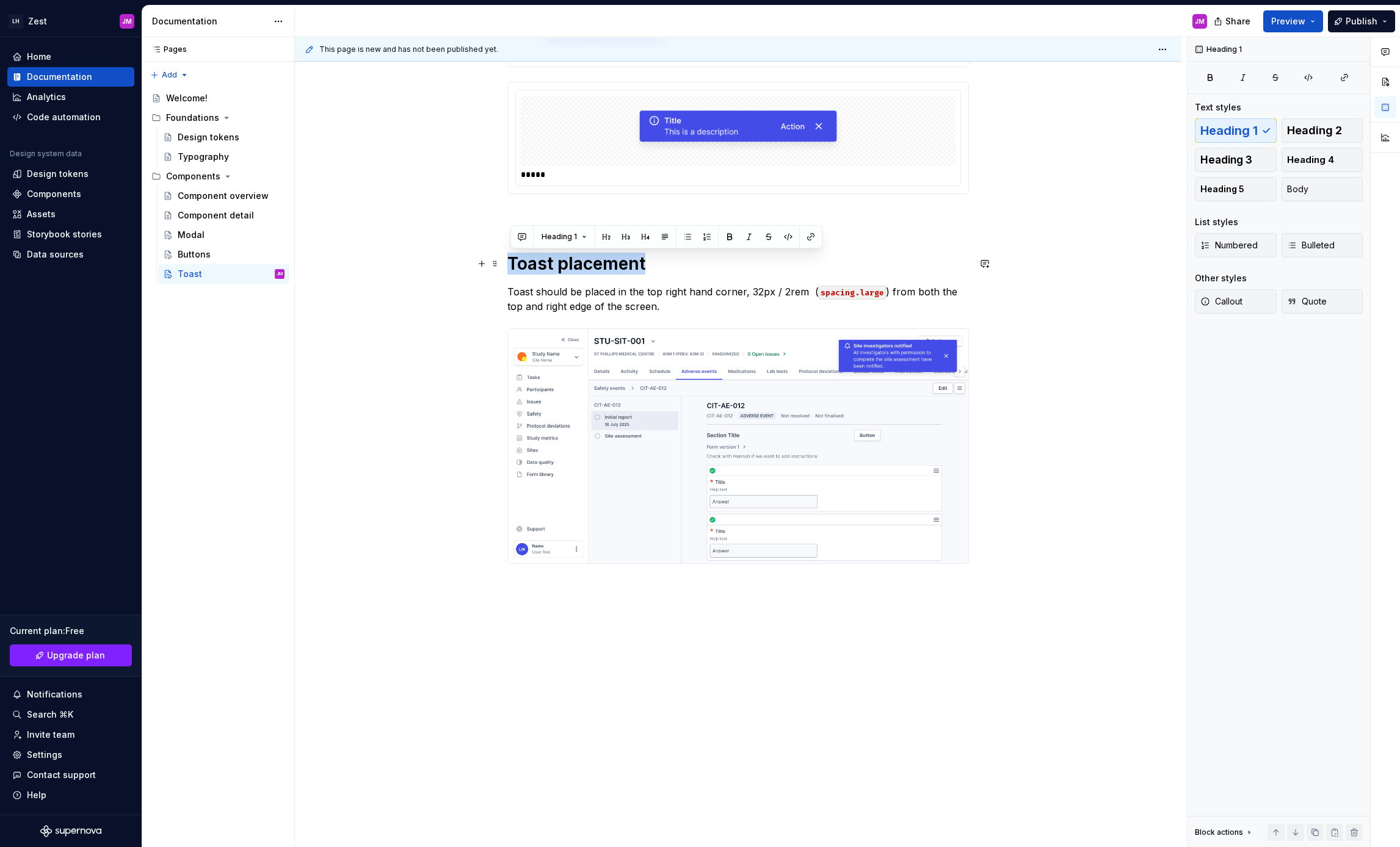
drag, startPoint x: 668, startPoint y: 261, endPoint x: 505, endPoint y: 264, distance: 163.0
click at [505, 264] on div "**********" at bounding box center [737, 350] width 886 height 1023
copy h1 "Toast placement"
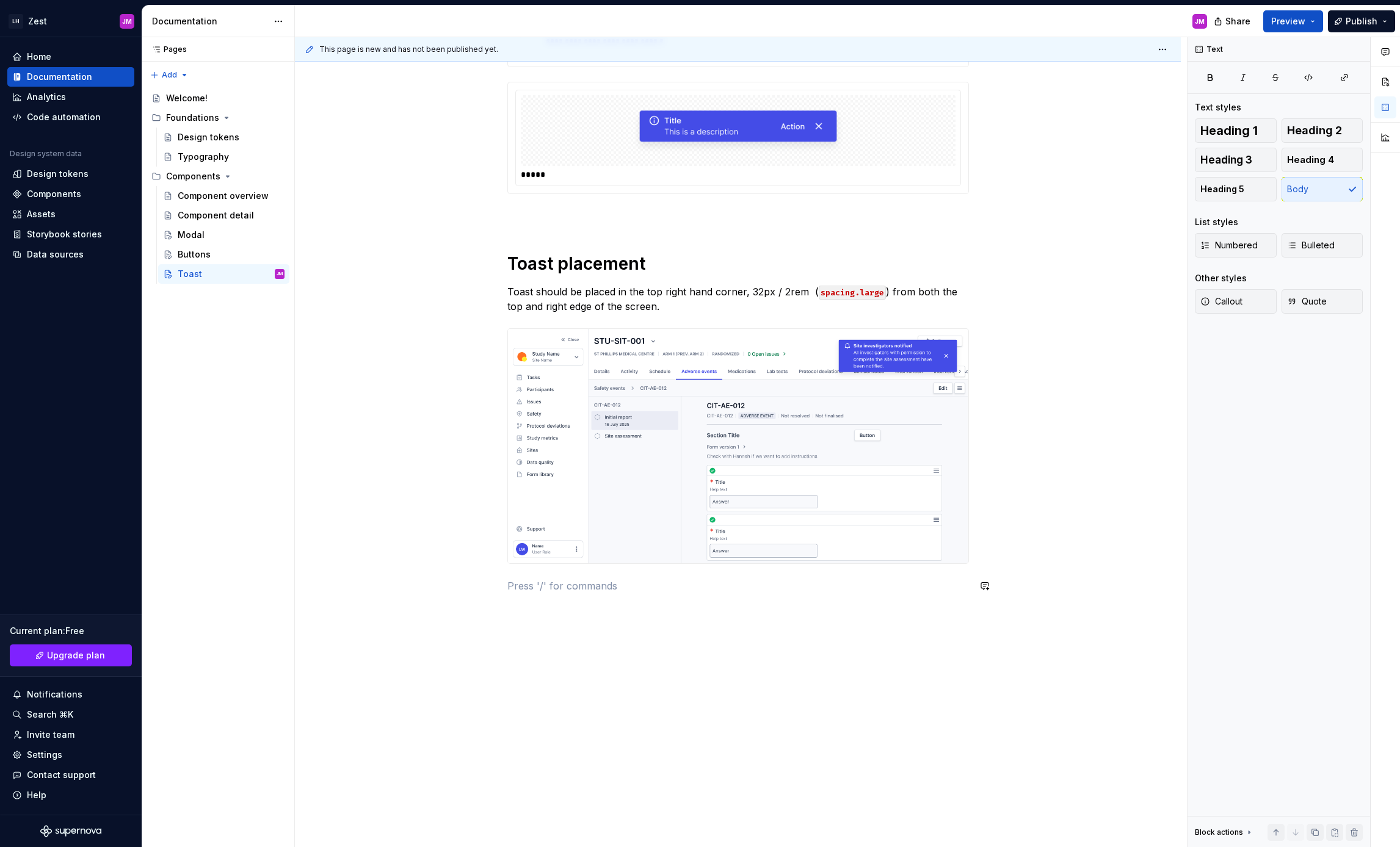
click at [576, 602] on div "**********" at bounding box center [738, 237] width 462 height 739
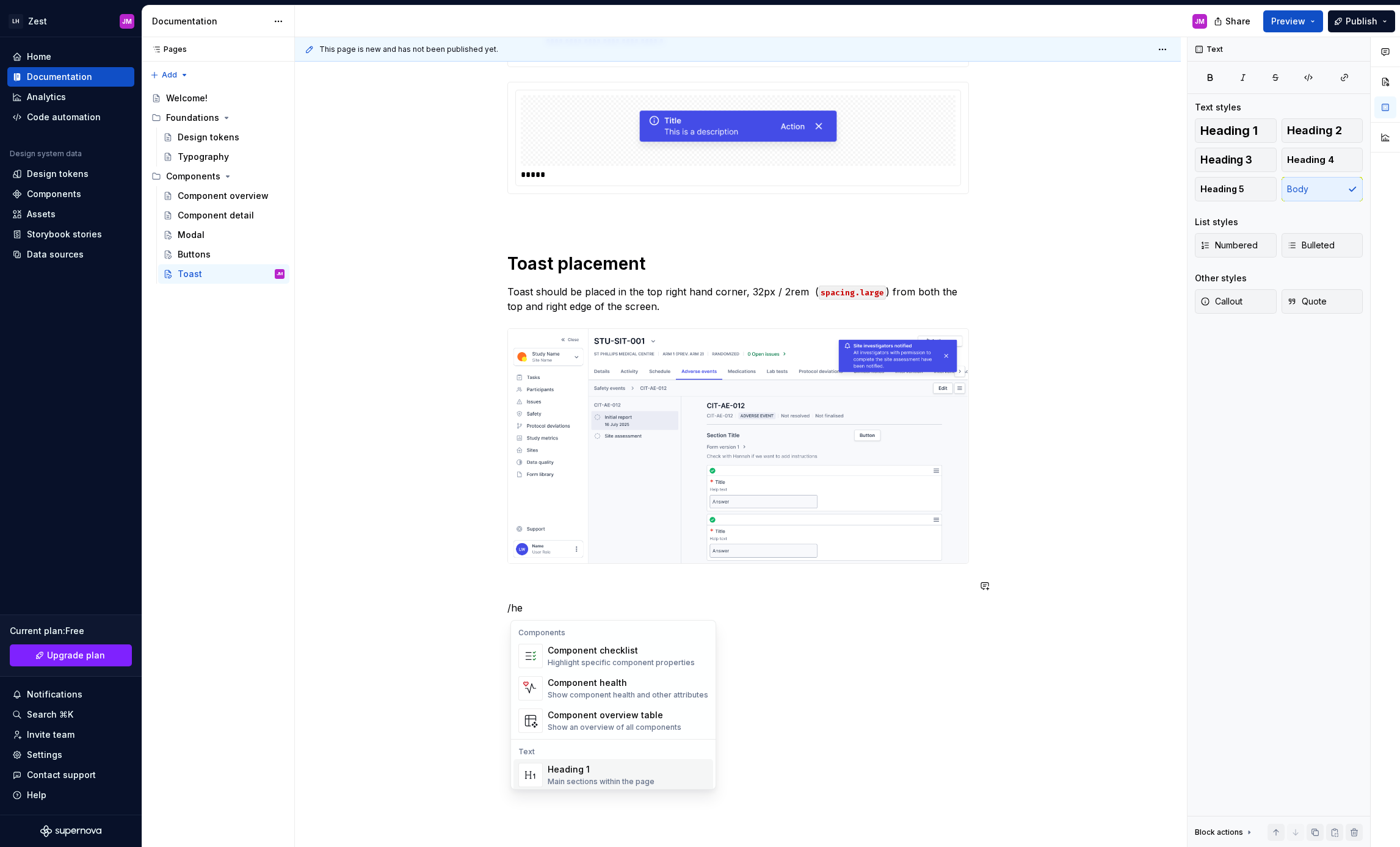
drag, startPoint x: 613, startPoint y: 770, endPoint x: 602, endPoint y: 684, distance: 86.7
click at [611, 768] on div "Heading 1" at bounding box center [601, 770] width 107 height 12
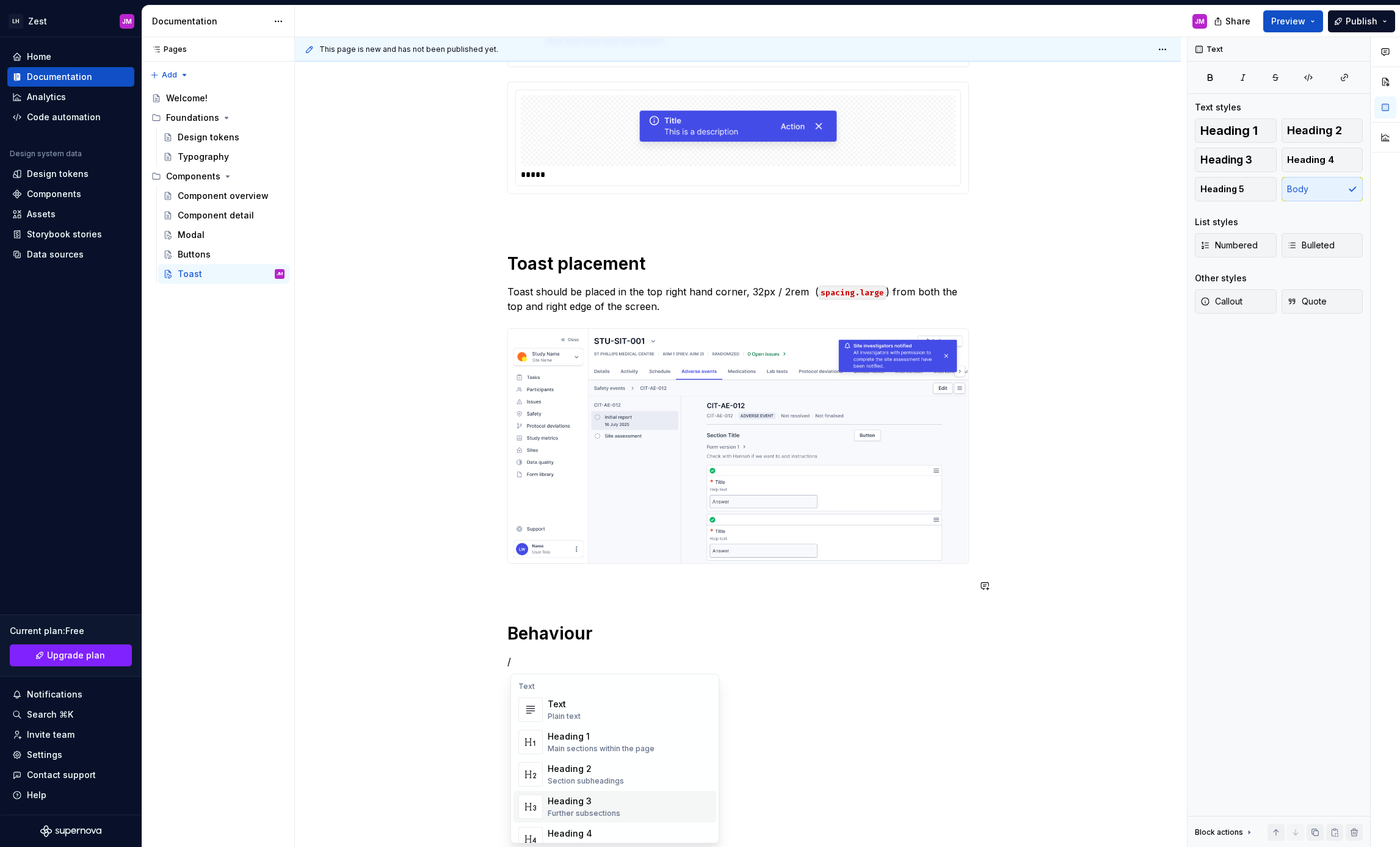
click at [608, 801] on div "Heading 3" at bounding box center [583, 801] width 73 height 12
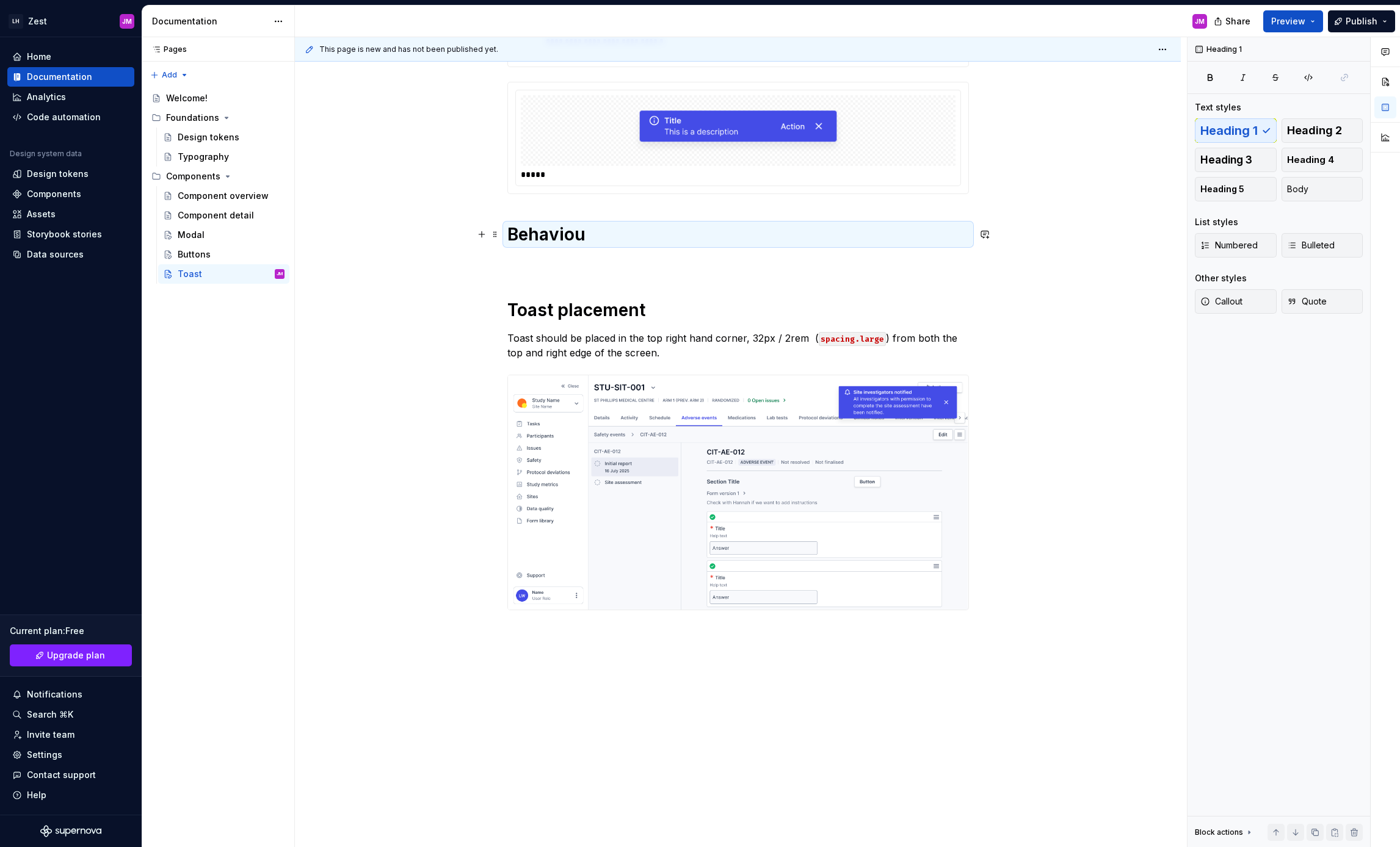
drag, startPoint x: 585, startPoint y: 227, endPoint x: 628, endPoint y: 252, distance: 49.7
click at [586, 227] on h1 "Behaviou" at bounding box center [738, 234] width 462 height 22
click at [546, 272] on div "**********" at bounding box center [738, 253] width 462 height 771
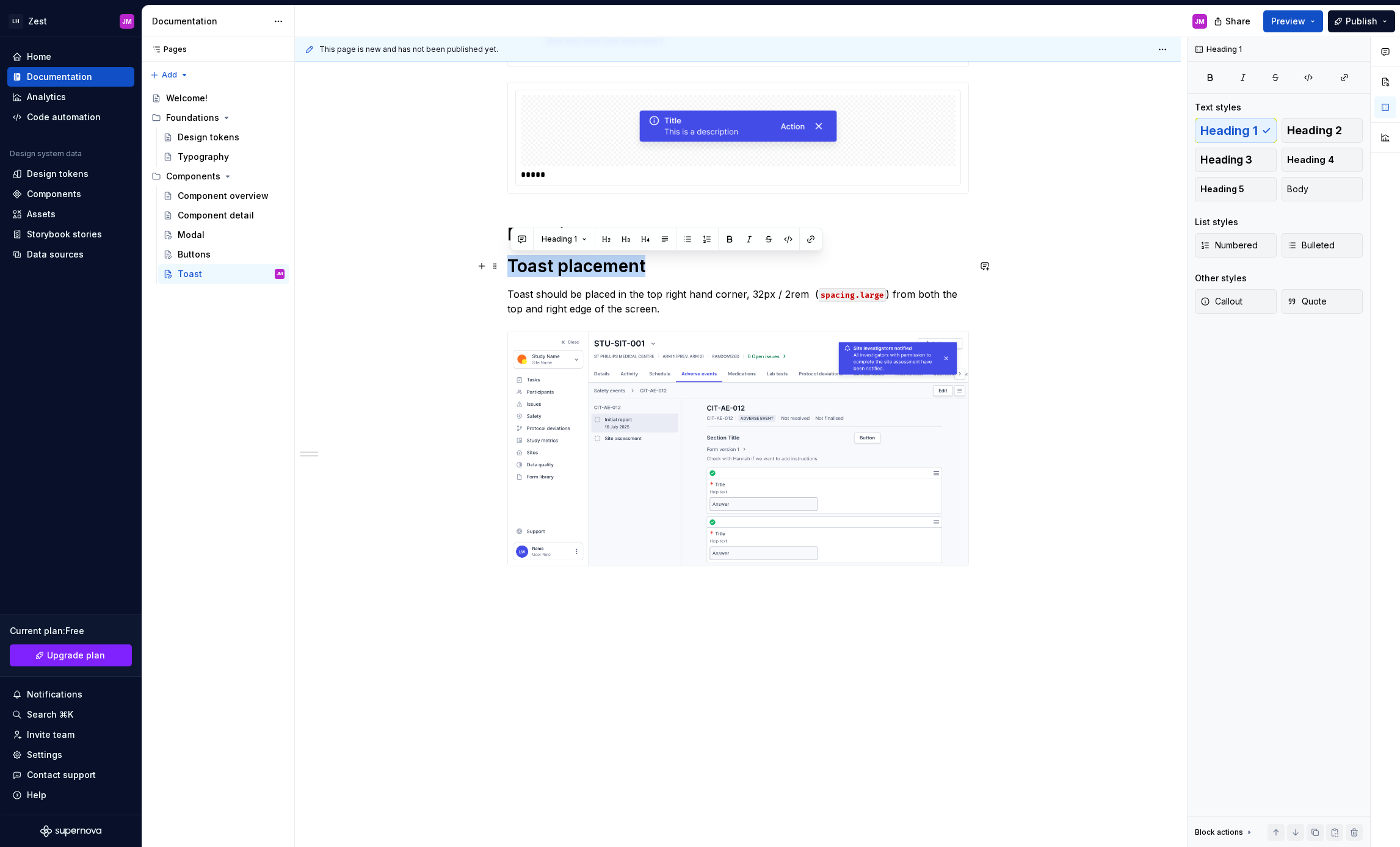
drag, startPoint x: 663, startPoint y: 268, endPoint x: 509, endPoint y: 267, distance: 154.0
click at [509, 267] on div "**********" at bounding box center [737, 352] width 886 height 1026
click at [604, 240] on button "button" at bounding box center [606, 239] width 17 height 17
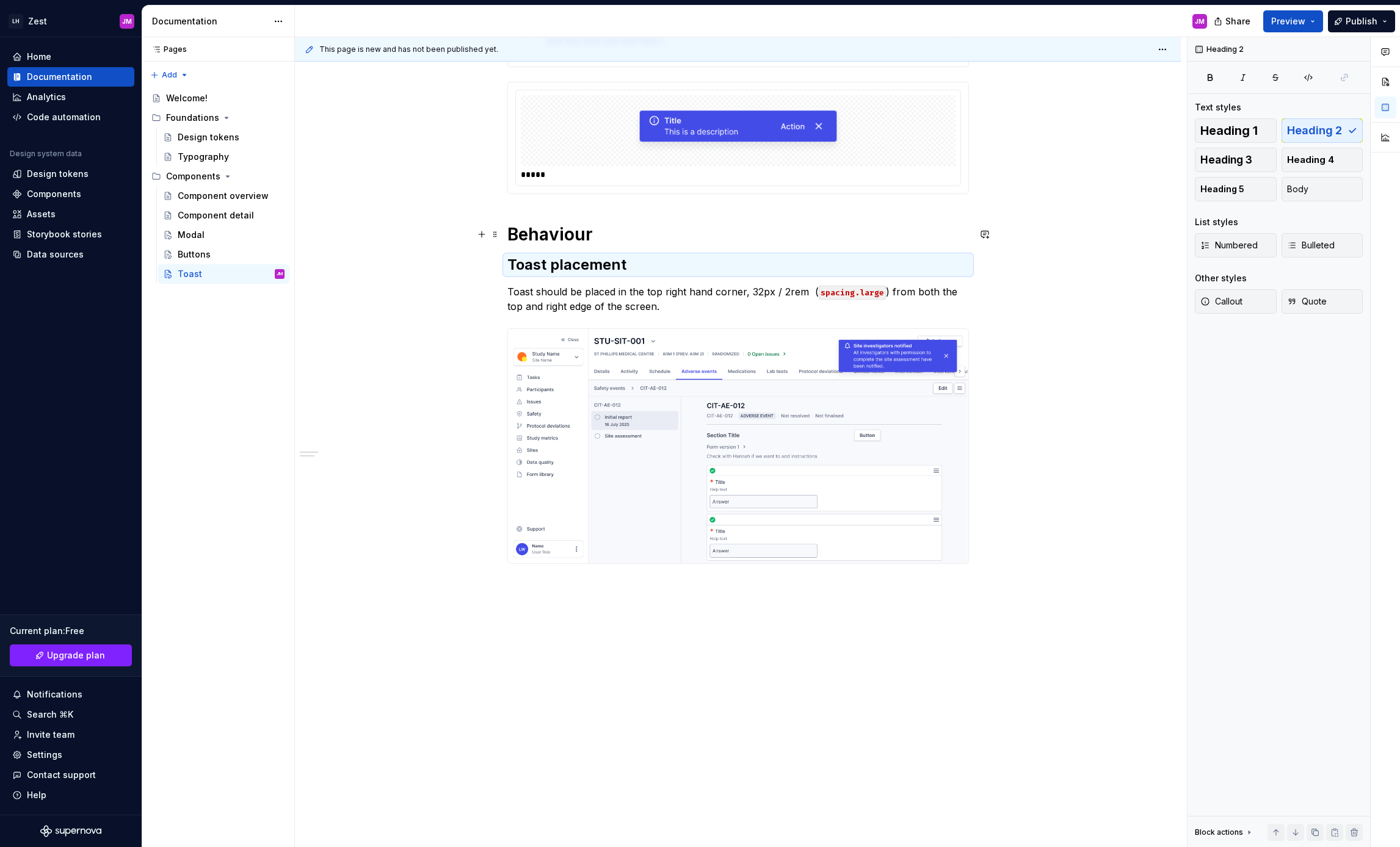
click at [627, 240] on h1 "Behaviour" at bounding box center [738, 234] width 462 height 22
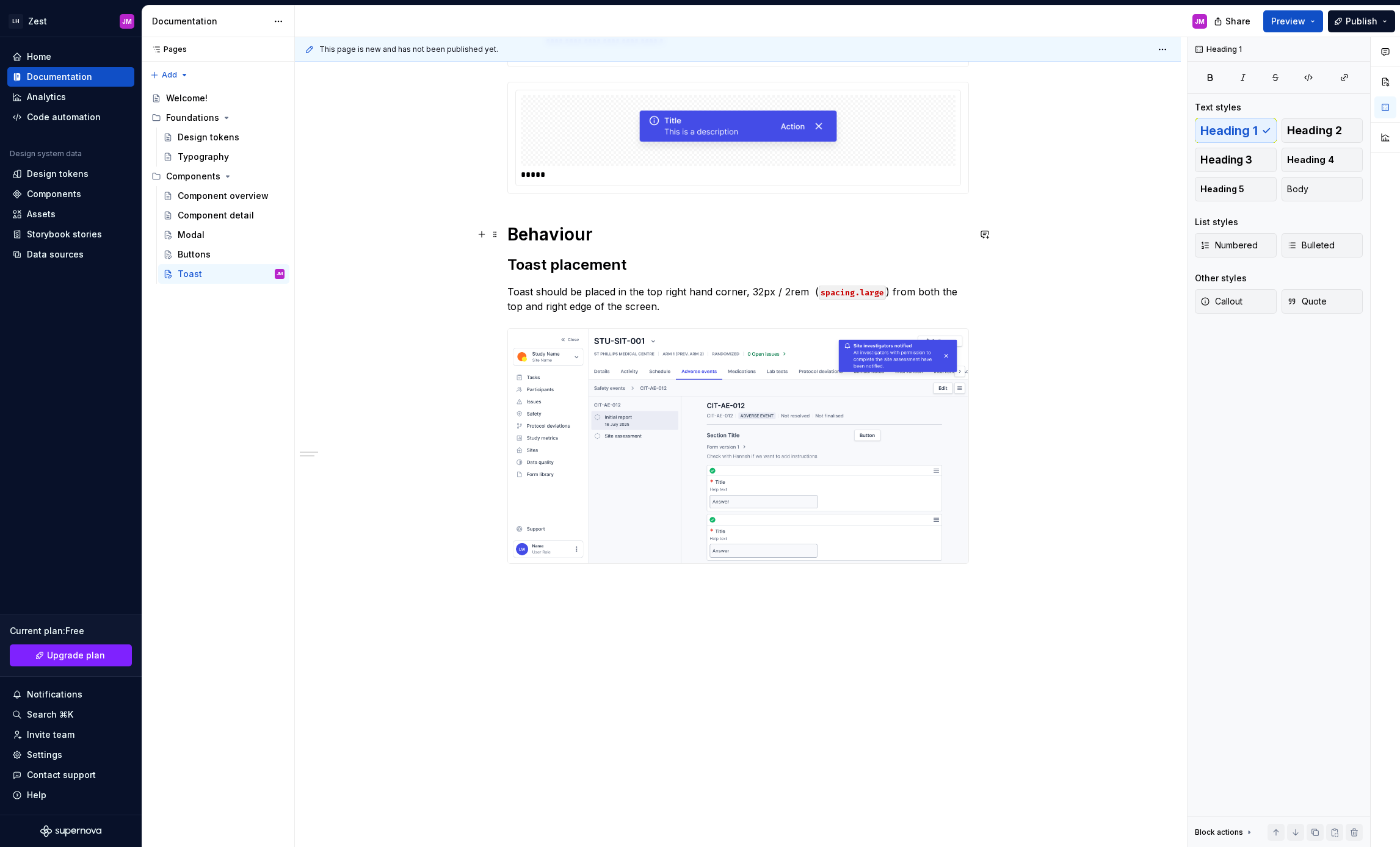
click at [565, 234] on h1 "Behaviour" at bounding box center [738, 234] width 462 height 22
click at [546, 592] on p at bounding box center [738, 585] width 462 height 14
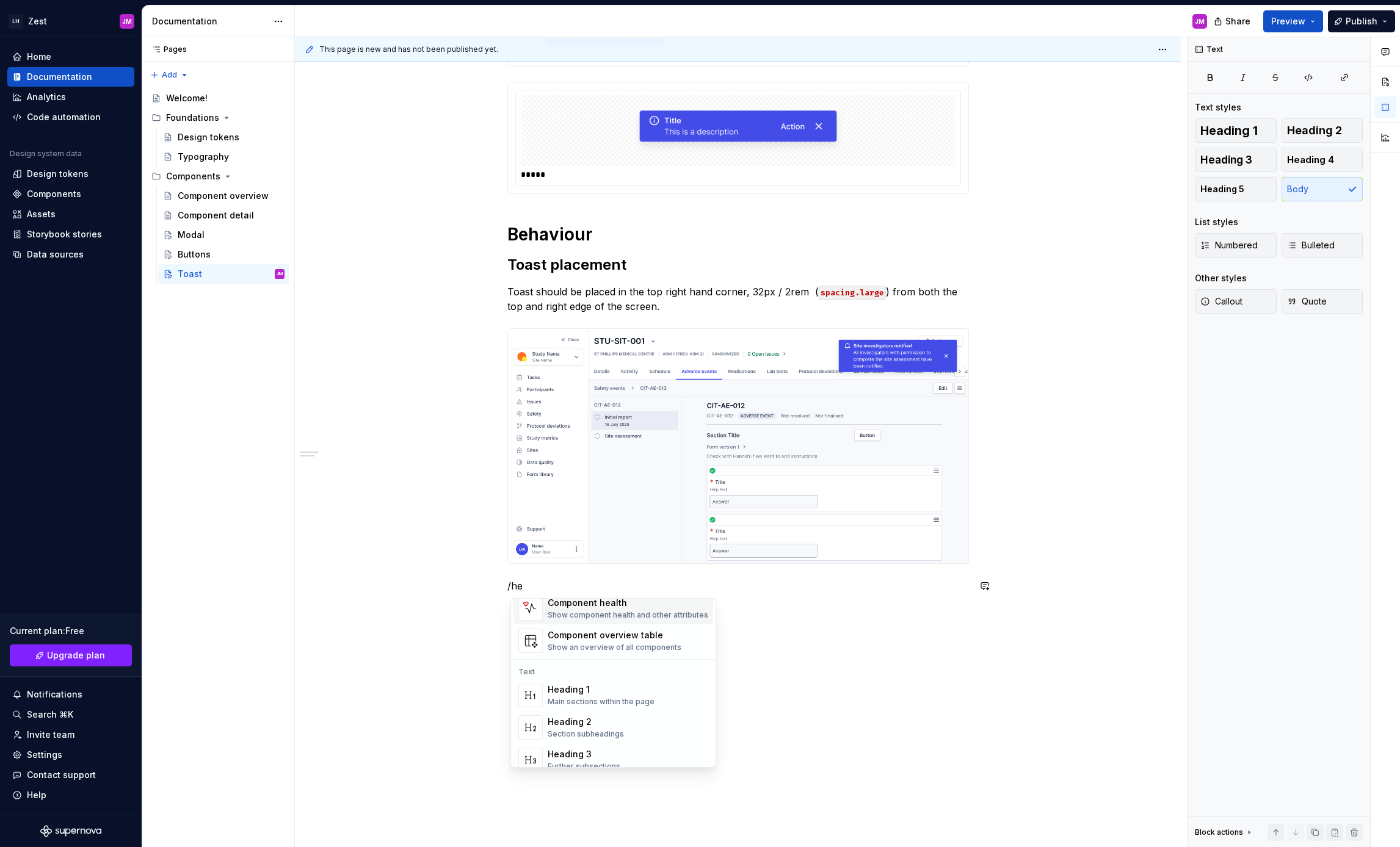
scroll to position [60, 0]
drag, startPoint x: 627, startPoint y: 717, endPoint x: 685, endPoint y: 706, distance: 59.0
click at [627, 717] on div "Heading 2 Section subheadings" at bounding box center [627, 726] width 160 height 24
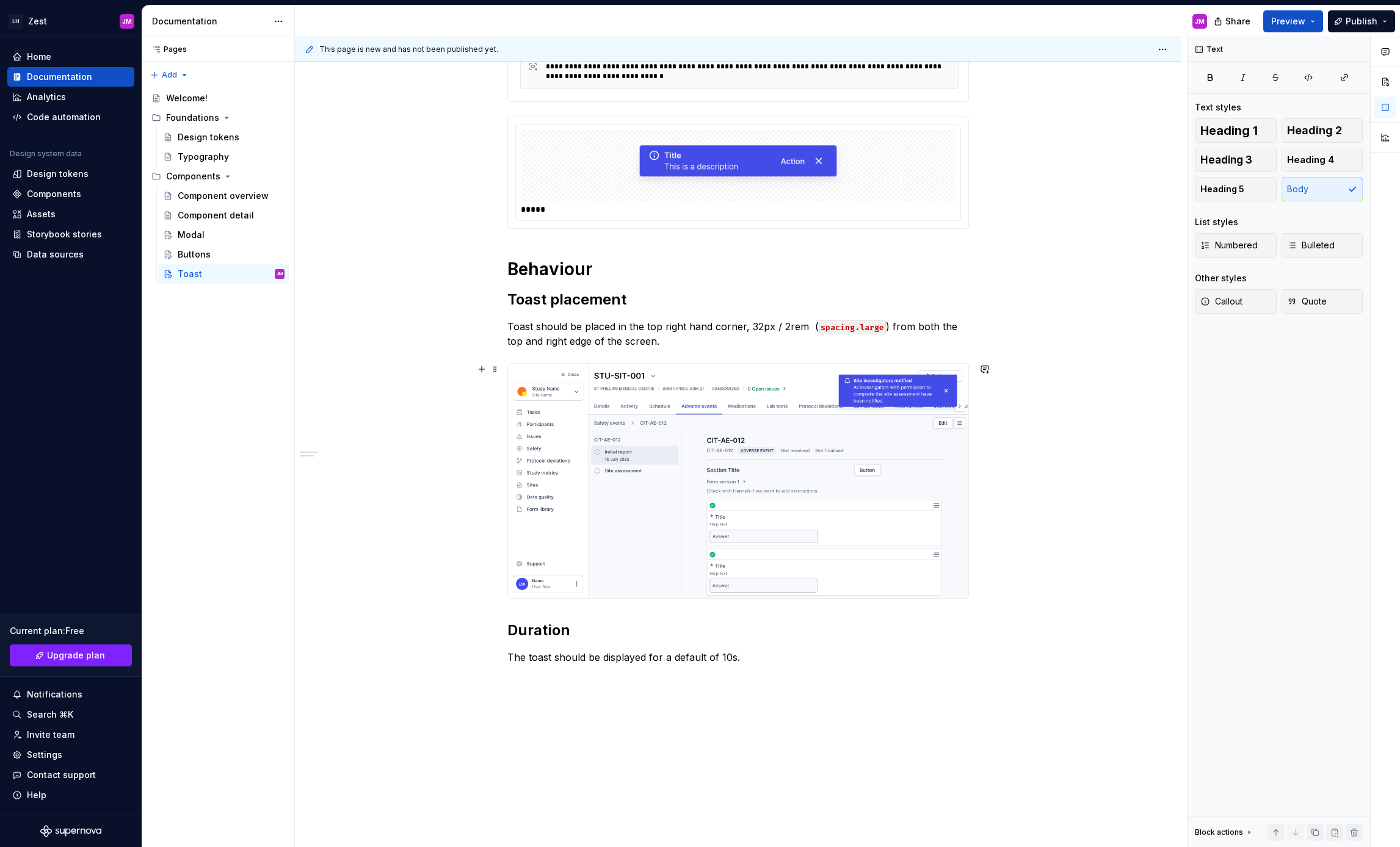
scroll to position [336, 0]
click at [692, 340] on p "Toast should be placed in the top right hand corner, 32px / 2rem ( spacing.larg…" at bounding box center [738, 333] width 462 height 29
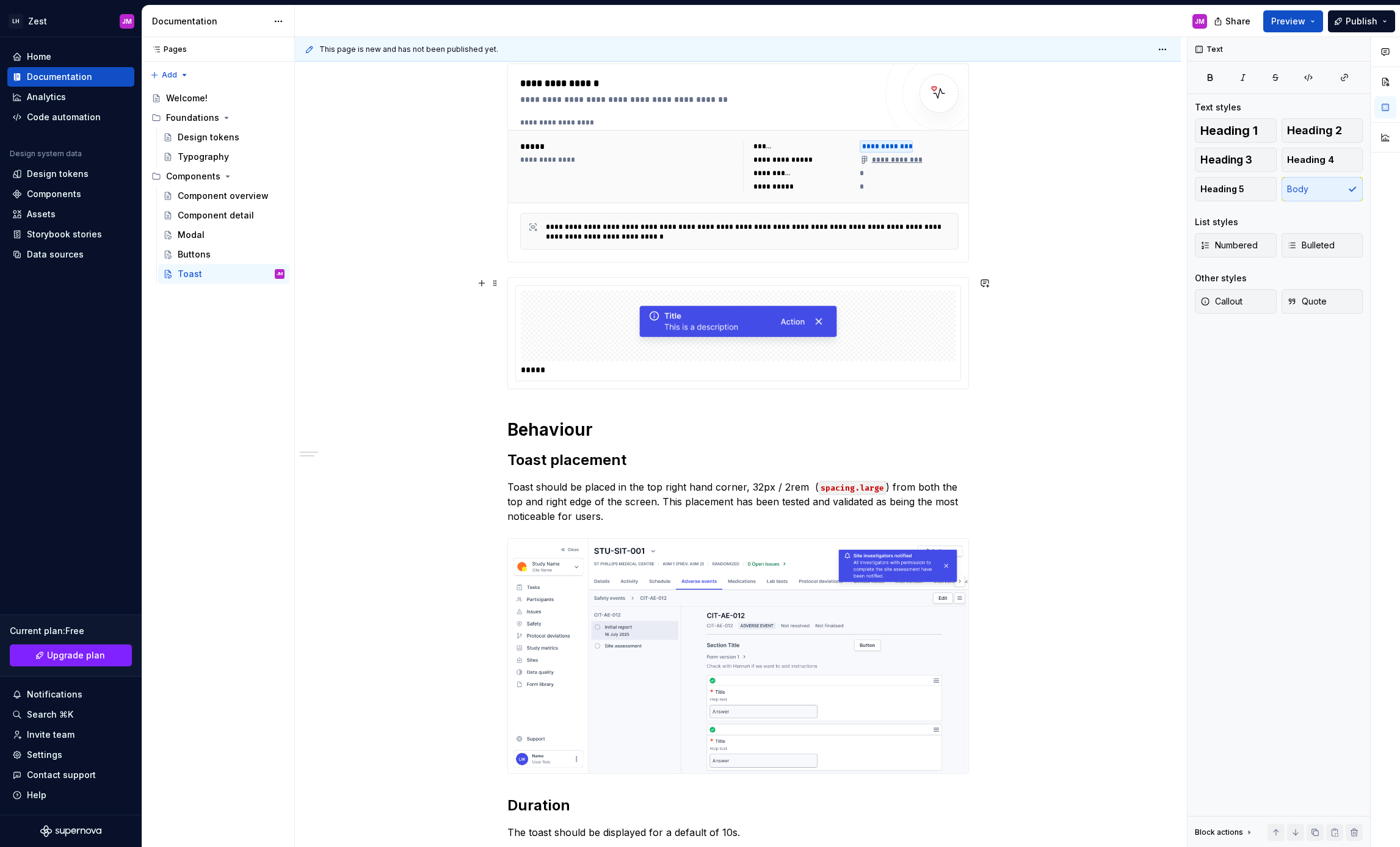
scroll to position [0, 0]
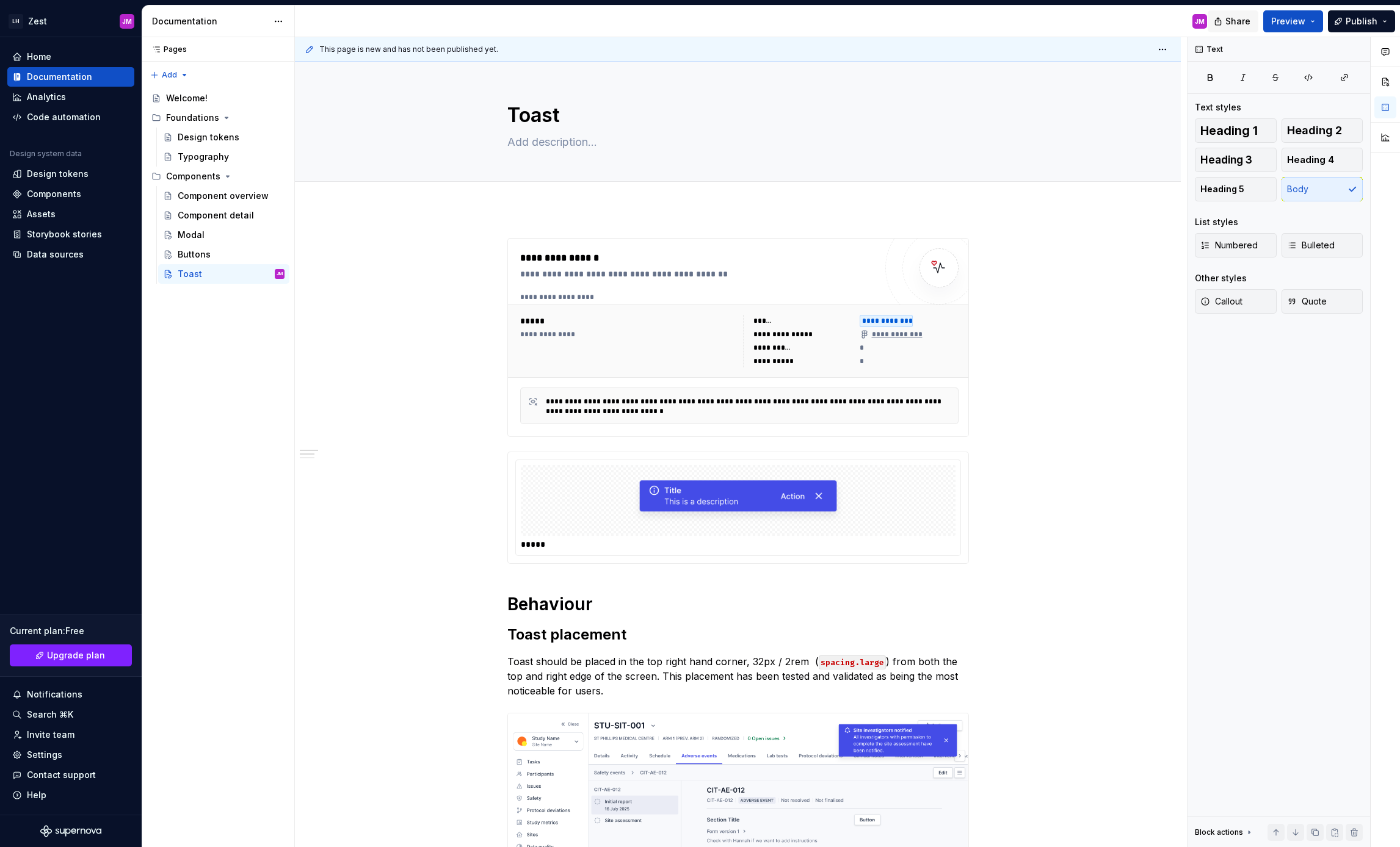
click at [1245, 17] on span "Share" at bounding box center [1237, 21] width 25 height 12
click at [1218, 72] on span "Copy link" at bounding box center [1224, 71] width 40 height 12
type textarea "*"
click at [611, 686] on p "Toast should be placed in the top right hand corner, 32px / 2rem ( spacing.larg…" at bounding box center [738, 676] width 462 height 44
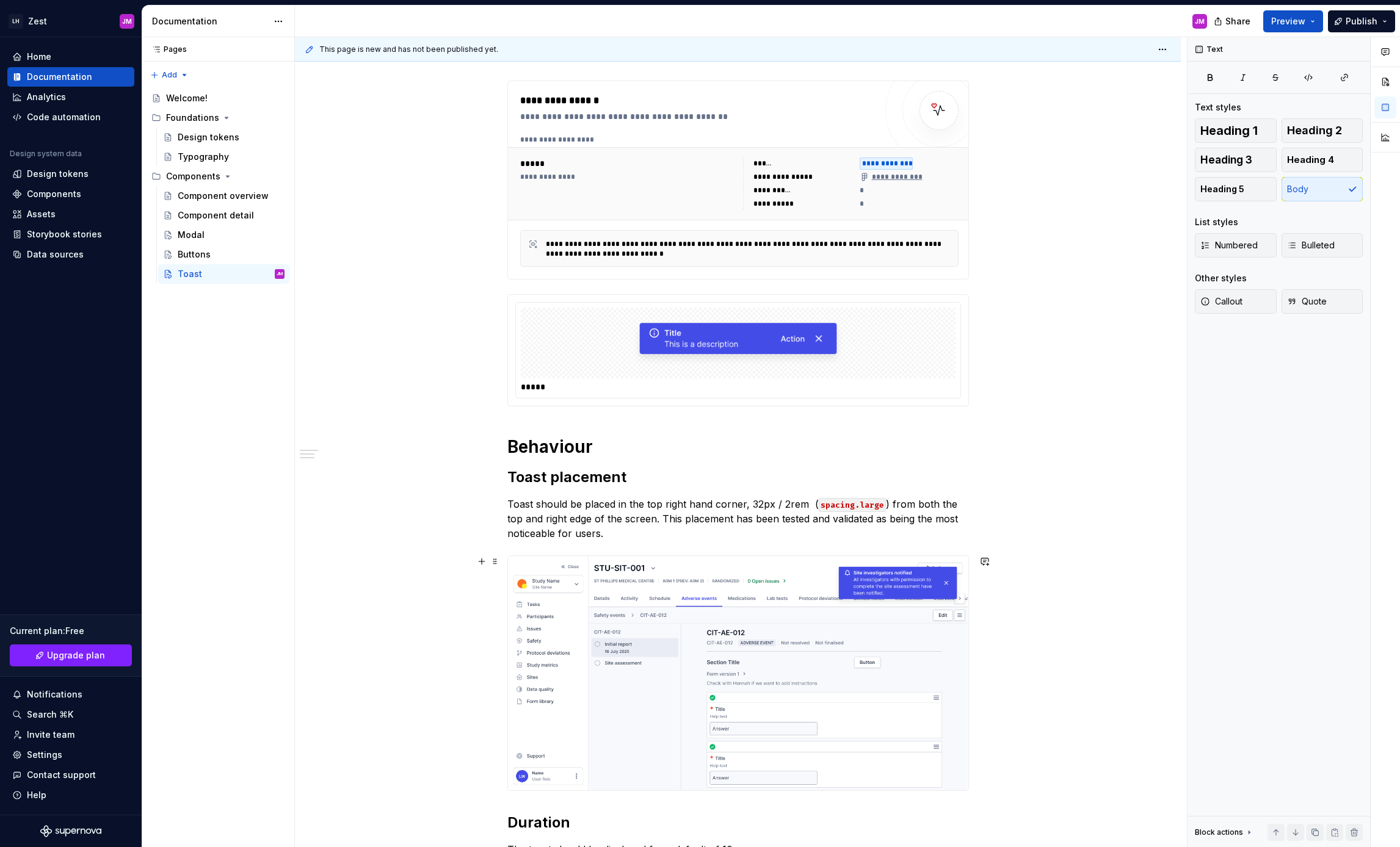
scroll to position [109, 0]
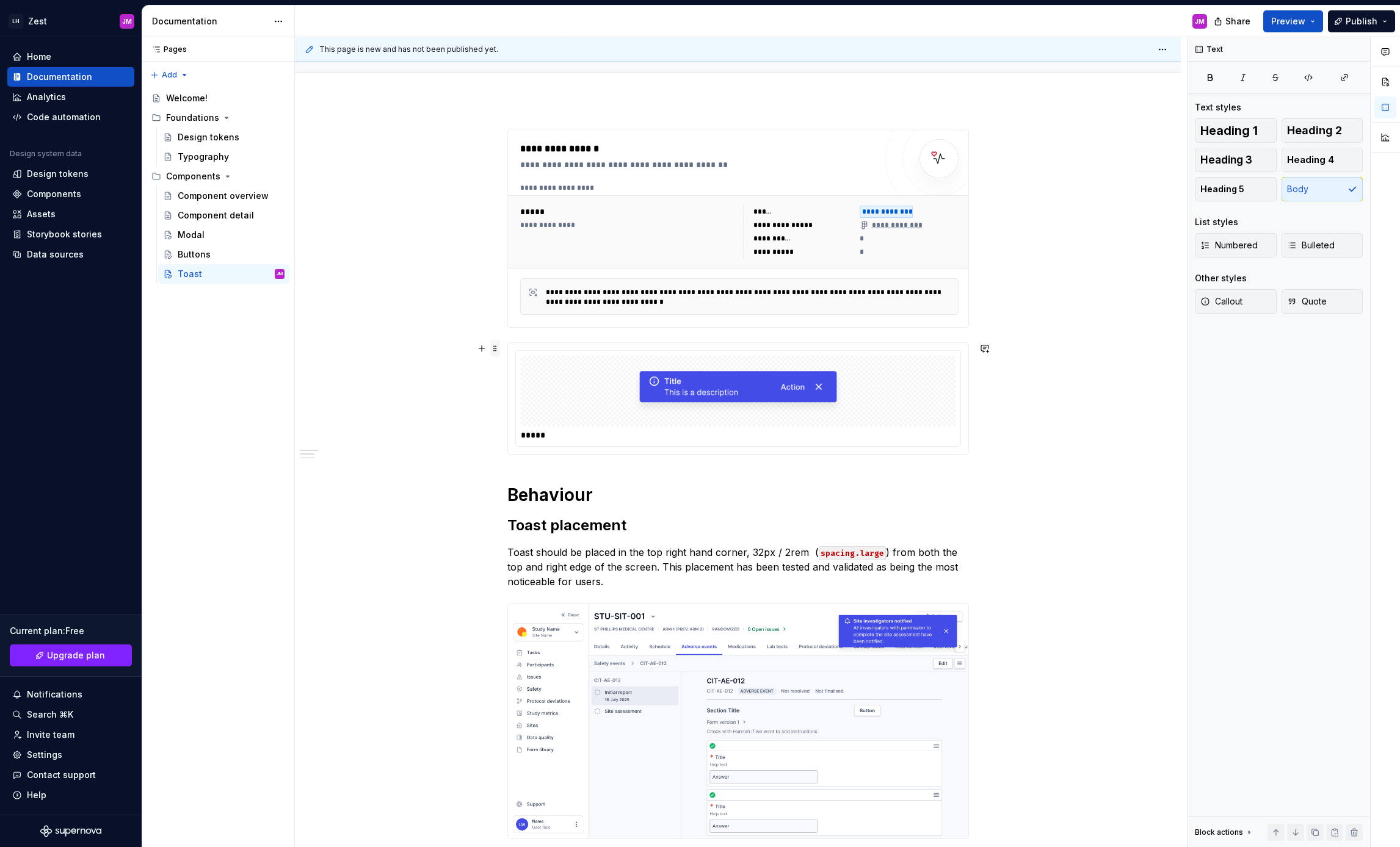
click at [500, 349] on span at bounding box center [495, 348] width 10 height 17
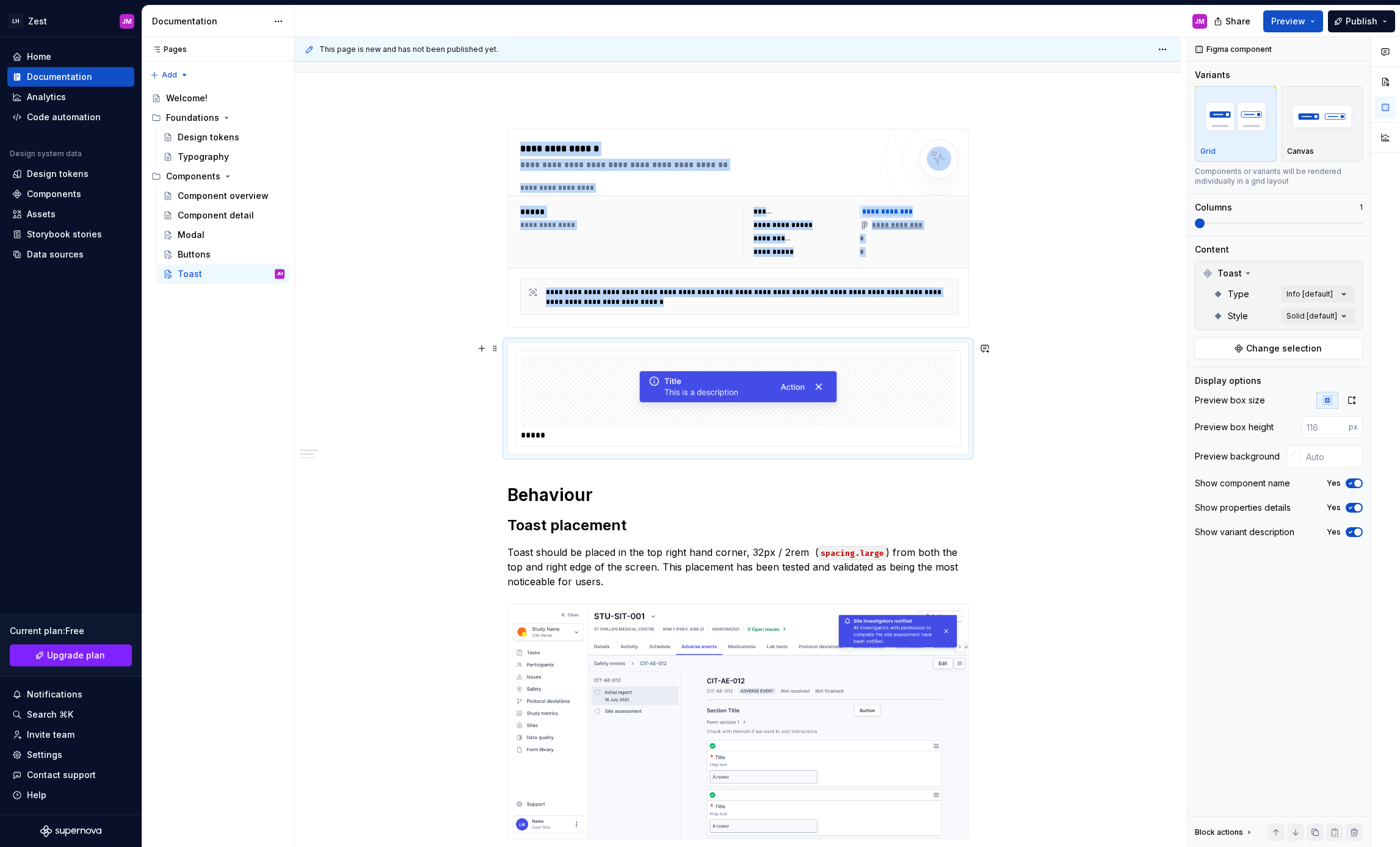
click at [746, 385] on img at bounding box center [738, 391] width 215 height 61
click at [921, 388] on div at bounding box center [737, 391] width 434 height 71
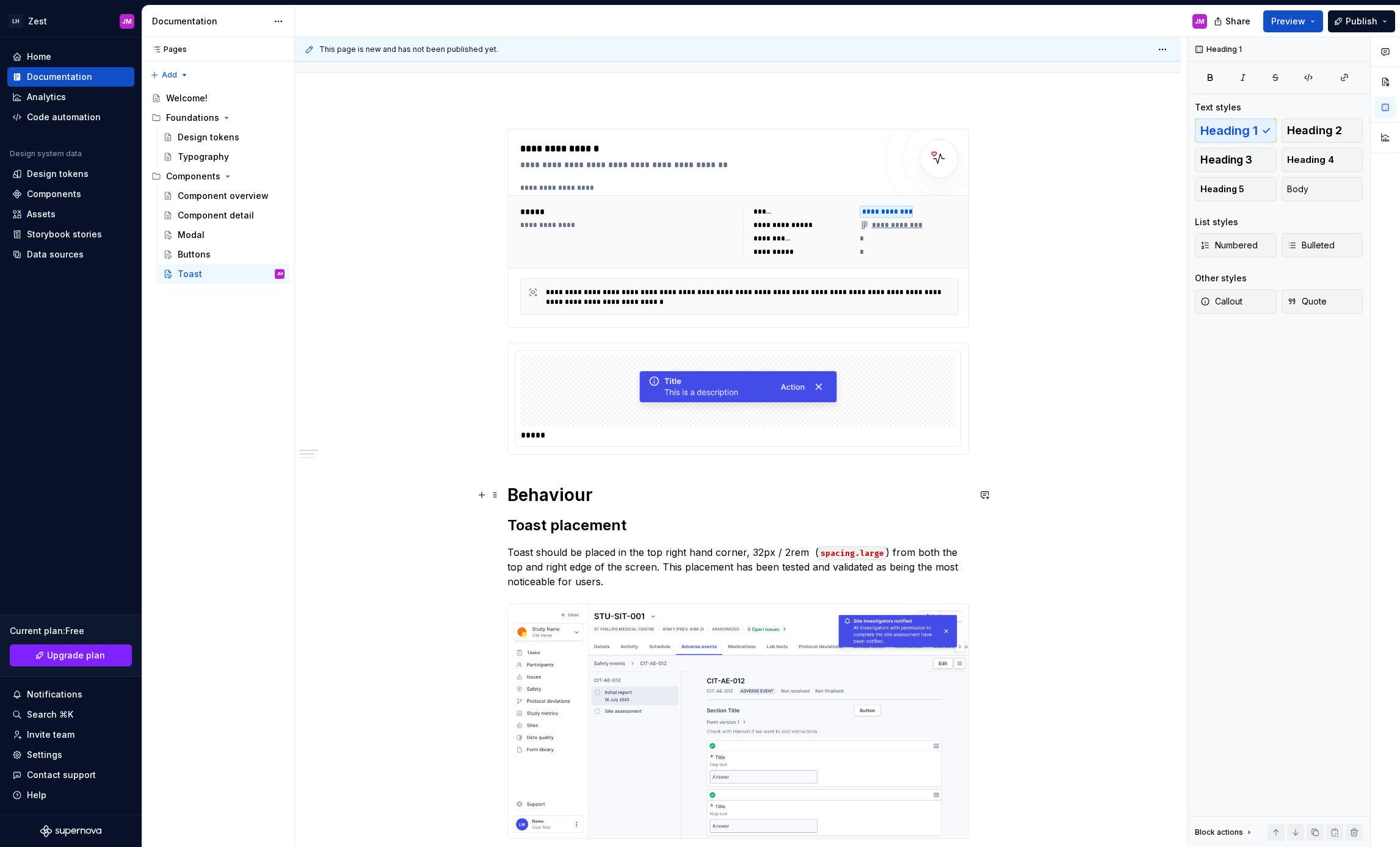
click at [565, 484] on h1 "Behaviour" at bounding box center [738, 494] width 462 height 22
drag, startPoint x: 566, startPoint y: 493, endPoint x: 505, endPoint y: 494, distance: 61.0
click at [505, 494] on div "**********" at bounding box center [737, 636] width 886 height 1074
copy h1 "Behaviour"
click at [983, 317] on div "**********" at bounding box center [737, 636] width 886 height 1074
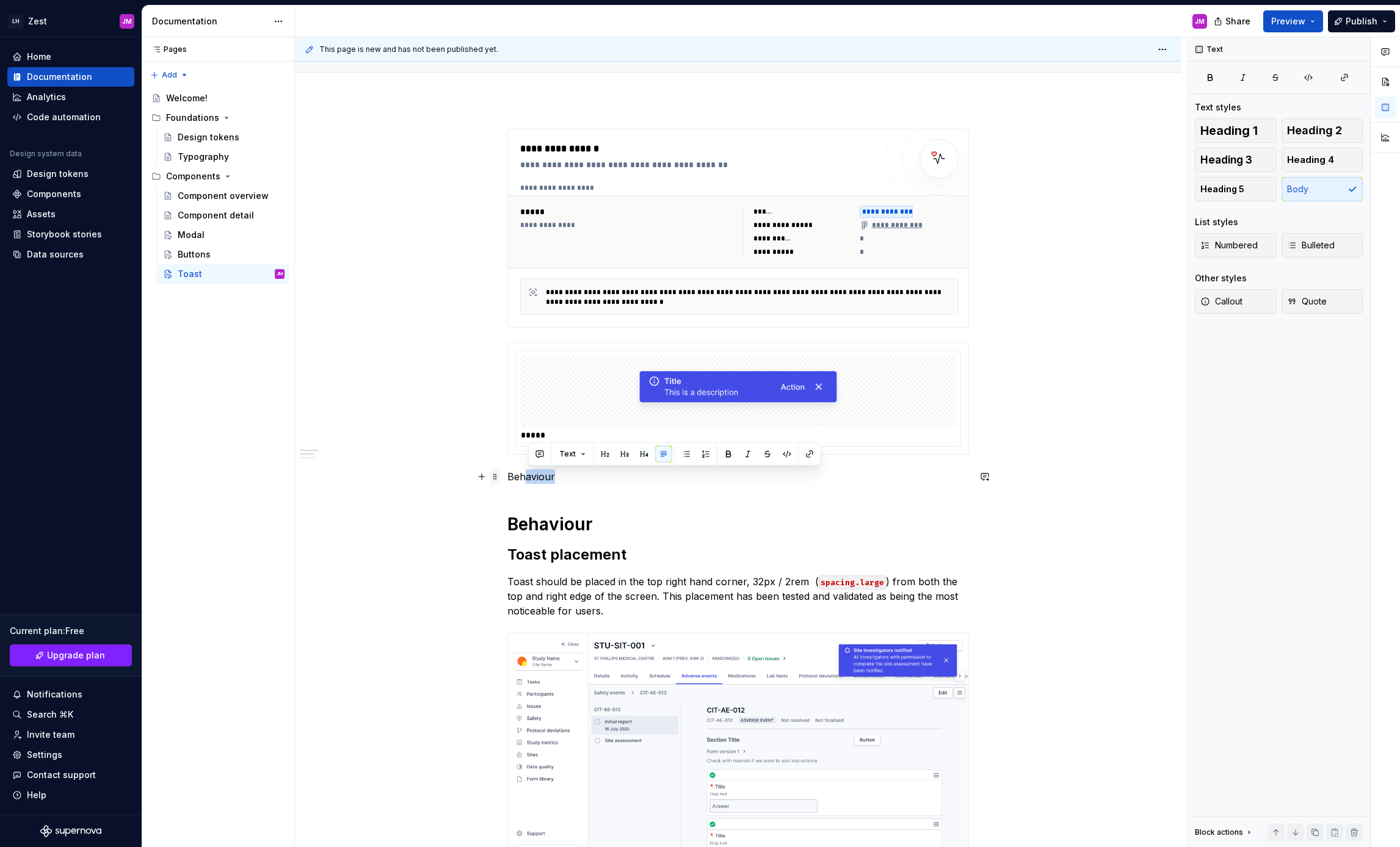
drag, startPoint x: 596, startPoint y: 480, endPoint x: 500, endPoint y: 476, distance: 96.1
click at [508, 476] on div "**********" at bounding box center [738, 539] width 462 height 820
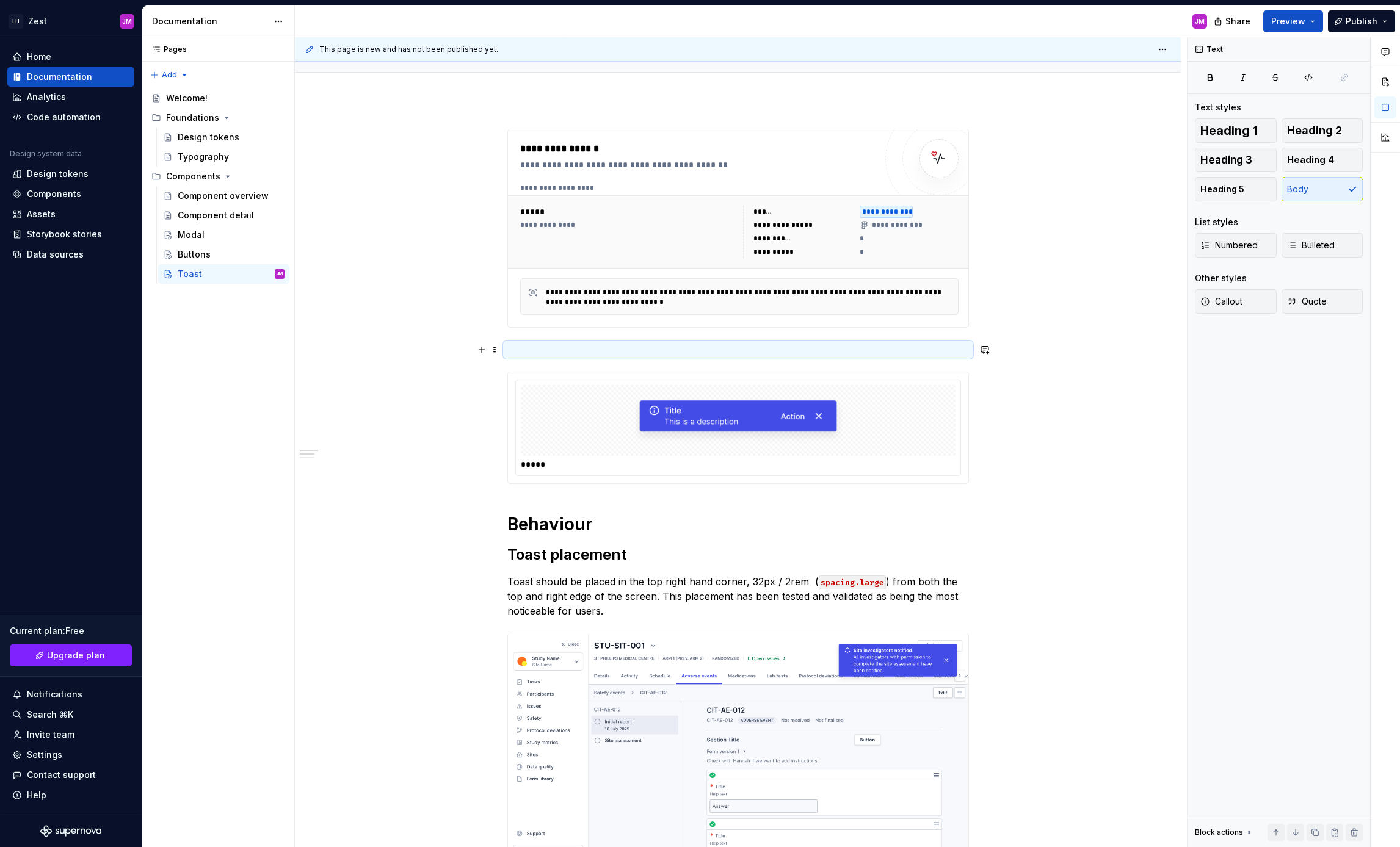
click at [529, 349] on p at bounding box center [738, 349] width 462 height 14
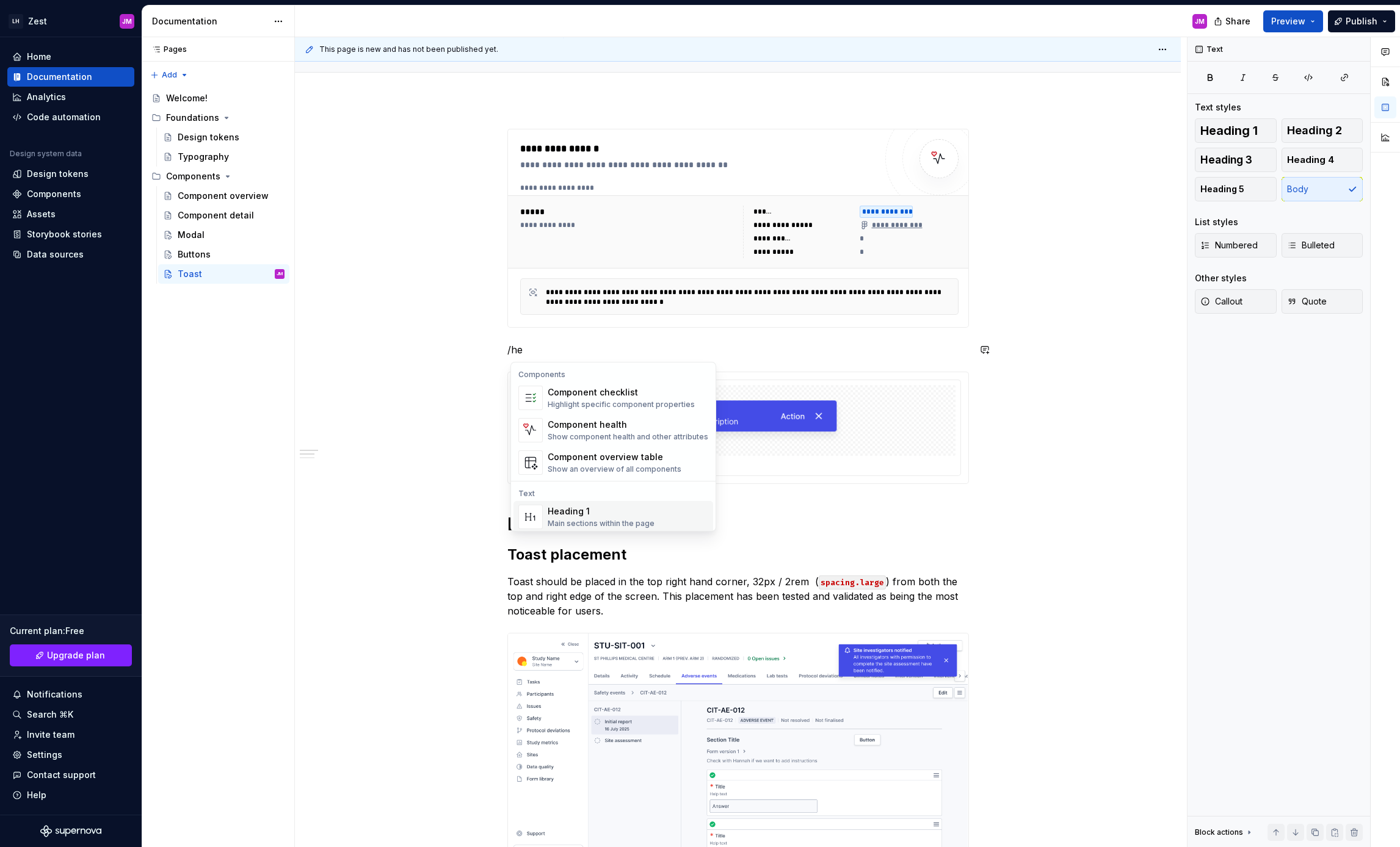
click at [615, 517] on div "Heading 1" at bounding box center [601, 511] width 107 height 12
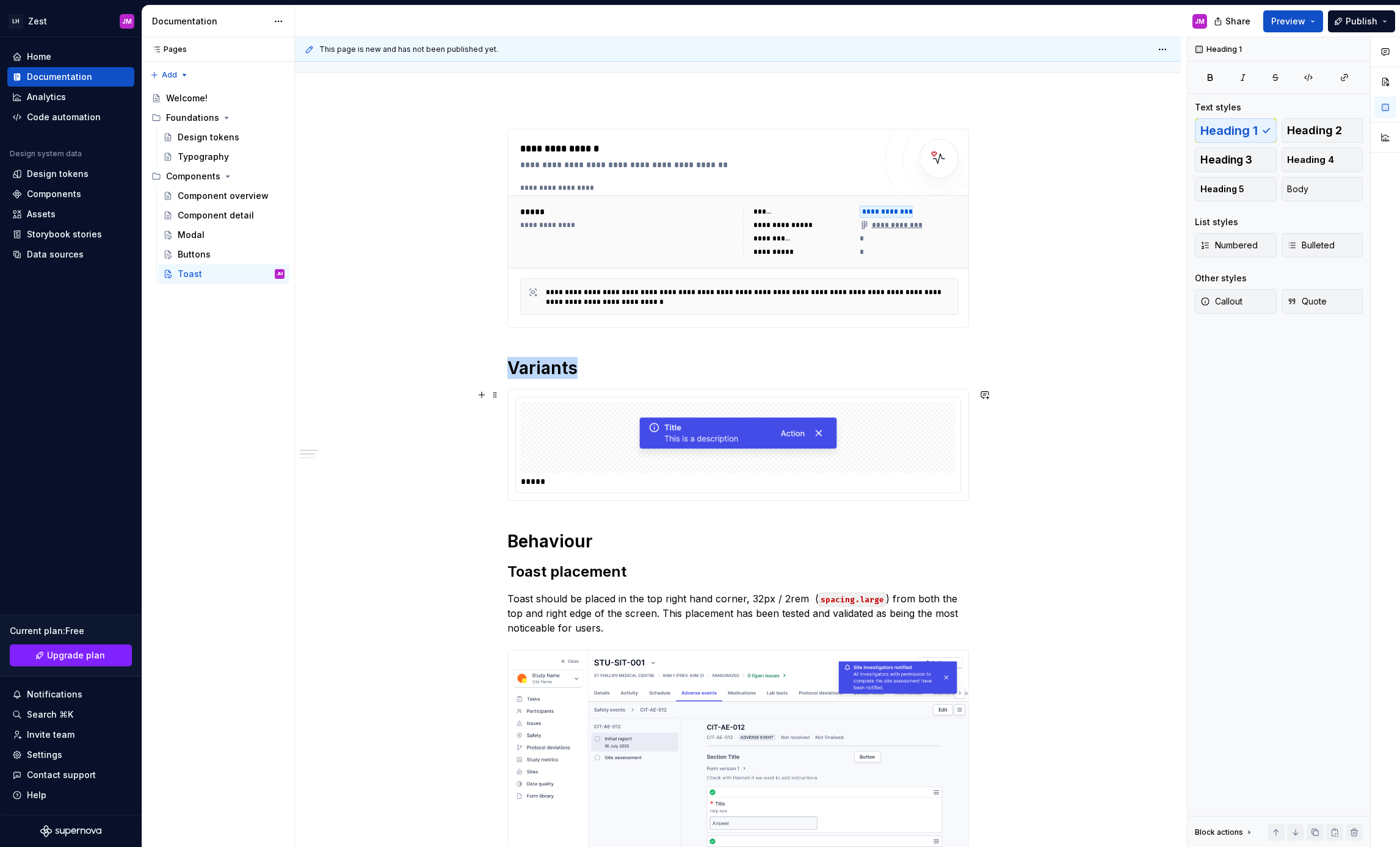
click at [795, 498] on div "*****" at bounding box center [737, 445] width 460 height 111
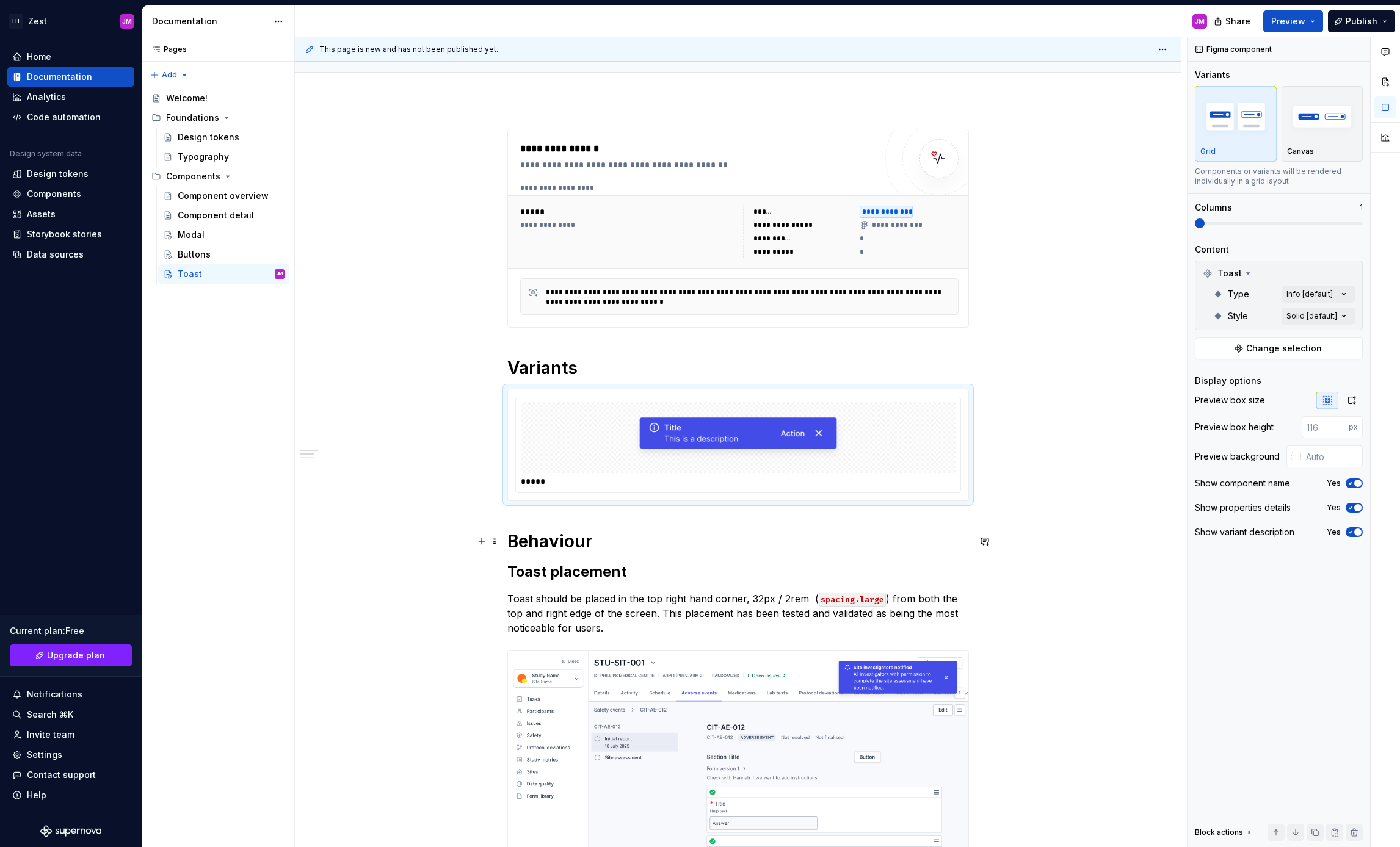
click at [505, 536] on div "**********" at bounding box center [737, 659] width 886 height 1120
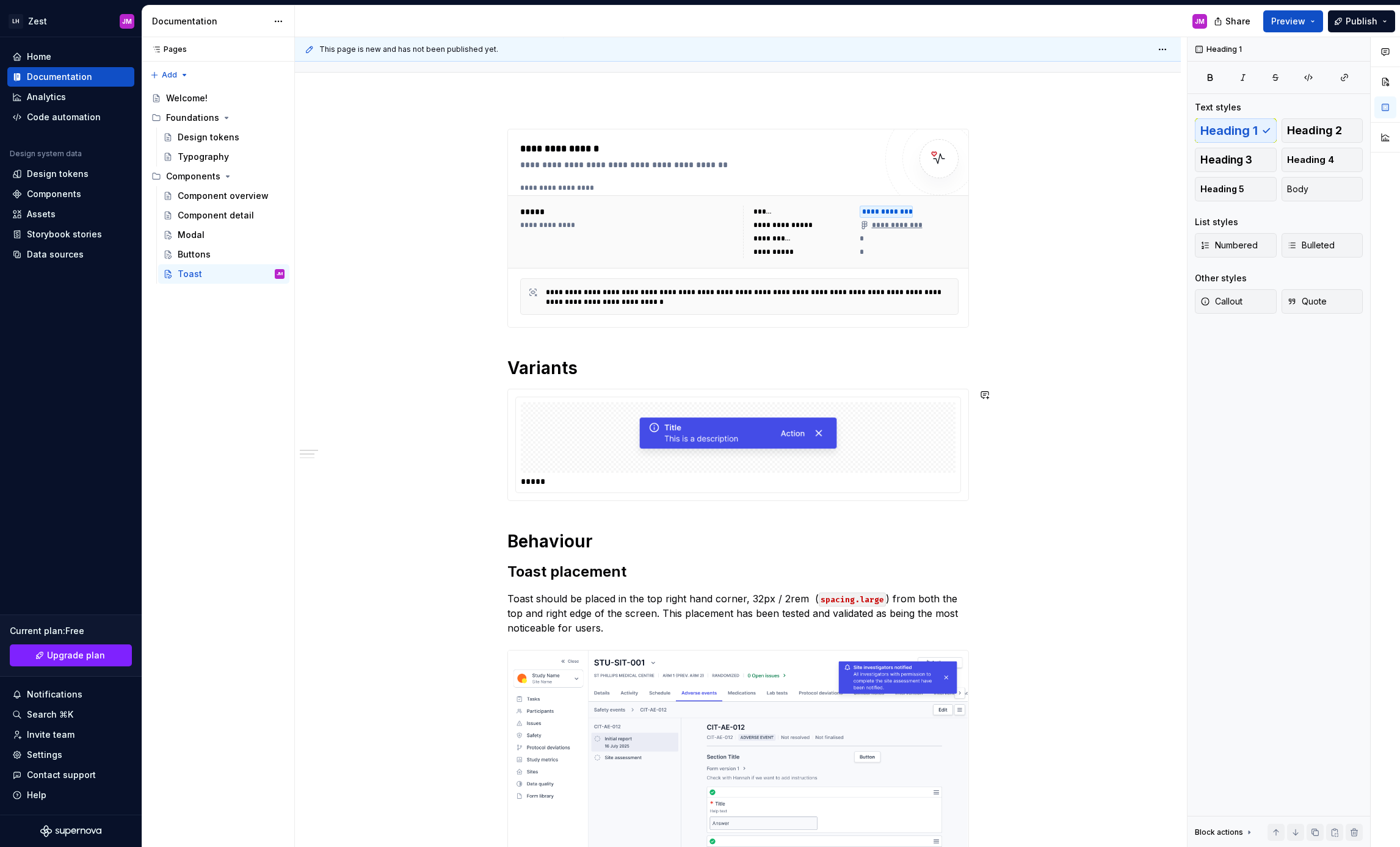
drag, startPoint x: 953, startPoint y: 507, endPoint x: 956, endPoint y: 517, distance: 10.4
click at [953, 507] on div "**********" at bounding box center [738, 540] width 462 height 823
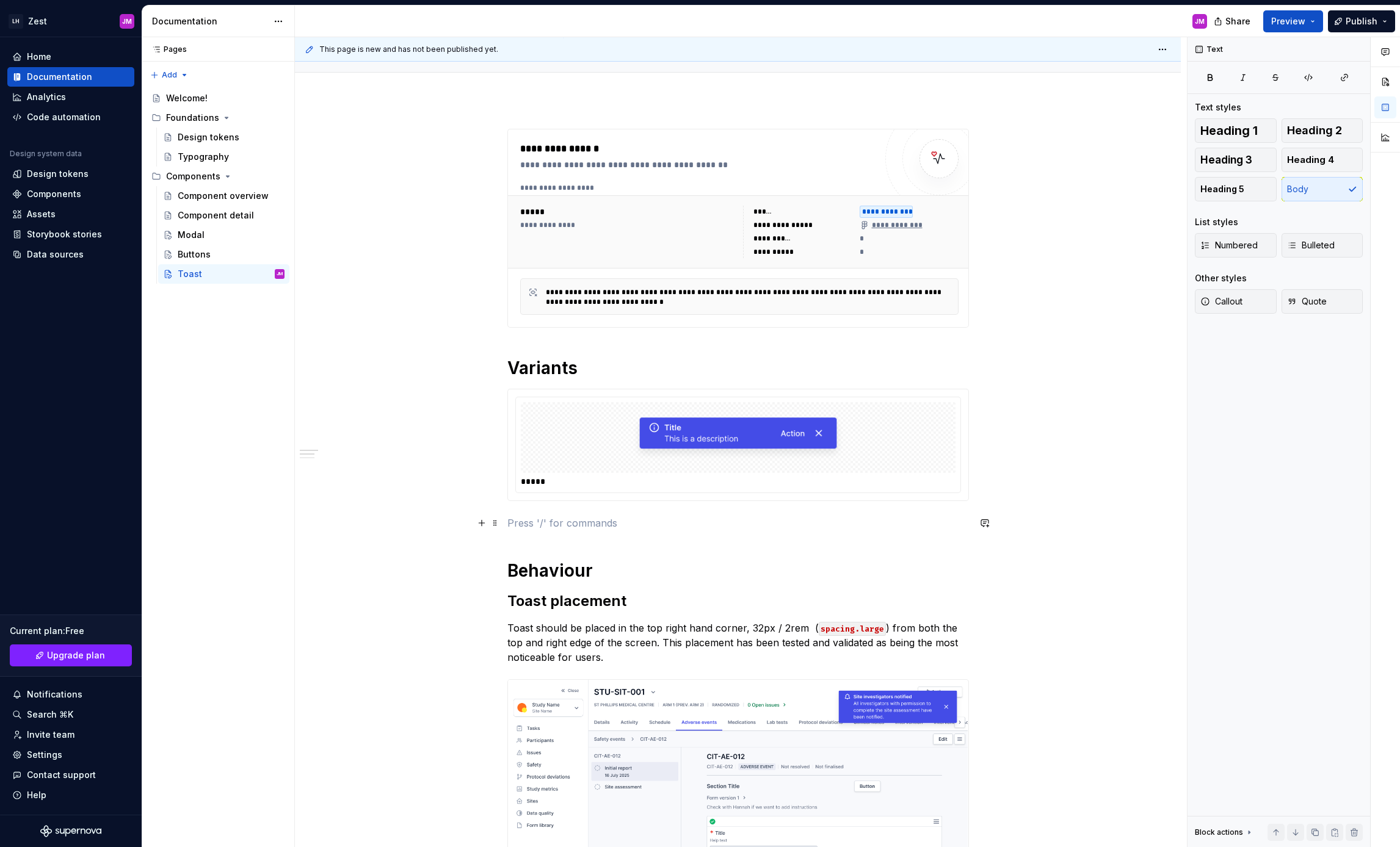
click at [669, 529] on p at bounding box center [738, 523] width 462 height 14
click at [668, 597] on div "Figma component properties" at bounding box center [626, 598] width 157 height 12
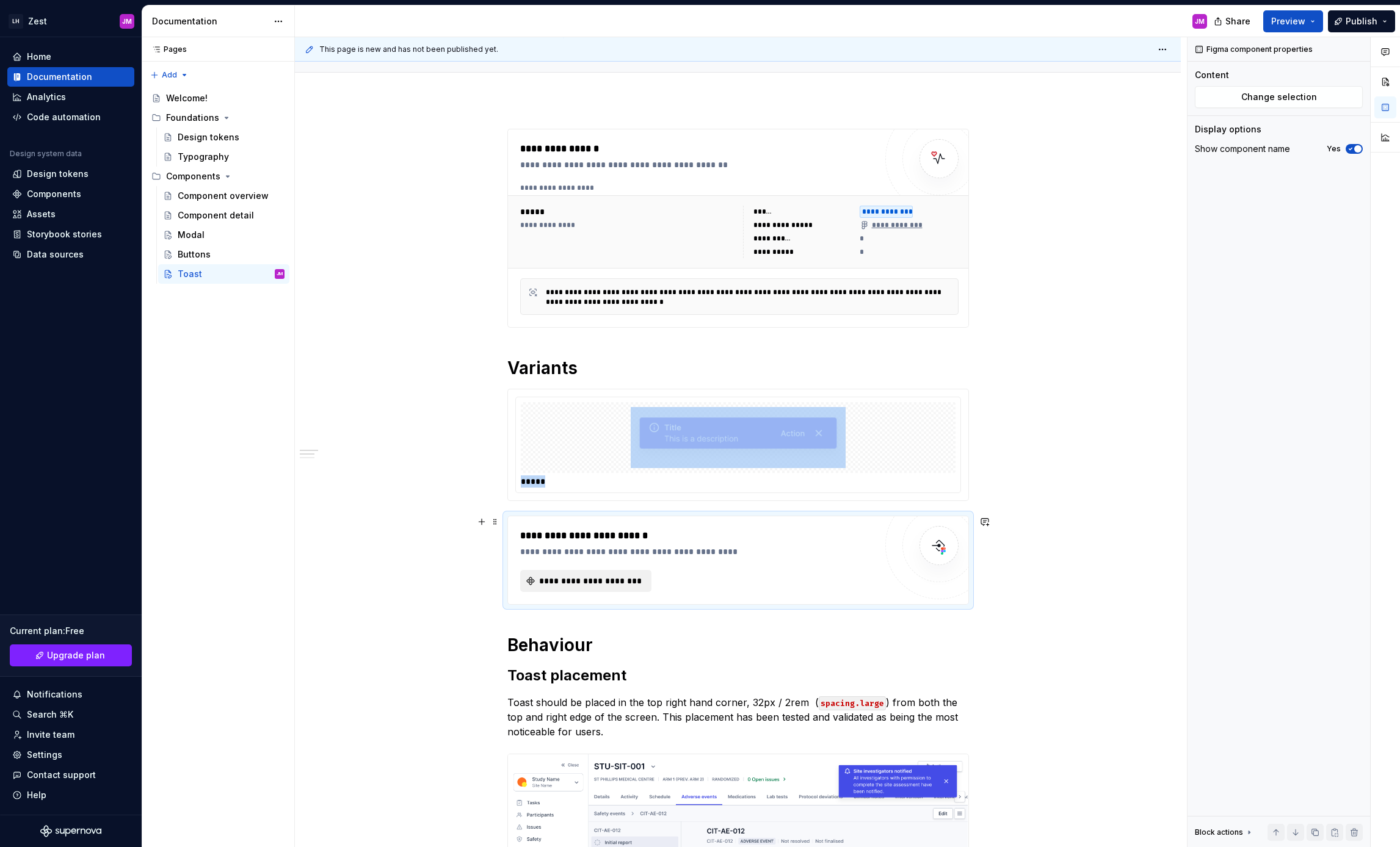
click at [615, 588] on button "**********" at bounding box center [585, 581] width 131 height 22
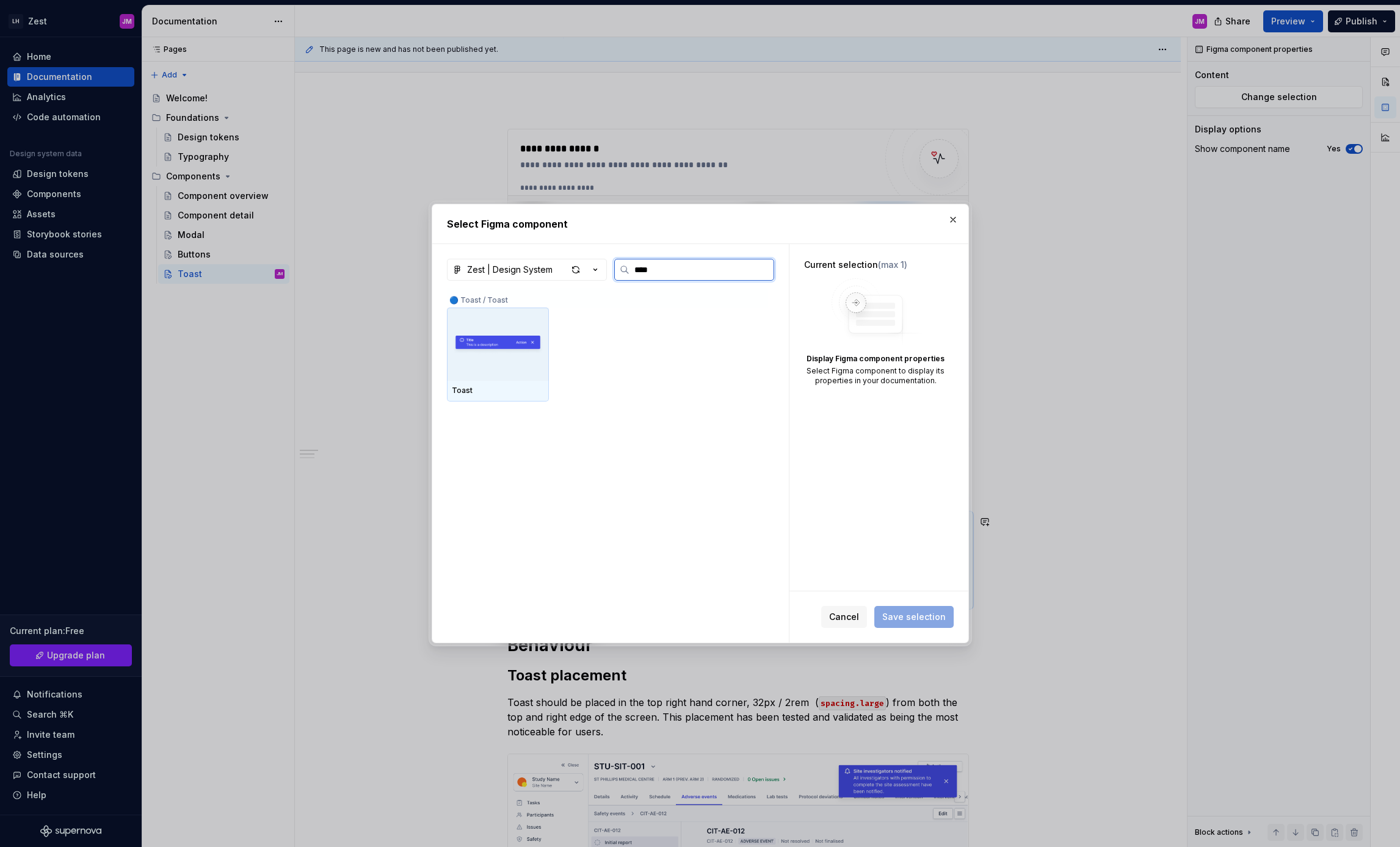
type input "*****"
click at [496, 340] on img at bounding box center [498, 344] width 92 height 34
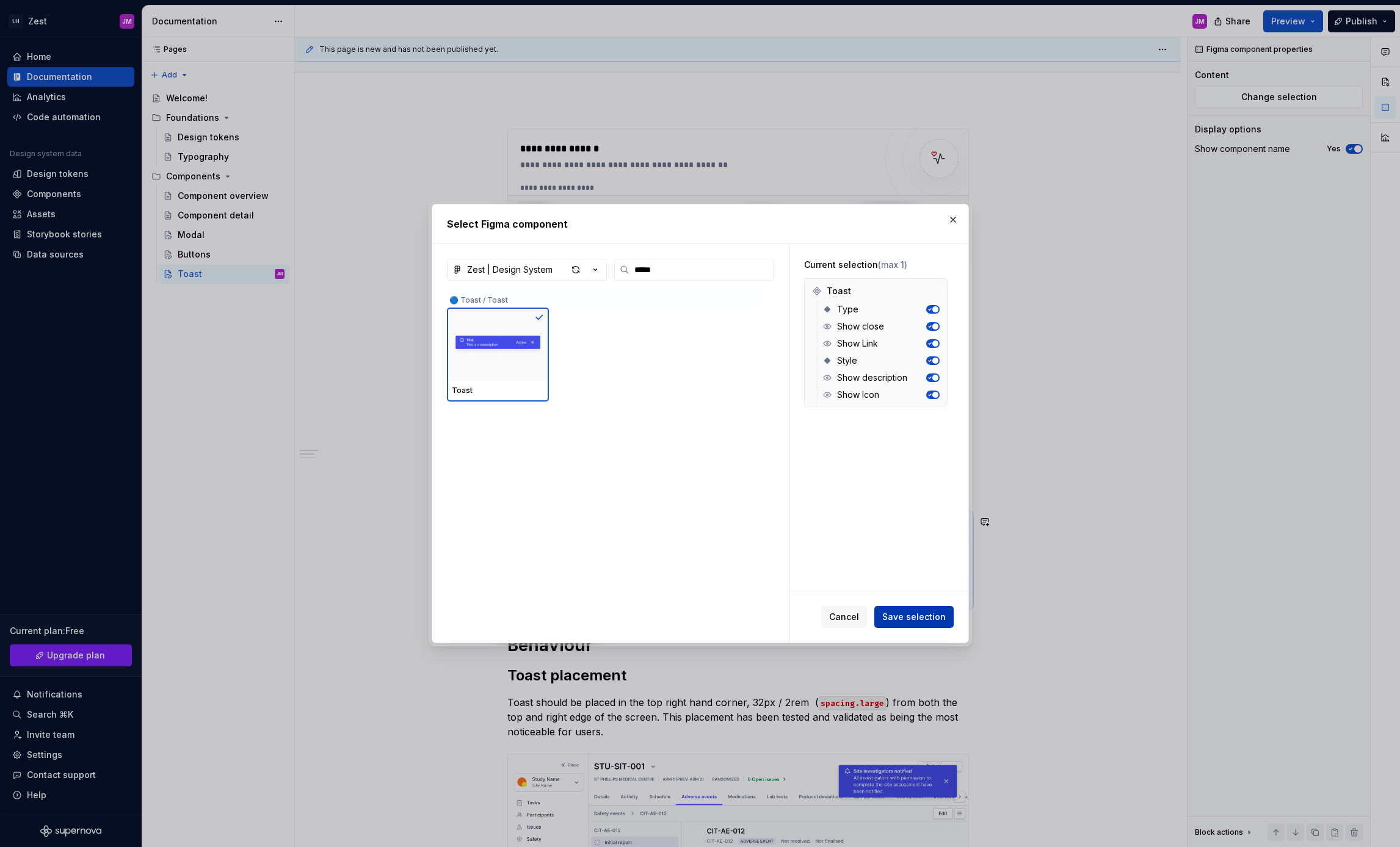
click at [930, 616] on span "Save selection" at bounding box center [914, 617] width 63 height 12
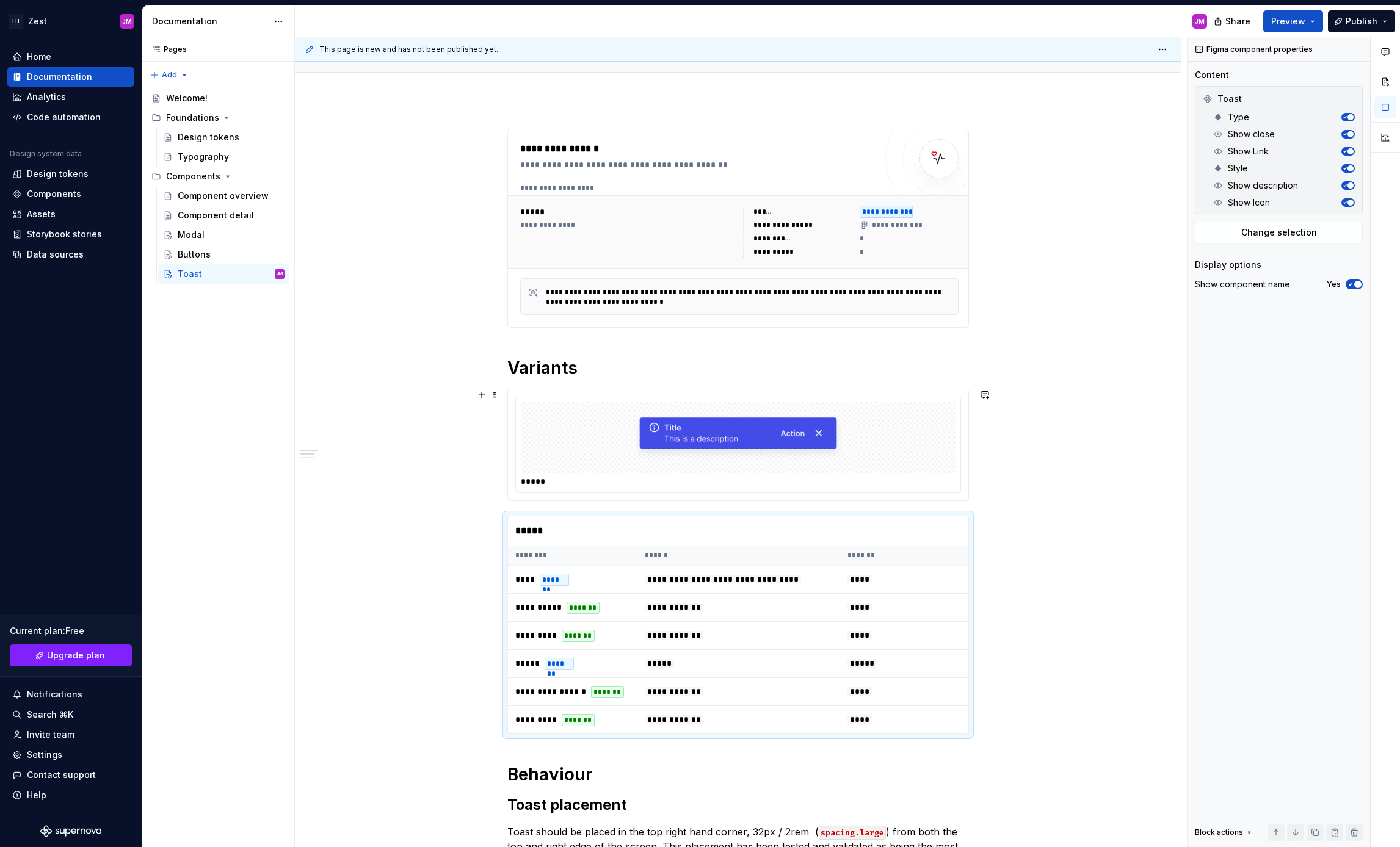
click at [446, 492] on div "**********" at bounding box center [737, 776] width 886 height 1354
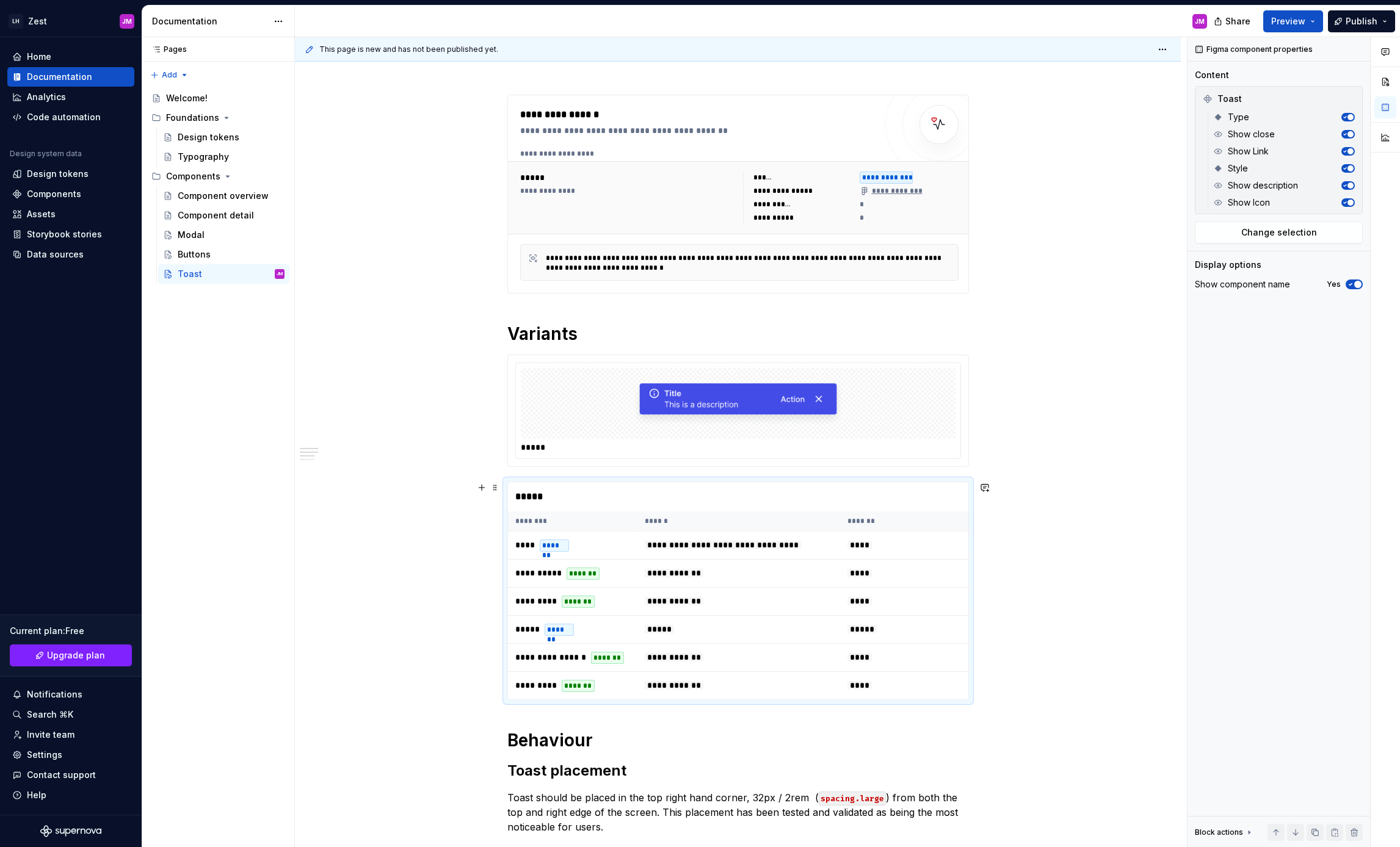
scroll to position [156, 0]
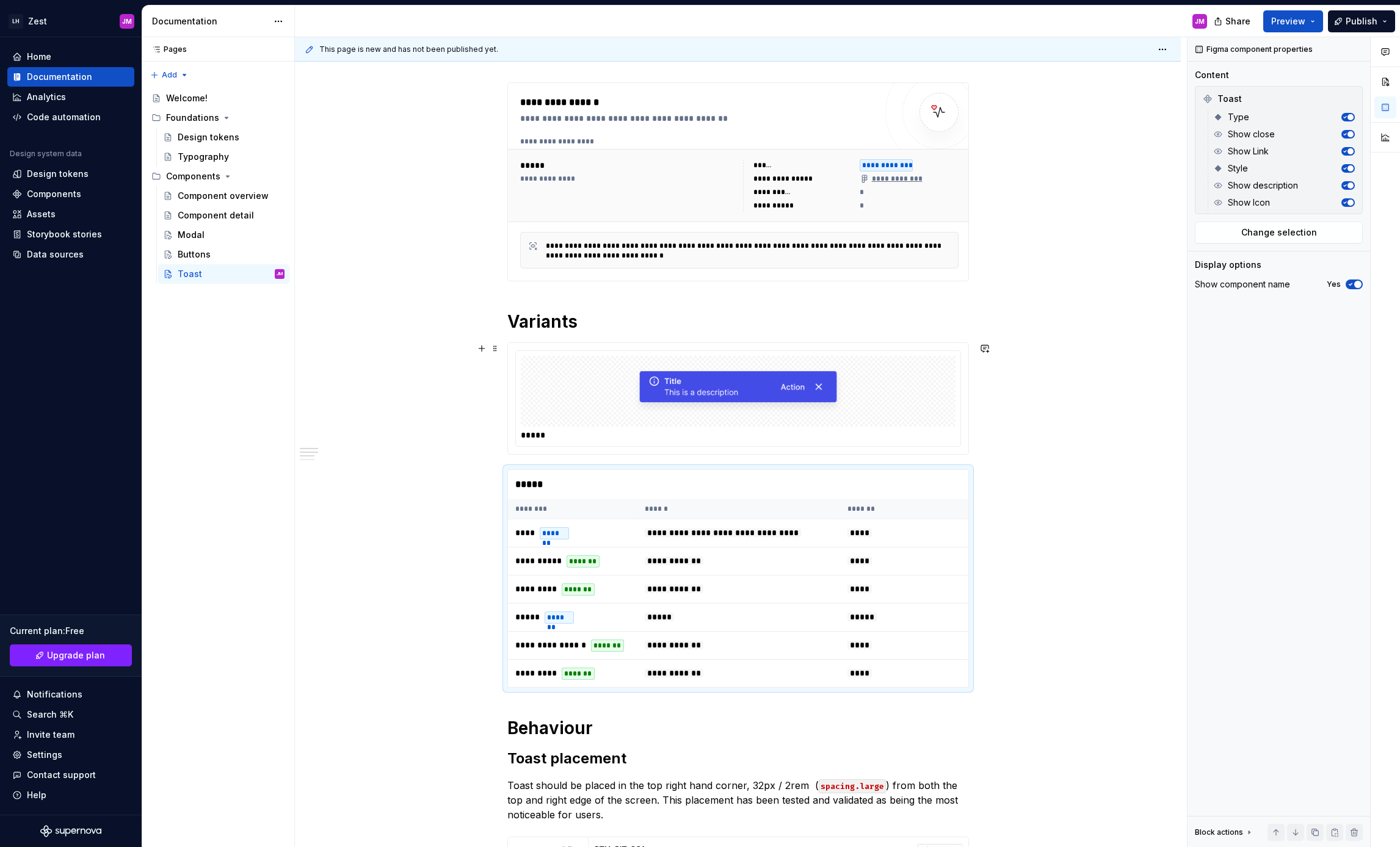
click at [673, 384] on img at bounding box center [738, 391] width 215 height 61
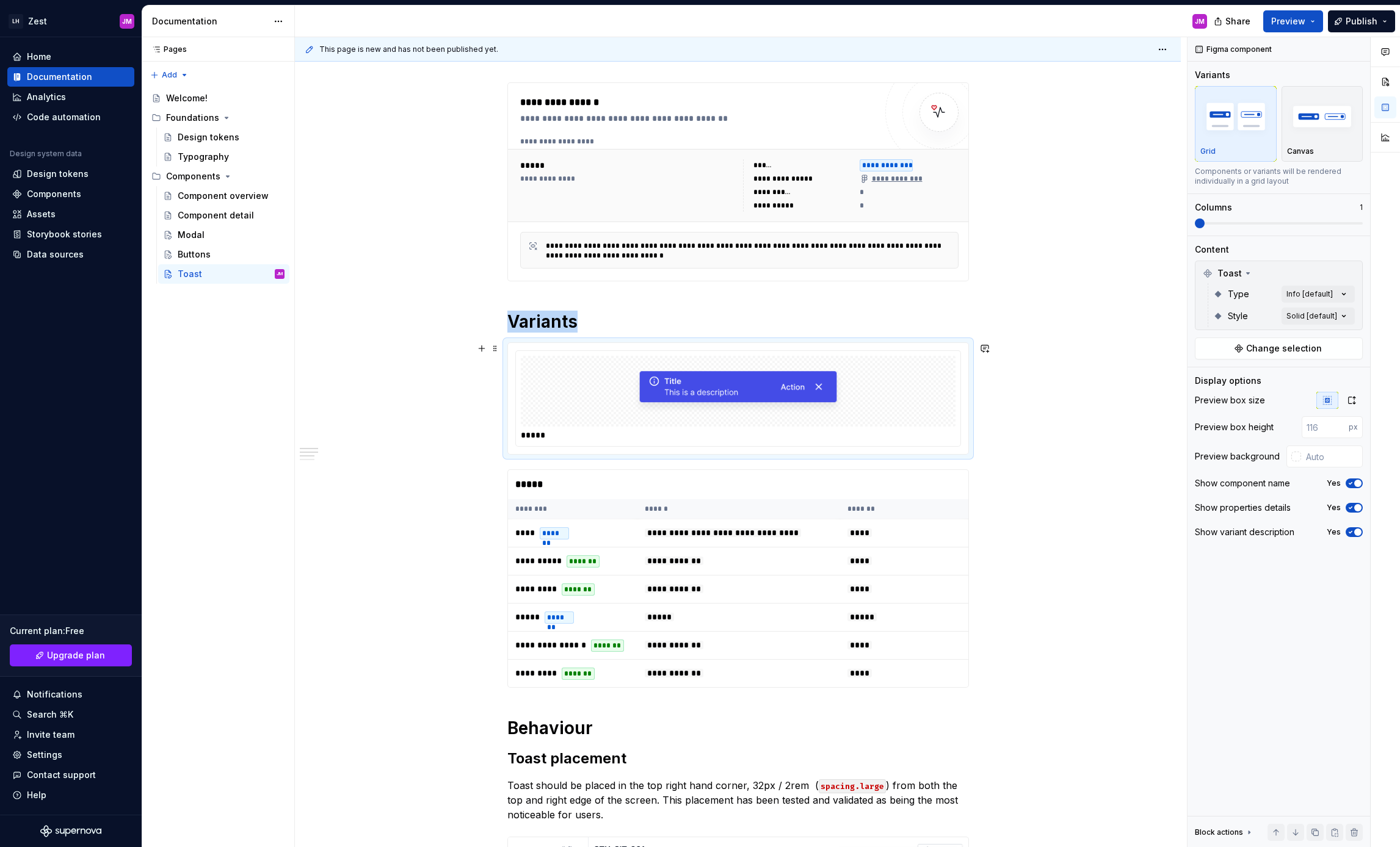
click at [563, 382] on div at bounding box center [737, 391] width 434 height 71
click at [494, 346] on span at bounding box center [495, 348] width 10 height 17
drag, startPoint x: 493, startPoint y: 346, endPoint x: 535, endPoint y: 353, distance: 42.6
click at [493, 346] on span at bounding box center [495, 348] width 10 height 17
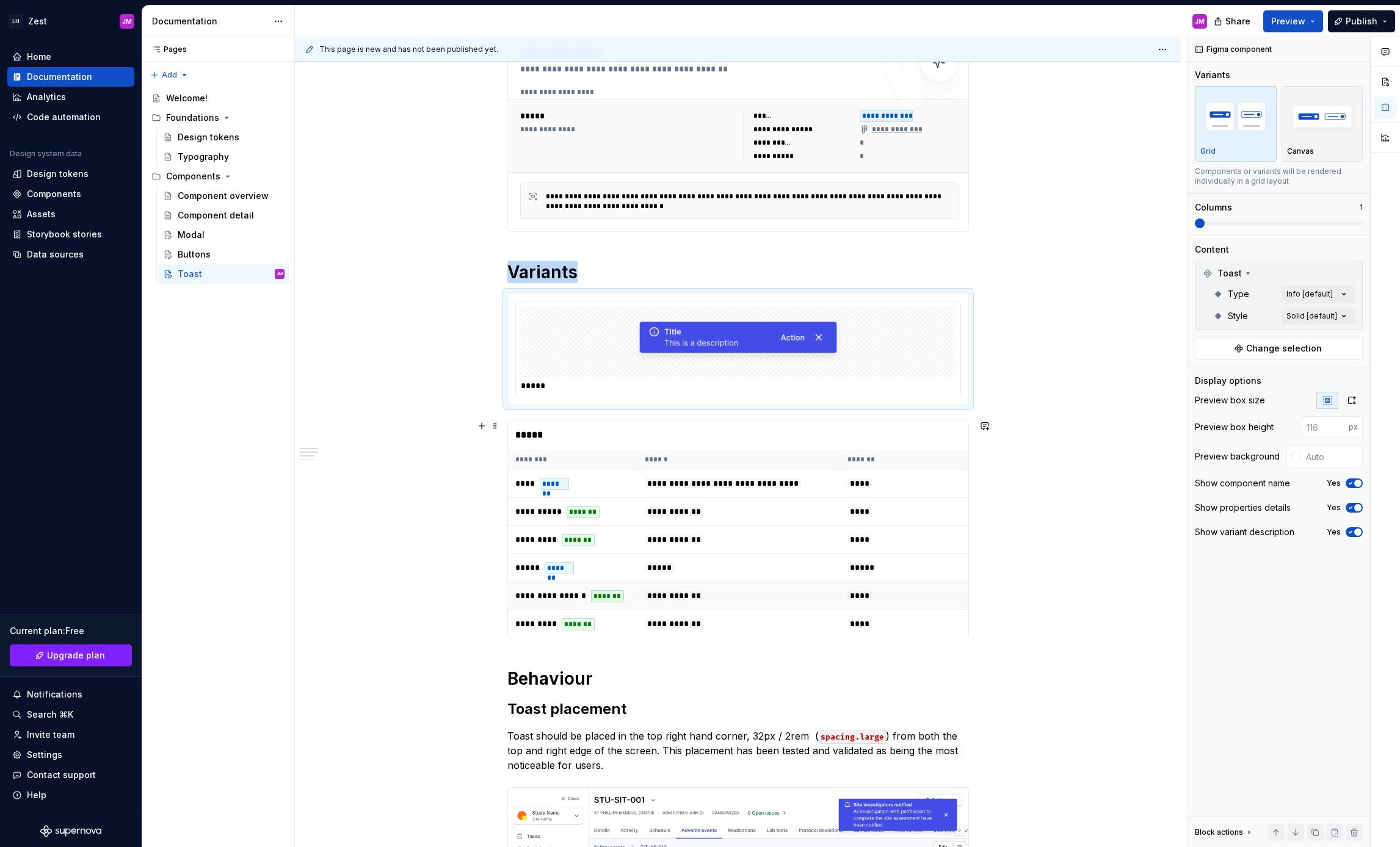
scroll to position [206, 0]
click at [511, 678] on h1 "Behaviour" at bounding box center [738, 678] width 462 height 22
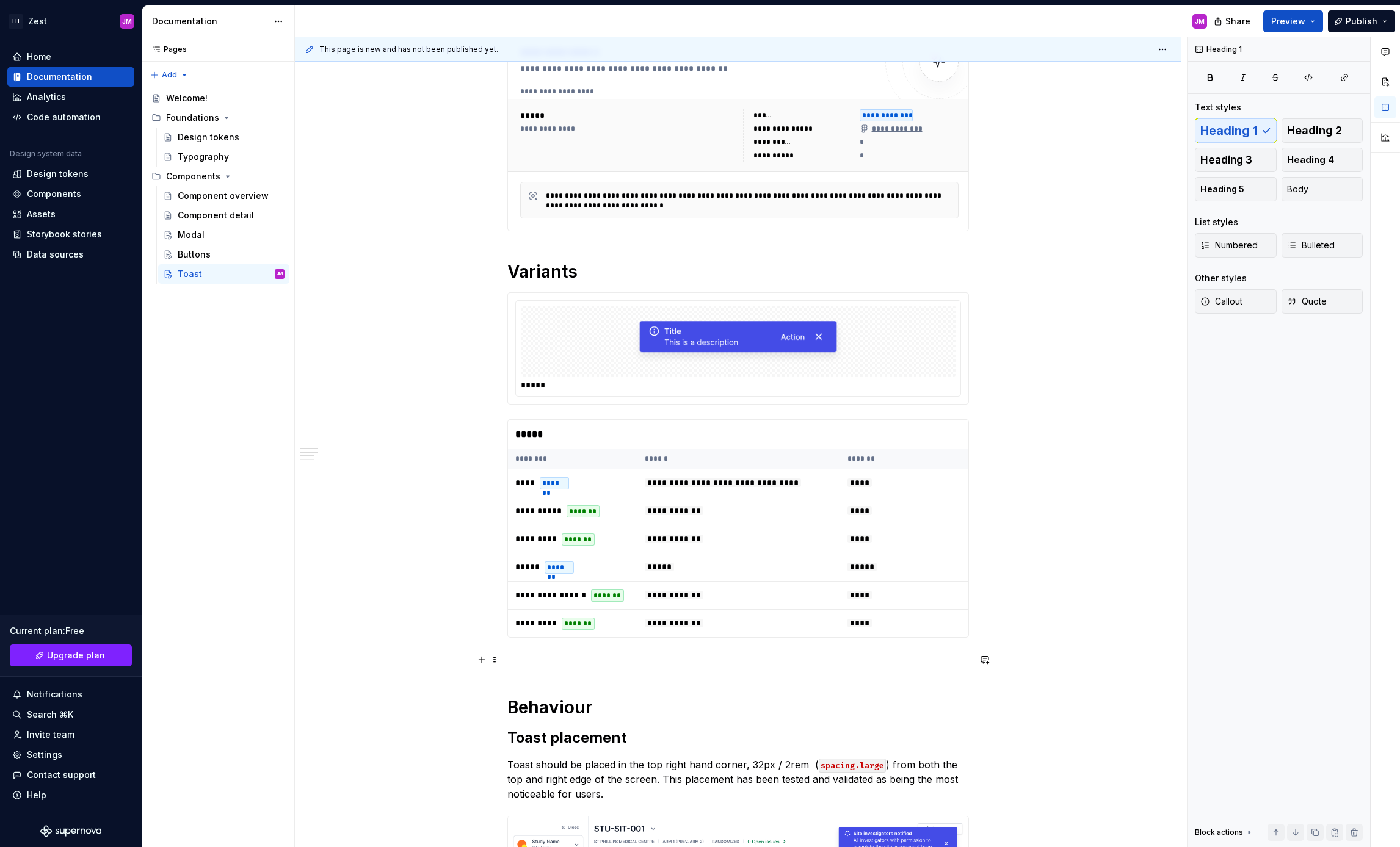
click at [597, 655] on p at bounding box center [738, 659] width 462 height 14
click at [606, 568] on td "***** *******" at bounding box center [573, 567] width 130 height 28
click at [553, 659] on p at bounding box center [738, 659] width 462 height 14
click at [689, 343] on img at bounding box center [738, 341] width 215 height 61
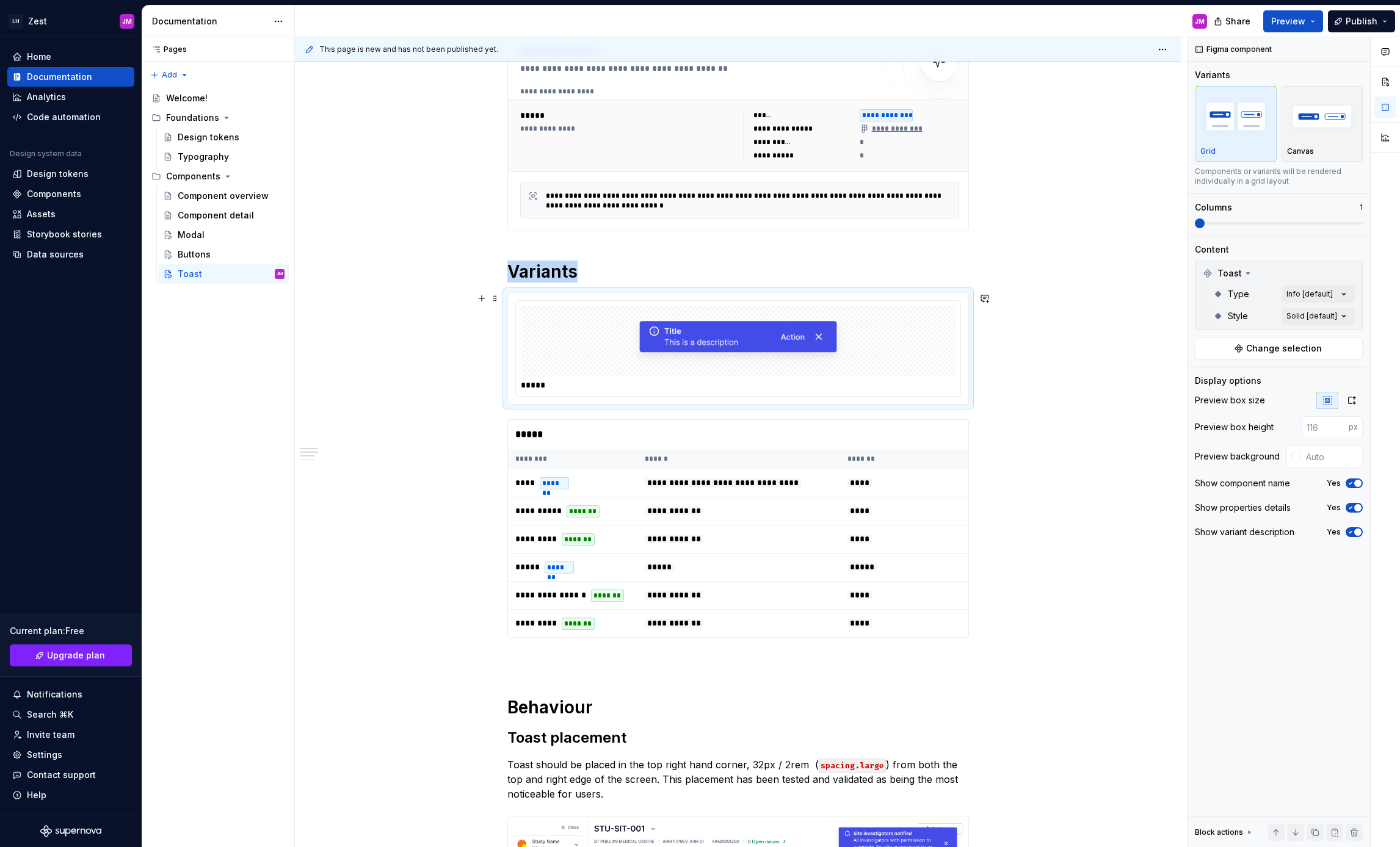
click at [689, 343] on img at bounding box center [738, 341] width 215 height 61
click at [1271, 349] on span "Change selection" at bounding box center [1283, 349] width 76 height 12
click at [1327, 295] on div "Comments Open comments No comments yet Select ‘Comment’ from the block context …" at bounding box center [1294, 443] width 212 height 810
click at [1344, 314] on button "button" at bounding box center [1338, 315] width 17 height 10
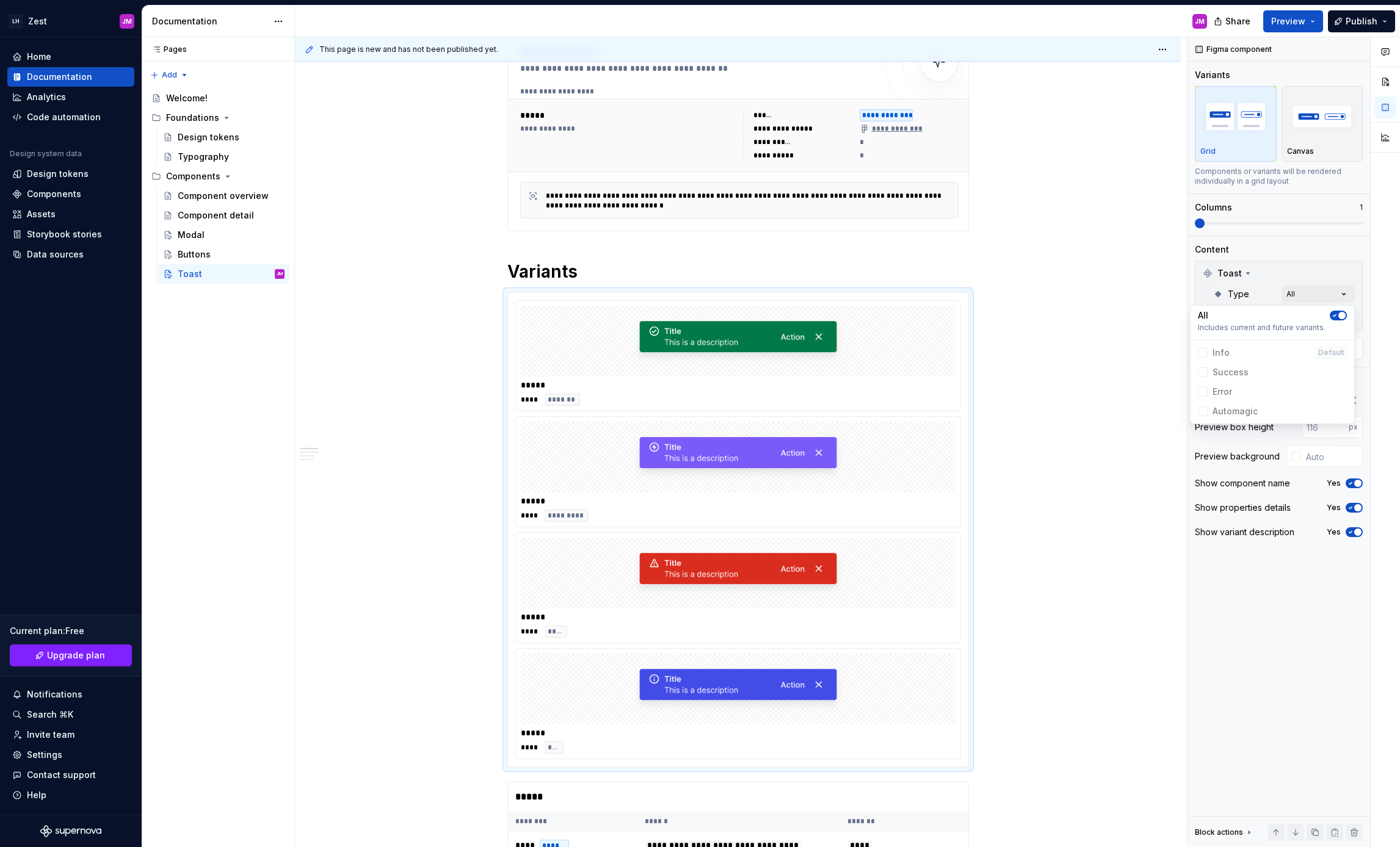
click at [1038, 388] on html "LH Zest JM Home Documentation Analytics Code automation Design system data Desi…" at bounding box center [700, 424] width 1400 height 847
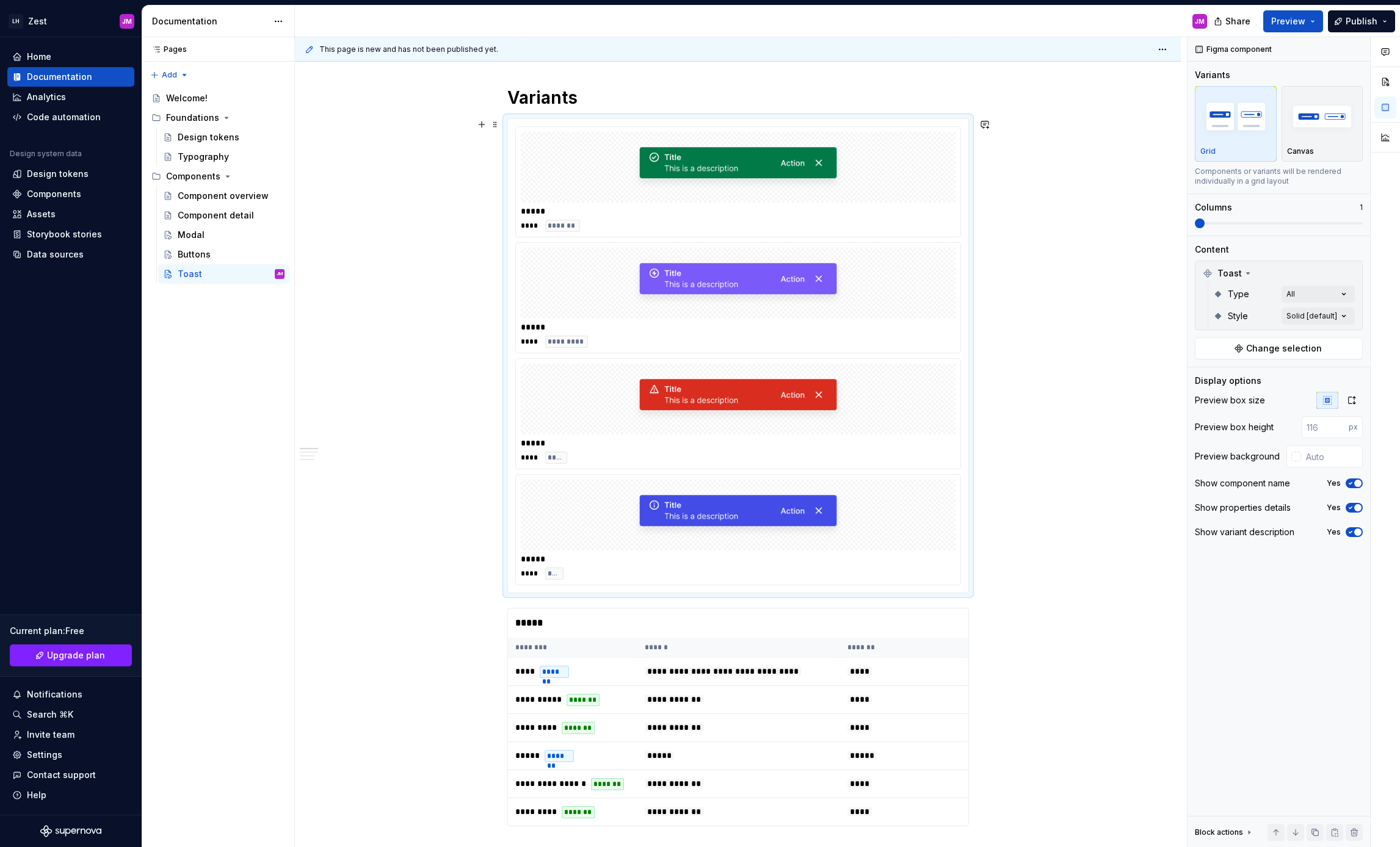
scroll to position [380, 0]
click at [1318, 136] on img "button" at bounding box center [1322, 116] width 71 height 44
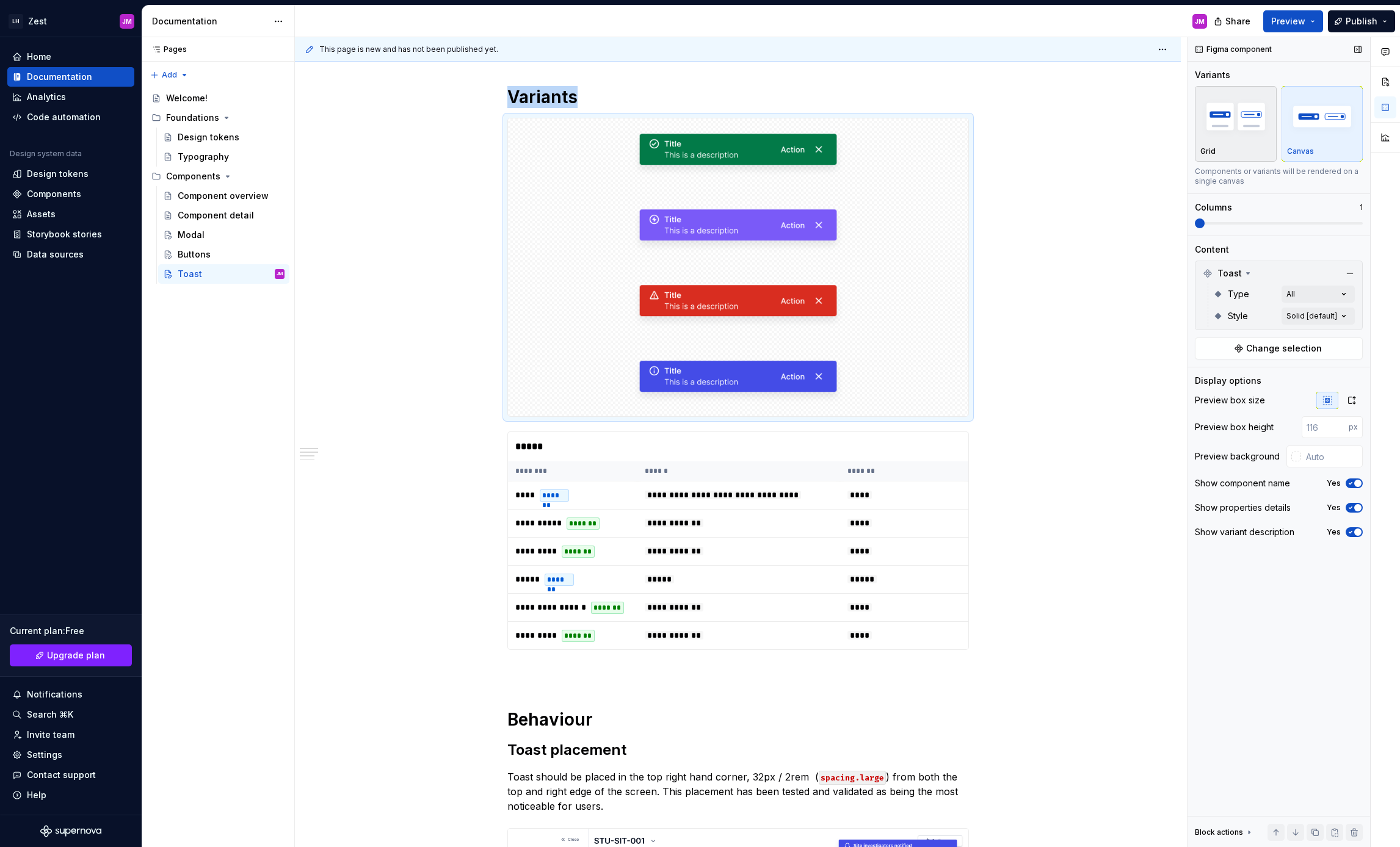
click at [1231, 137] on img "button" at bounding box center [1235, 116] width 71 height 44
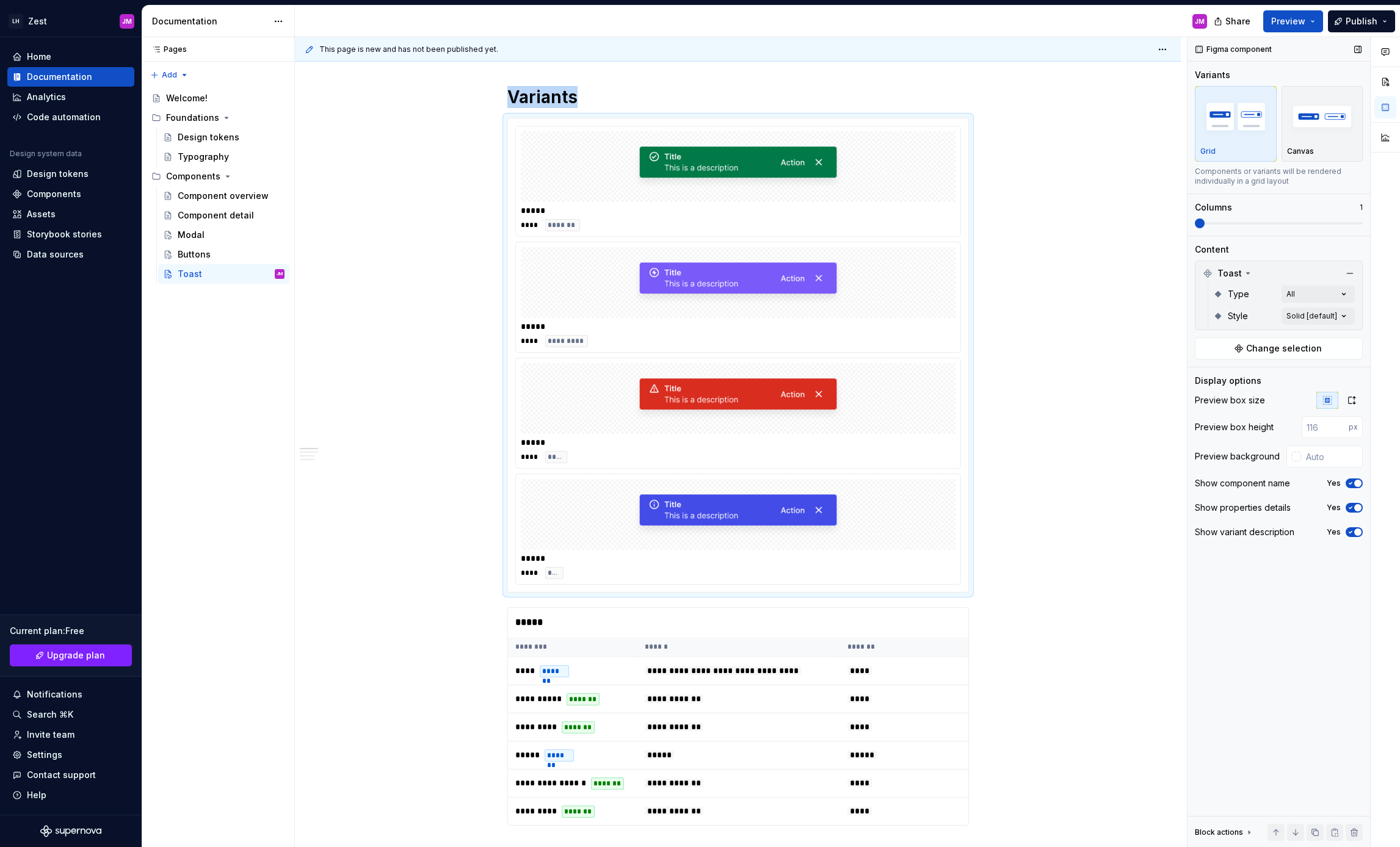
click at [1217, 221] on span at bounding box center [1279, 223] width 168 height 10
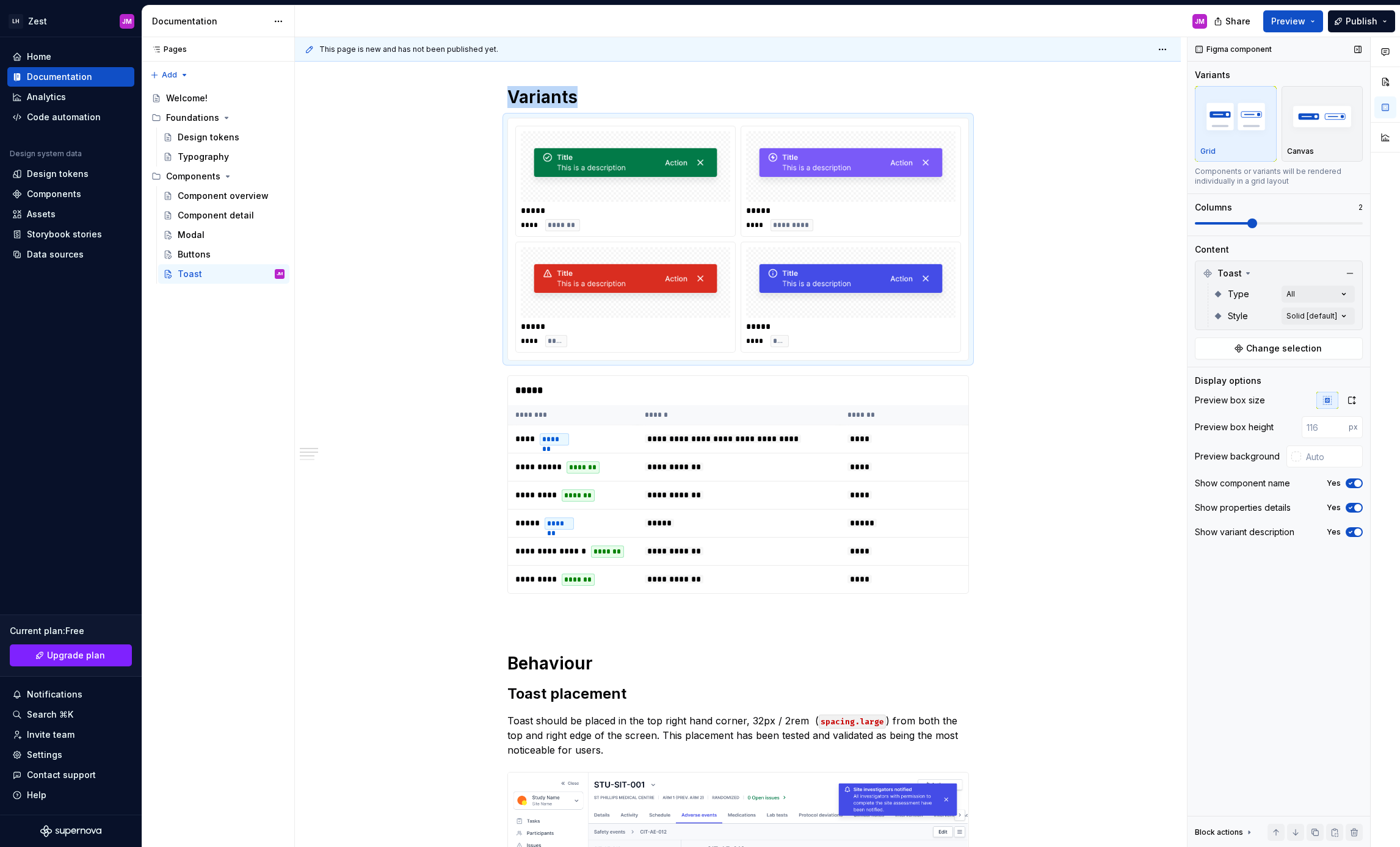
click at [1259, 224] on span at bounding box center [1279, 223] width 168 height 10
click at [664, 628] on div "**********" at bounding box center [738, 465] width 462 height 1216
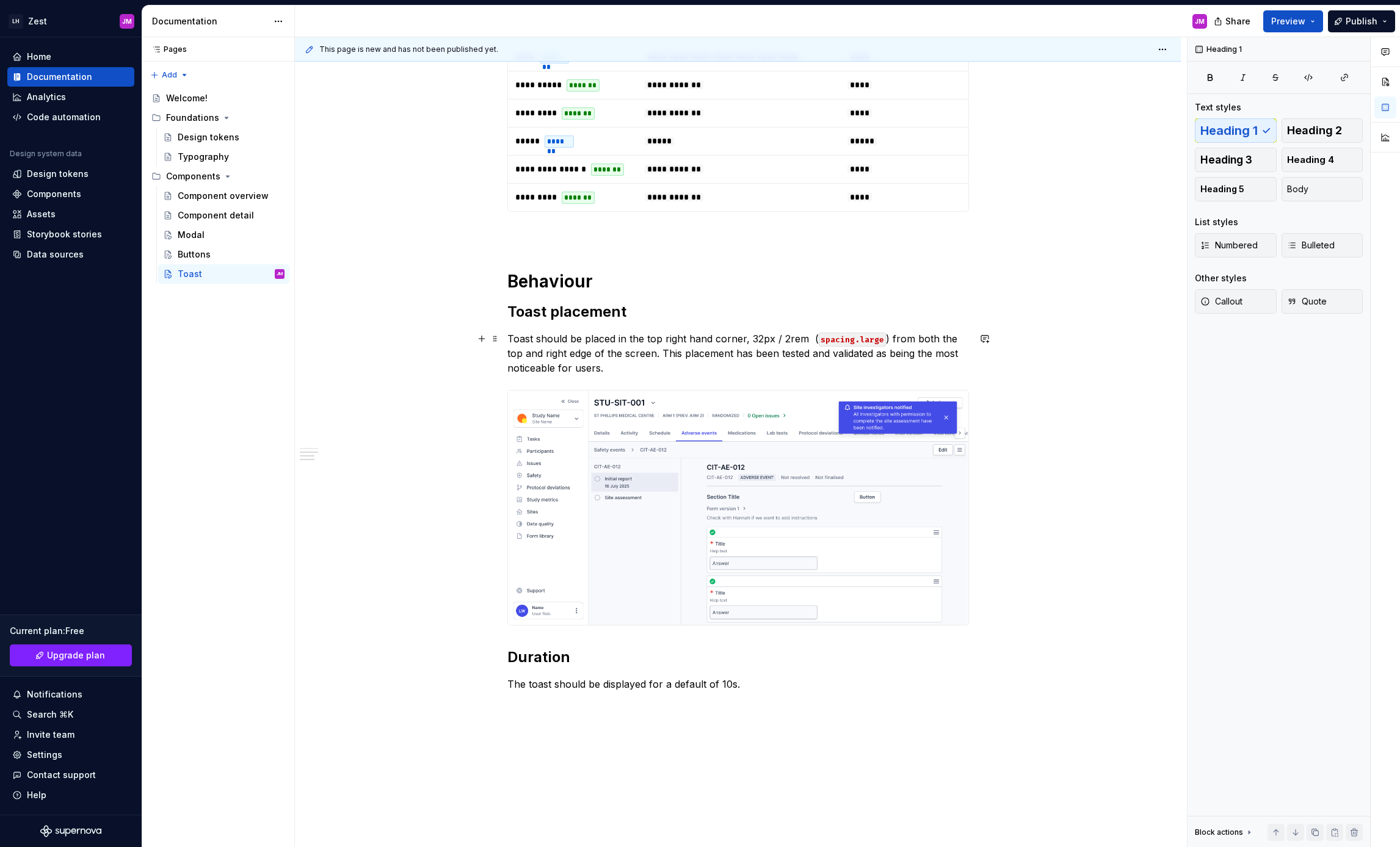
scroll to position [806, 0]
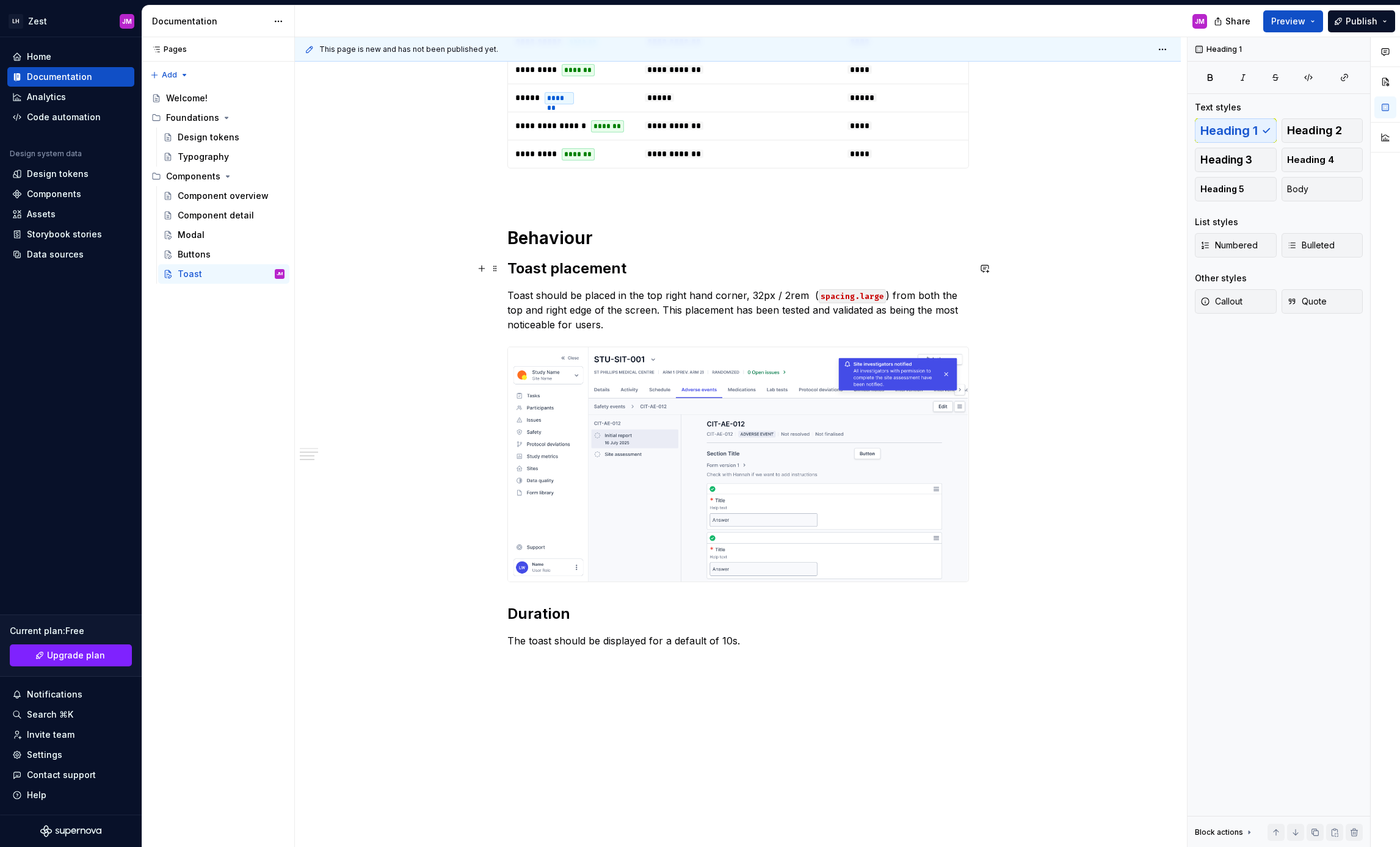
click at [514, 269] on h2 "Toast placement" at bounding box center [738, 269] width 462 height 20
click at [498, 269] on span at bounding box center [495, 269] width 10 height 17
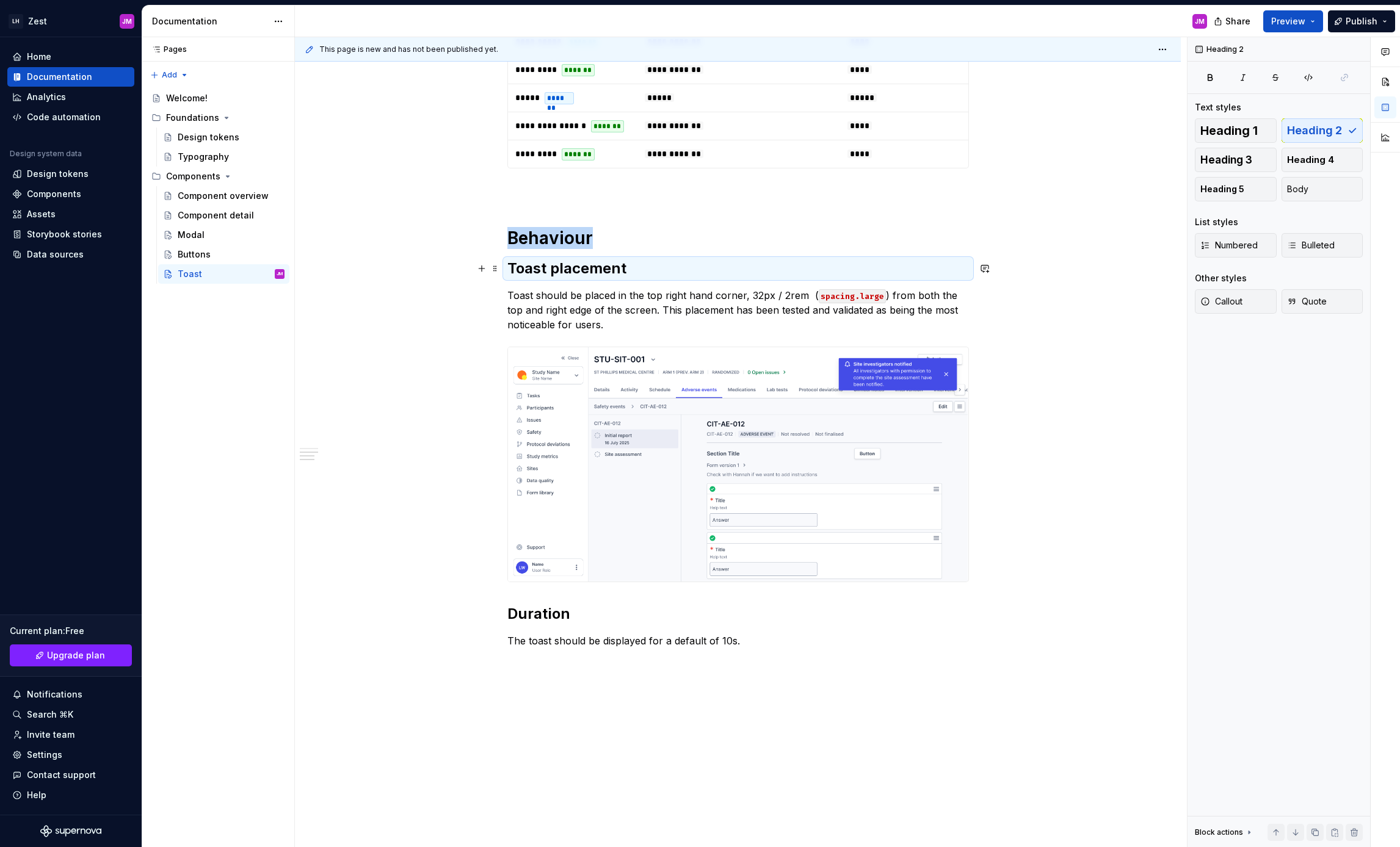
drag, startPoint x: 498, startPoint y: 269, endPoint x: 540, endPoint y: 267, distance: 42.0
click at [684, 267] on h2 "Toast placement" at bounding box center [738, 269] width 462 height 20
click at [627, 246] on button "button" at bounding box center [627, 243] width 17 height 17
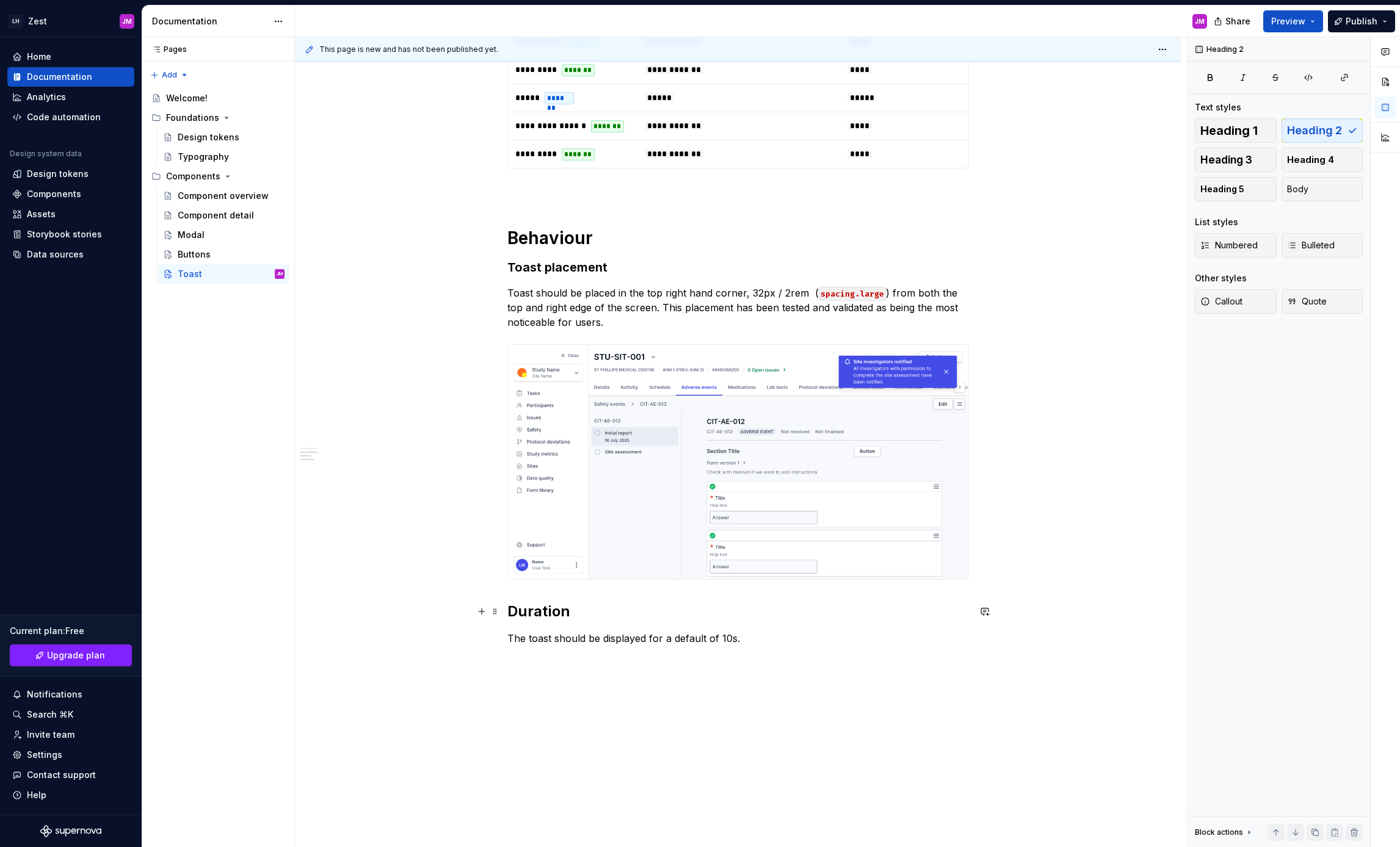
click at [575, 610] on h2 "Duration" at bounding box center [738, 612] width 462 height 20
drag, startPoint x: 534, startPoint y: 614, endPoint x: 492, endPoint y: 615, distance: 42.0
click at [508, 615] on div "**********" at bounding box center [738, 46] width 462 height 1228
click at [559, 615] on h2 "Duration" at bounding box center [738, 612] width 462 height 20
drag, startPoint x: 573, startPoint y: 612, endPoint x: 507, endPoint y: 613, distance: 66.0
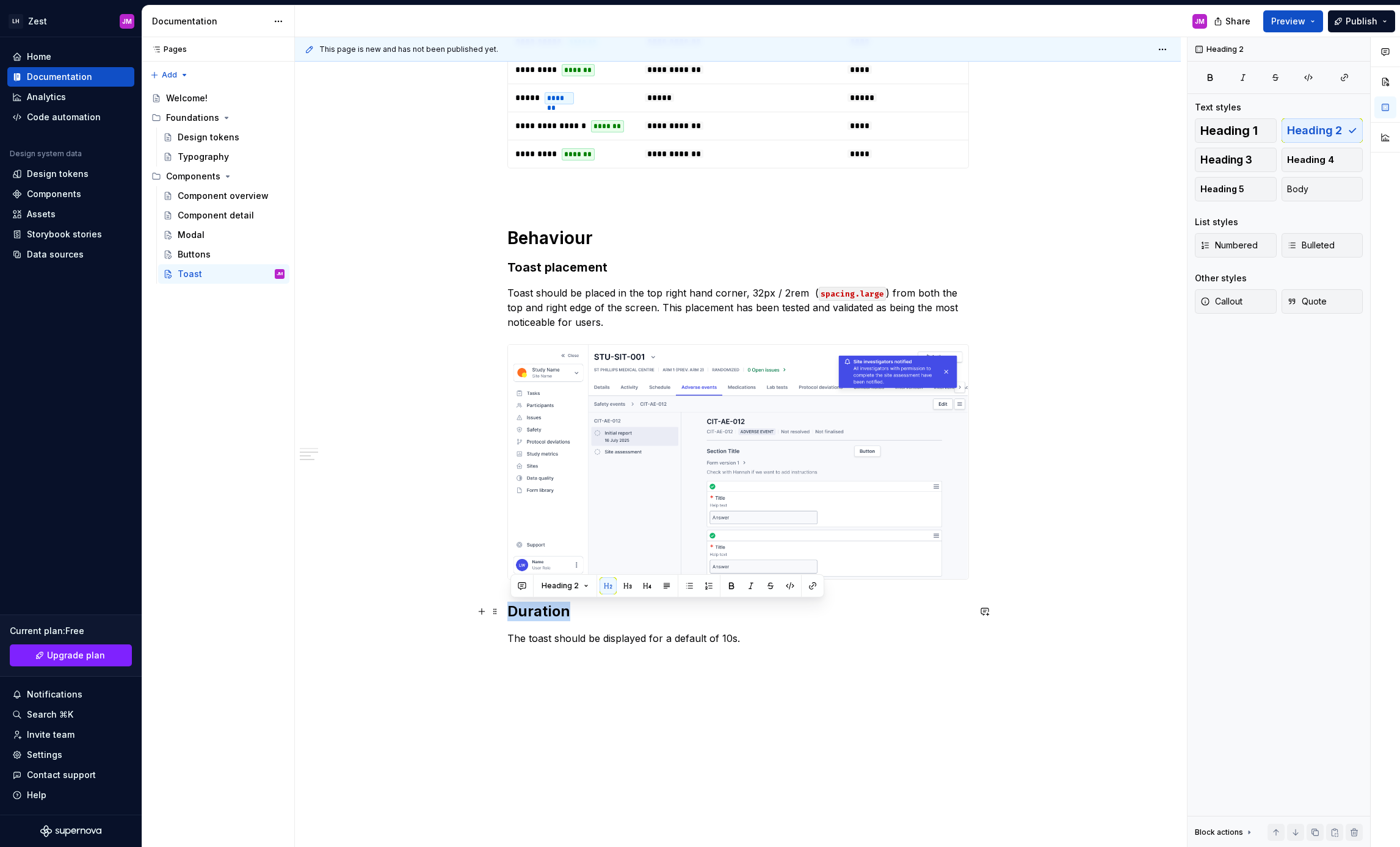
click at [506, 613] on div "**********" at bounding box center [737, 159] width 886 height 1511
click at [573, 586] on span "Heading 2" at bounding box center [560, 585] width 37 height 10
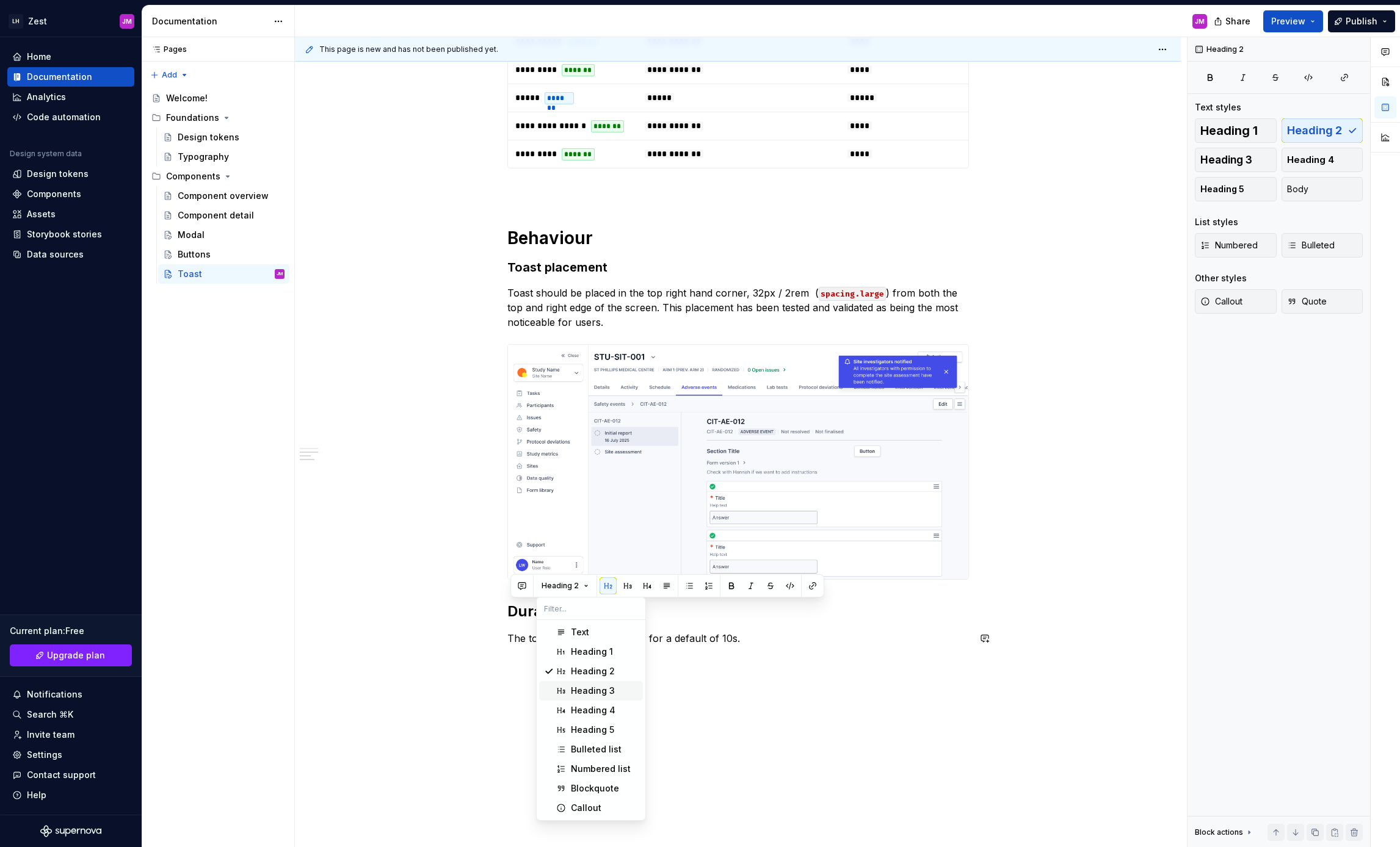
drag, startPoint x: 584, startPoint y: 688, endPoint x: 663, endPoint y: 662, distance: 83.2
click at [584, 688] on div "Heading 3" at bounding box center [593, 691] width 44 height 12
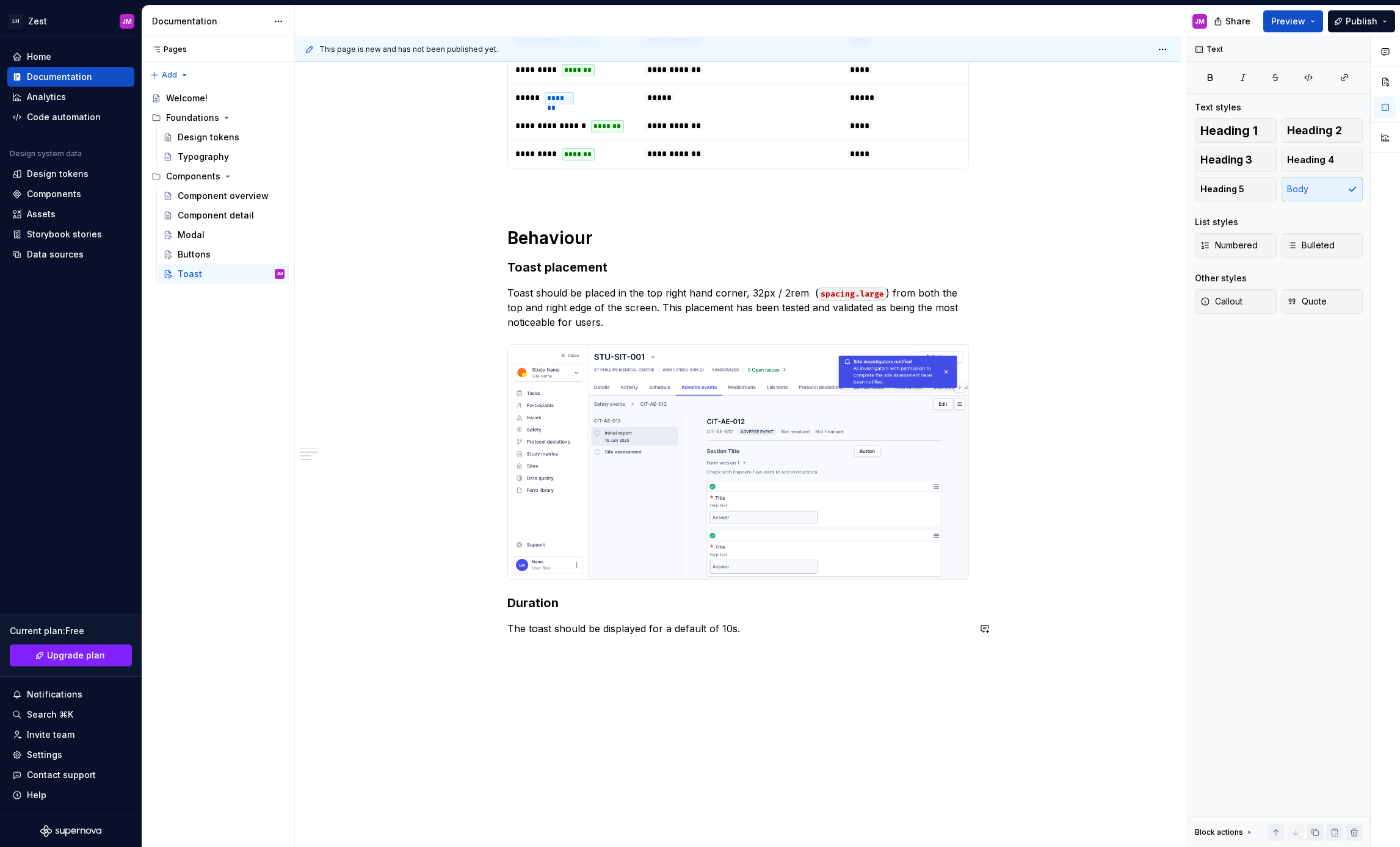
click at [767, 642] on div "**********" at bounding box center [738, 41] width 462 height 1218
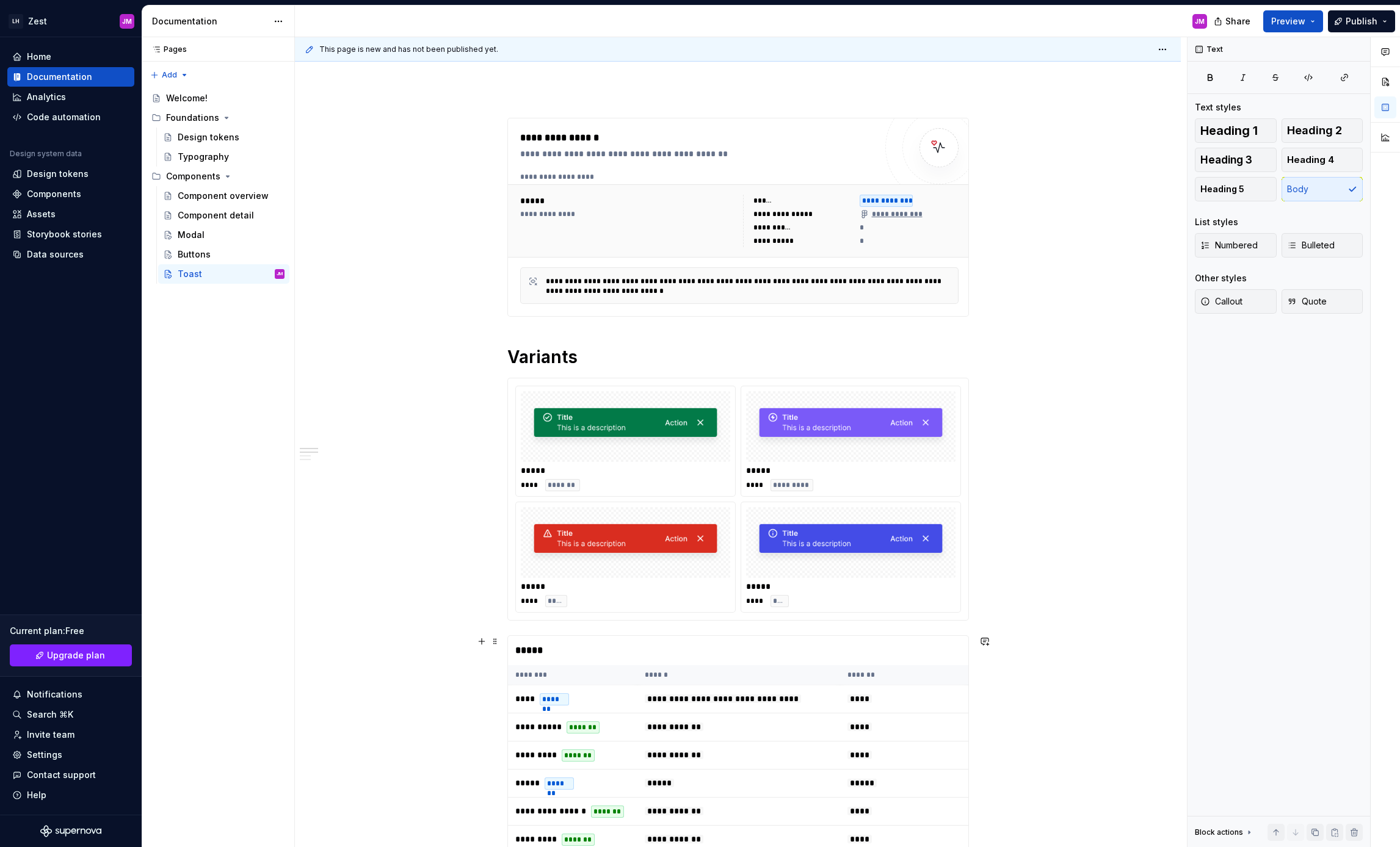
scroll to position [0, 0]
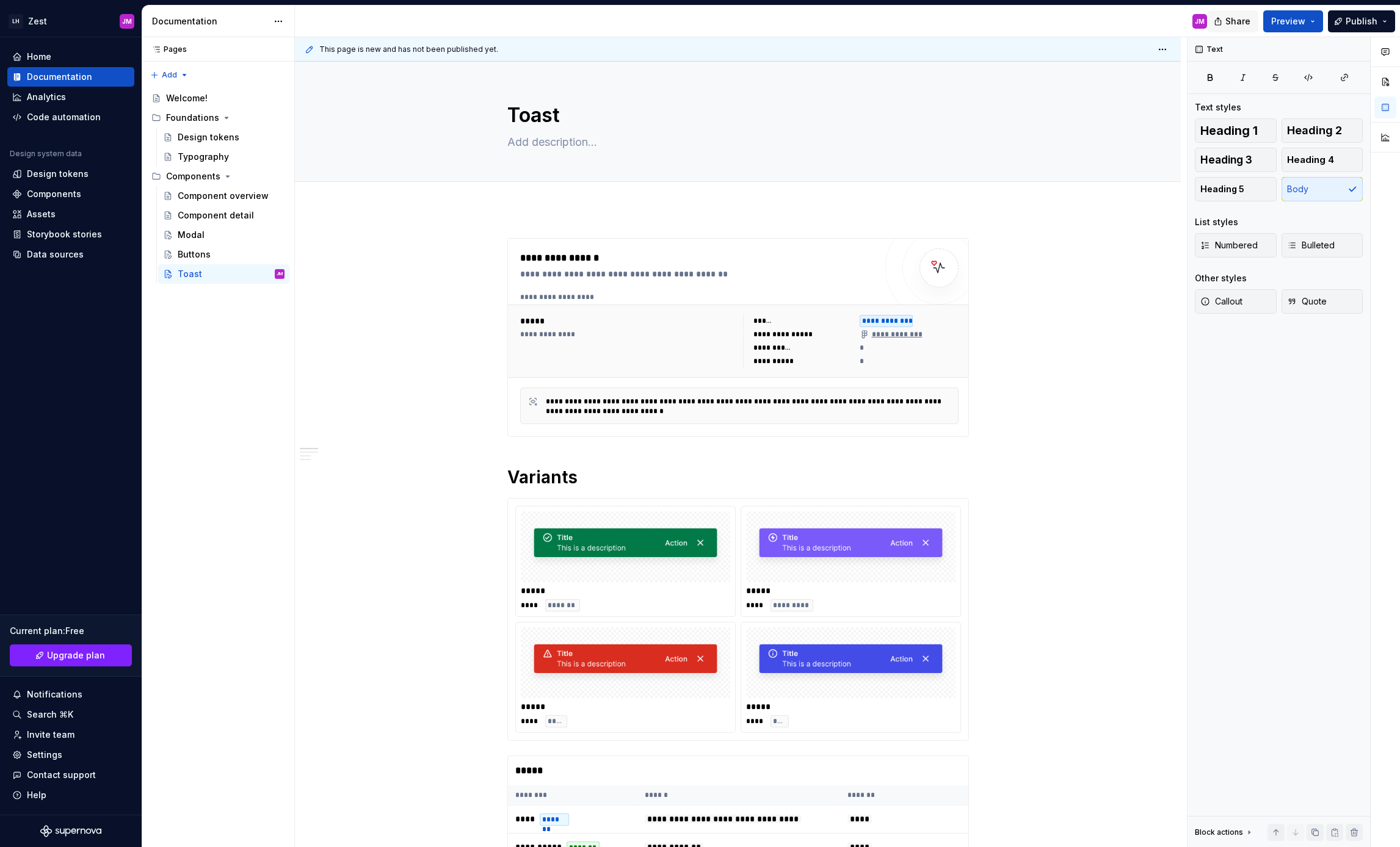
click at [1255, 17] on button "Share" at bounding box center [1233, 21] width 50 height 22
click at [1229, 73] on span "Copy link" at bounding box center [1224, 71] width 40 height 12
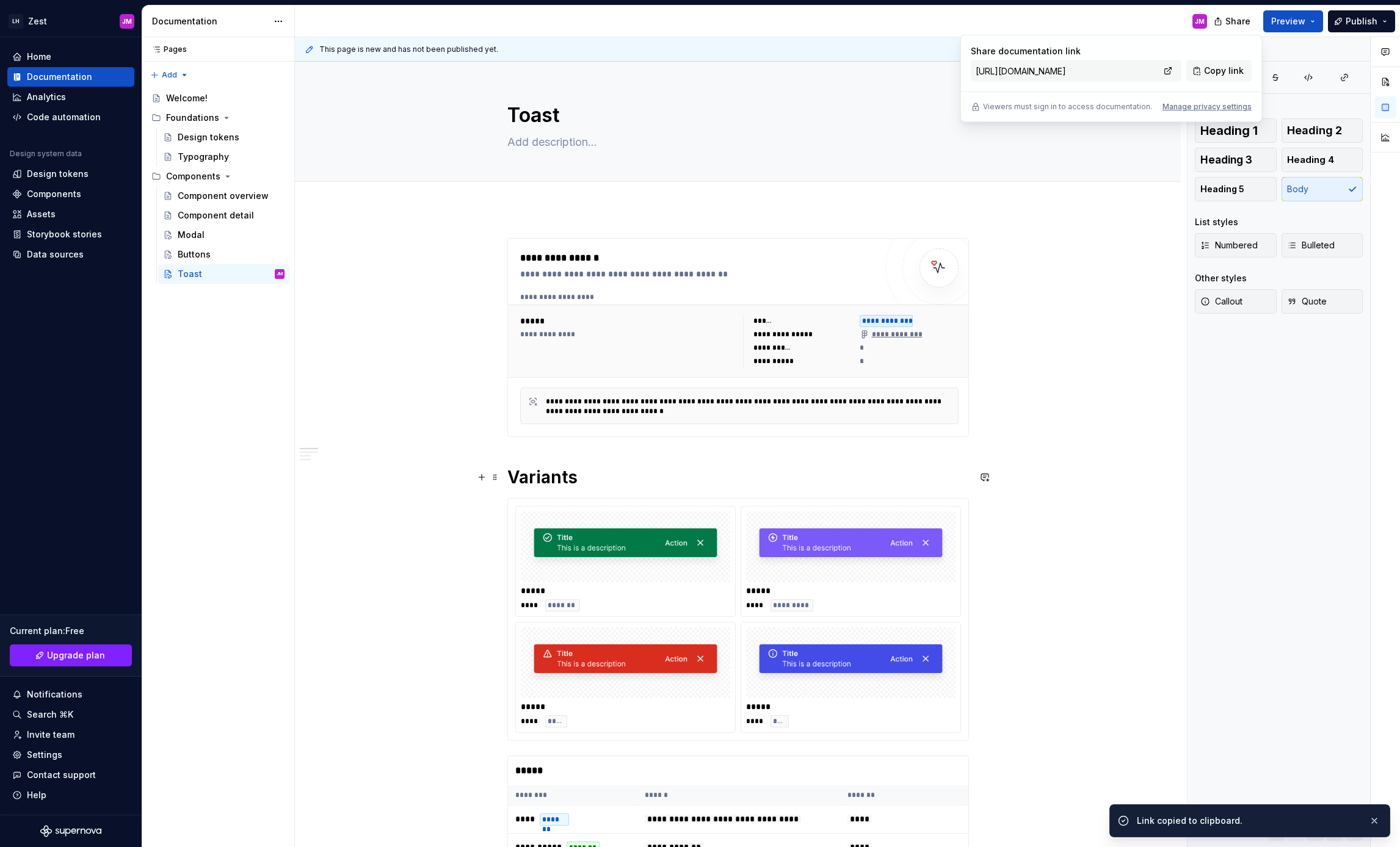
click at [534, 471] on h1 "Variants" at bounding box center [738, 477] width 462 height 22
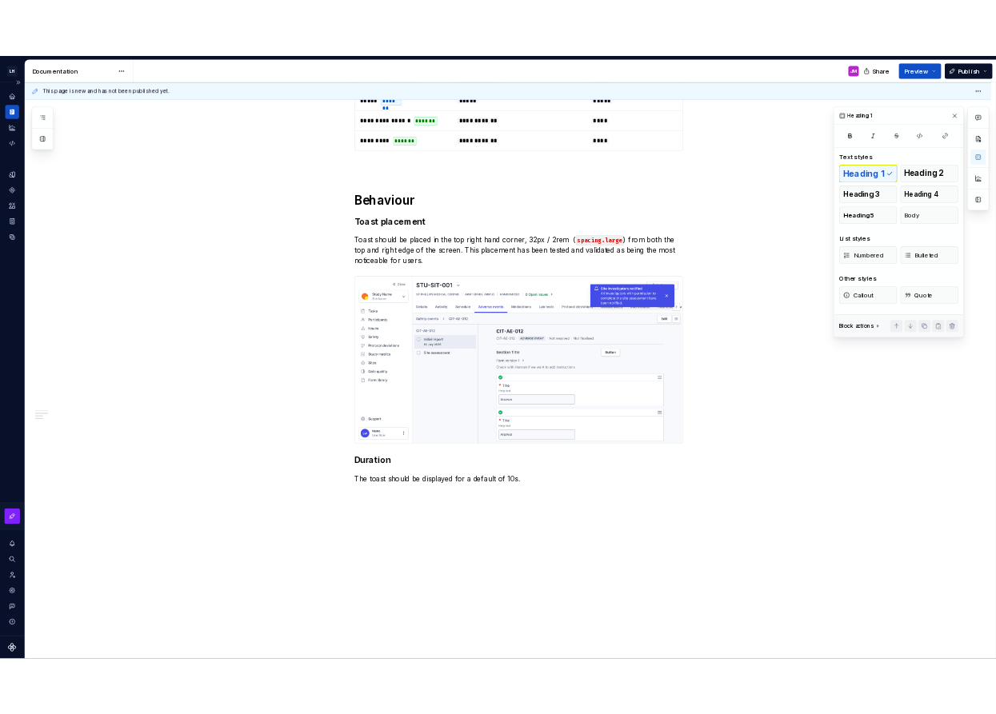
scroll to position [1130, 0]
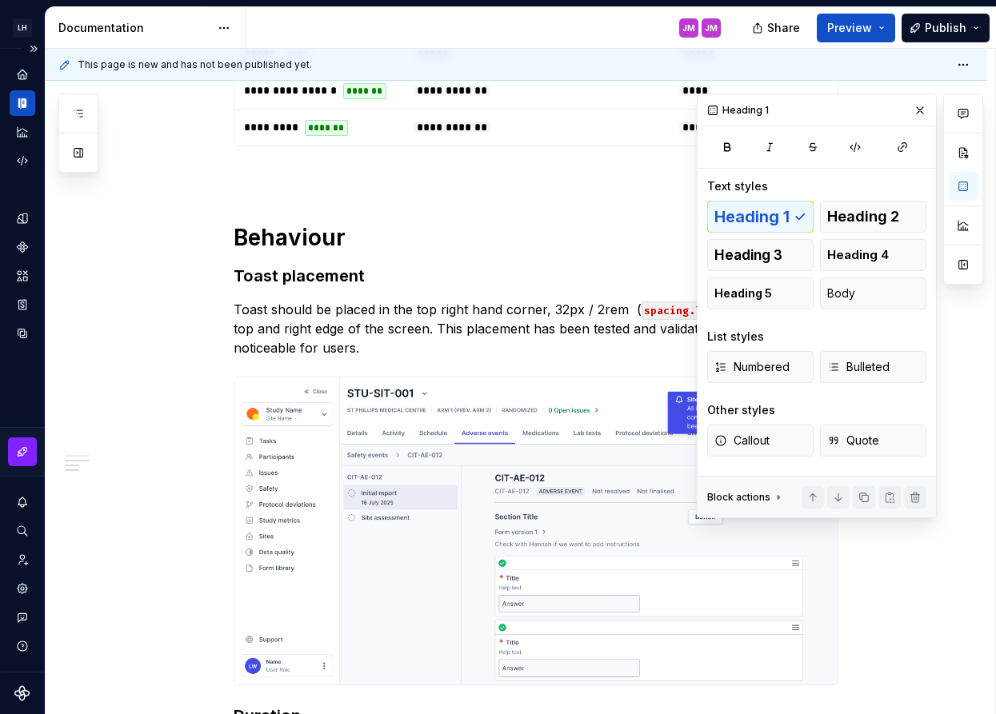
type textarea "*"
